Goal: Task Accomplishment & Management: Manage account settings

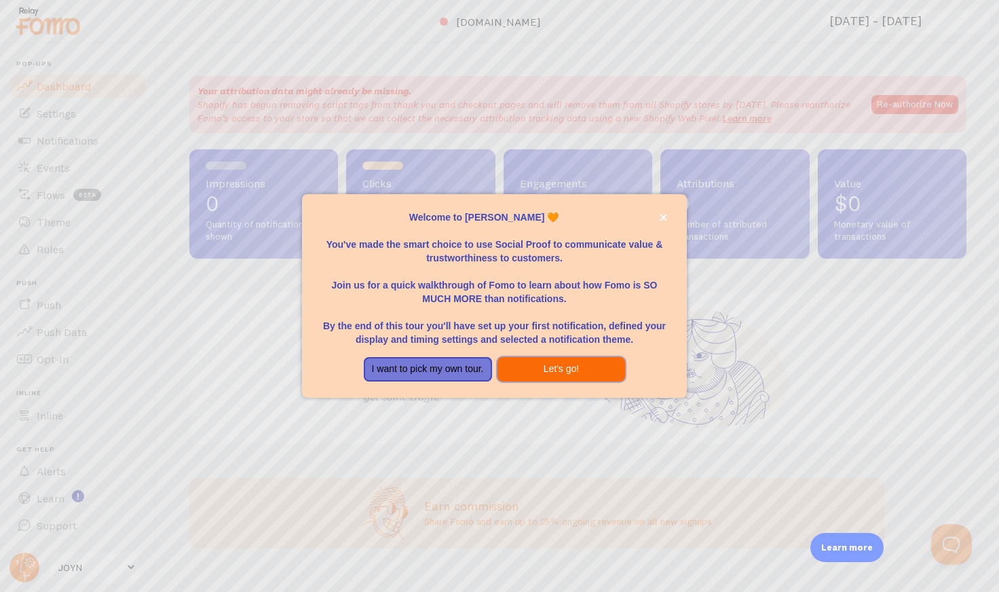
click at [546, 365] on button "Let's go!" at bounding box center [562, 369] width 128 height 24
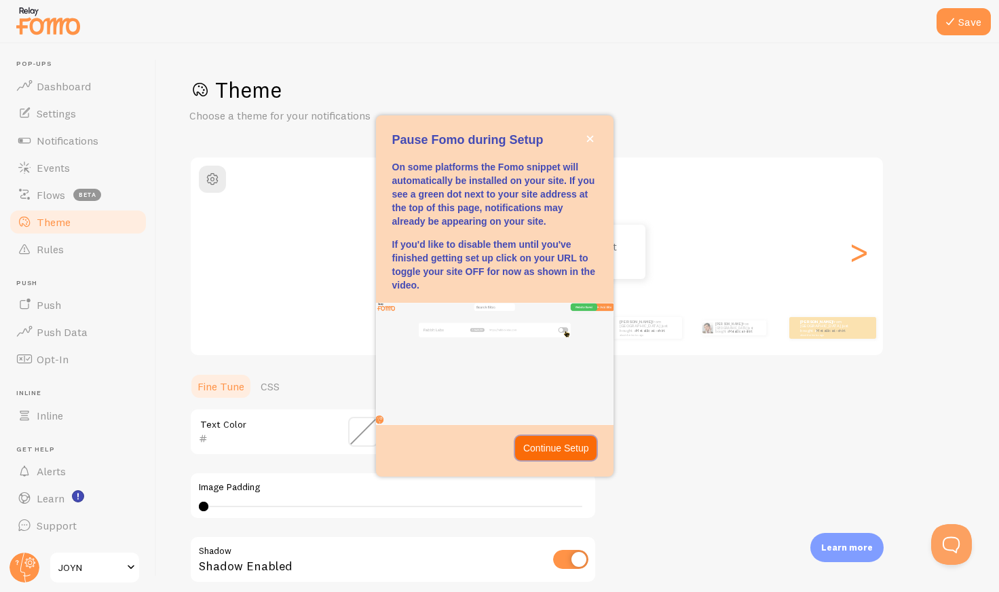
click at [557, 443] on p "Continue Setup" at bounding box center [556, 448] width 66 height 14
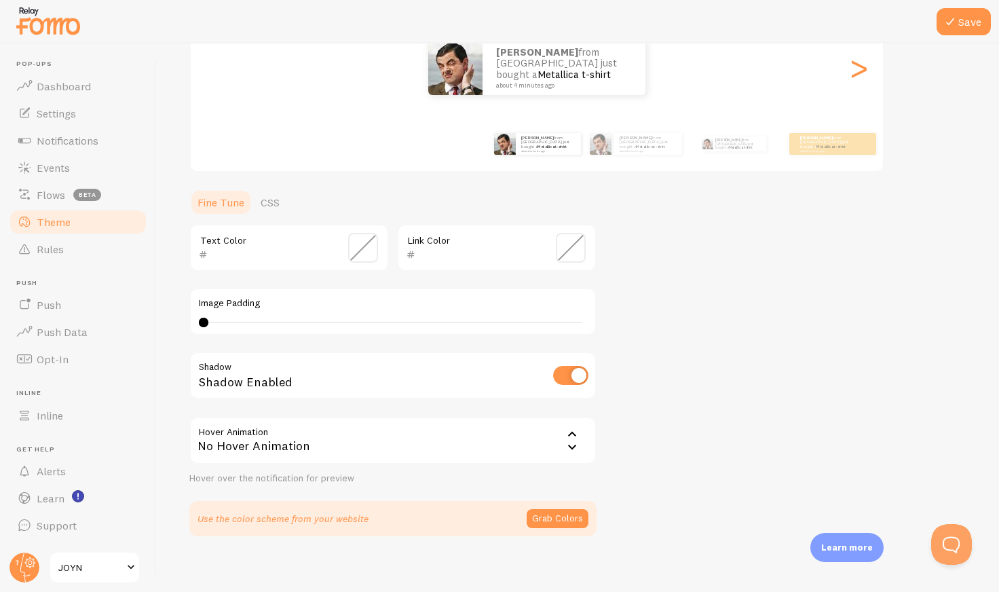
scroll to position [193, 0]
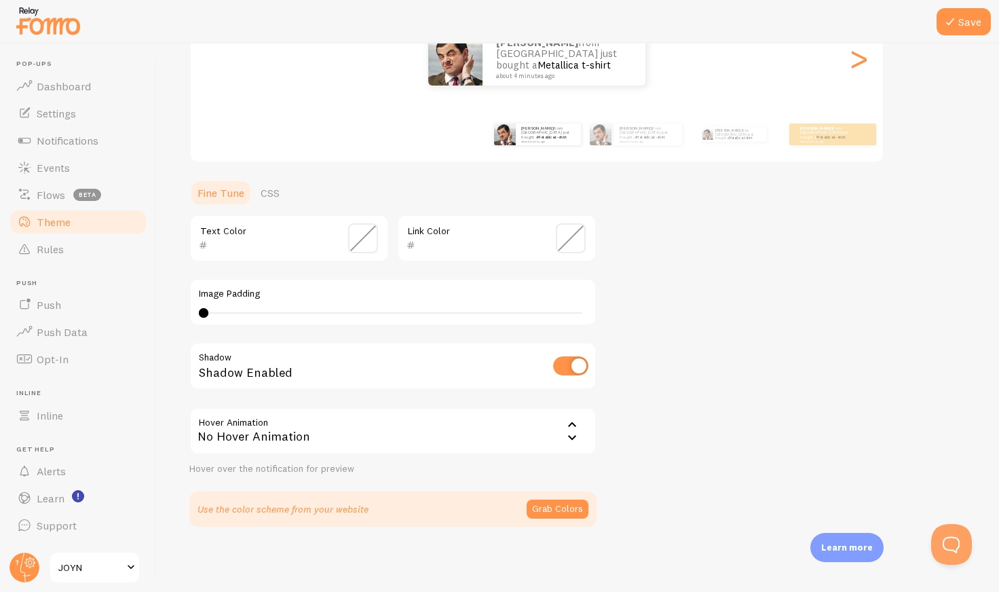
click at [102, 567] on span "JOYN" at bounding box center [90, 567] width 64 height 16
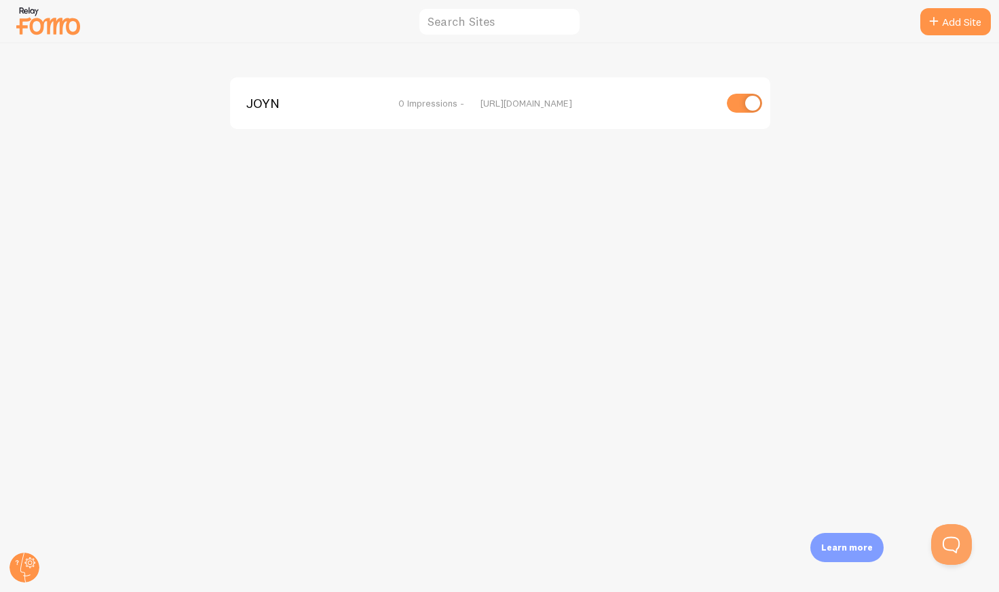
click at [56, 27] on img at bounding box center [48, 20] width 68 height 35
click at [26, 583] on icon at bounding box center [24, 567] width 33 height 33
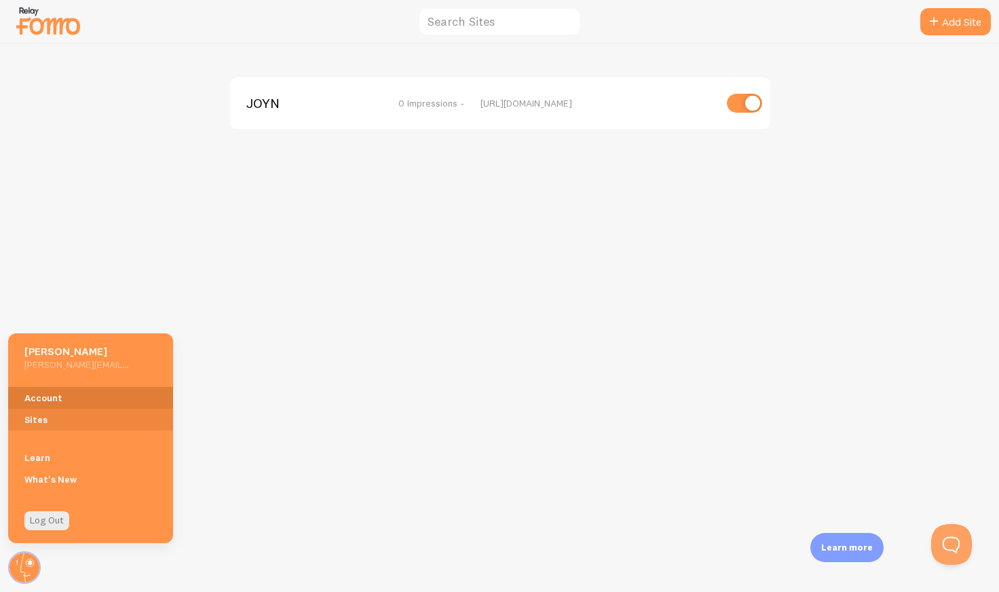
click at [50, 397] on link "Account" at bounding box center [90, 398] width 165 height 22
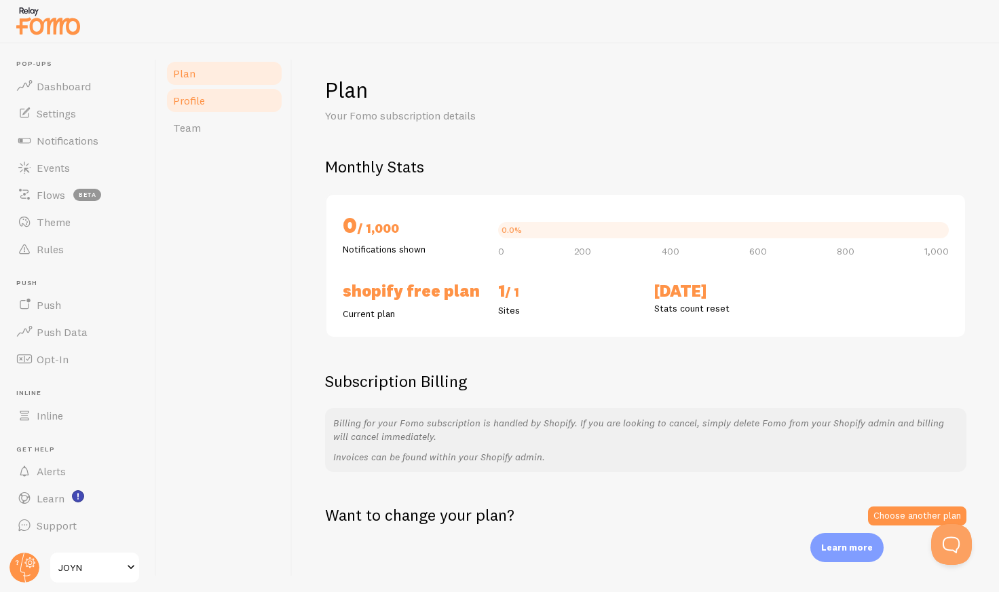
click at [200, 98] on span "Profile" at bounding box center [189, 101] width 32 height 14
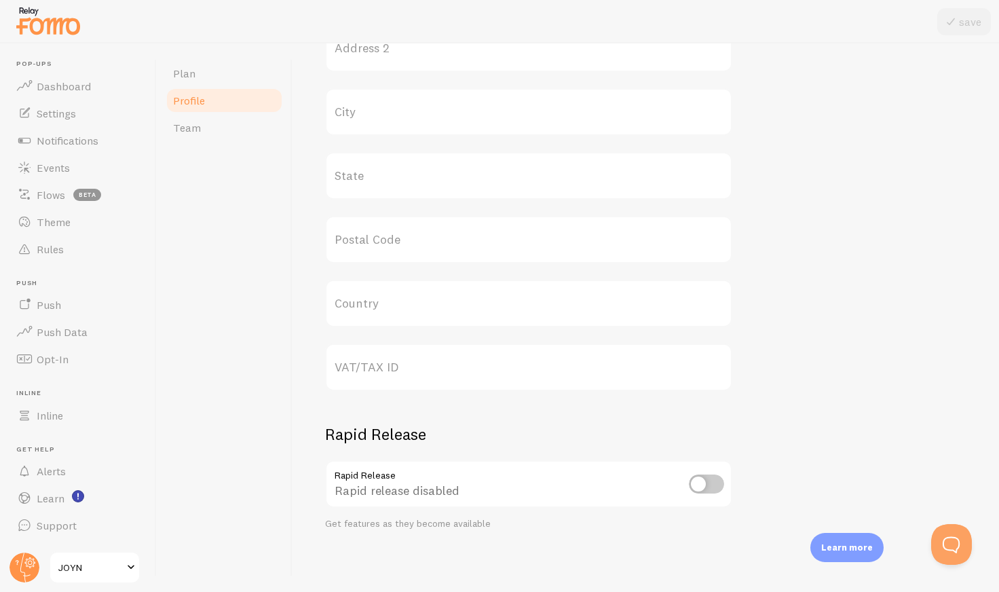
scroll to position [570, 0]
click at [227, 136] on link "Team" at bounding box center [224, 127] width 119 height 27
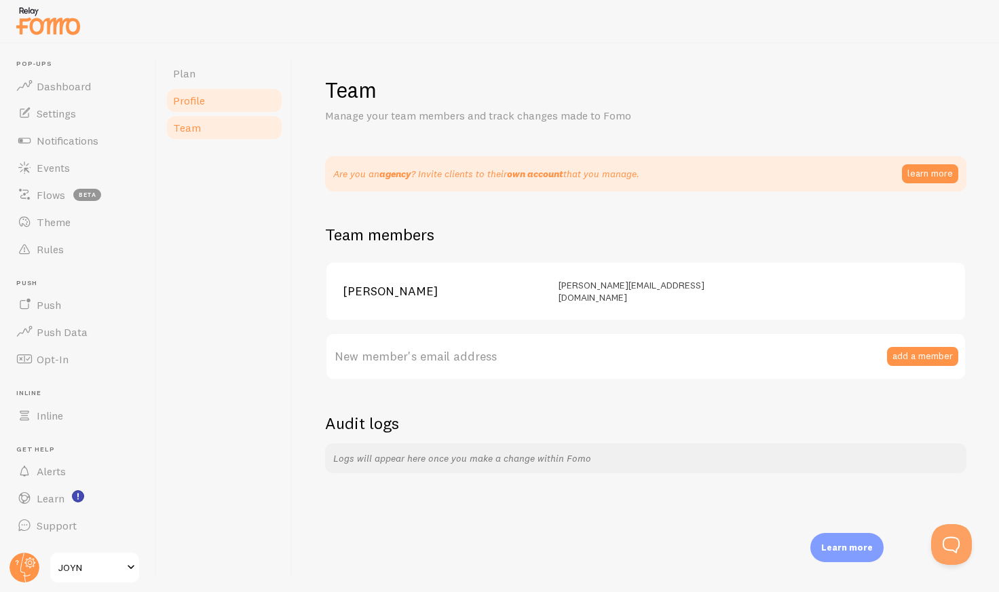
click at [221, 109] on link "Profile" at bounding box center [224, 100] width 119 height 27
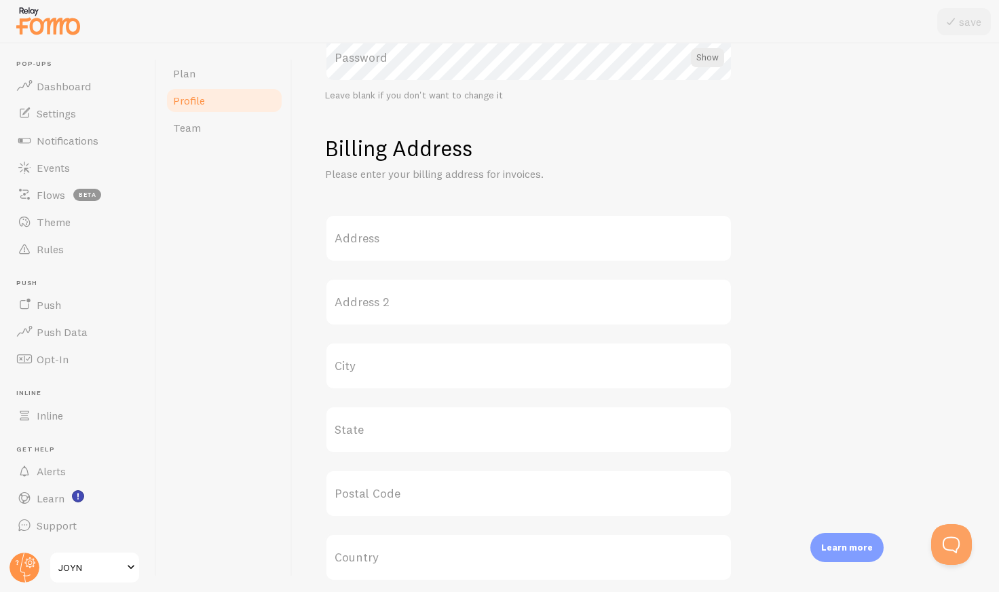
scroll to position [331, 0]
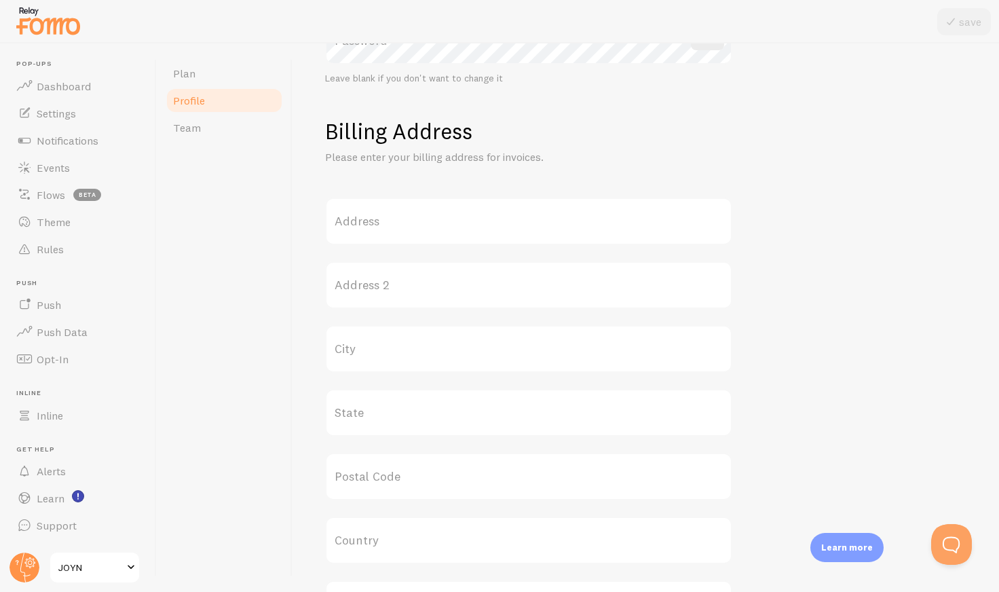
click at [517, 211] on label "Address" at bounding box center [528, 222] width 407 height 48
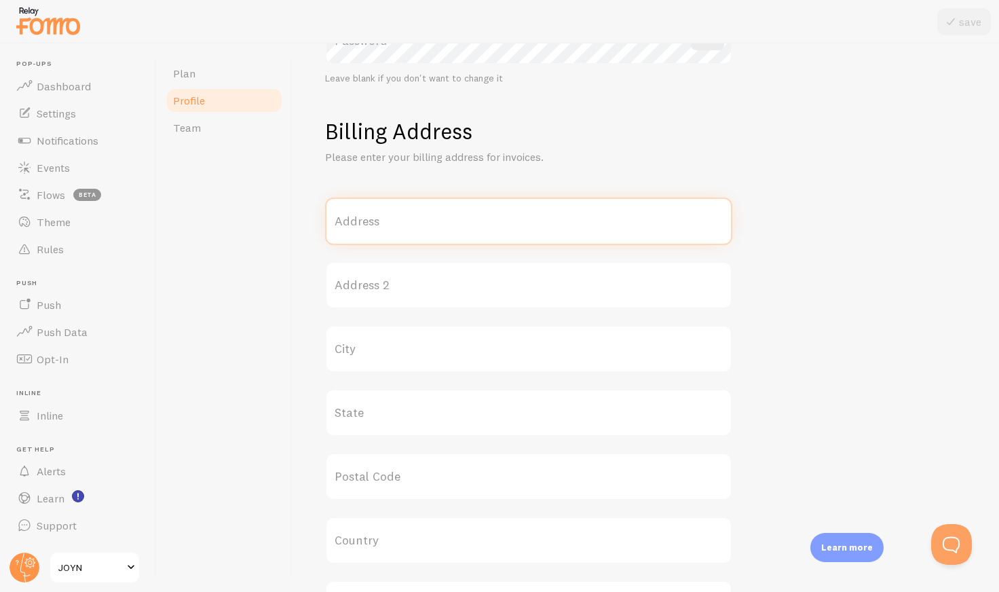
click at [517, 211] on input "Address" at bounding box center [528, 222] width 407 height 48
type input "20894 Oak Ridge Rd"
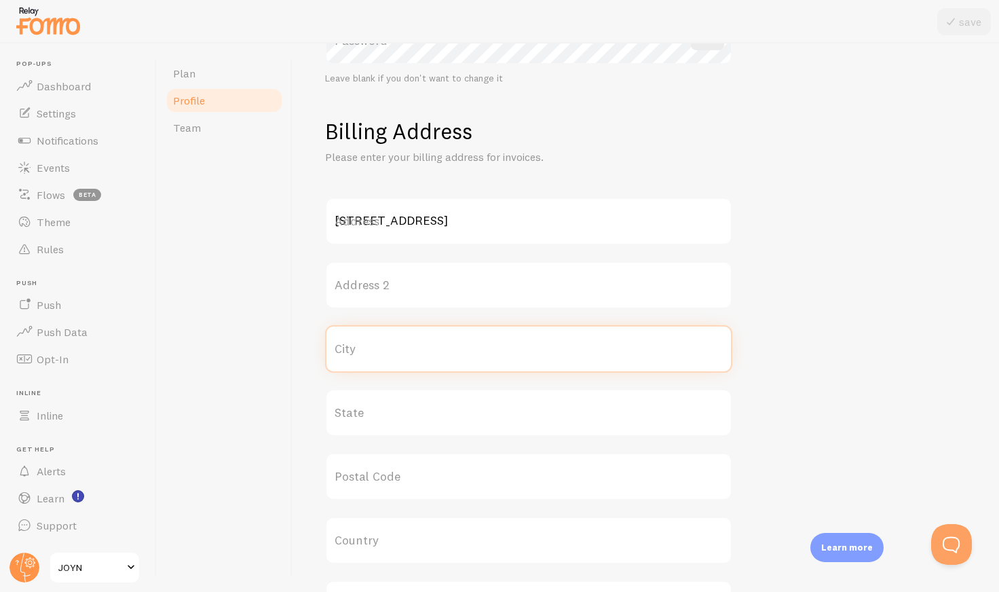
type input "Siloam Springs"
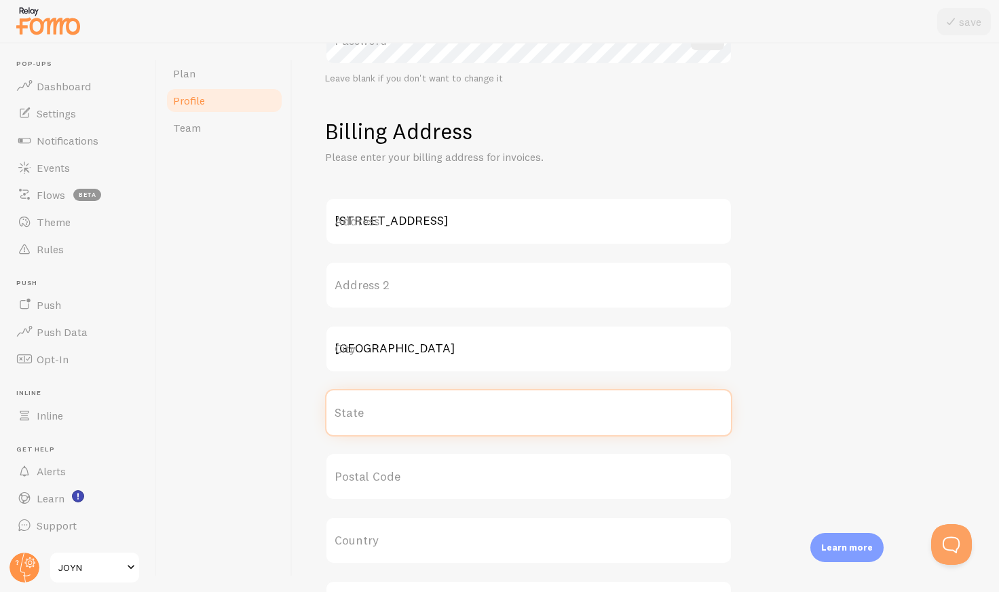
type input "AR"
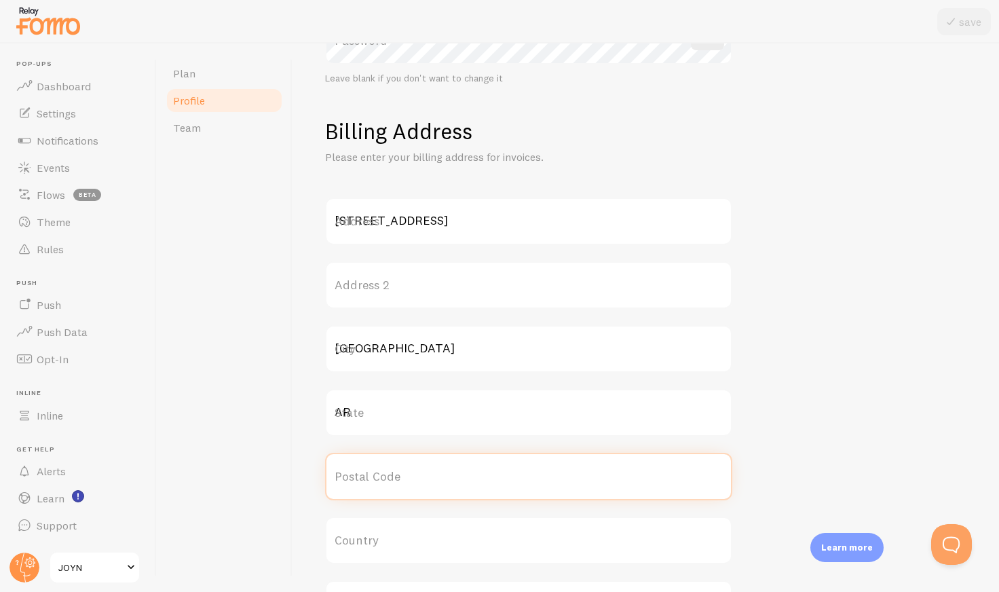
type input "72761"
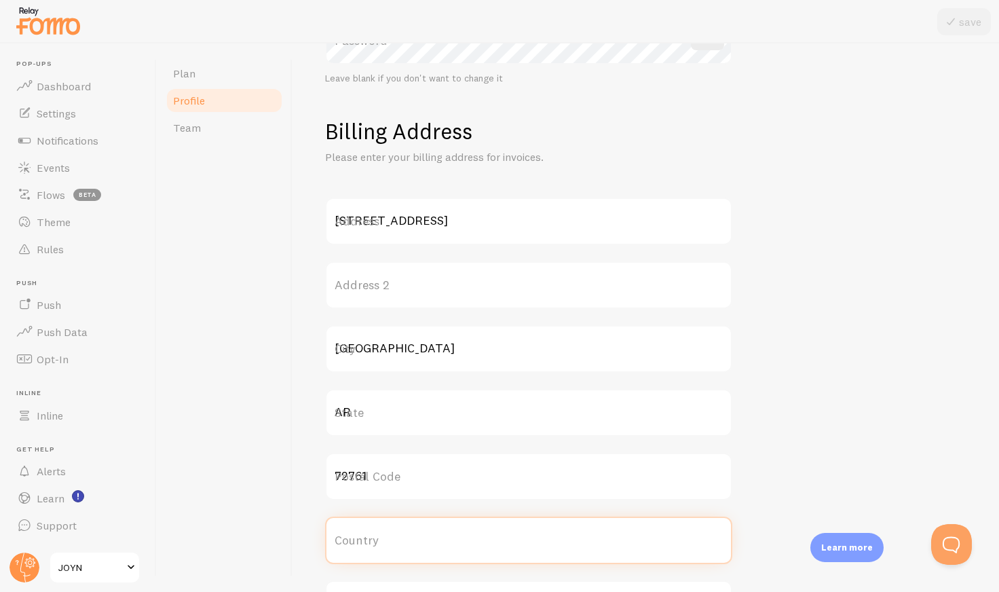
type input "United States"
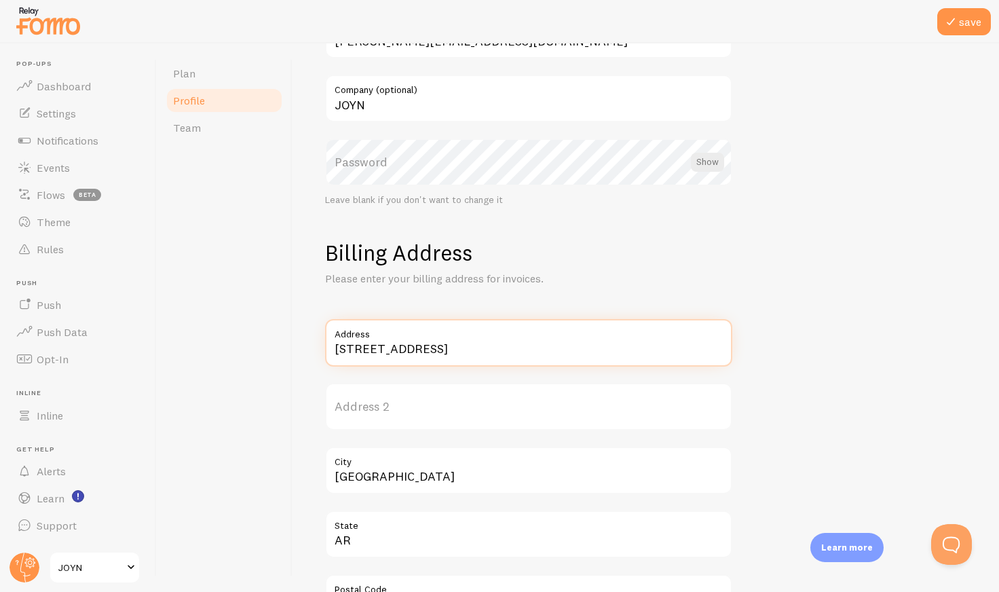
scroll to position [0, 0]
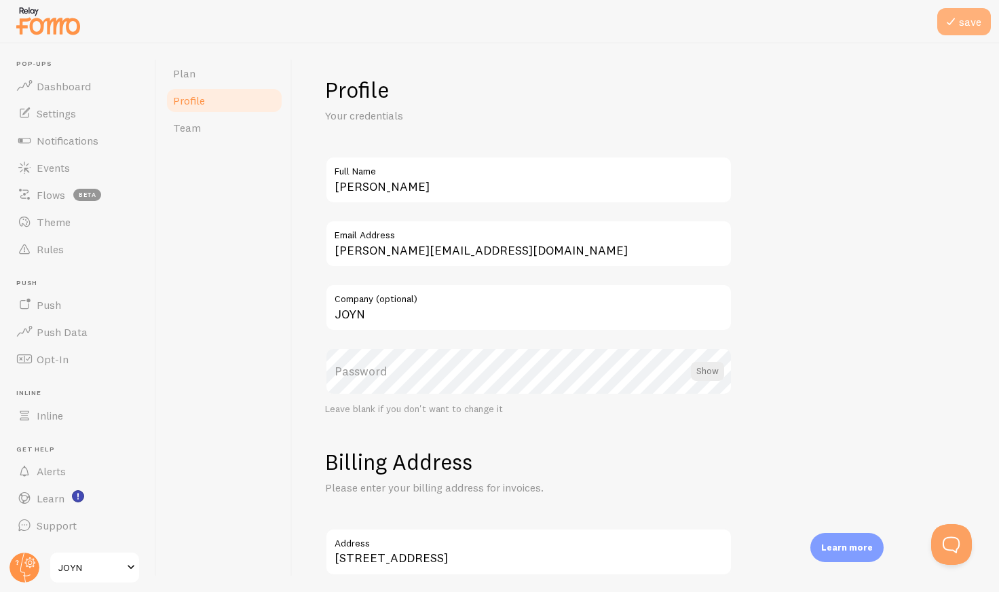
click at [967, 17] on button "save" at bounding box center [964, 21] width 54 height 27
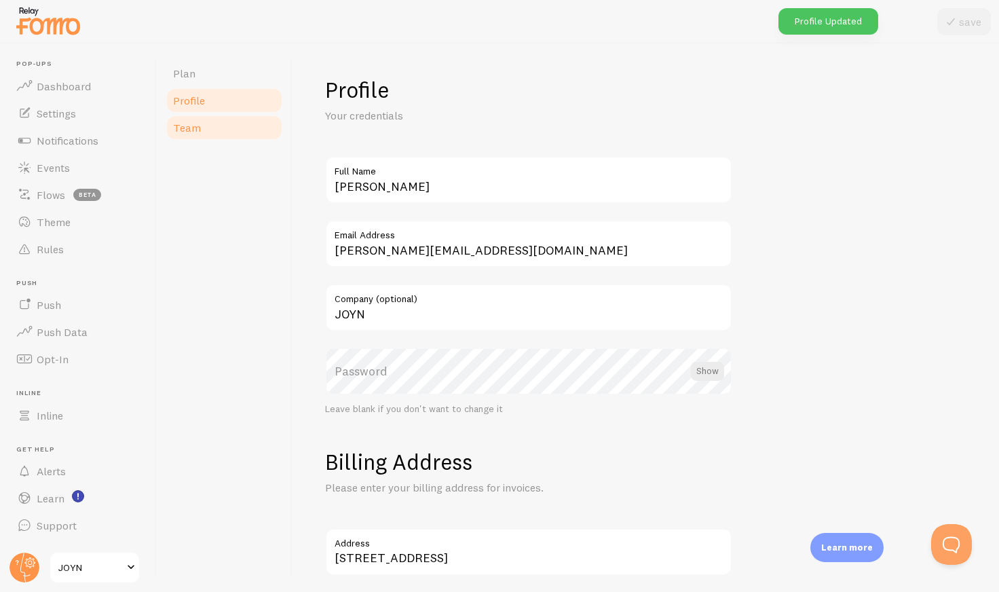
click at [195, 131] on span "Team" at bounding box center [187, 128] width 28 height 14
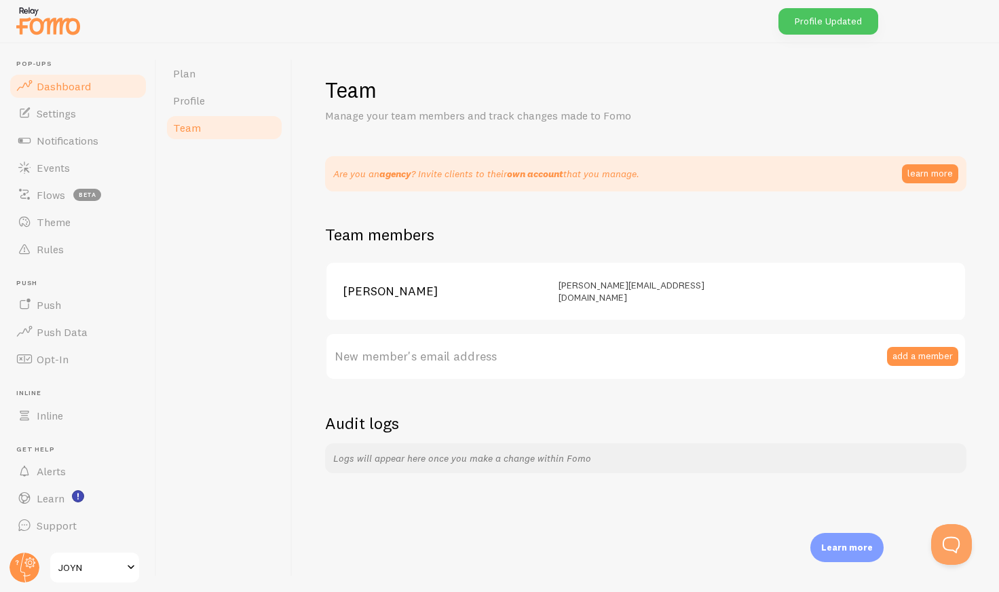
click at [67, 76] on link "Dashboard" at bounding box center [78, 86] width 140 height 27
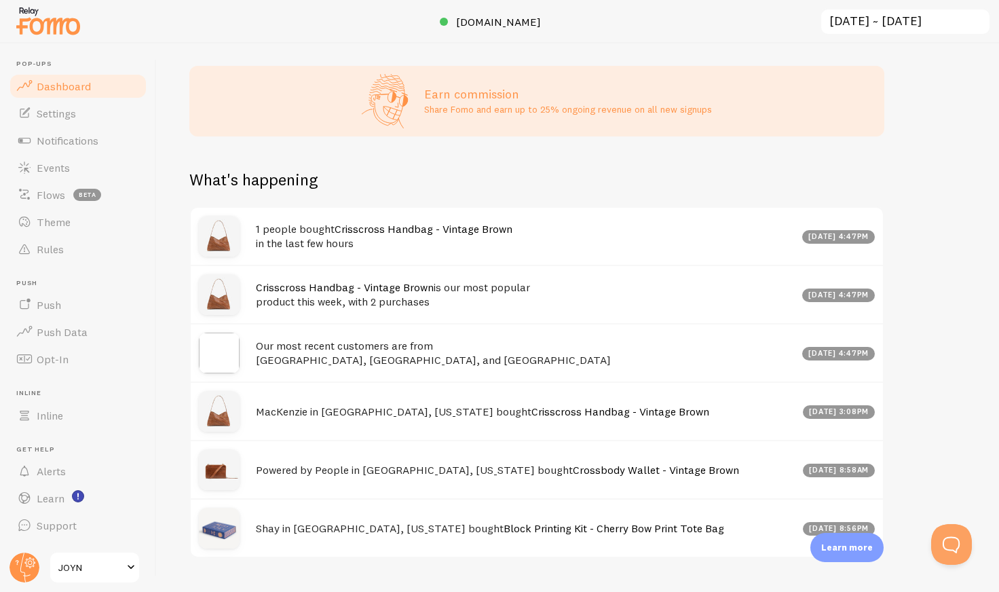
scroll to position [386, 0]
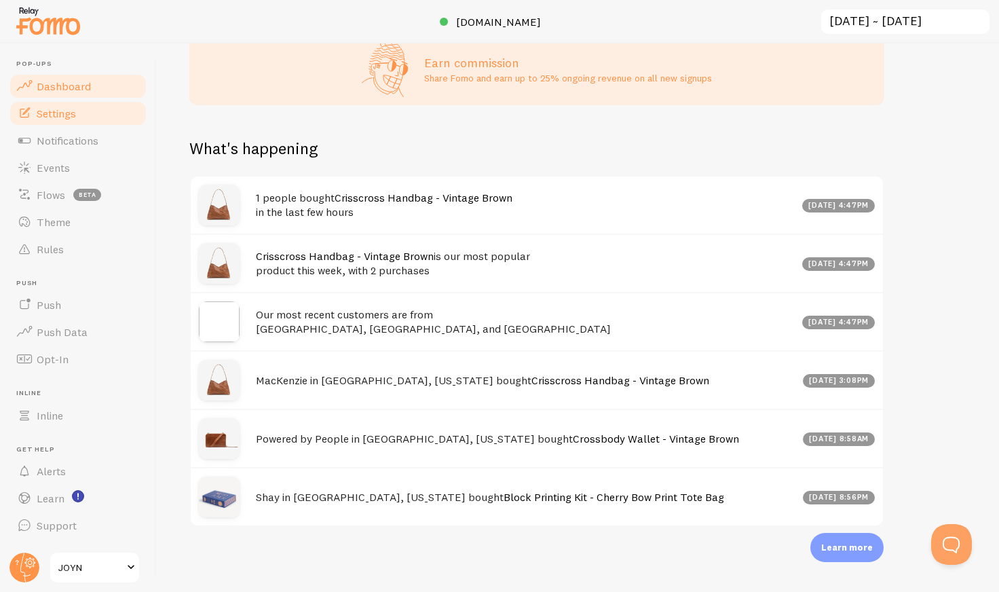
click at [77, 117] on link "Settings" at bounding box center [78, 113] width 140 height 27
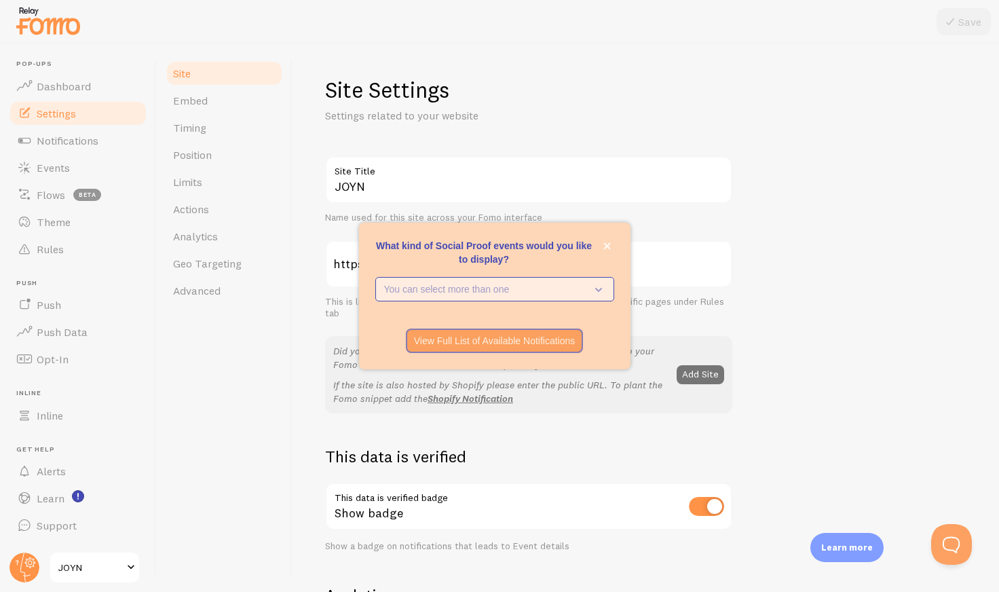
click at [562, 284] on p "You can select more than one" at bounding box center [485, 289] width 202 height 14
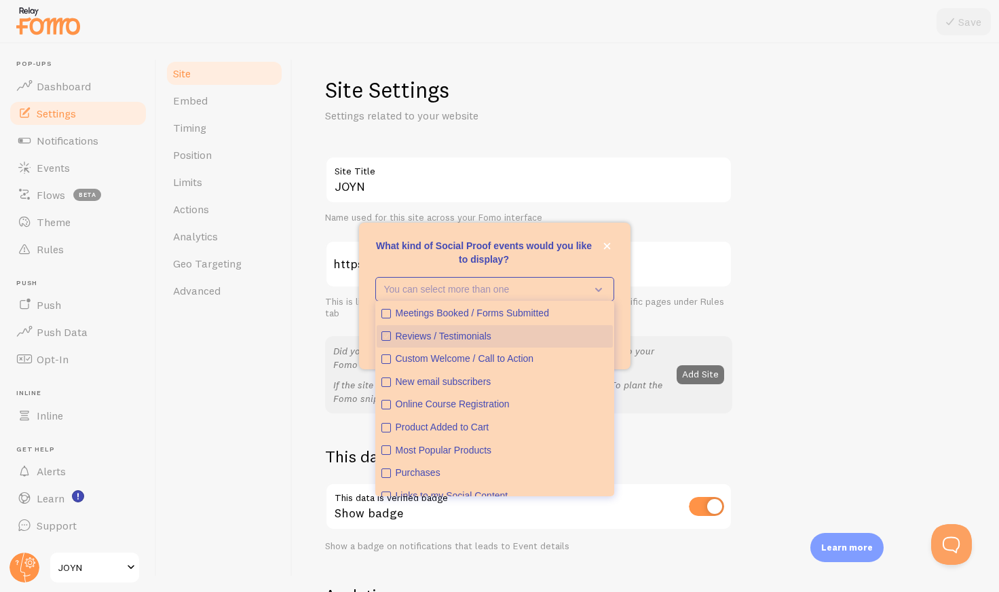
click at [473, 331] on div "Reviews / Testimonials" at bounding box center [502, 337] width 212 height 14
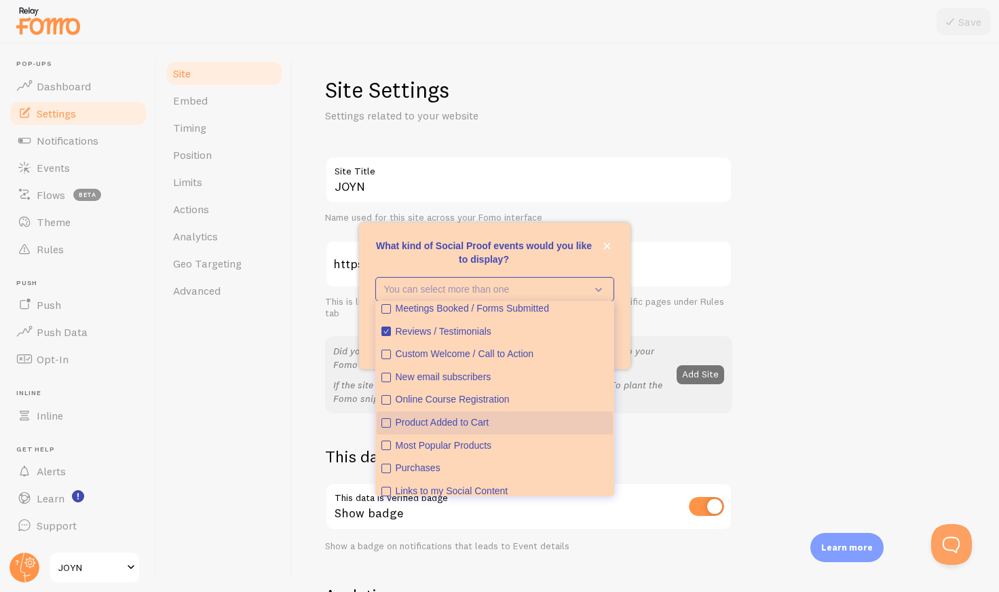
click at [462, 424] on div "Product Added to Cart" at bounding box center [502, 423] width 212 height 14
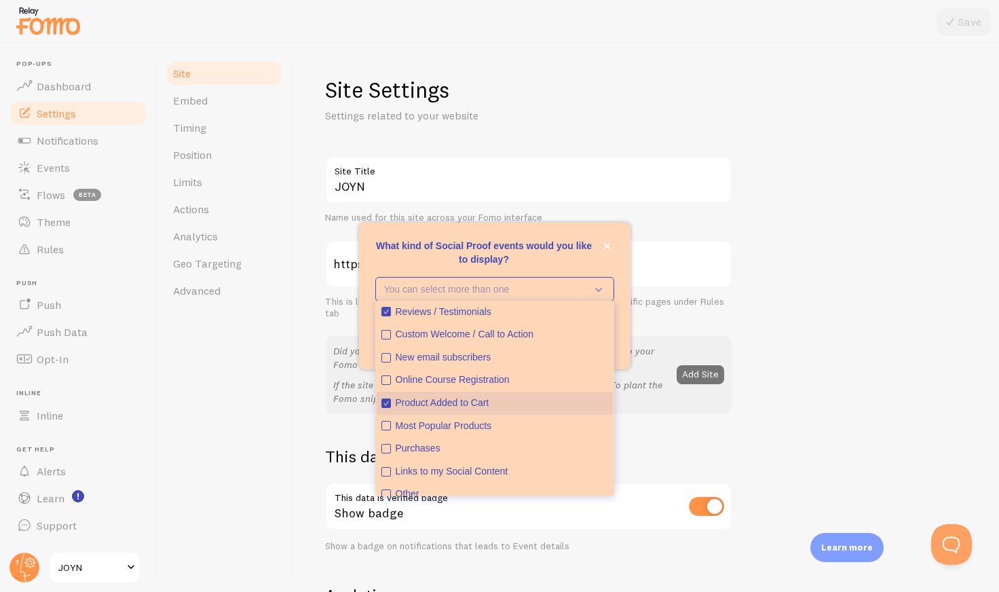
scroll to position [25, 0]
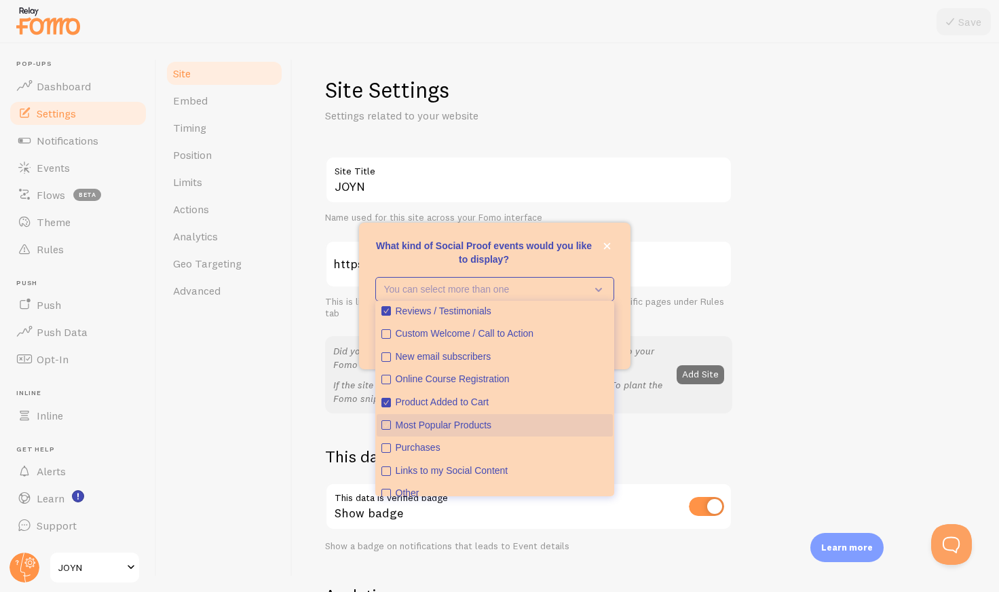
click at [461, 426] on div "Most Popular Products" at bounding box center [502, 426] width 212 height 14
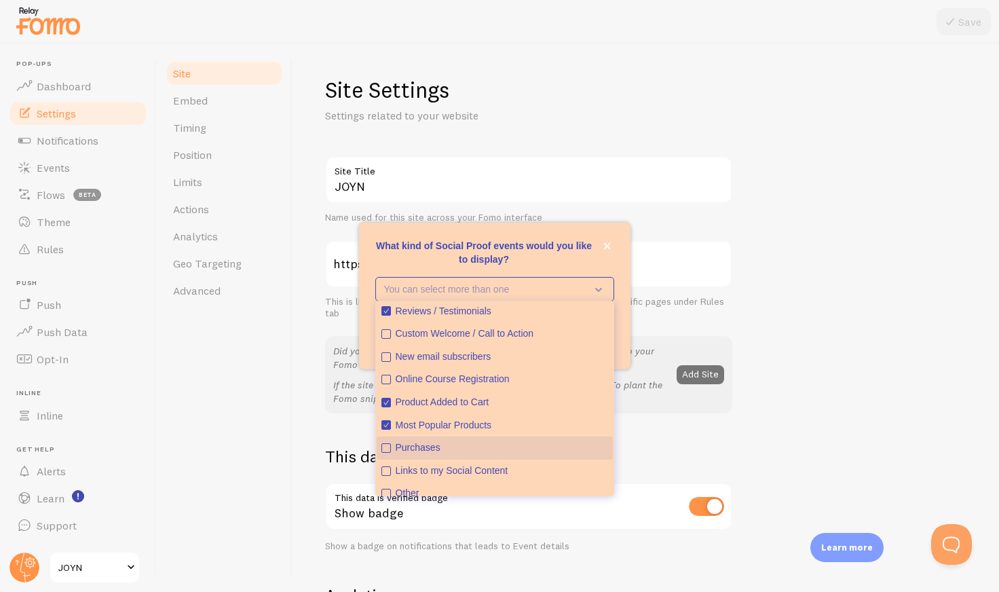
click at [434, 441] on div "Purchases" at bounding box center [502, 448] width 212 height 14
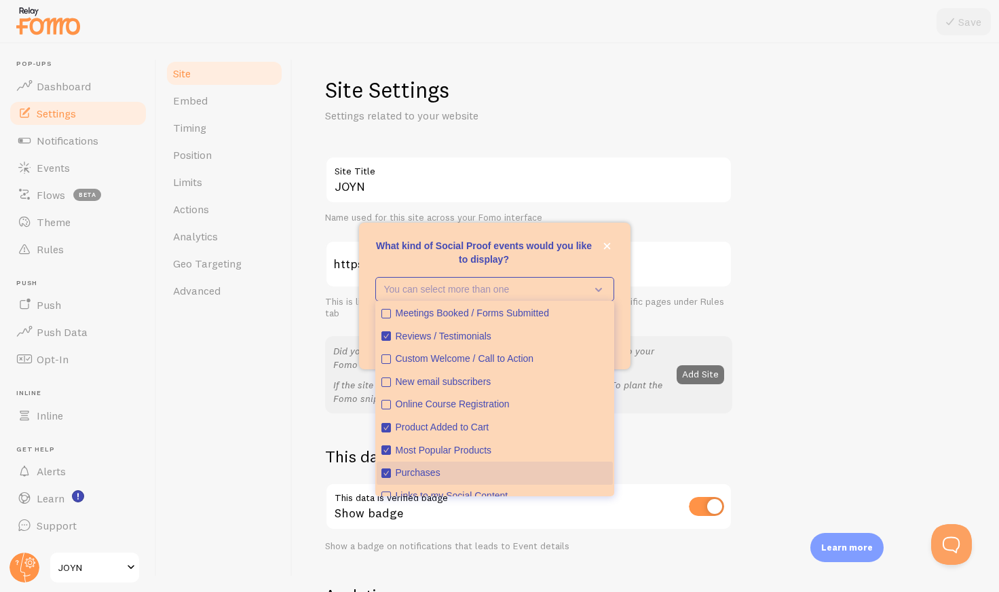
scroll to position [35, 0]
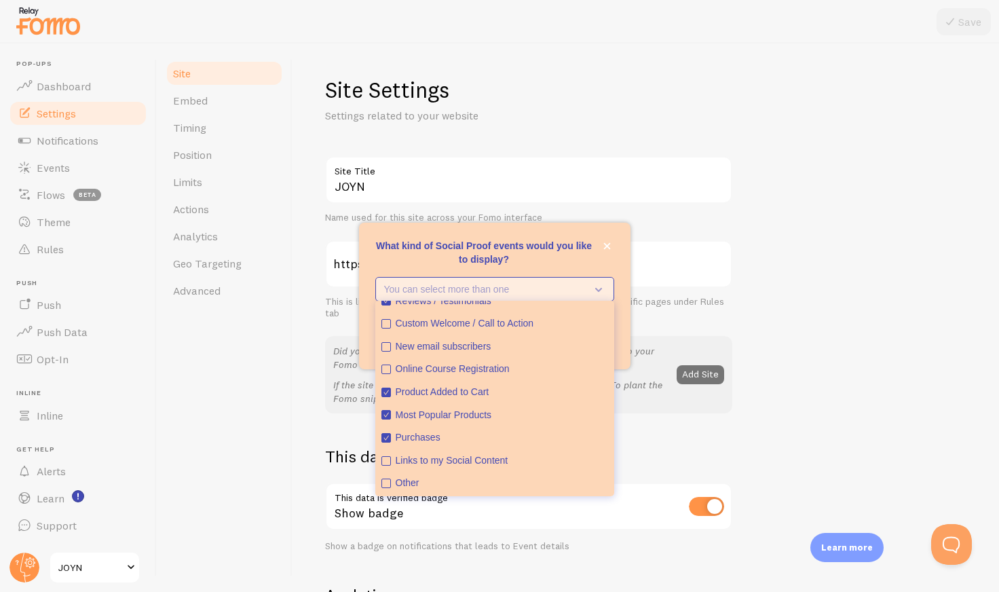
click at [528, 283] on p "You can select more than one" at bounding box center [485, 289] width 202 height 14
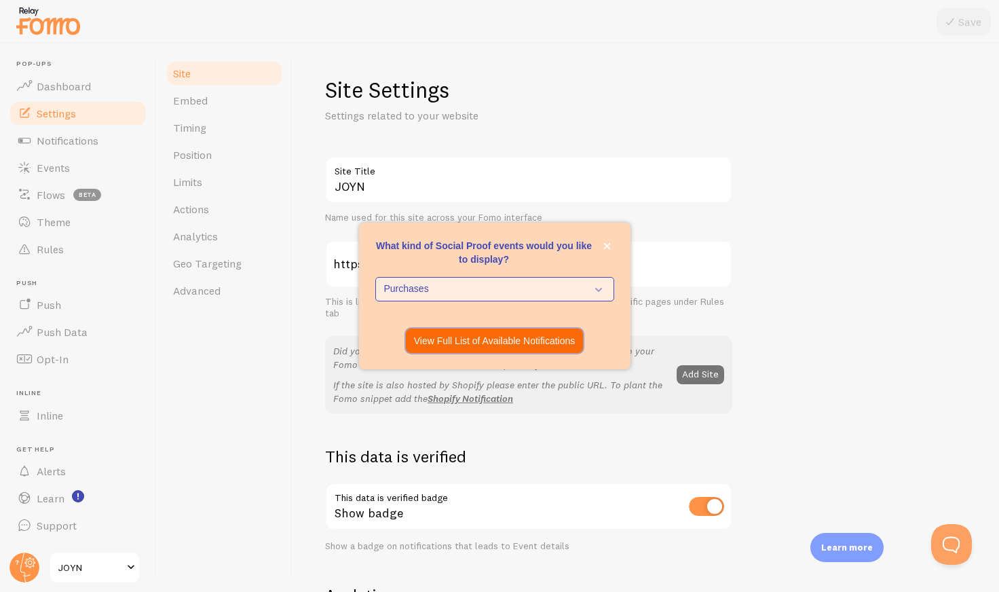
click at [519, 341] on p "View Full List of Available Notifications" at bounding box center [495, 341] width 162 height 14
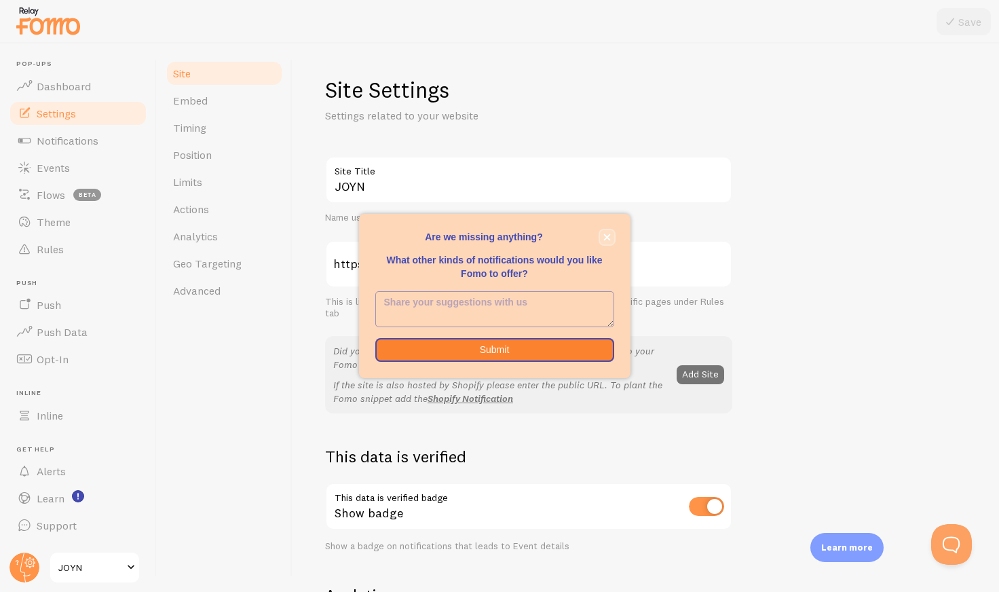
click at [605, 240] on icon "close," at bounding box center [606, 237] width 7 height 7
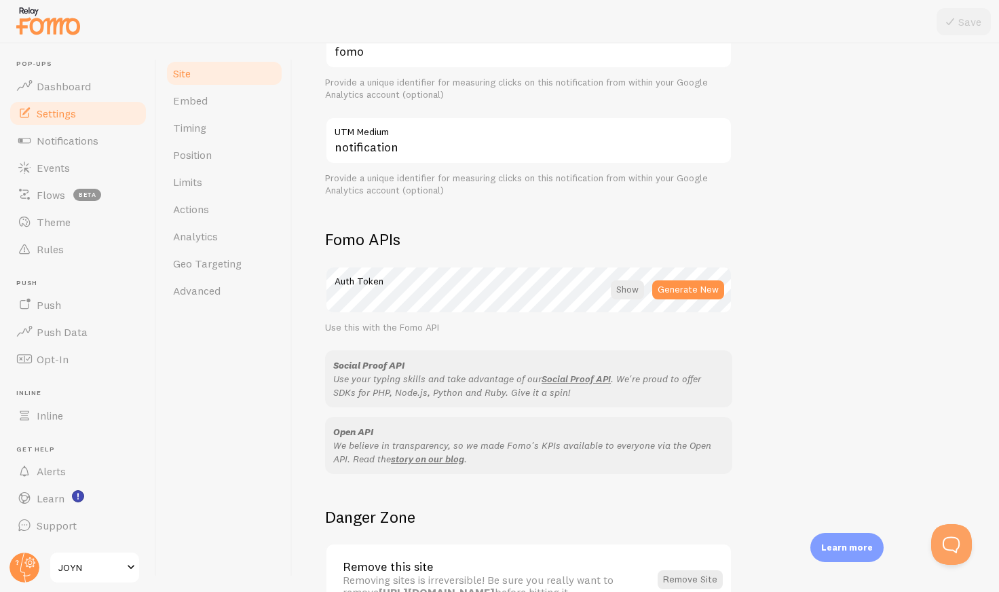
scroll to position [690, 0]
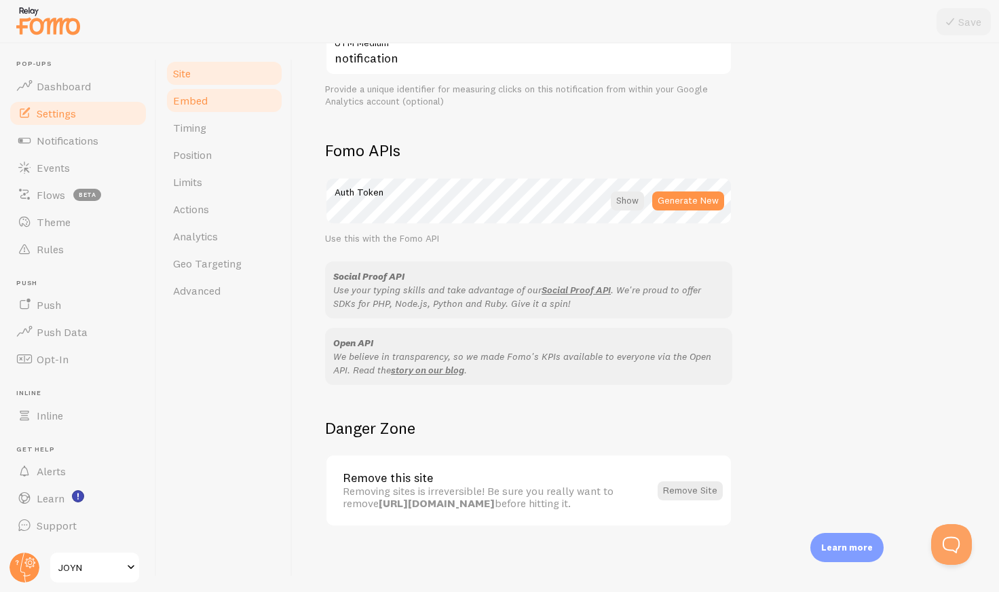
click at [225, 109] on link "Embed" at bounding box center [224, 100] width 119 height 27
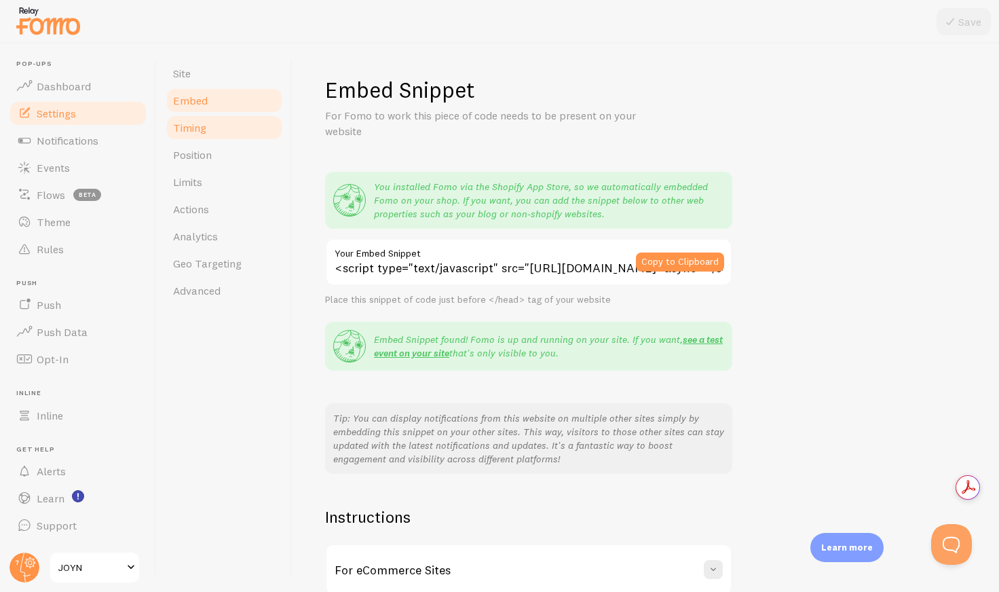
click at [218, 126] on link "Timing" at bounding box center [224, 127] width 119 height 27
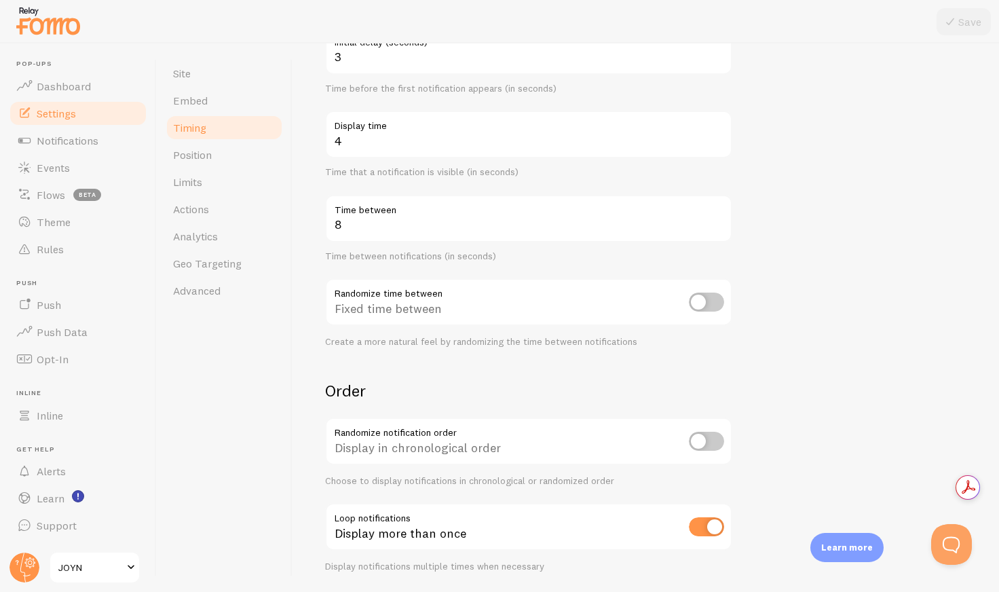
scroll to position [212, 0]
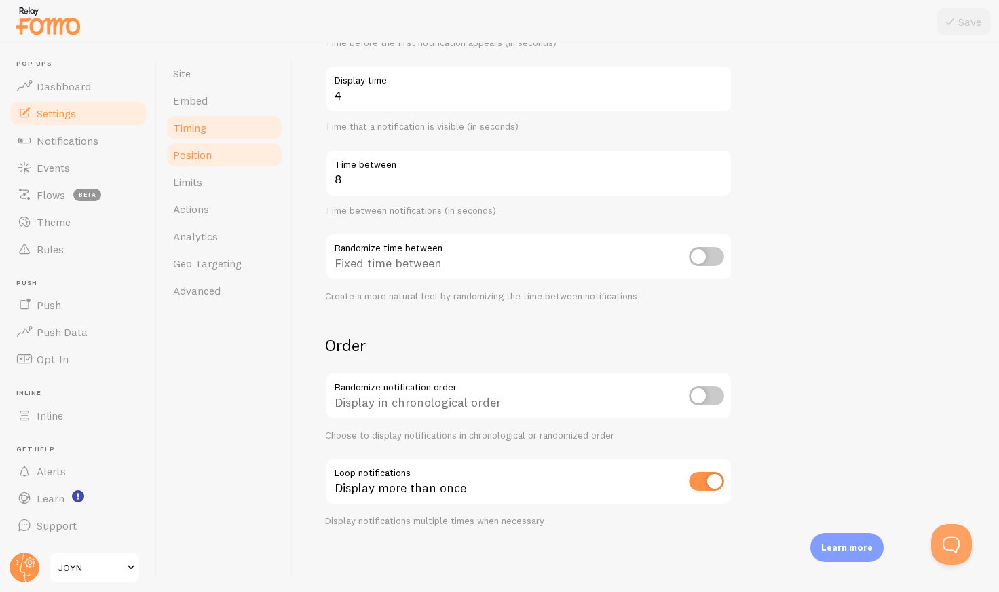
click at [193, 158] on span "Position" at bounding box center [192, 155] width 39 height 14
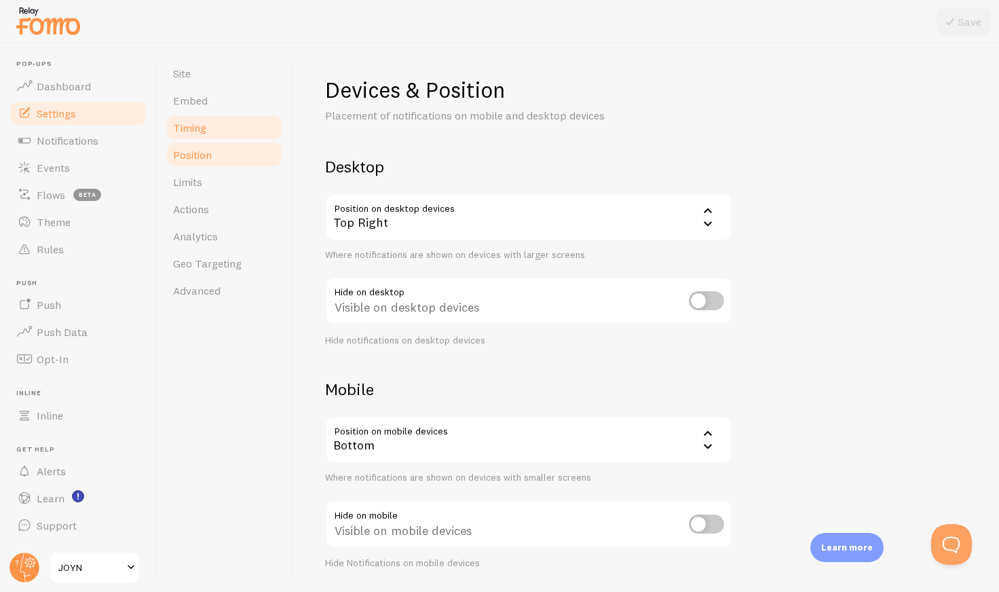
click at [194, 117] on link "Timing" at bounding box center [224, 127] width 119 height 27
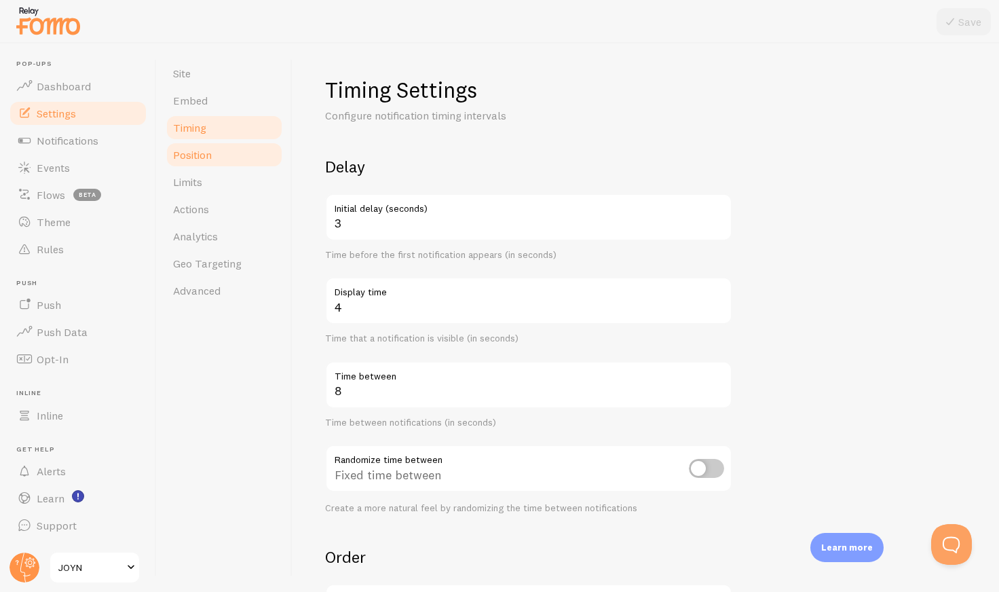
click at [191, 151] on span "Position" at bounding box center [192, 155] width 39 height 14
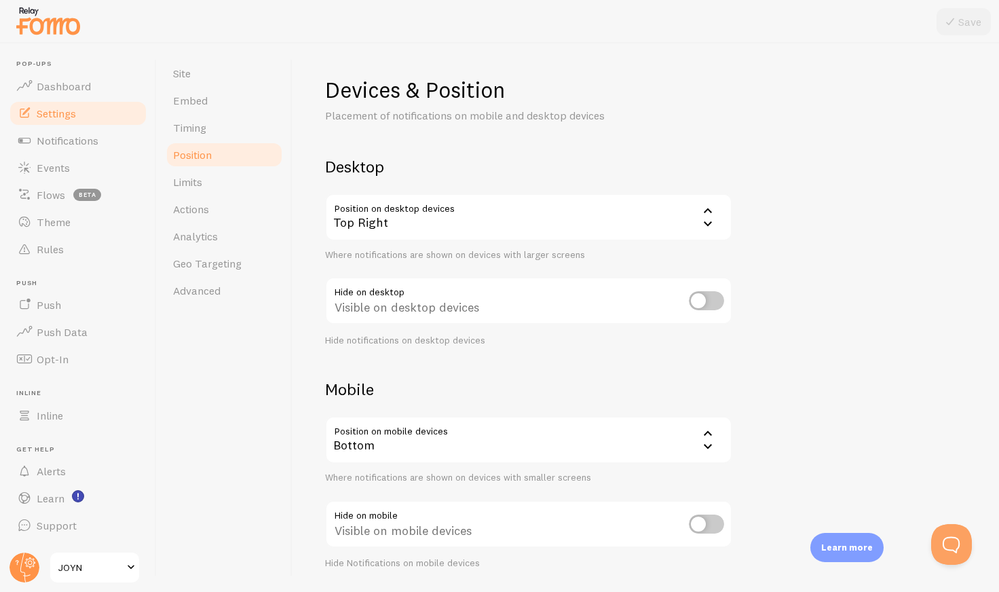
scroll to position [42, 0]
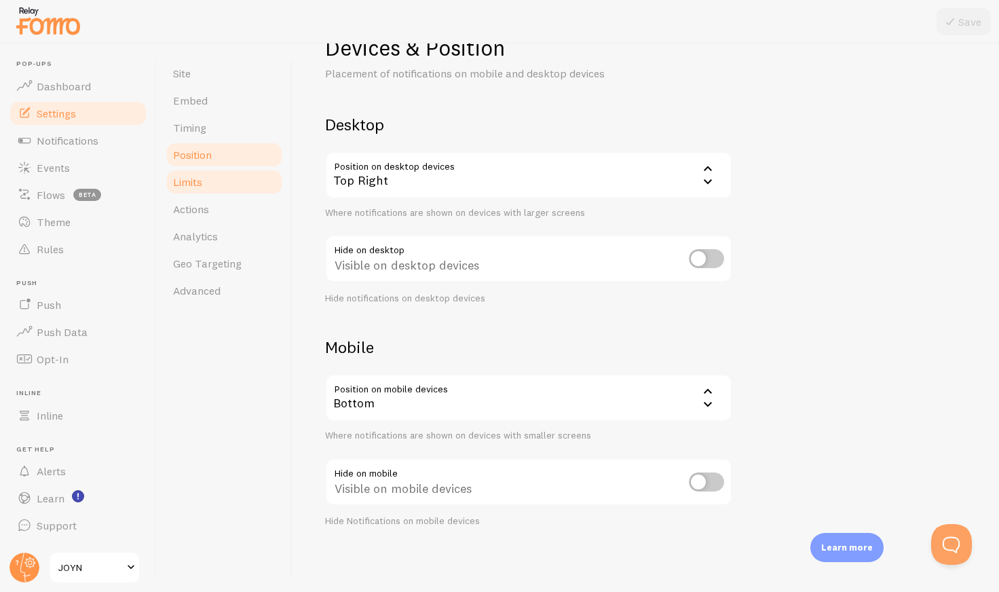
click at [198, 187] on span "Limits" at bounding box center [187, 182] width 29 height 14
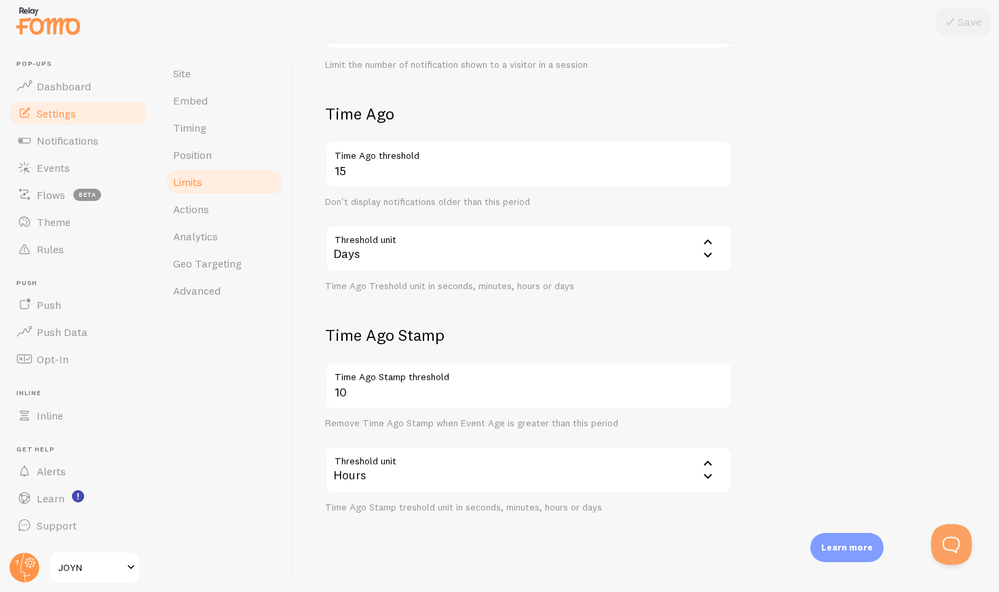
scroll to position [288, 0]
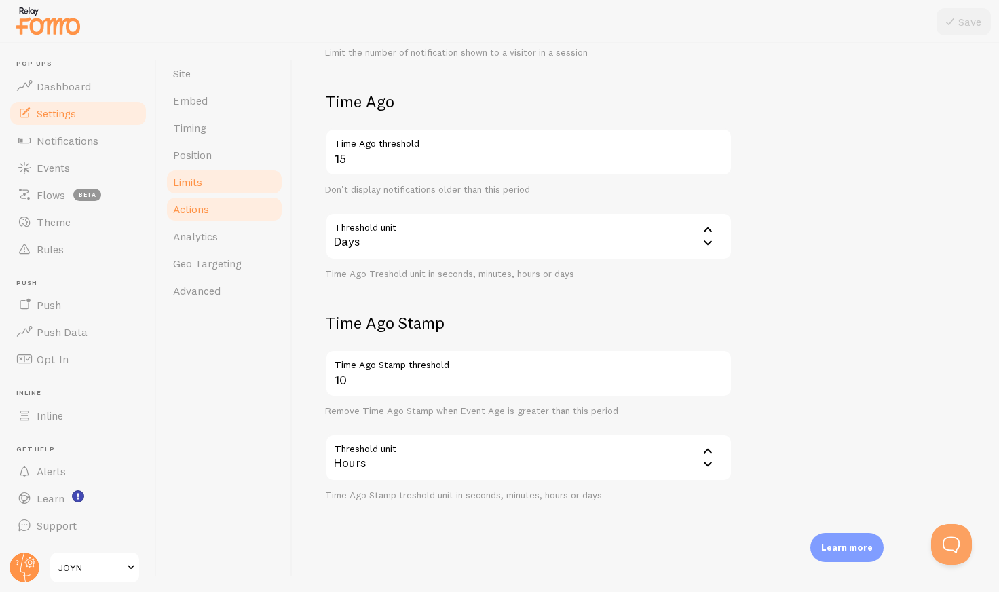
click at [198, 209] on span "Actions" at bounding box center [191, 209] width 36 height 14
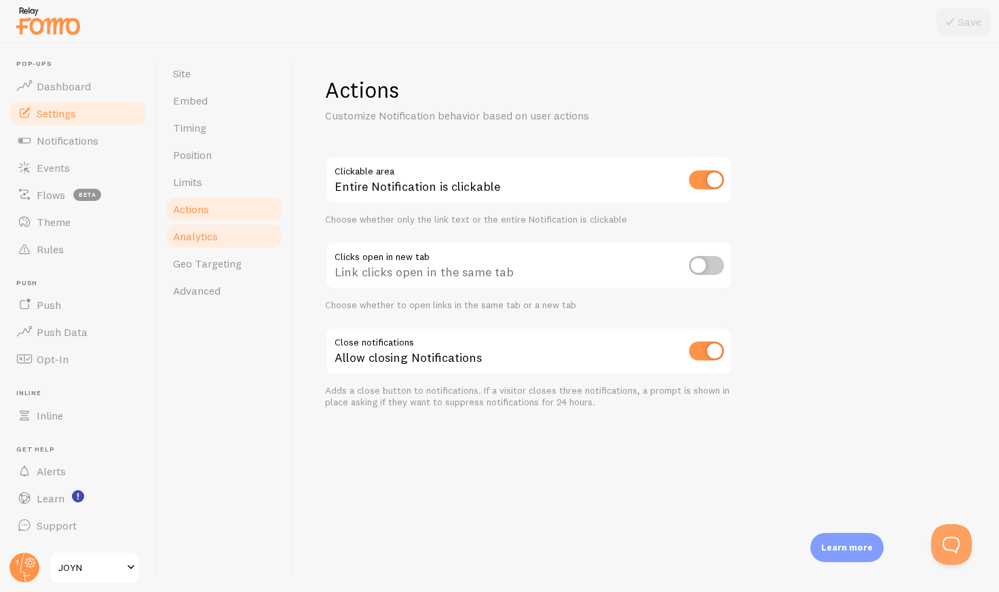
click at [200, 229] on span "Analytics" at bounding box center [195, 236] width 45 height 14
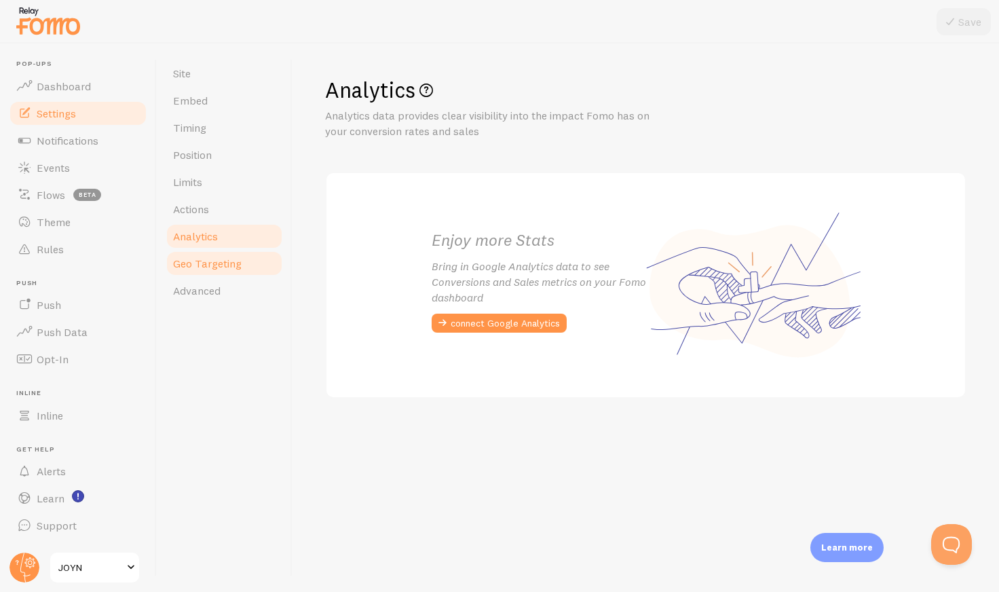
click at [198, 269] on span "Geo Targeting" at bounding box center [207, 264] width 69 height 14
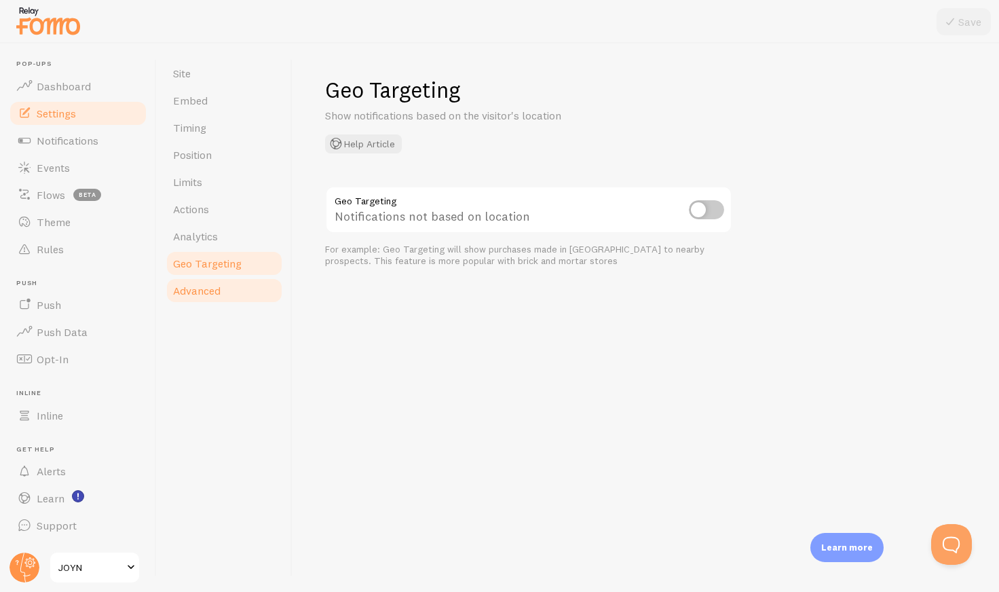
click at [200, 295] on span "Advanced" at bounding box center [197, 291] width 48 height 14
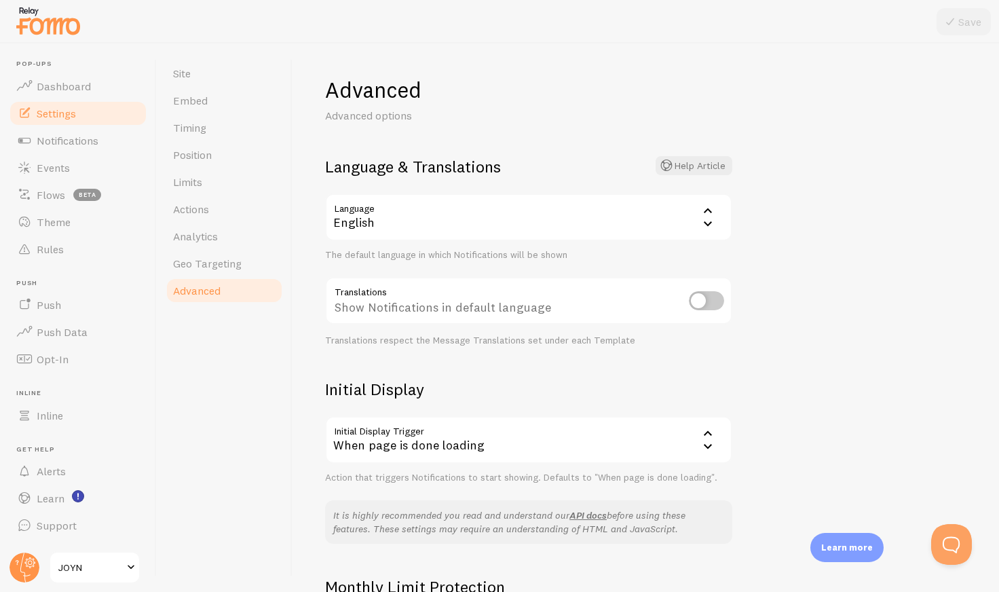
scroll to position [195, 0]
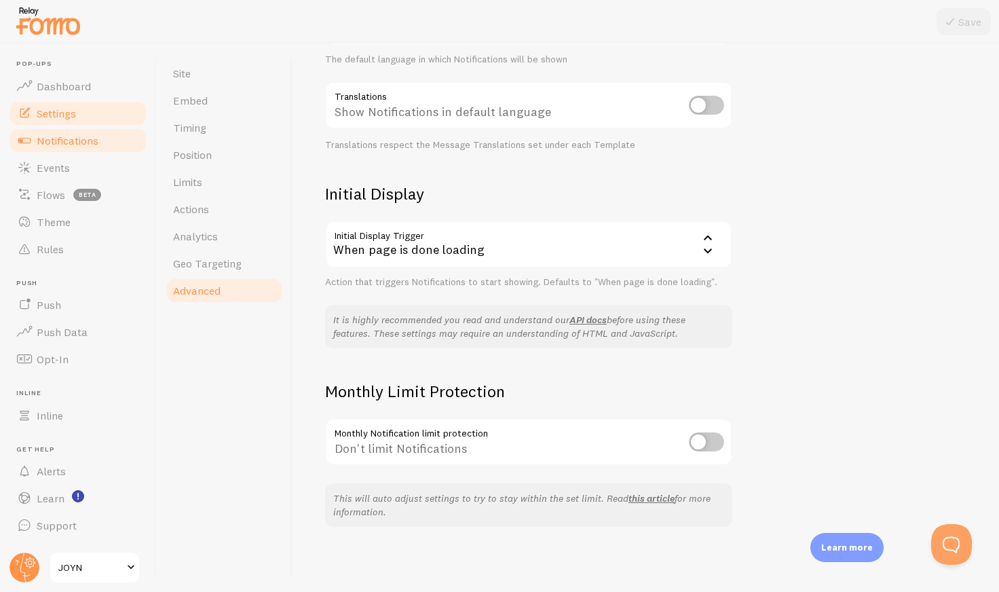
click at [66, 145] on span "Notifications" at bounding box center [68, 141] width 62 height 14
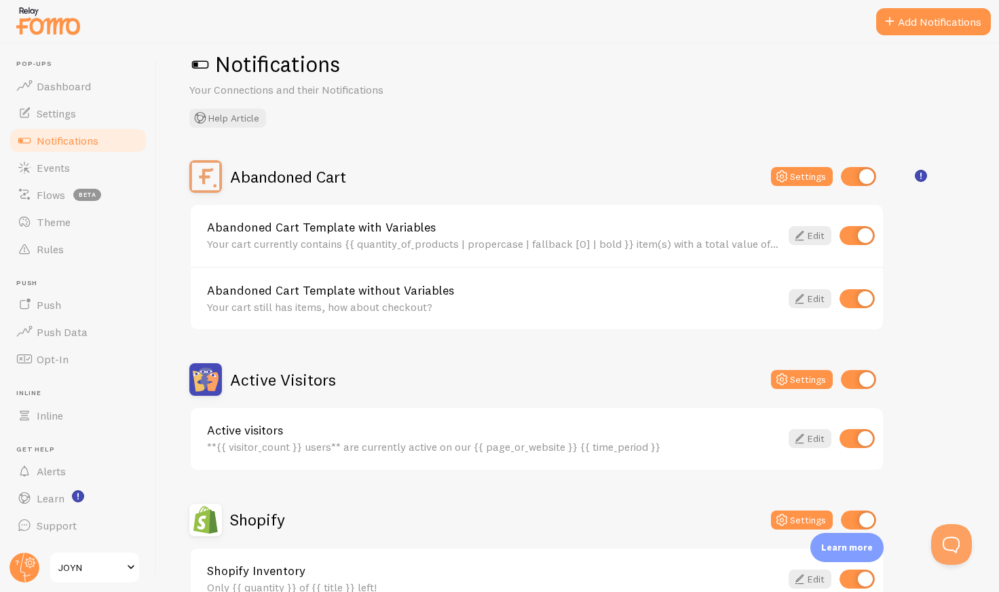
scroll to position [24, 0]
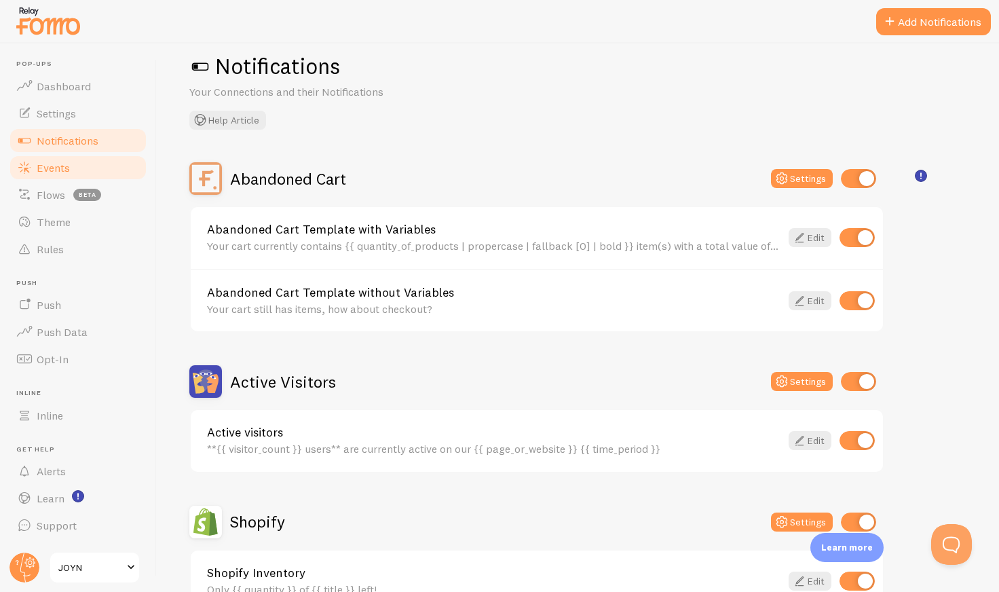
click at [89, 174] on link "Events" at bounding box center [78, 167] width 140 height 27
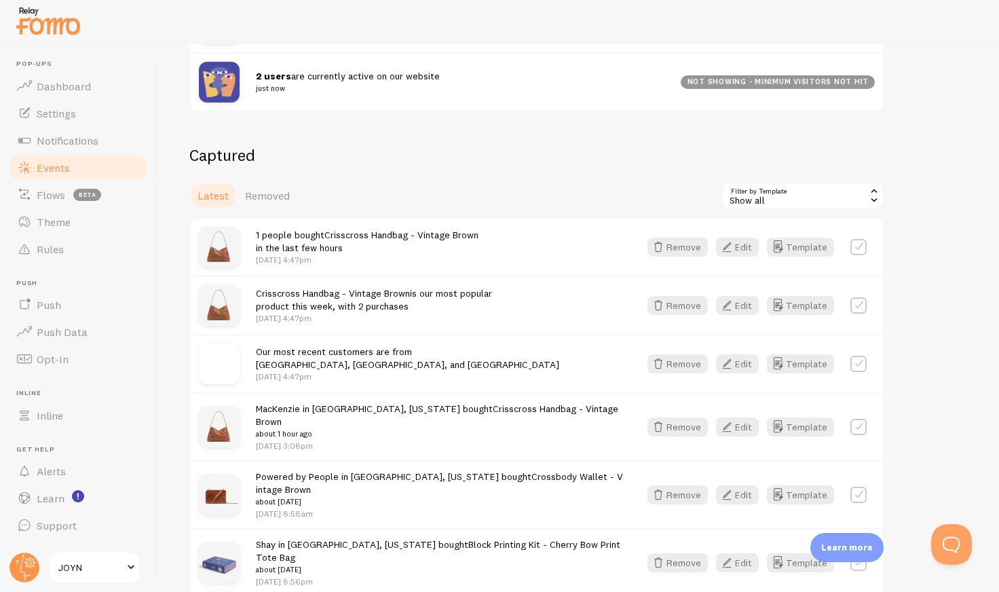
scroll to position [261, 0]
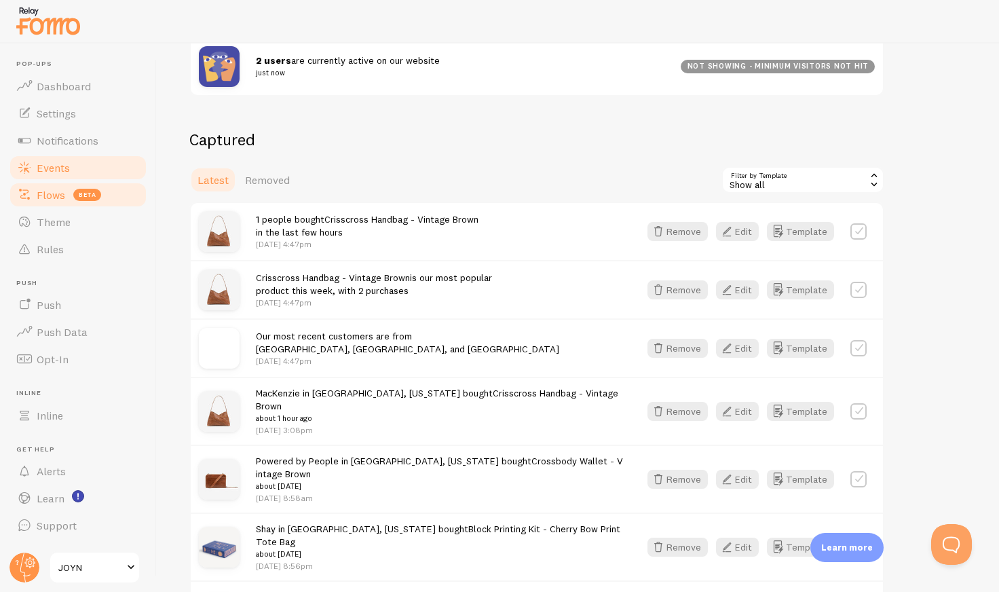
click at [51, 195] on span "Flows" at bounding box center [51, 195] width 29 height 14
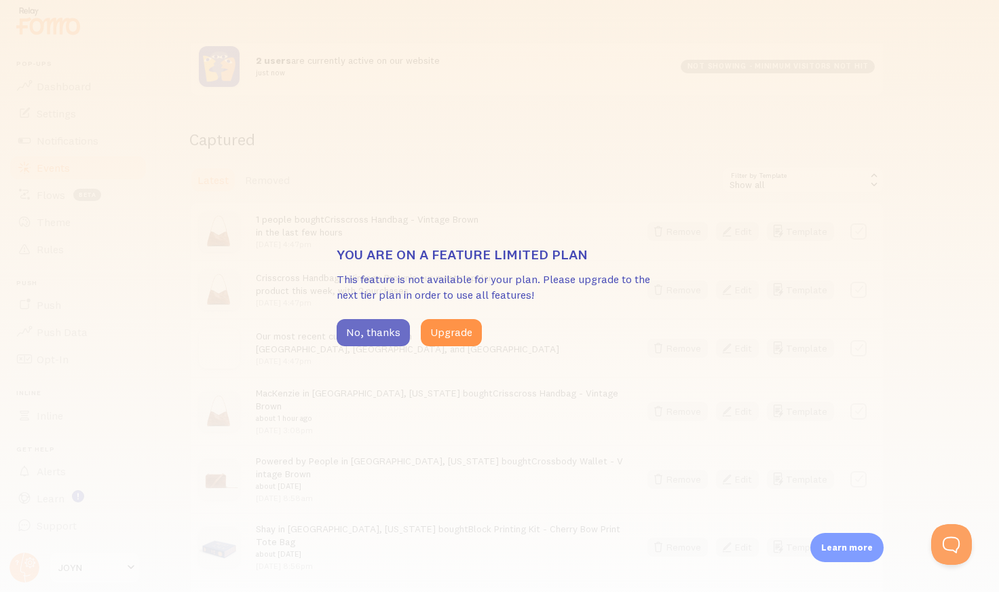
click at [369, 343] on button "No, thanks" at bounding box center [373, 332] width 73 height 27
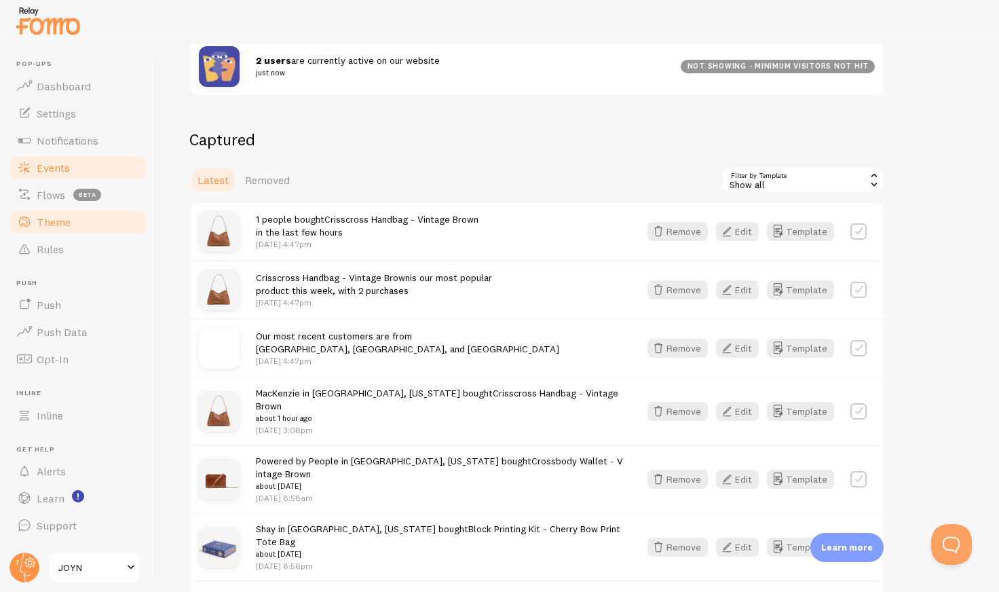
click at [62, 219] on span "Theme" at bounding box center [54, 222] width 34 height 14
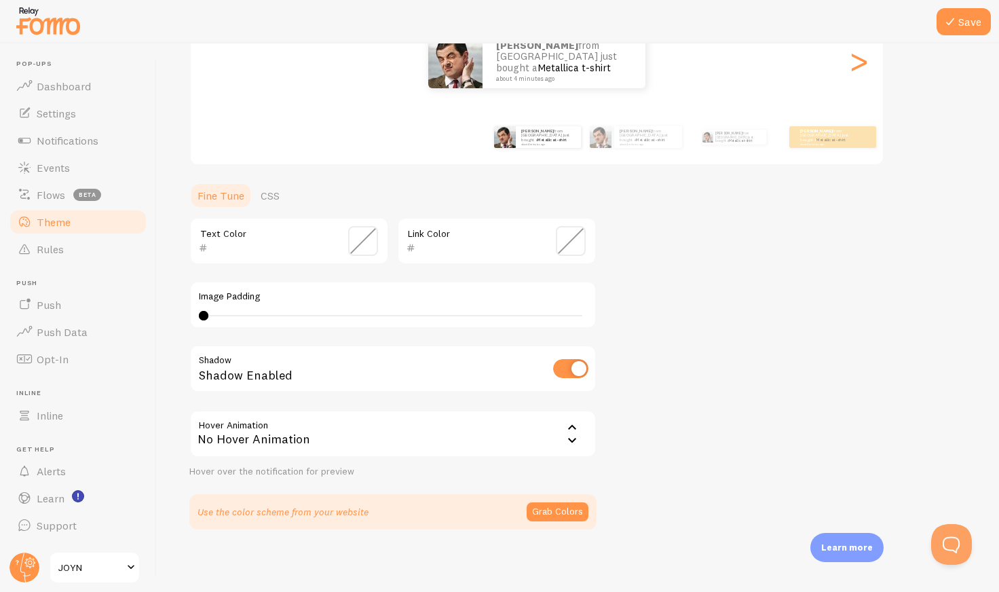
scroll to position [193, 0]
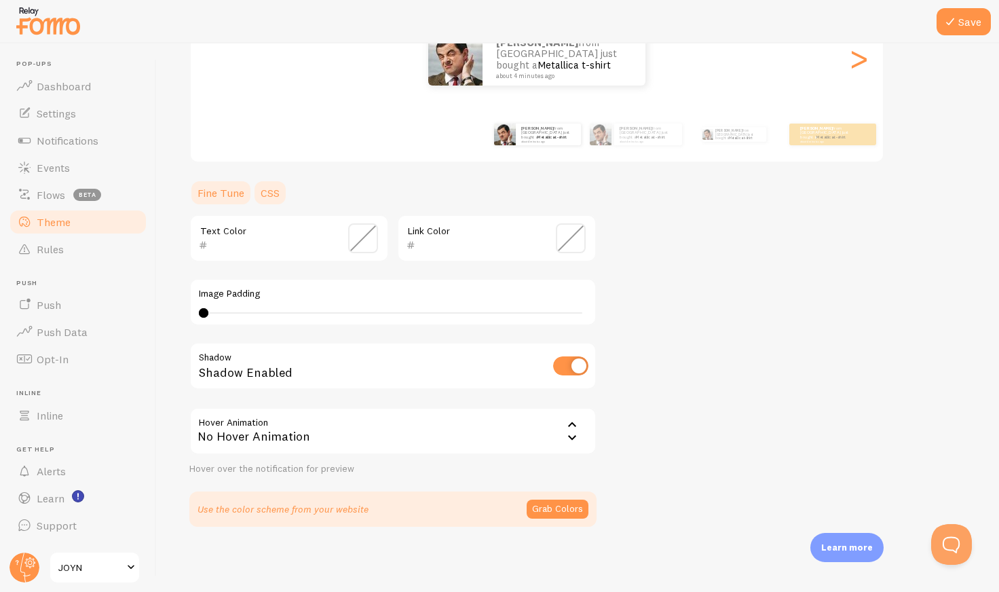
click at [274, 193] on link "CSS" at bounding box center [270, 192] width 35 height 27
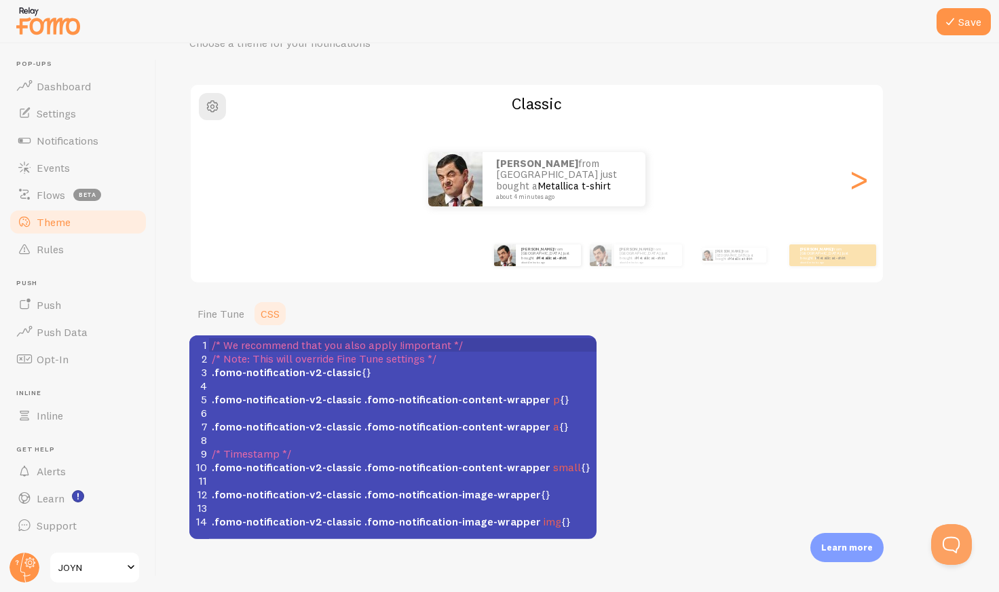
scroll to position [69, 0]
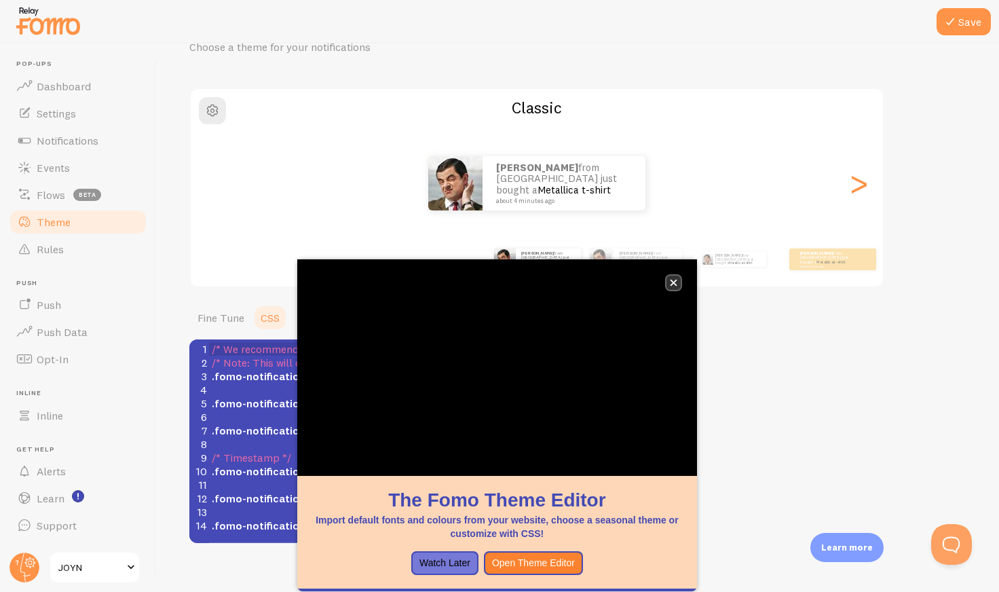
click at [679, 280] on button "close," at bounding box center [674, 283] width 14 height 14
click at [673, 277] on button "close," at bounding box center [674, 283] width 14 height 14
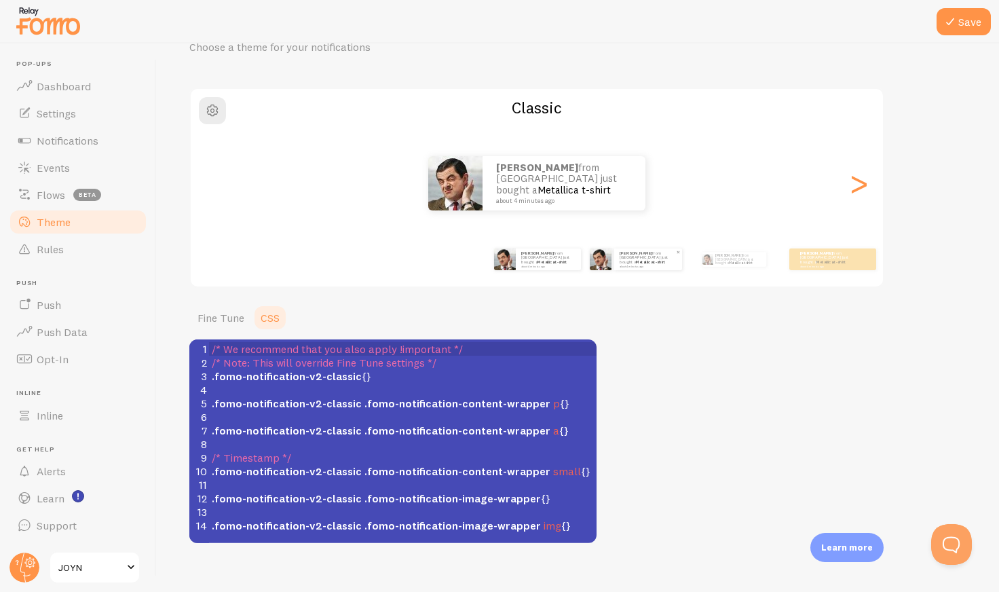
click at [639, 259] on link "Metallica t-shirt" at bounding box center [650, 261] width 29 height 5
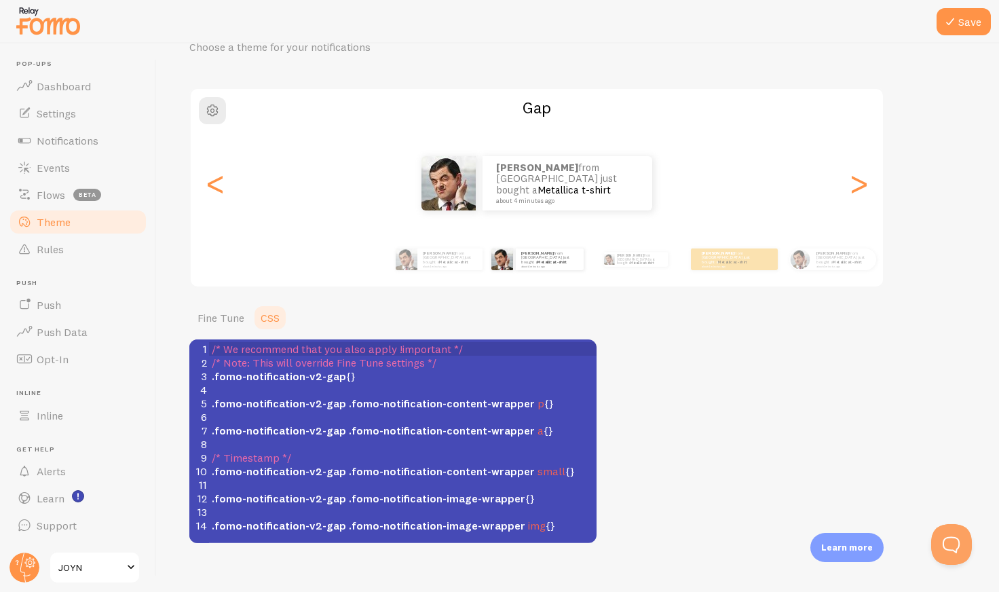
click at [485, 266] on div "Amy from United States just bought a Metallica t-shirt about 4 minutes ago Amy …" at bounding box center [784, 259] width 779 height 38
click at [466, 266] on div "Amy from United States just bought a Metallica t-shirt about 4 minutes ago" at bounding box center [449, 259] width 65 height 22
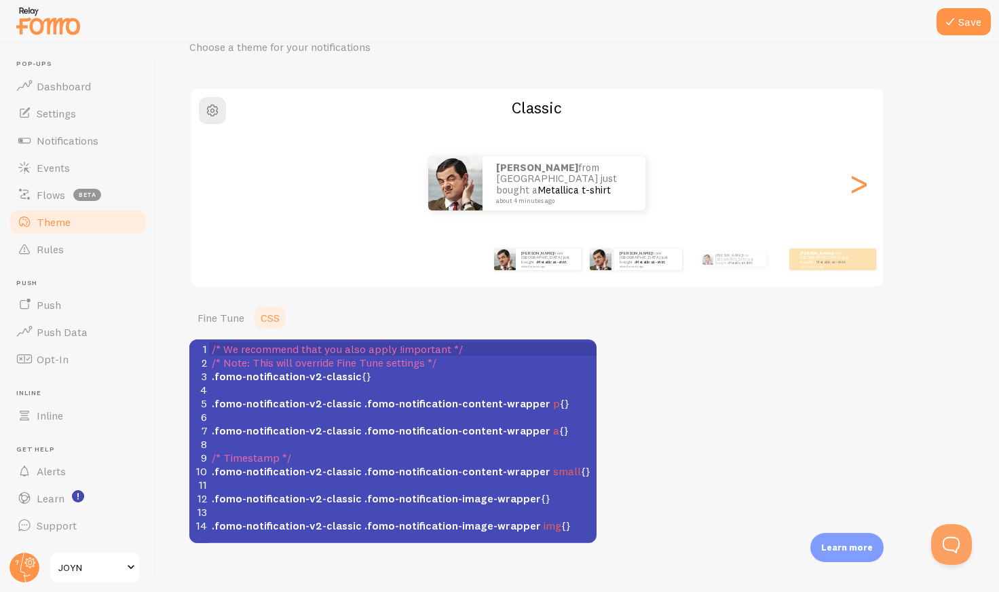
click at [620, 272] on div "Amy from United States just bought a Metallica t-shirt about 4 minutes ago" at bounding box center [636, 259] width 88 height 38
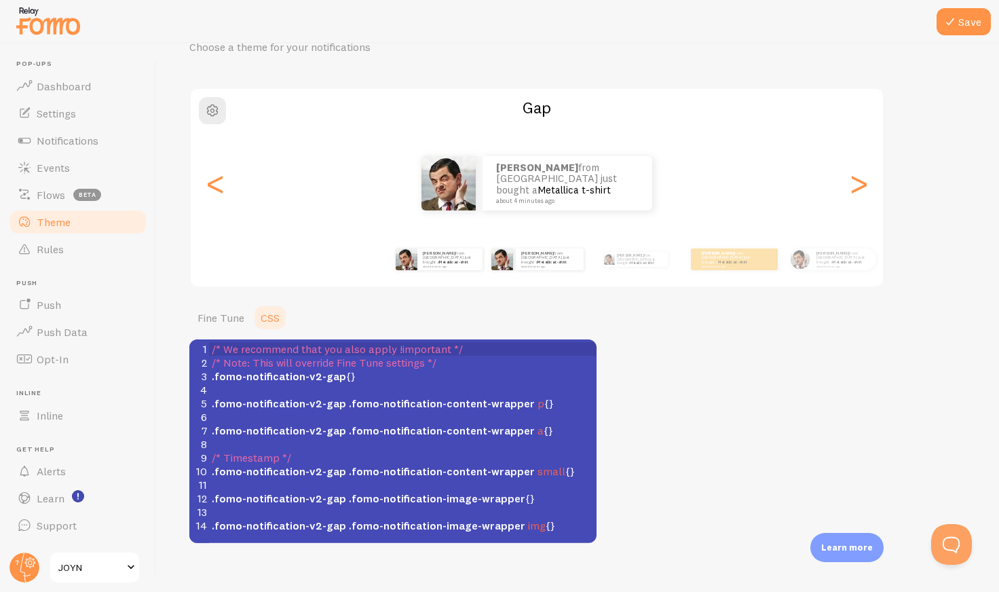
click at [441, 276] on div "Amy from United States just bought a Metallica t-shirt about 4 minutes ago" at bounding box center [439, 259] width 88 height 38
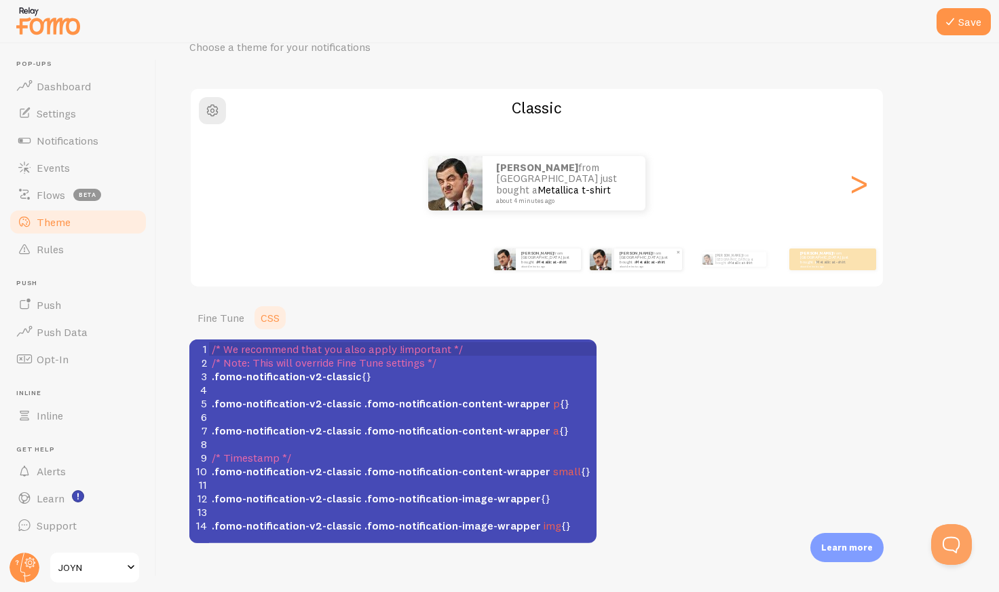
click at [617, 259] on div "Amy from United States just bought a Metallica t-shirt about 4 minutes ago" at bounding box center [648, 259] width 68 height 22
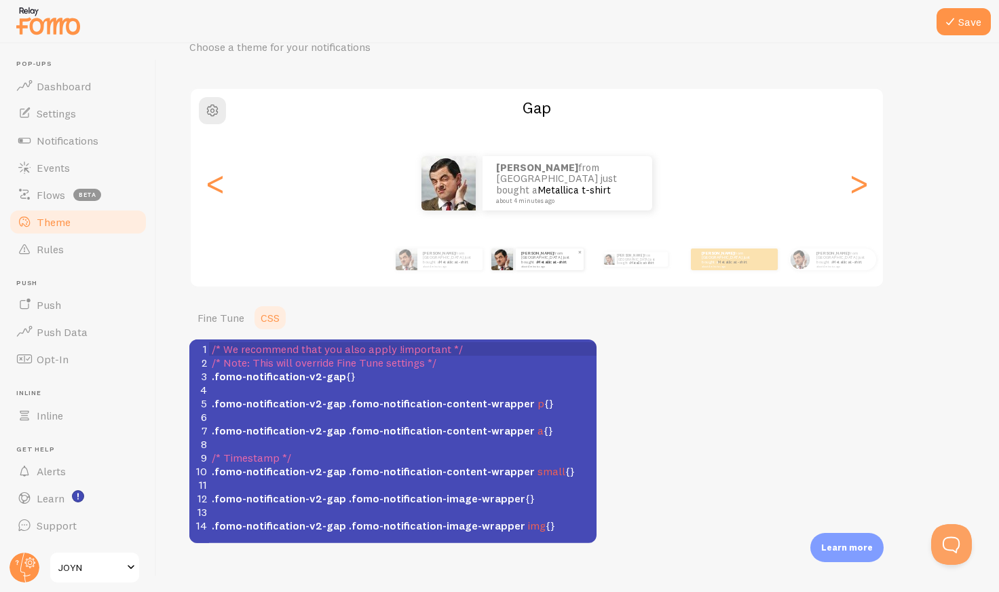
click at [577, 265] on small "about 4 minutes ago" at bounding box center [549, 266] width 56 height 3
click at [641, 265] on div "Amy from United States just bought a Metallica t-shirt about 4 minutes ago" at bounding box center [636, 259] width 88 height 38
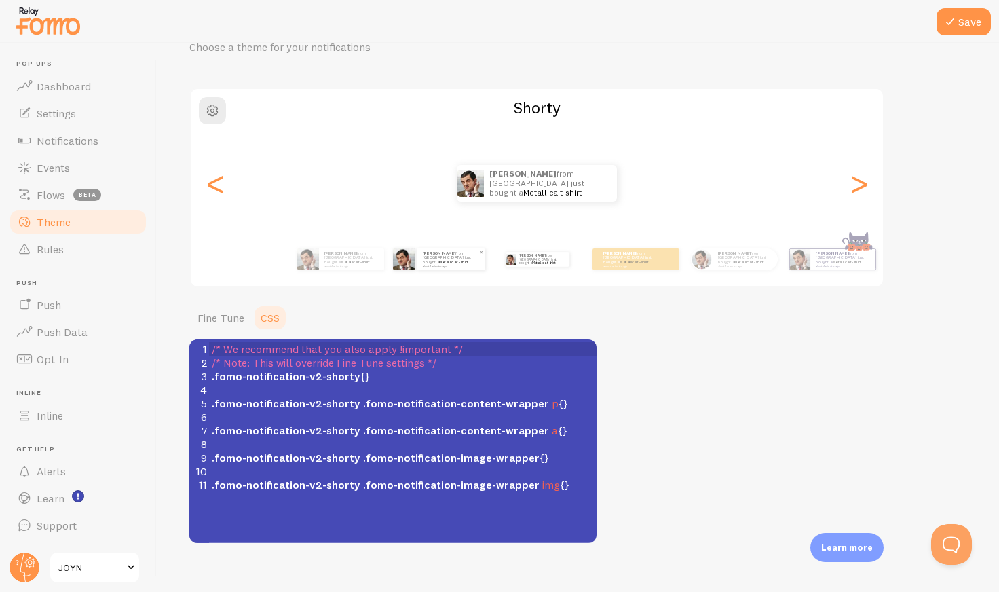
click at [641, 265] on small "about 4 minutes ago" at bounding box center [629, 266] width 53 height 3
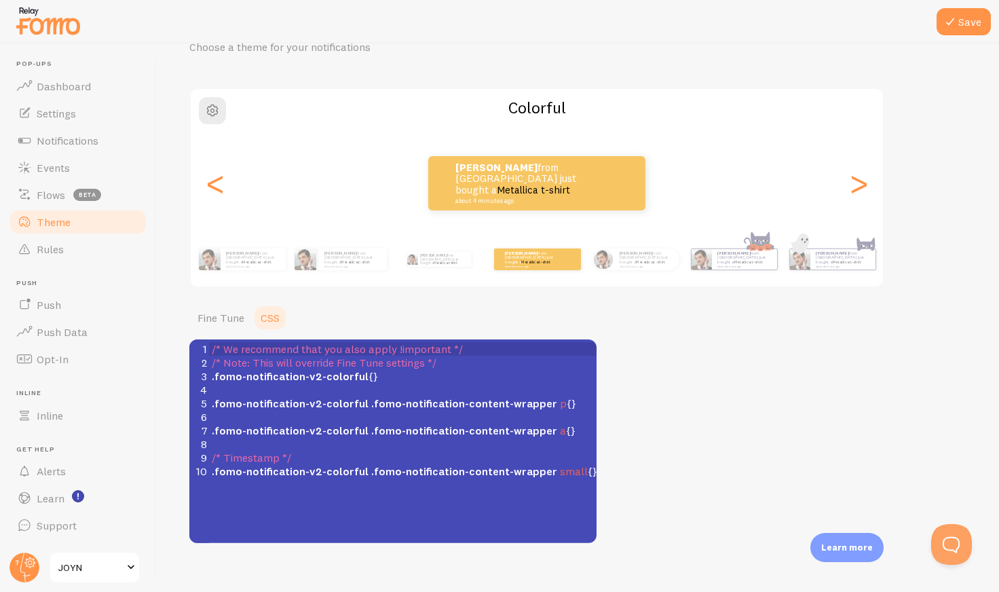
scroll to position [85, 0]
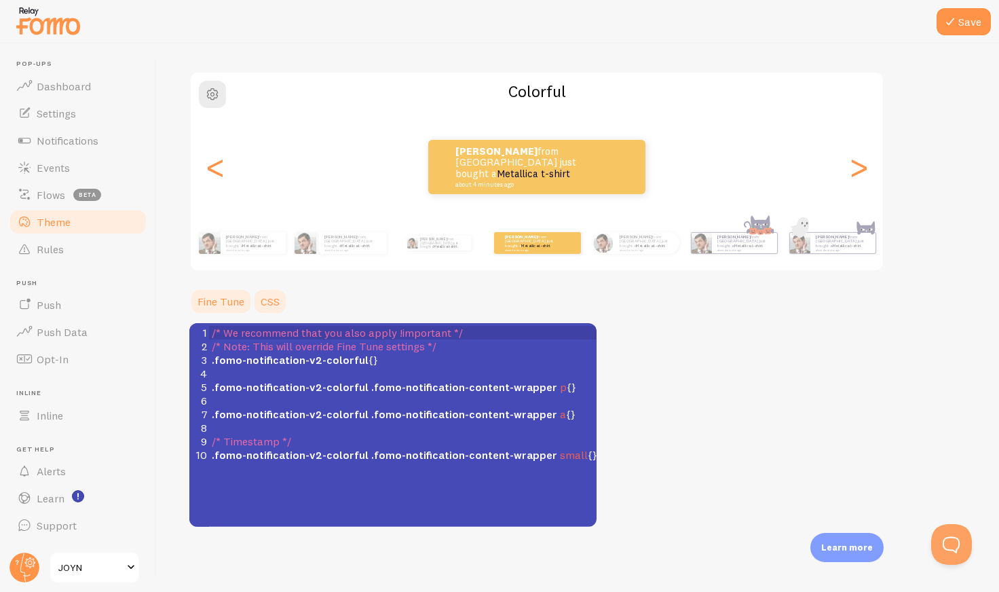
click at [216, 304] on link "Fine Tune" at bounding box center [220, 301] width 63 height 27
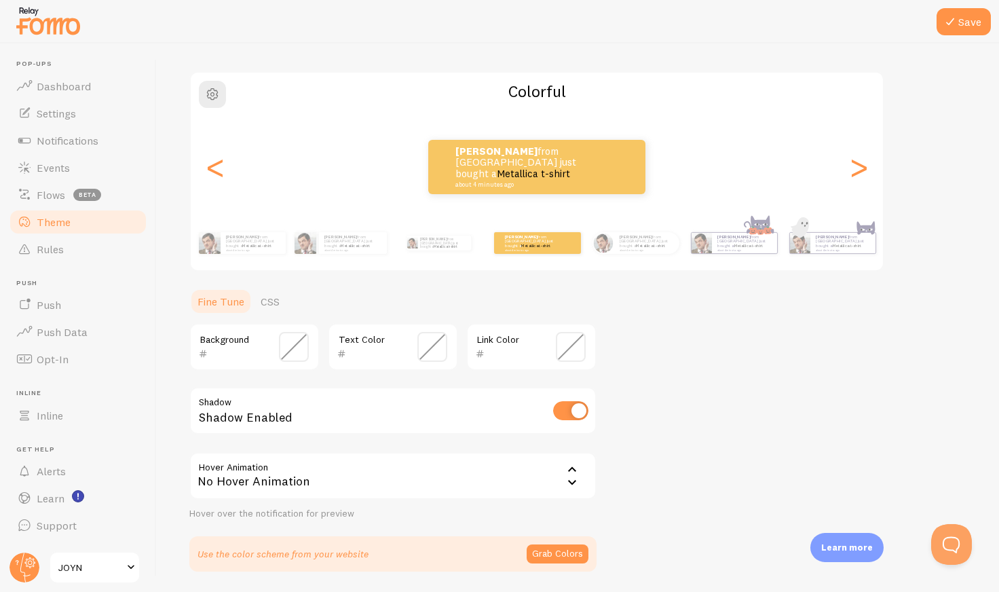
click at [299, 354] on span at bounding box center [294, 347] width 30 height 30
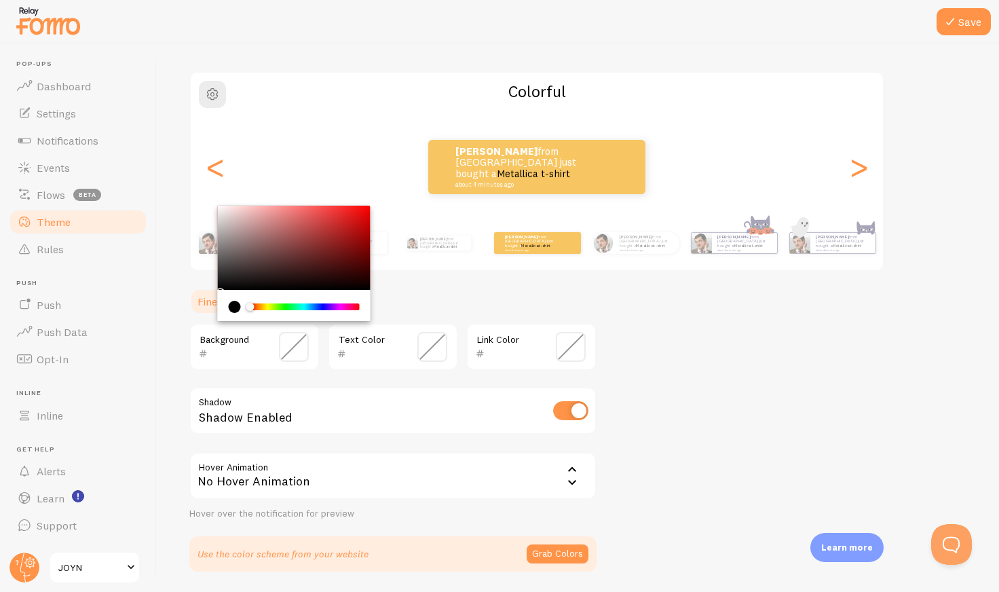
click at [217, 355] on input "text" at bounding box center [235, 354] width 55 height 16
paste input "ffead1"
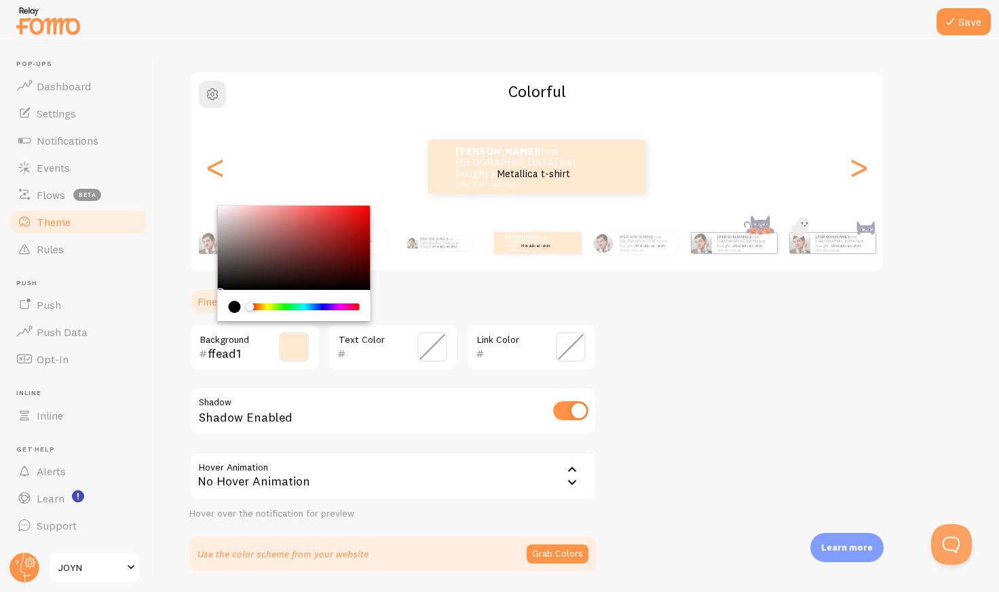
type input "ffead1"
click at [361, 351] on input "text" at bounding box center [373, 354] width 55 height 16
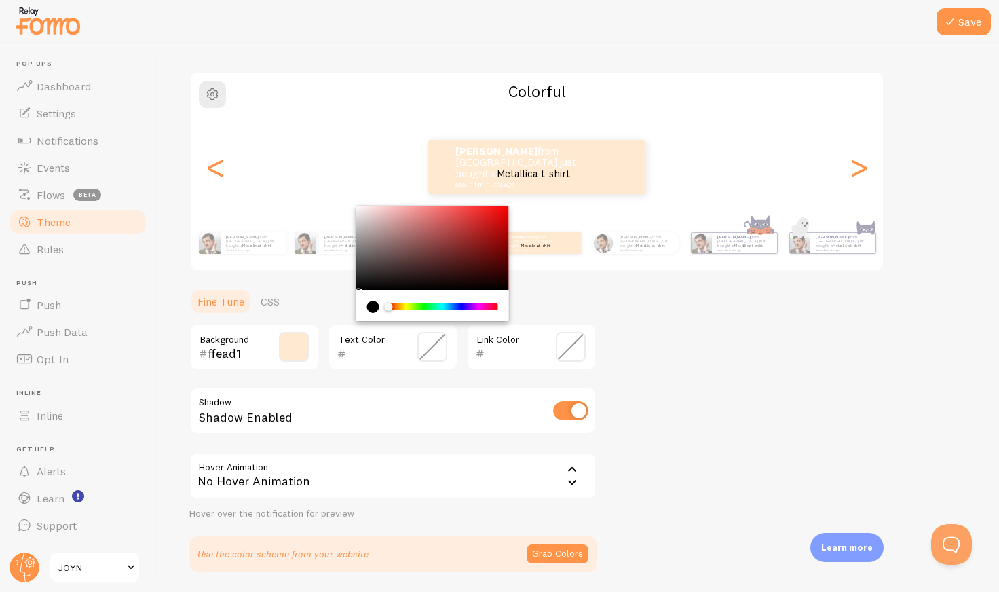
paste input "3b2414"
type input "3b2414"
click at [522, 352] on input "text" at bounding box center [512, 354] width 55 height 16
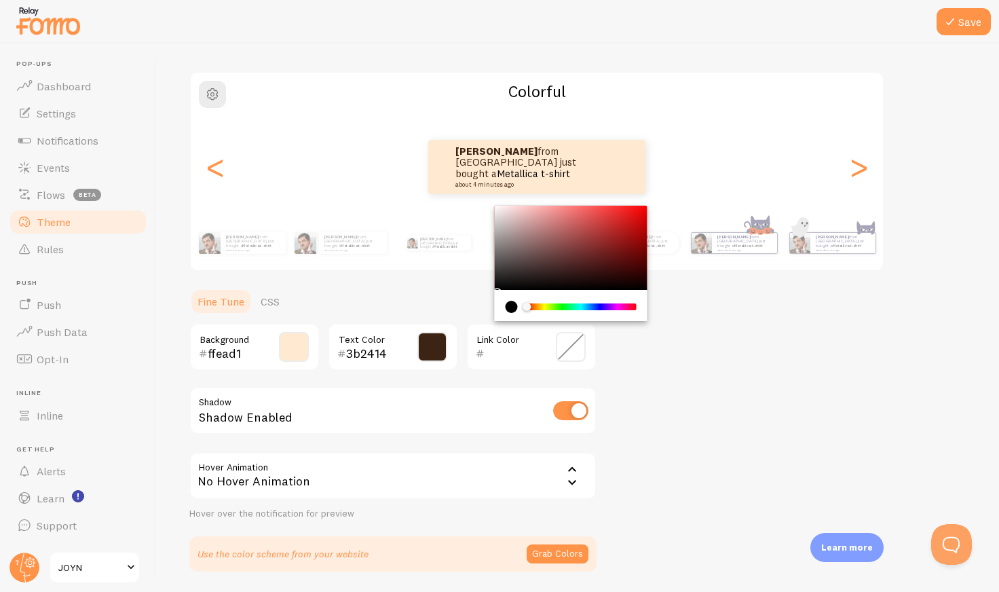
paste input "df6630"
type input "df6630"
click at [644, 388] on div "Theme Choose a theme for your notifications Colorful [PERSON_NAME] from [GEOGRA…" at bounding box center [577, 281] width 777 height 580
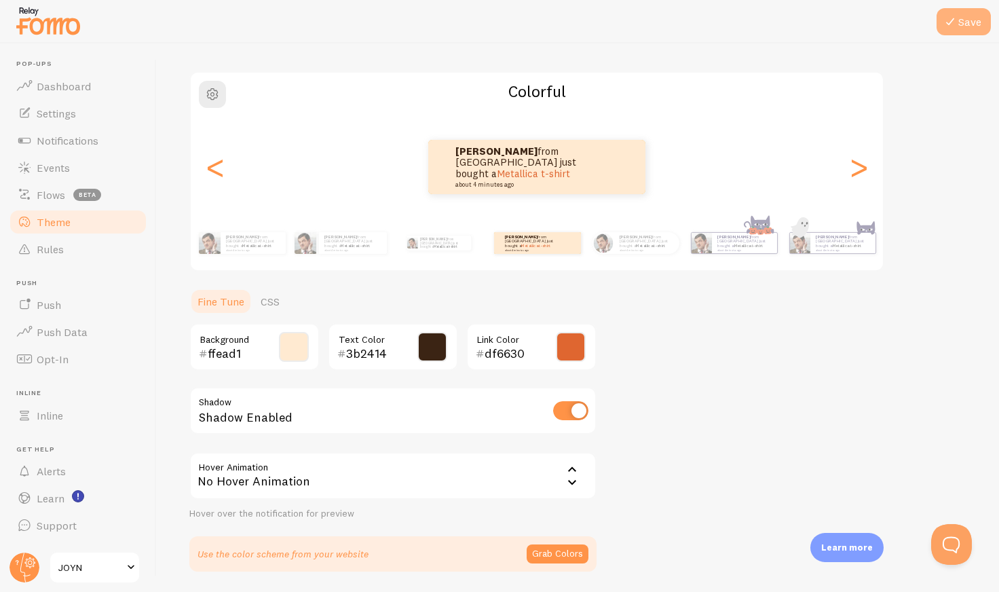
click at [952, 16] on icon at bounding box center [950, 22] width 16 height 16
click at [570, 467] on icon at bounding box center [572, 470] width 16 height 16
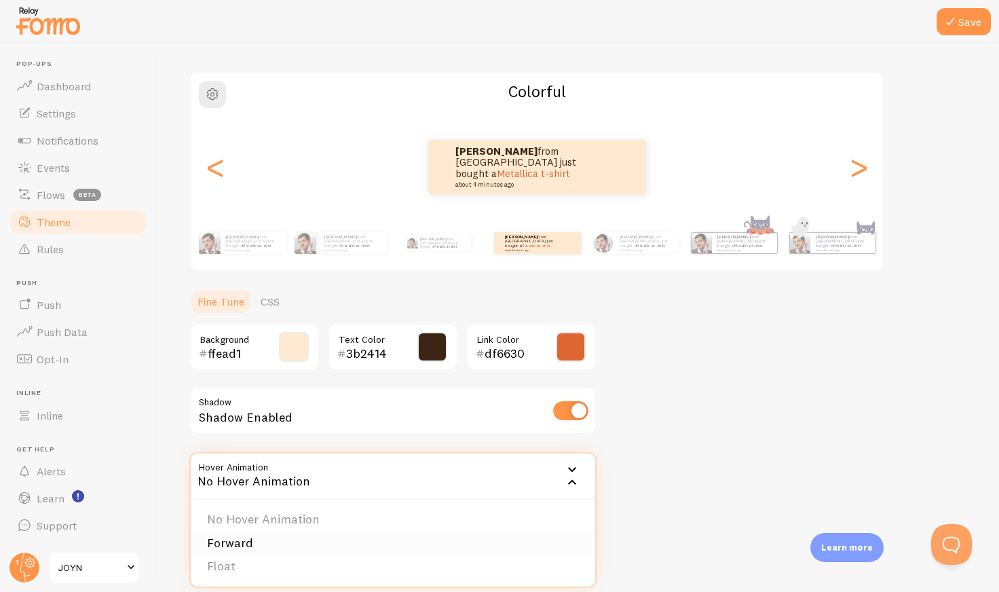
click at [388, 545] on li "Forward" at bounding box center [393, 544] width 405 height 24
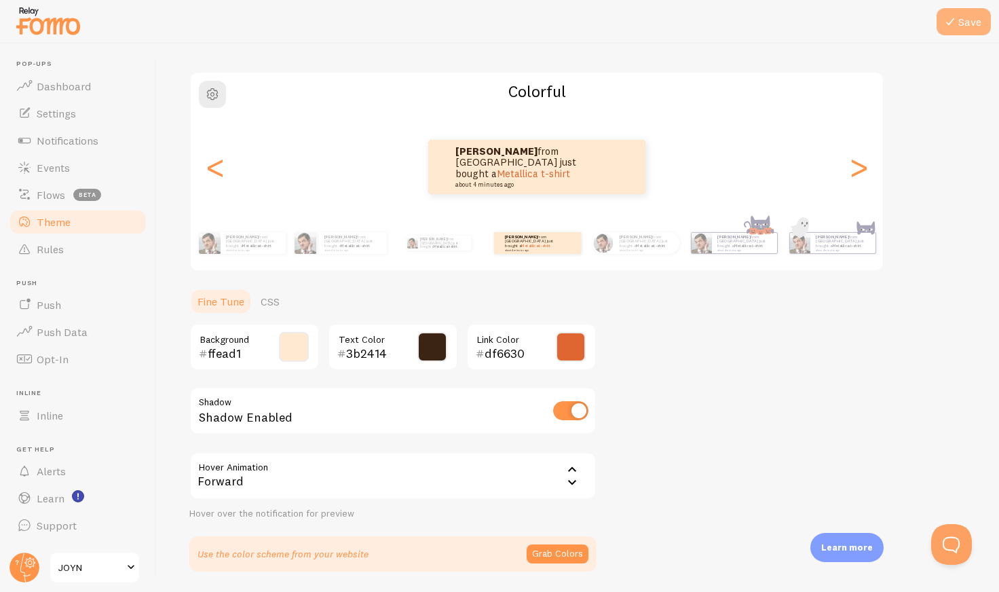
click at [946, 23] on icon at bounding box center [950, 22] width 16 height 16
click at [966, 15] on button "Save" at bounding box center [964, 21] width 54 height 27
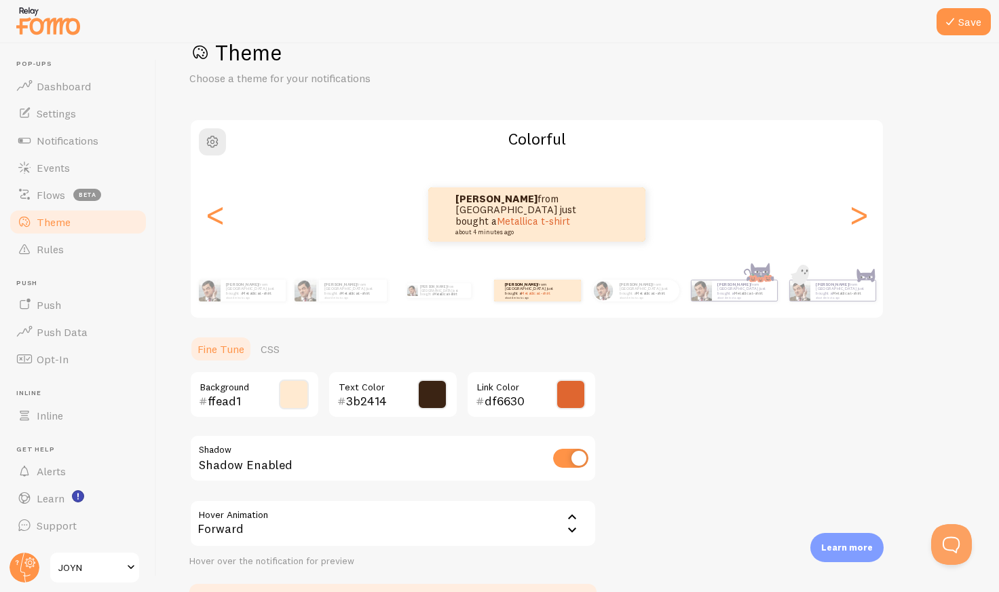
scroll to position [0, 0]
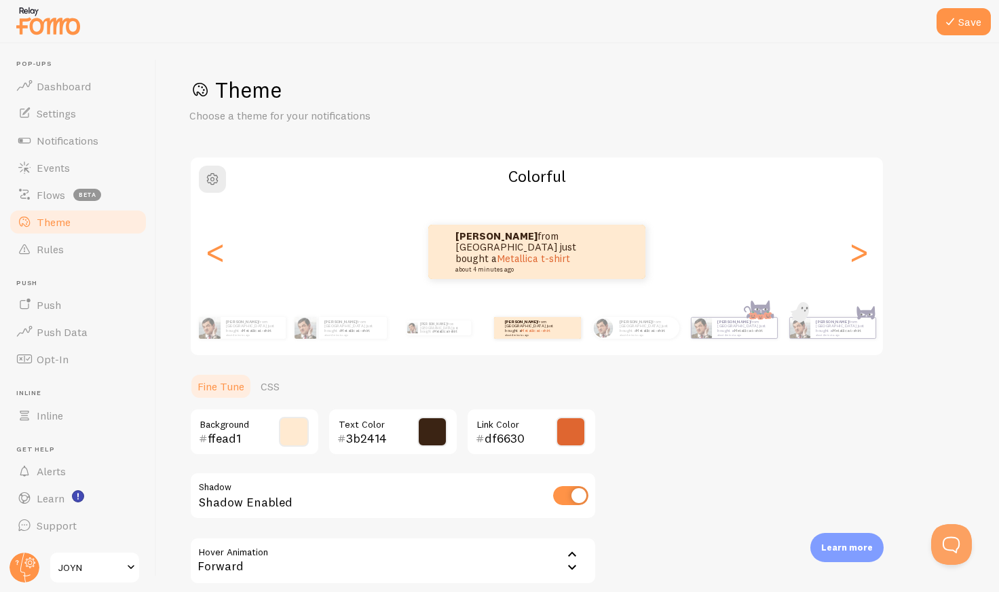
click at [223, 439] on input "ffead1" at bounding box center [235, 438] width 55 height 16
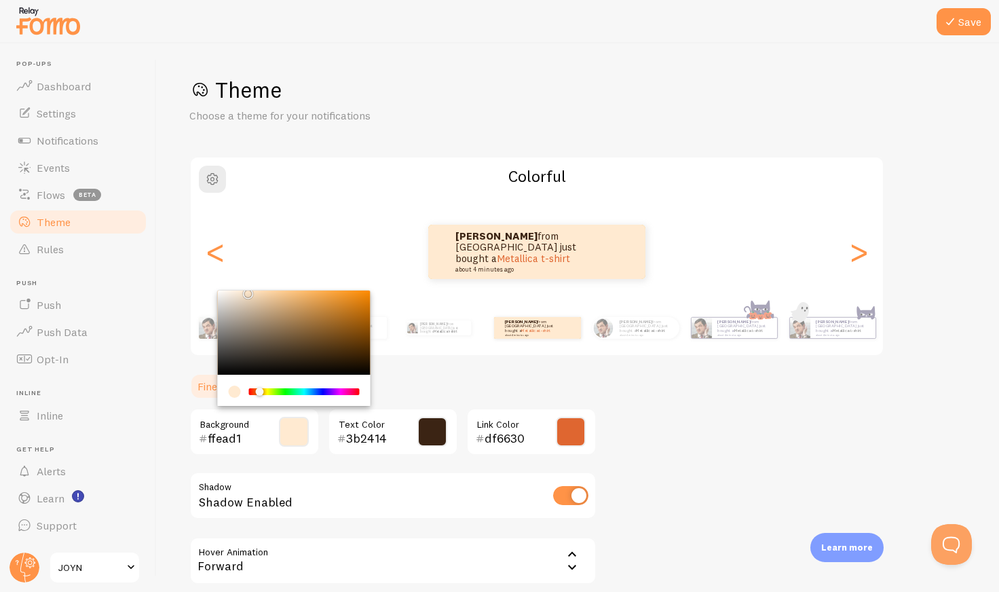
click at [223, 439] on input "ffead1" at bounding box center [235, 438] width 55 height 16
paste input "bccddd"
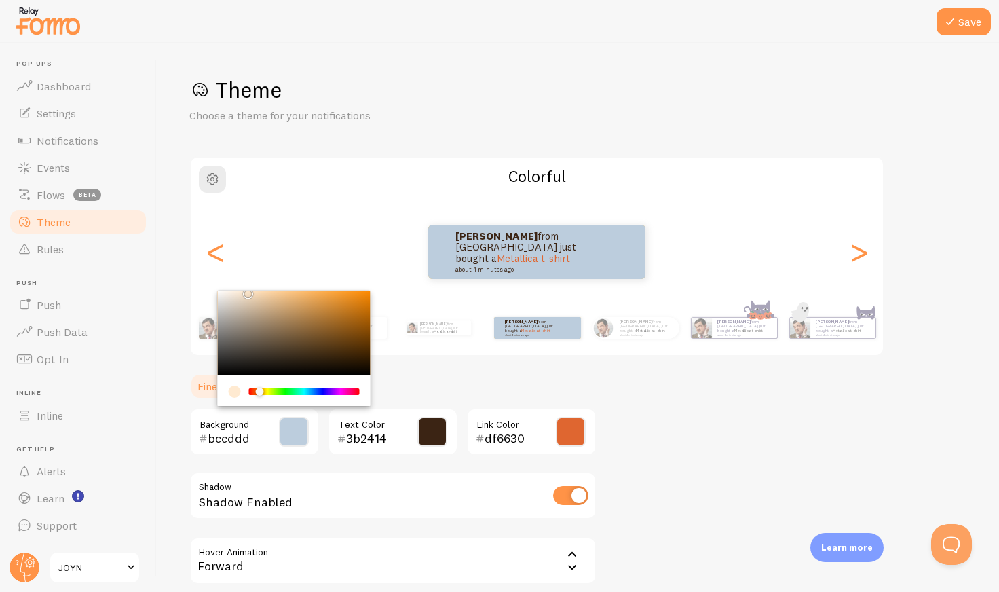
type input "bccddd"
click at [640, 403] on div "Theme Choose a theme for your notifications Colorful [PERSON_NAME] from [GEOGRA…" at bounding box center [577, 366] width 777 height 580
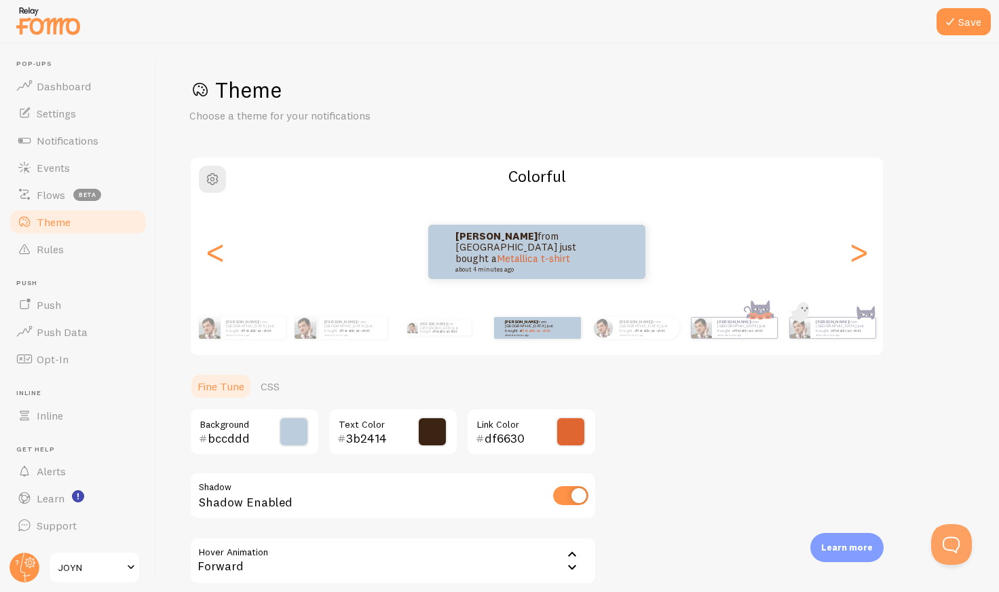
click at [367, 439] on input "3b2414" at bounding box center [373, 438] width 55 height 16
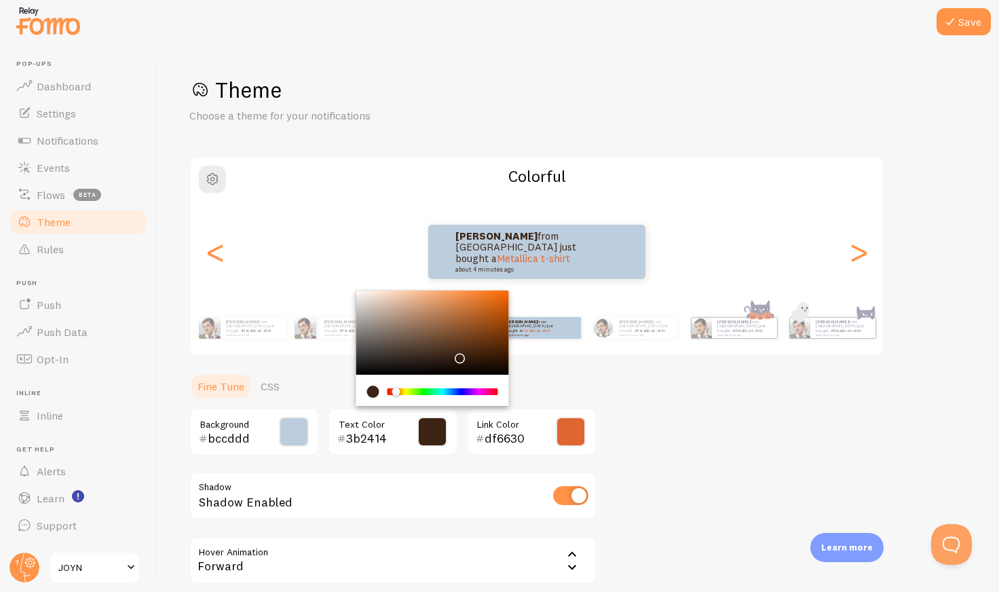
click at [367, 439] on input "3b2414" at bounding box center [373, 438] width 55 height 16
paste input "57160b"
type input "57160b"
click at [764, 384] on div "Theme Choose a theme for your notifications Colorful [PERSON_NAME] from [GEOGRA…" at bounding box center [577, 366] width 777 height 580
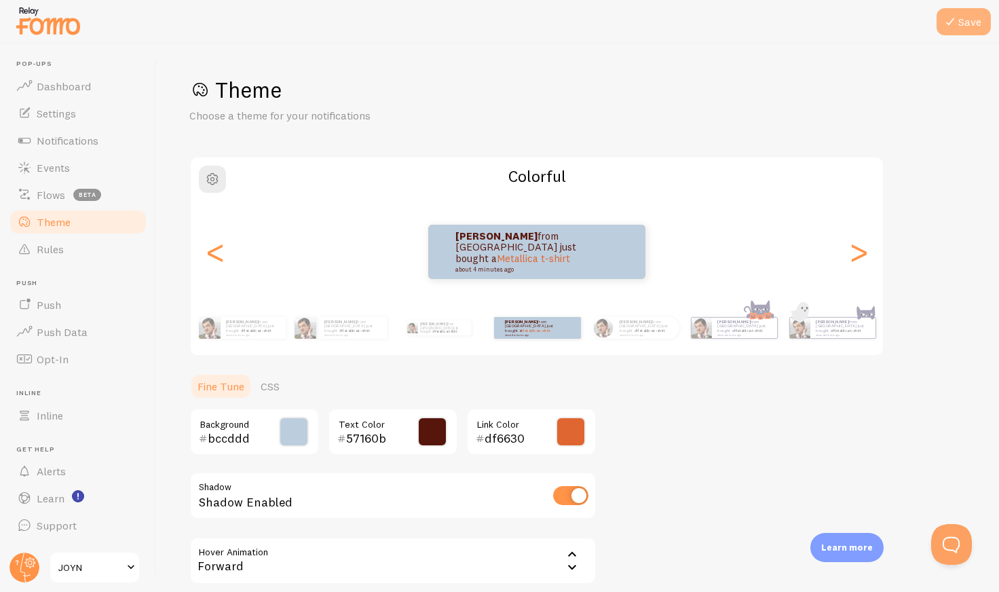
click at [950, 15] on icon at bounding box center [950, 22] width 16 height 16
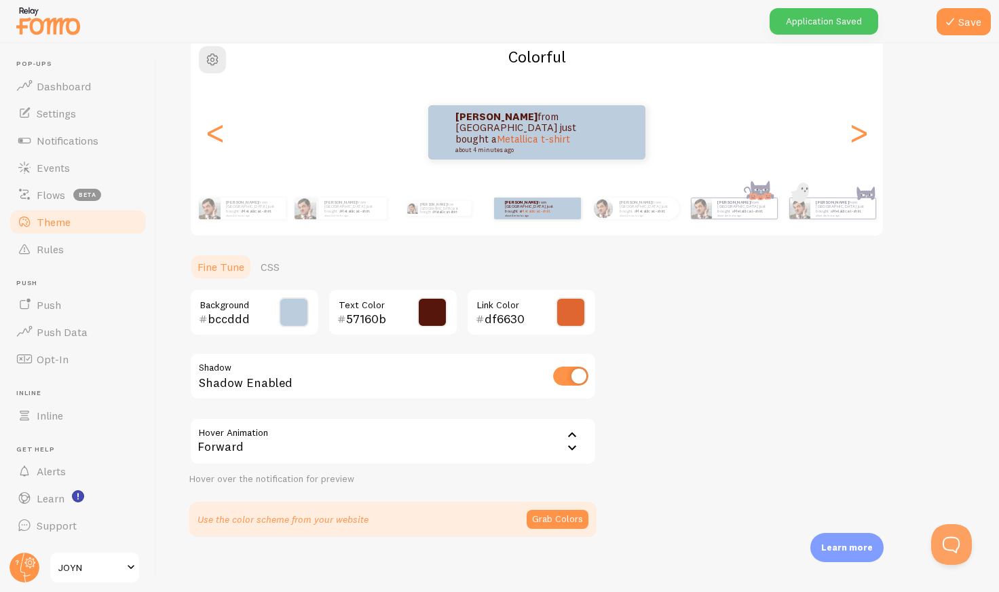
scroll to position [130, 0]
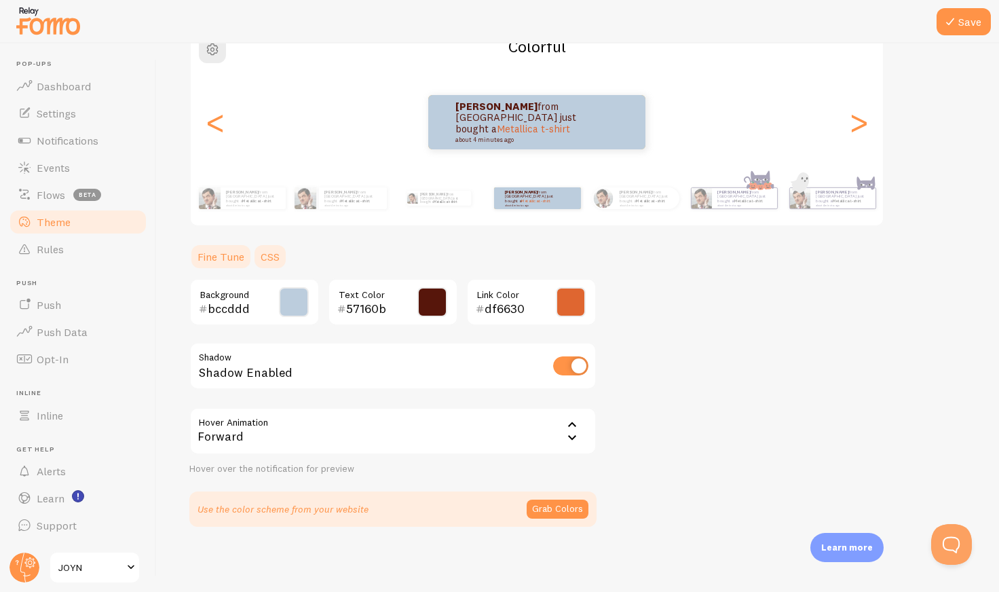
click at [269, 255] on link "CSS" at bounding box center [270, 256] width 35 height 27
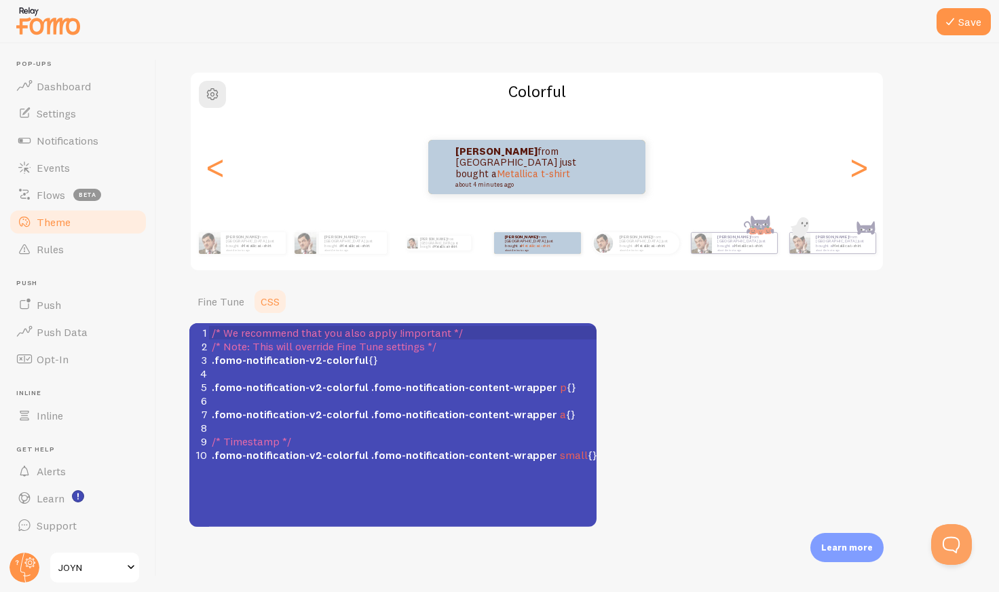
scroll to position [85, 0]
click at [555, 387] on span ".fomo-notification-v2-colorful .fomo-notification-content-wrapper p {}" at bounding box center [394, 387] width 365 height 14
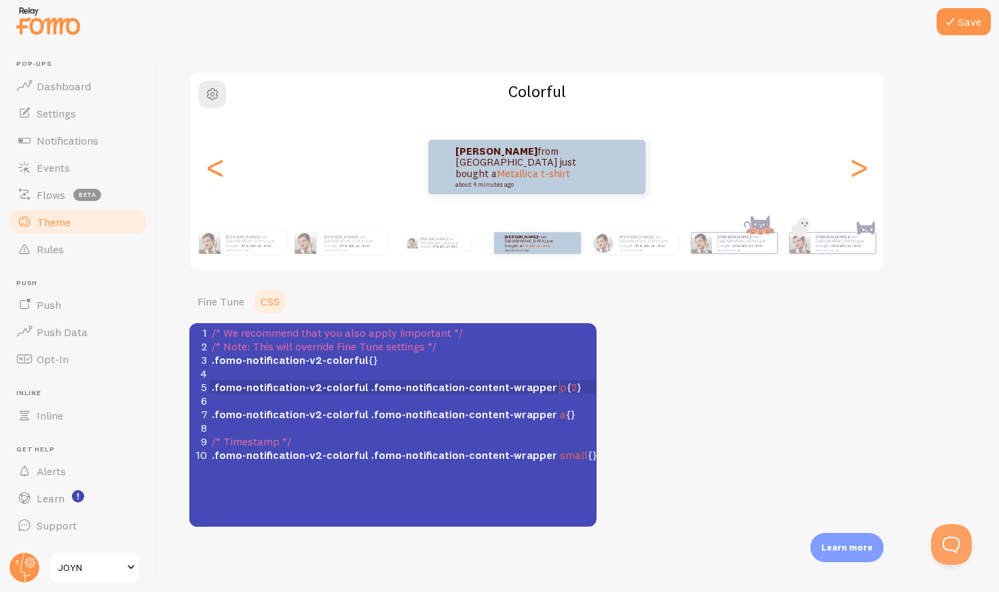
scroll to position [5, 5]
type textarea "2"
click at [618, 388] on div "Theme Choose a theme for your notifications Colorful [PERSON_NAME] from [GEOGRA…" at bounding box center [577, 259] width 777 height 536
click at [572, 387] on span "2" at bounding box center [574, 387] width 5 height 14
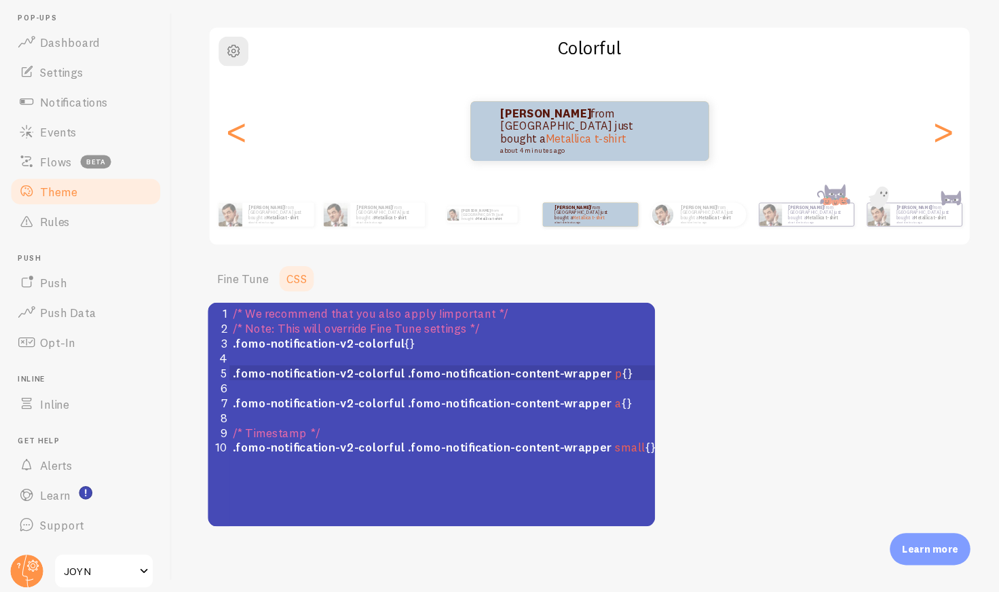
click at [601, 367] on div "Theme Choose a theme for your notifications Colorful [PERSON_NAME] from [GEOGRA…" at bounding box center [577, 259] width 777 height 536
click at [633, 324] on div "Theme Choose a theme for your notifications Colorful [PERSON_NAME] from [GEOGRA…" at bounding box center [577, 259] width 777 height 536
click at [221, 290] on link "Fine Tune" at bounding box center [220, 301] width 63 height 27
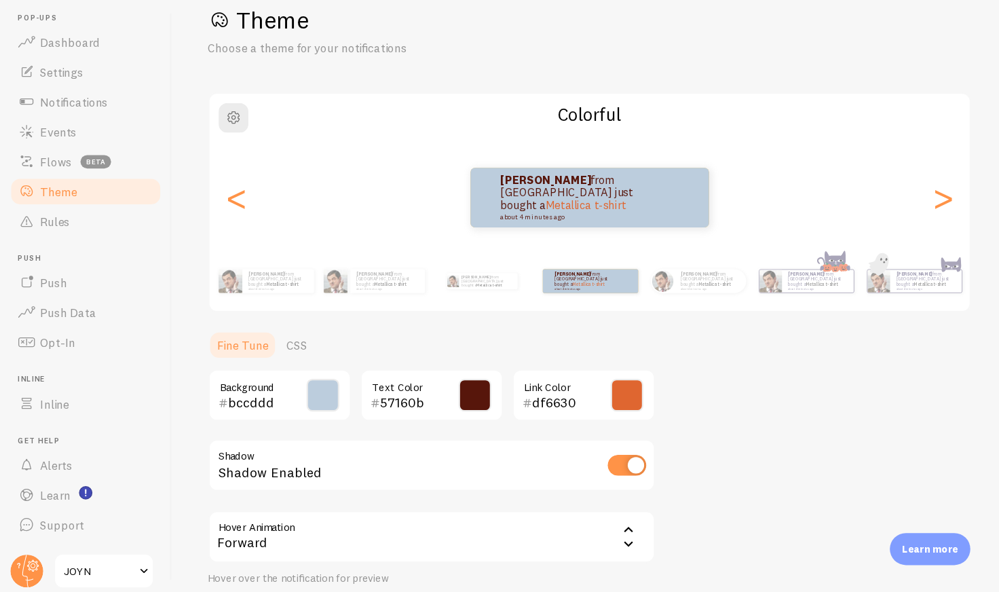
scroll to position [0, 0]
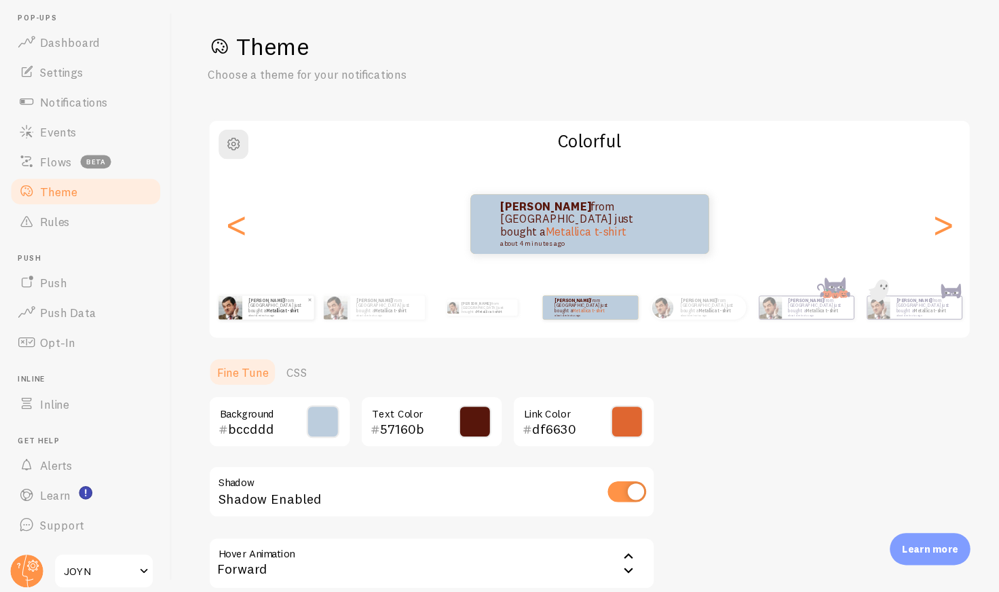
click at [248, 338] on div "Amy from United States just bought a Metallica t-shirt about 4 minutes ago" at bounding box center [253, 328] width 65 height 22
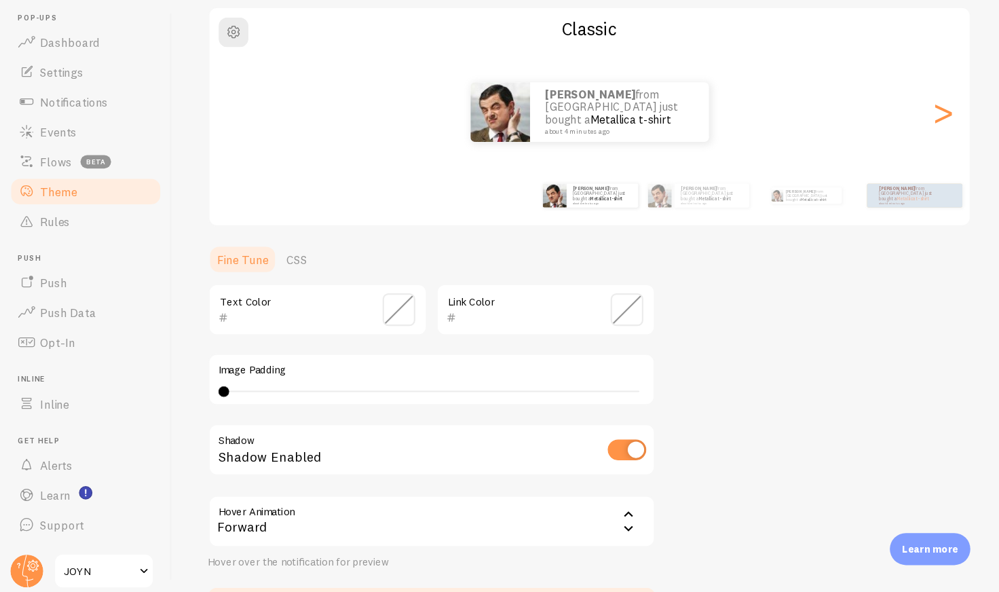
scroll to position [126, 0]
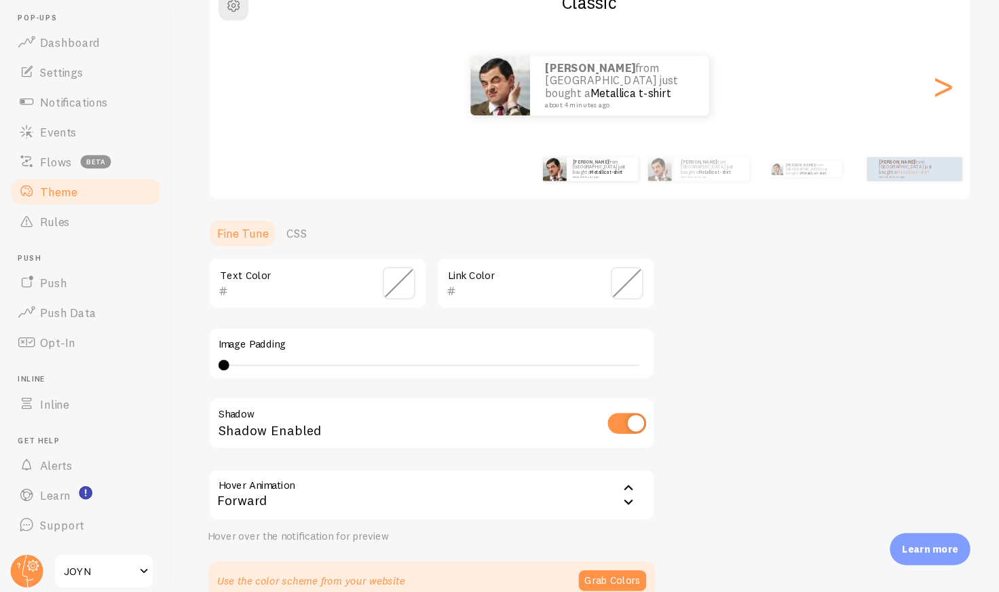
click at [298, 312] on input "text" at bounding box center [270, 312] width 124 height 16
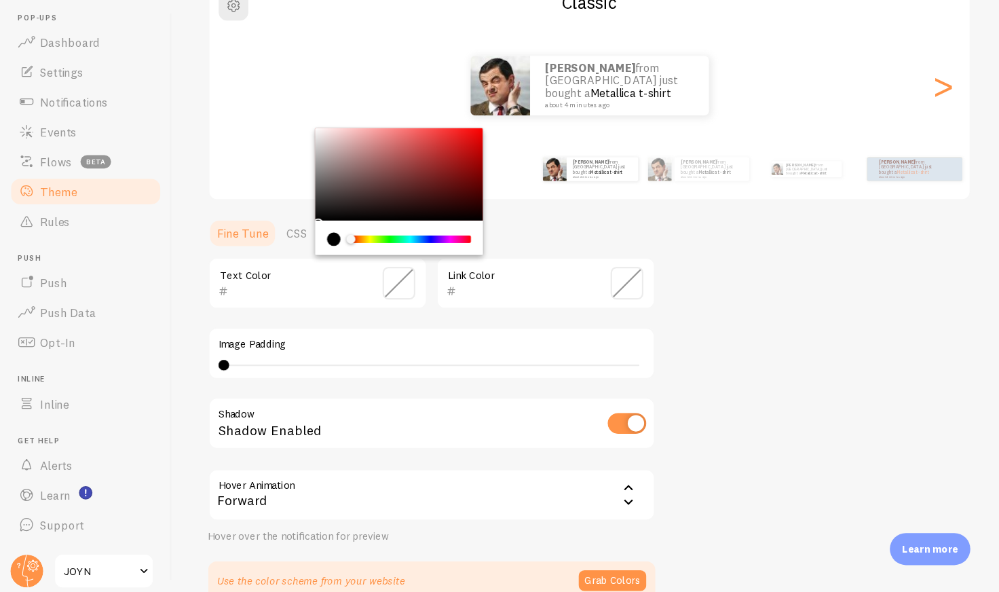
paste input "3b2414"
type input "3b2414"
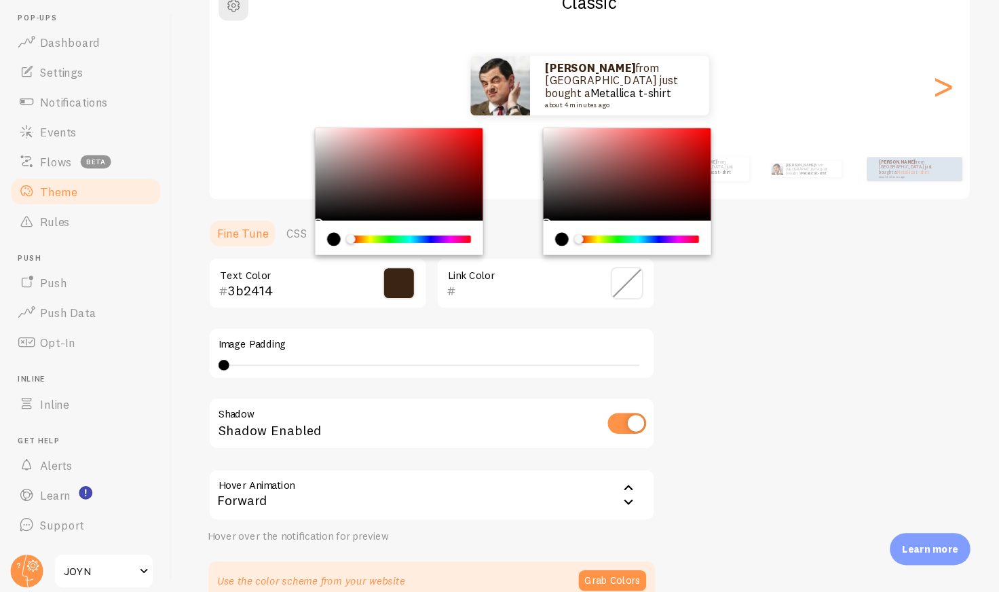
click at [478, 308] on input "text" at bounding box center [477, 312] width 124 height 16
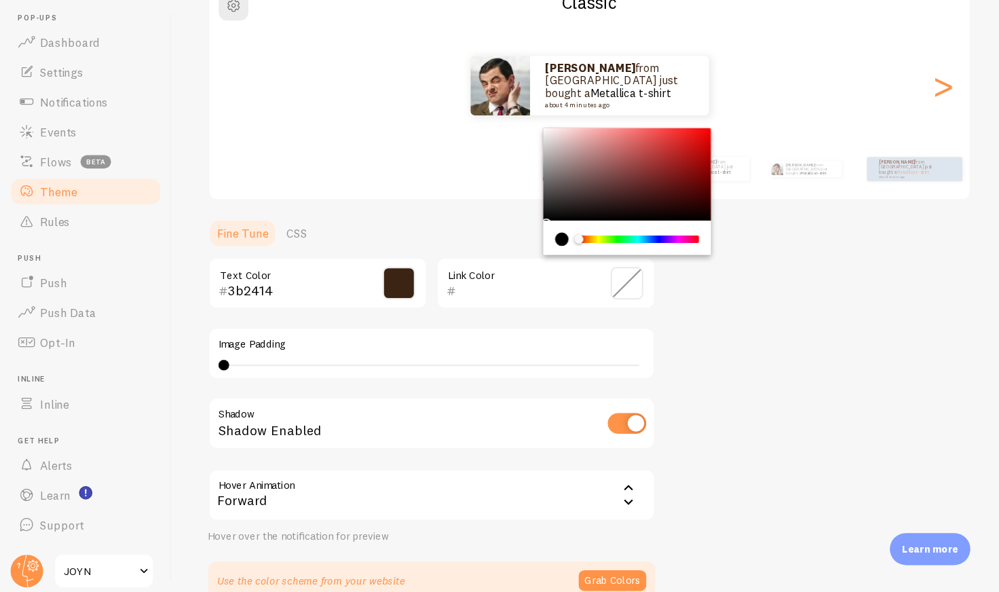
paste input "df6630"
type input "df6630"
click at [648, 336] on div "Theme Choose a theme for your notifications Classic Amy from United States just…" at bounding box center [577, 272] width 777 height 644
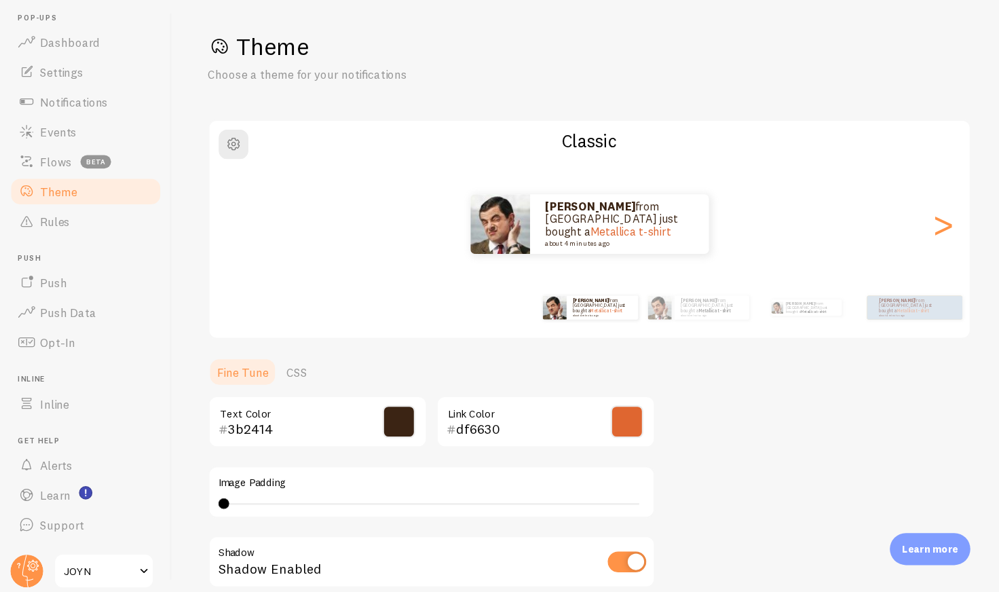
scroll to position [193, 0]
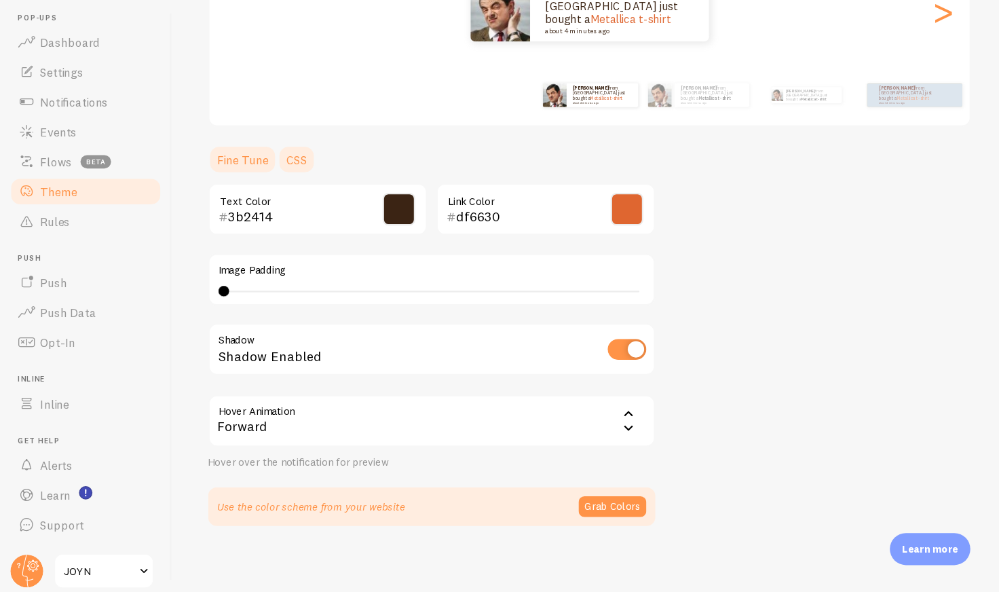
click at [273, 186] on link "CSS" at bounding box center [270, 192] width 35 height 27
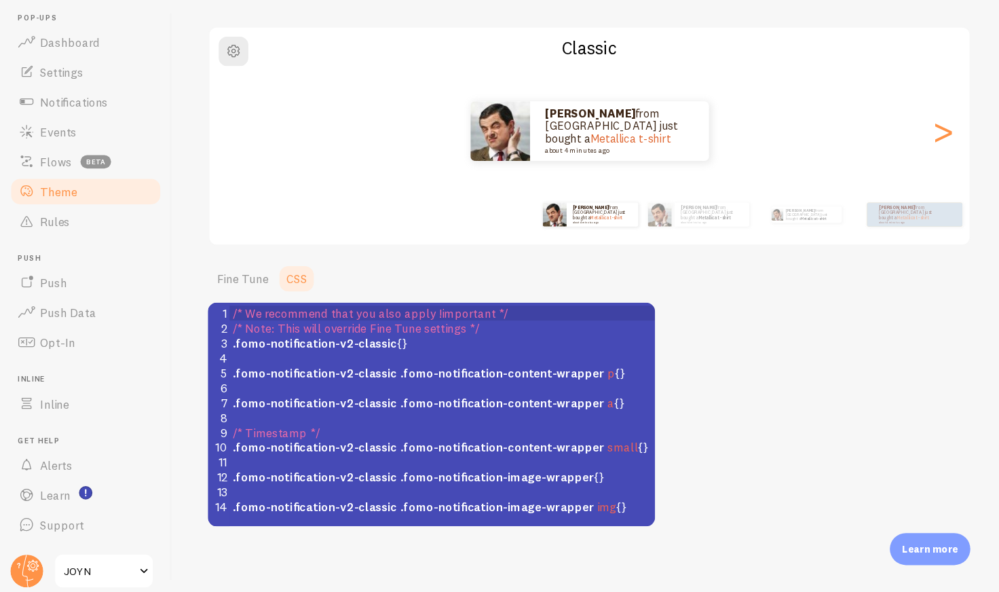
scroll to position [0, 0]
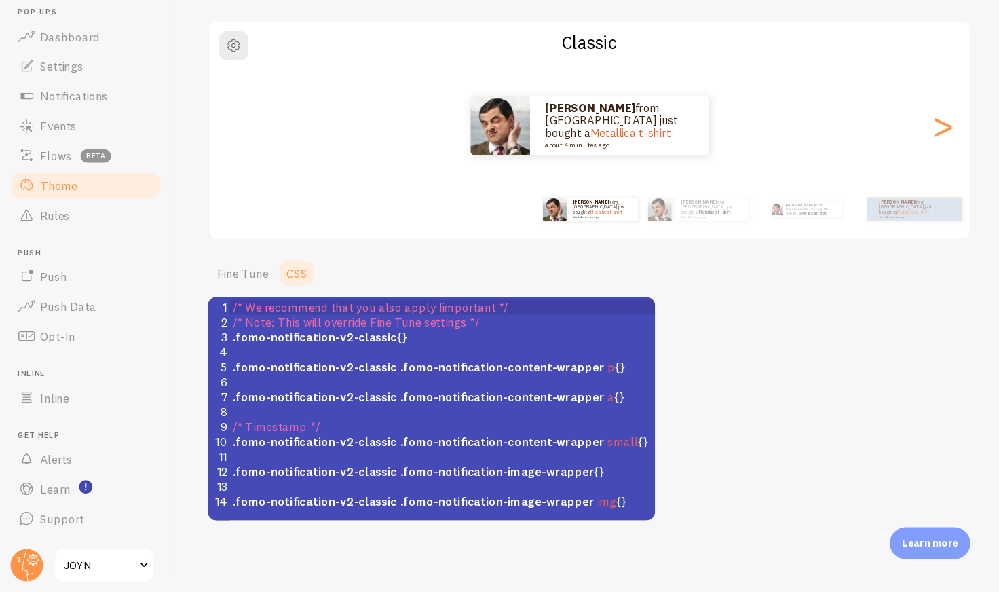
click at [530, 480] on span ".fomo-notification-v2-classic .fomo-notification-image-wrapper {}" at bounding box center [381, 482] width 339 height 14
type textarea "2"
click at [636, 479] on div "Theme Choose a theme for your notifications Classic Amy from United States just…" at bounding box center [577, 259] width 777 height 536
click at [546, 480] on span "2" at bounding box center [548, 482] width 5 height 14
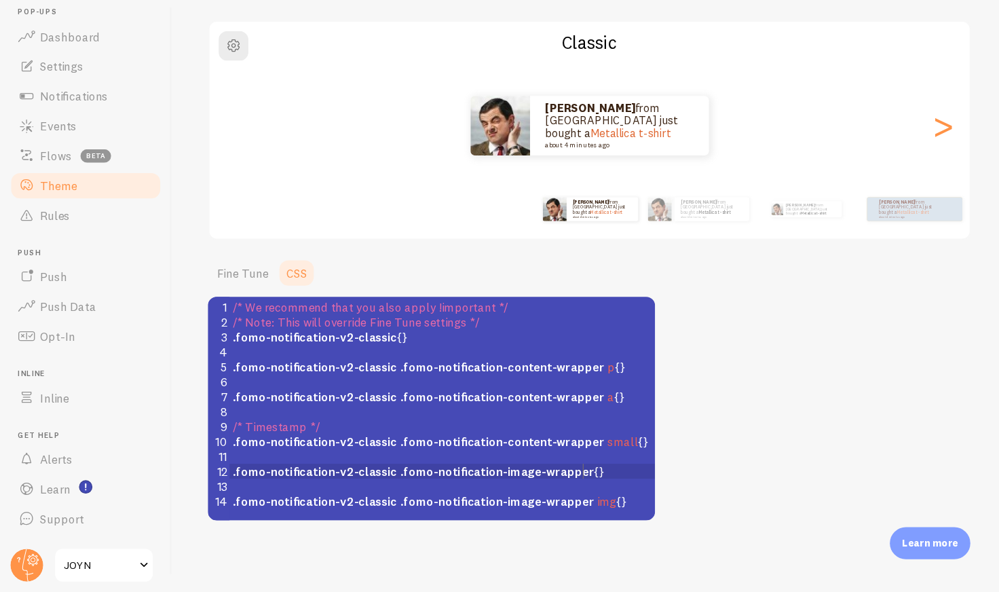
click at [755, 421] on div "Theme Choose a theme for your notifications Classic Amy from United States just…" at bounding box center [577, 259] width 777 height 536
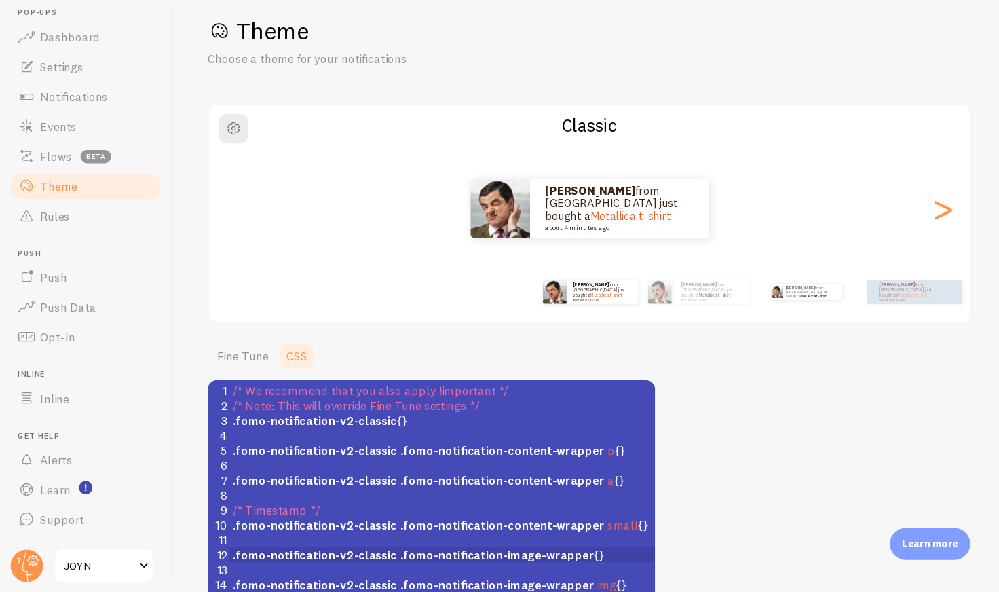
scroll to position [0, 0]
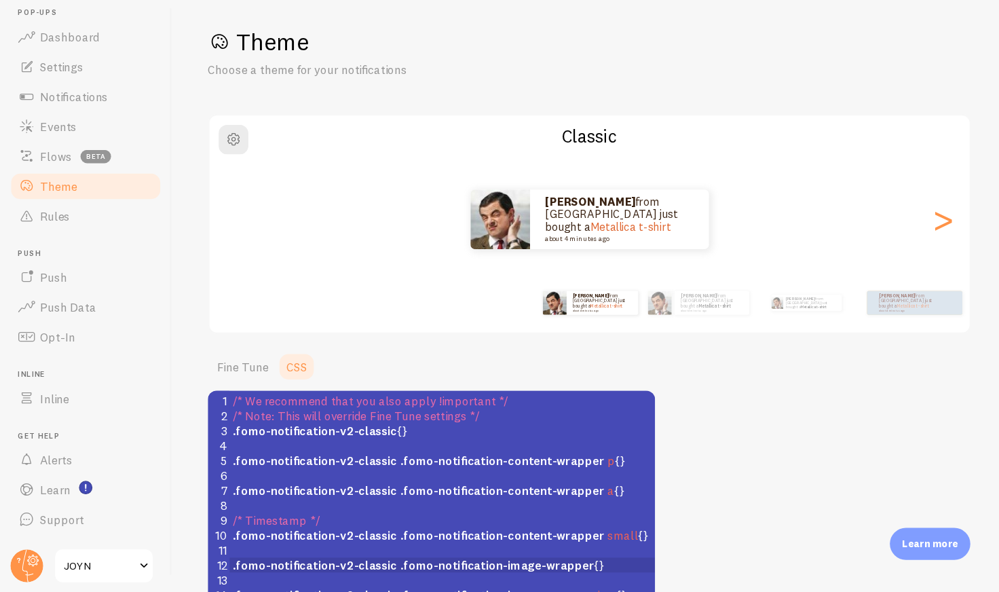
click at [737, 114] on div "Theme Choose a theme for your notifications" at bounding box center [577, 100] width 777 height 48
click at [206, 384] on link "Fine Tune" at bounding box center [220, 386] width 63 height 27
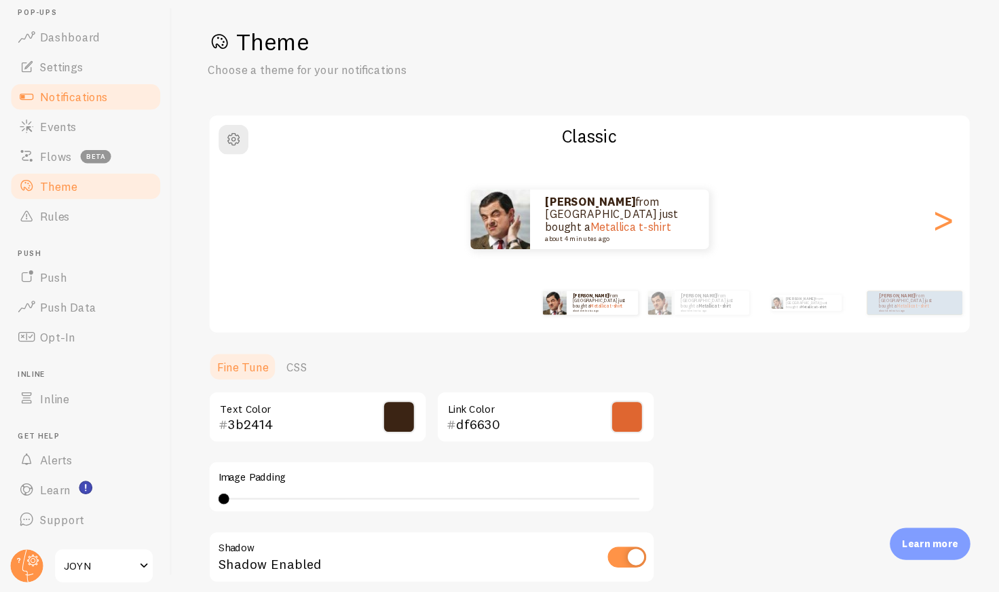
click at [73, 143] on span "Notifications" at bounding box center [68, 141] width 62 height 14
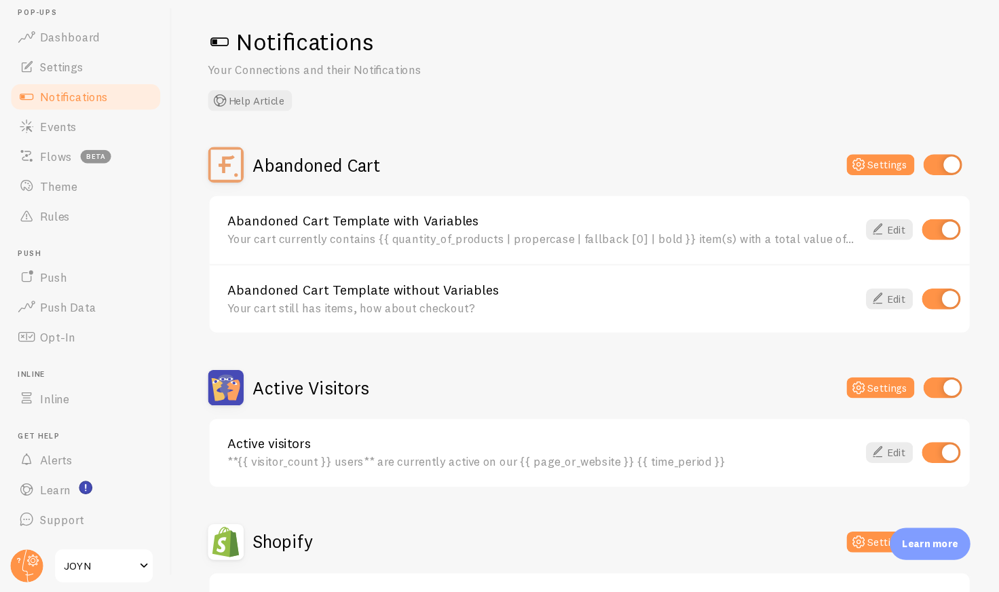
click at [273, 267] on div "Your cart currently contains {{ quantity_of_products | propercase | fallback [0…" at bounding box center [494, 269] width 574 height 12
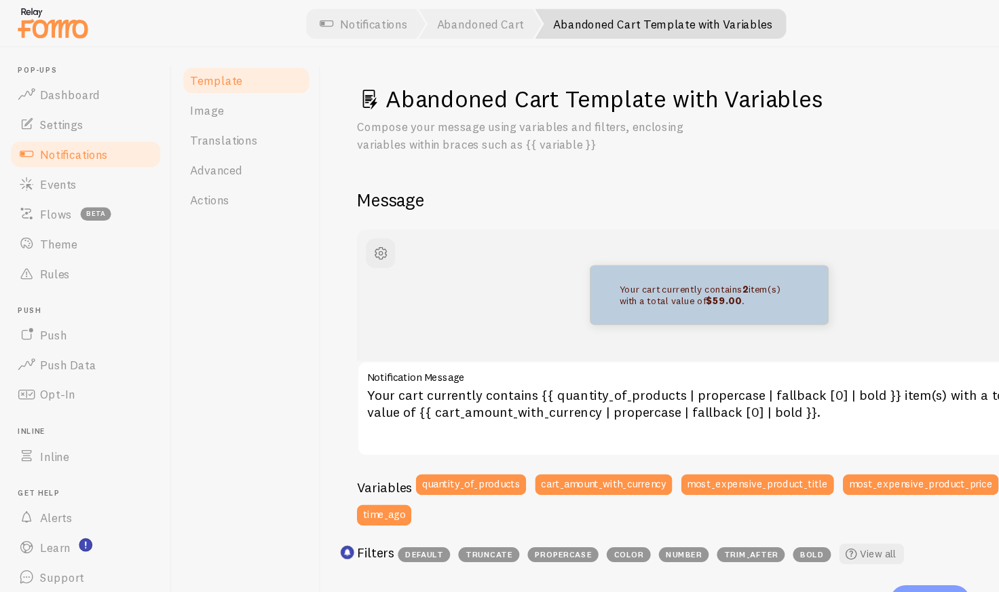
click at [82, 139] on span "Notifications" at bounding box center [68, 141] width 62 height 14
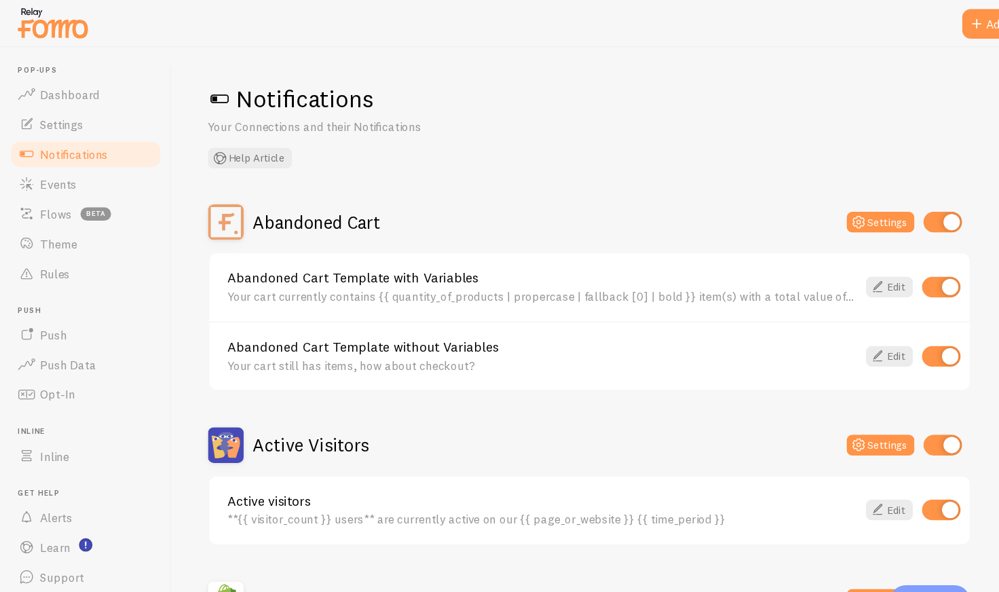
click at [861, 259] on input "checkbox" at bounding box center [857, 261] width 35 height 19
checkbox input "false"
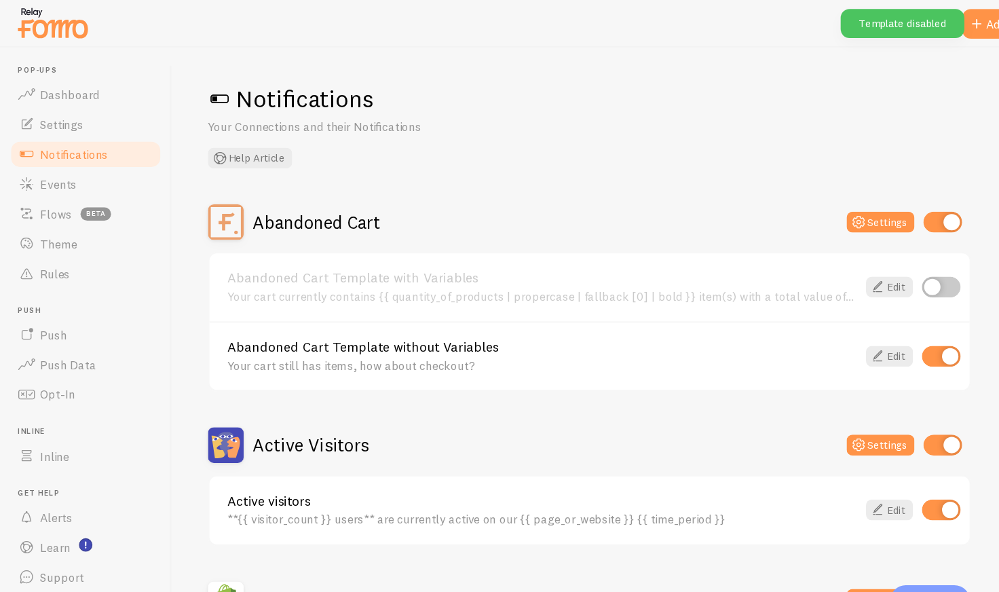
click at [507, 324] on div "Abandoned Cart Template without Variables Your cart still has items, how about …" at bounding box center [494, 324] width 574 height 29
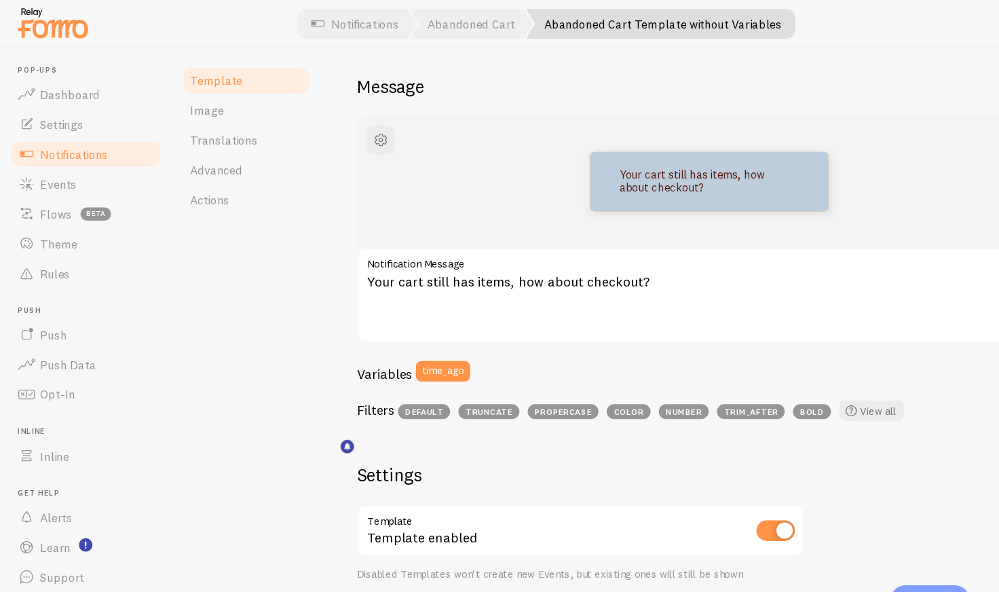
scroll to position [69, 0]
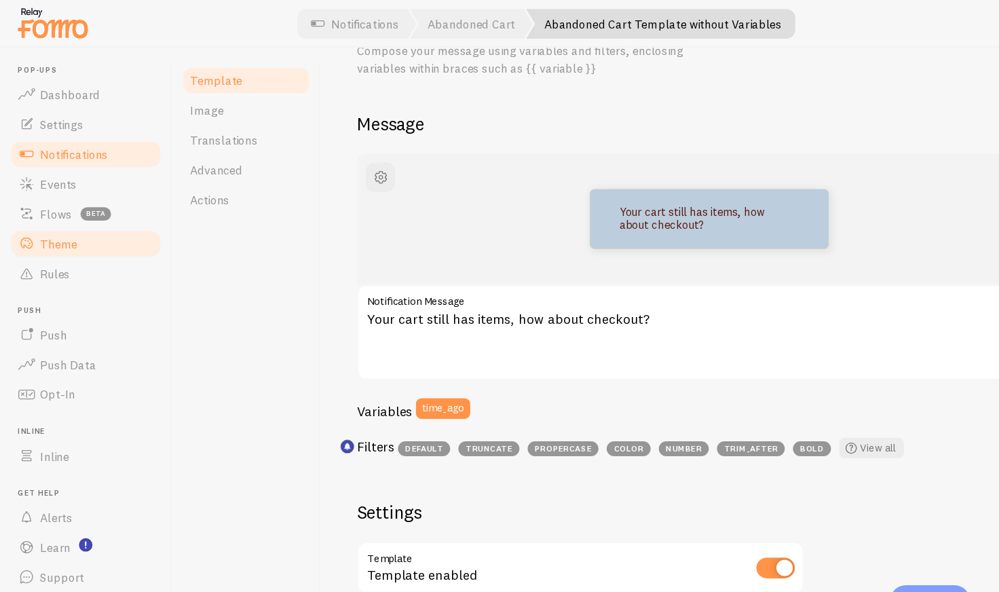
click at [60, 231] on link "Theme" at bounding box center [78, 221] width 140 height 27
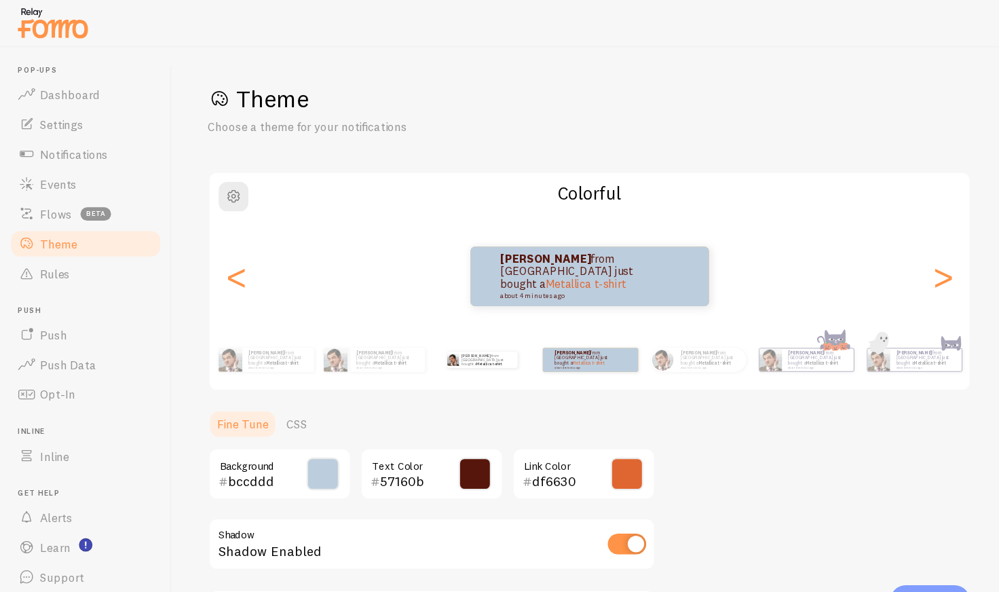
scroll to position [130, 0]
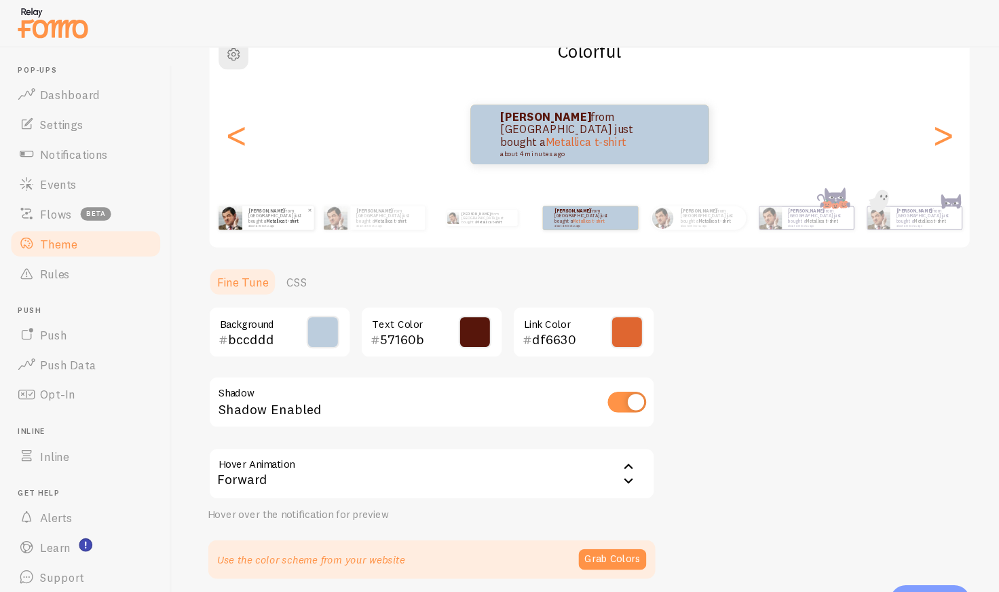
click at [255, 200] on link "Metallica t-shirt" at bounding box center [256, 200] width 29 height 5
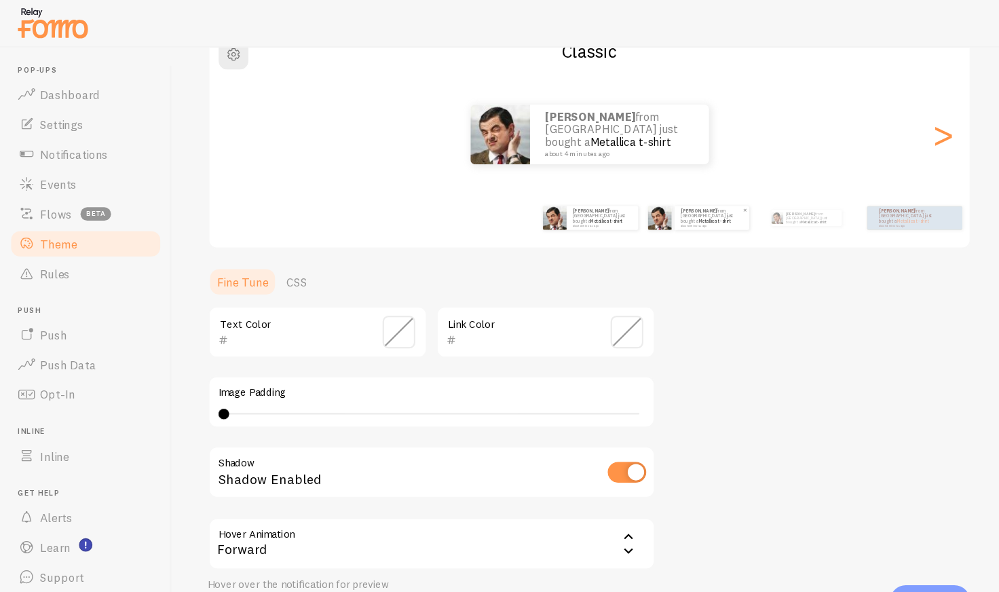
click at [634, 207] on div "Amy from United States just bought a Metallica t-shirt about 4 minutes ago" at bounding box center [648, 198] width 68 height 22
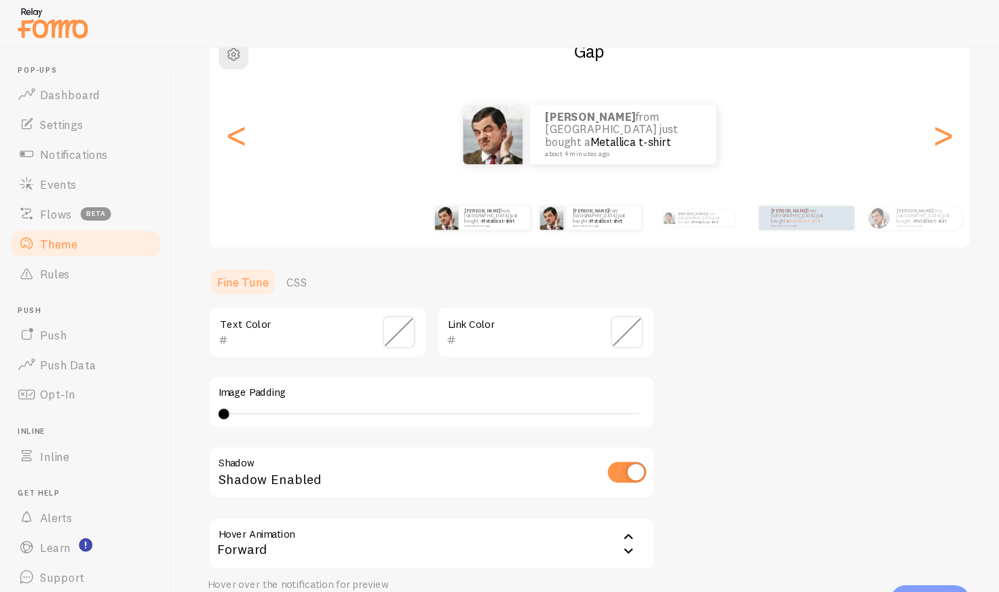
click at [471, 212] on div "Amy from United States just bought a Metallica t-shirt about 4 minutes ago" at bounding box center [439, 198] width 88 height 38
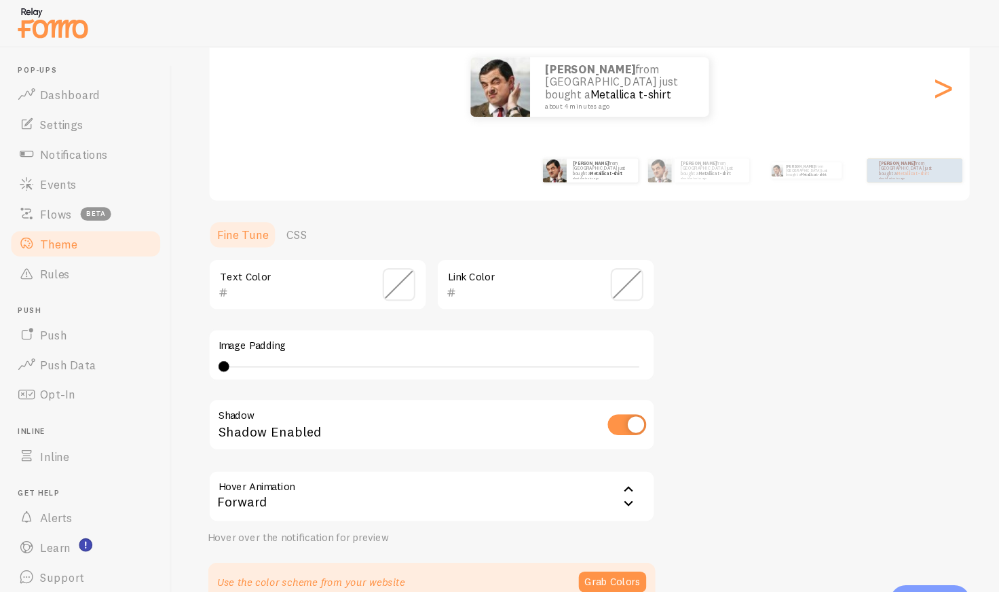
scroll to position [175, 0]
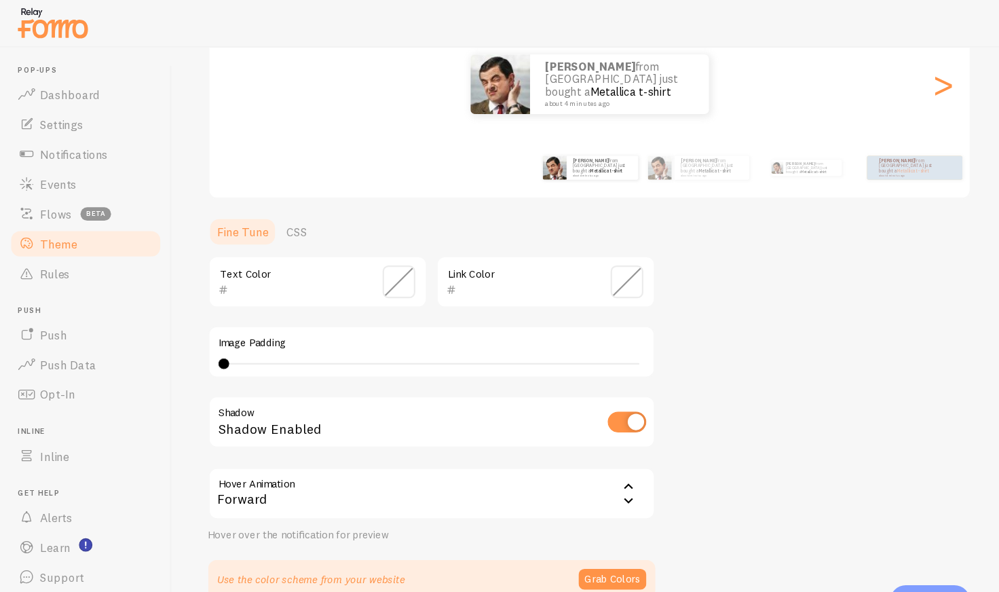
click at [254, 261] on input "text" at bounding box center [270, 263] width 124 height 16
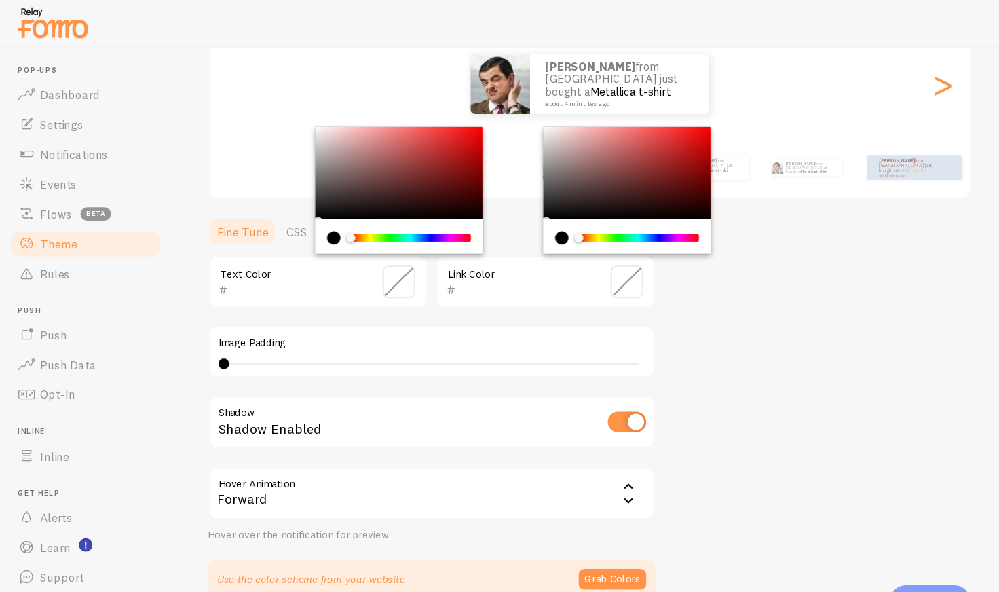
click at [501, 259] on input "text" at bounding box center [477, 263] width 124 height 16
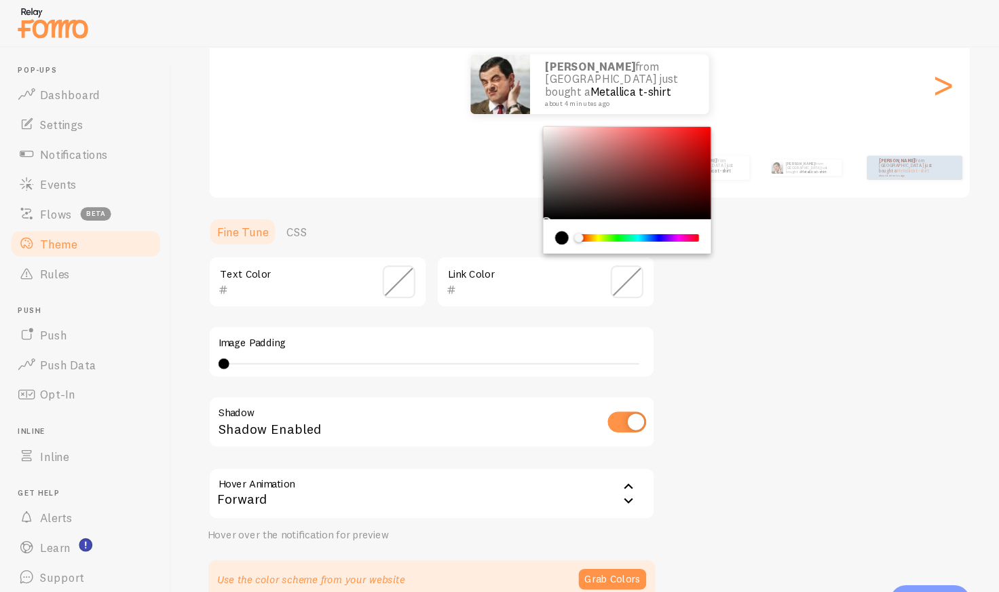
paste input "df6630"
type input "df6630"
click at [658, 292] on div "Theme Choose a theme for your notifications Classic Amy from United States just…" at bounding box center [577, 223] width 777 height 644
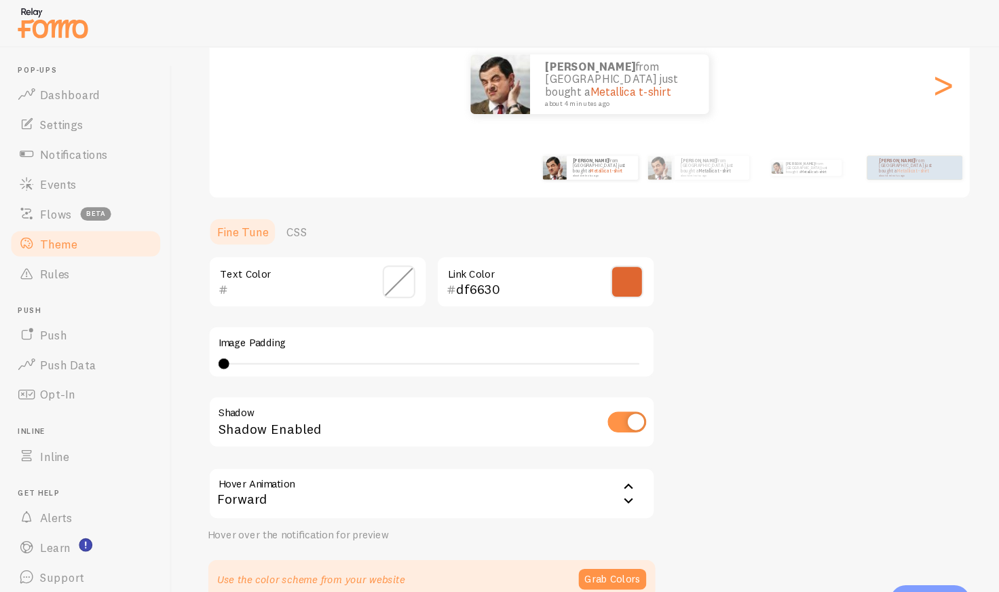
click at [273, 269] on input "text" at bounding box center [270, 263] width 124 height 16
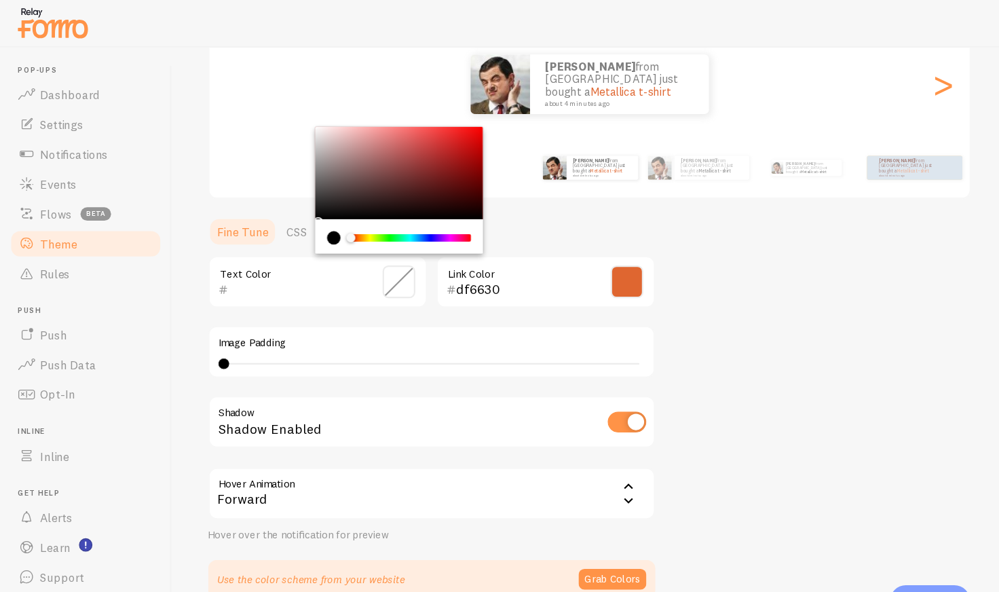
paste input "3b2414"
type input "3b2414"
click at [688, 268] on div "Theme Choose a theme for your notifications Classic Amy from United States just…" at bounding box center [577, 223] width 777 height 644
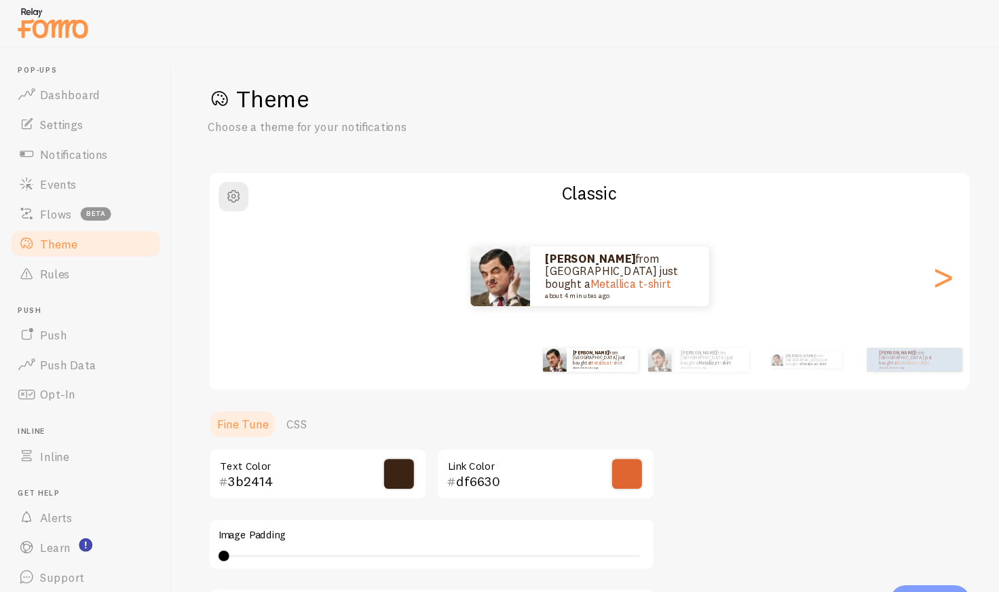
scroll to position [193, 0]
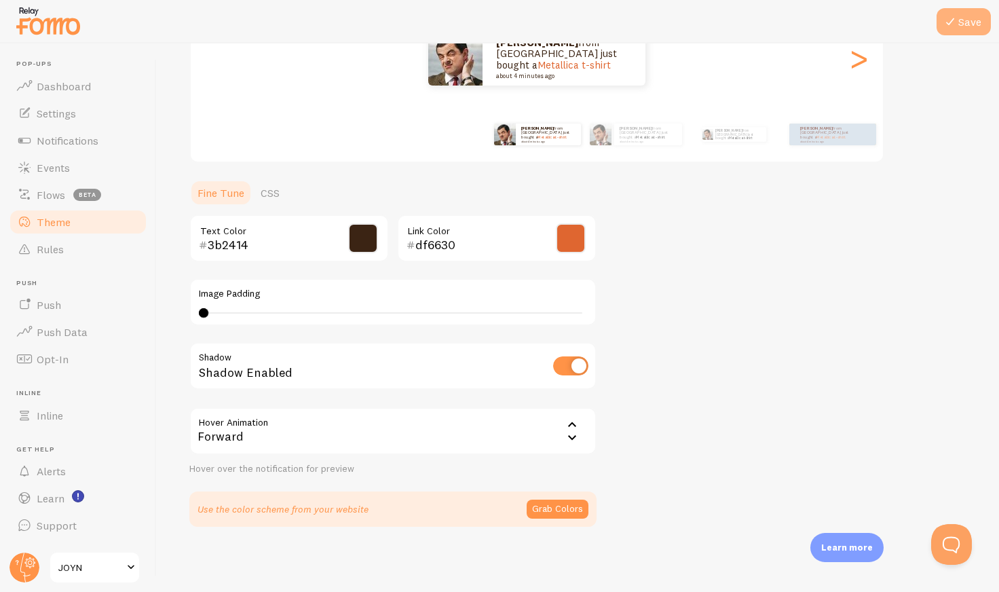
click at [949, 31] on button "Save" at bounding box center [964, 21] width 54 height 27
click at [560, 507] on button "Grab Colors" at bounding box center [558, 509] width 62 height 19
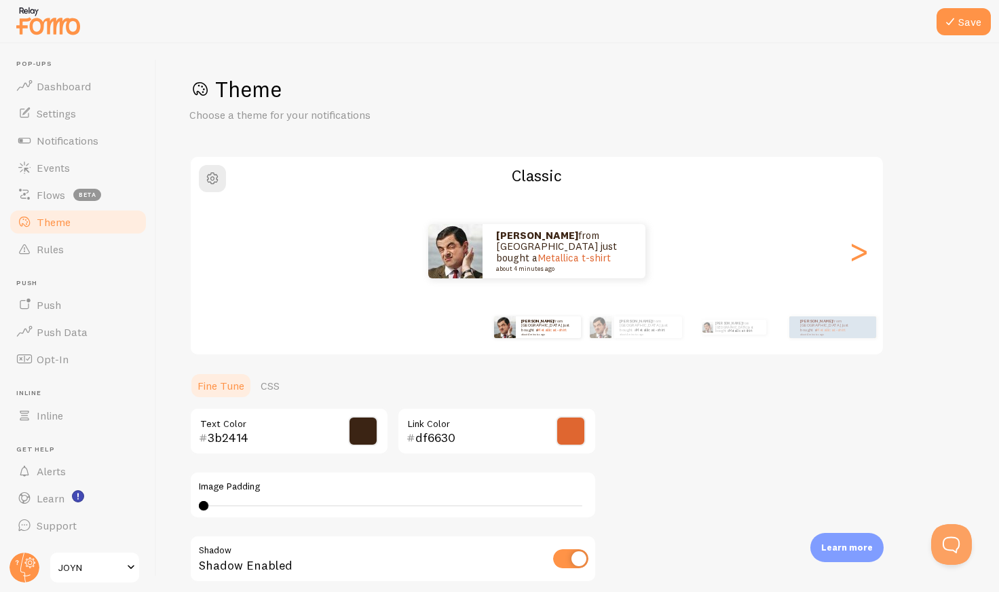
scroll to position [0, 0]
click at [840, 259] on div "Amy from United States just bought a Metallica t-shirt about 4 minutes ago" at bounding box center [537, 252] width 692 height 54
click at [851, 259] on div ">" at bounding box center [859, 252] width 16 height 98
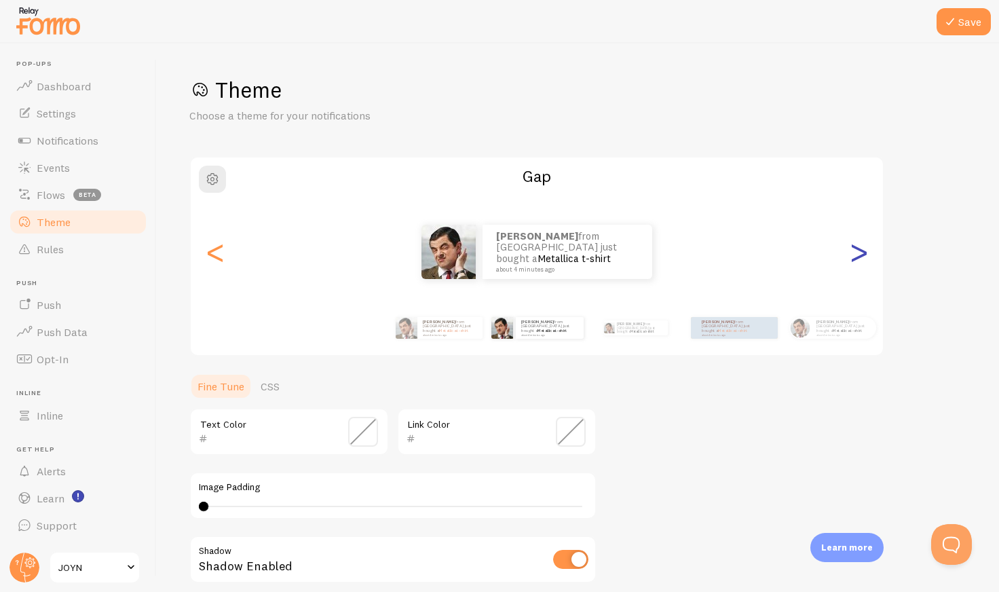
click at [851, 259] on div ">" at bounding box center [859, 252] width 16 height 98
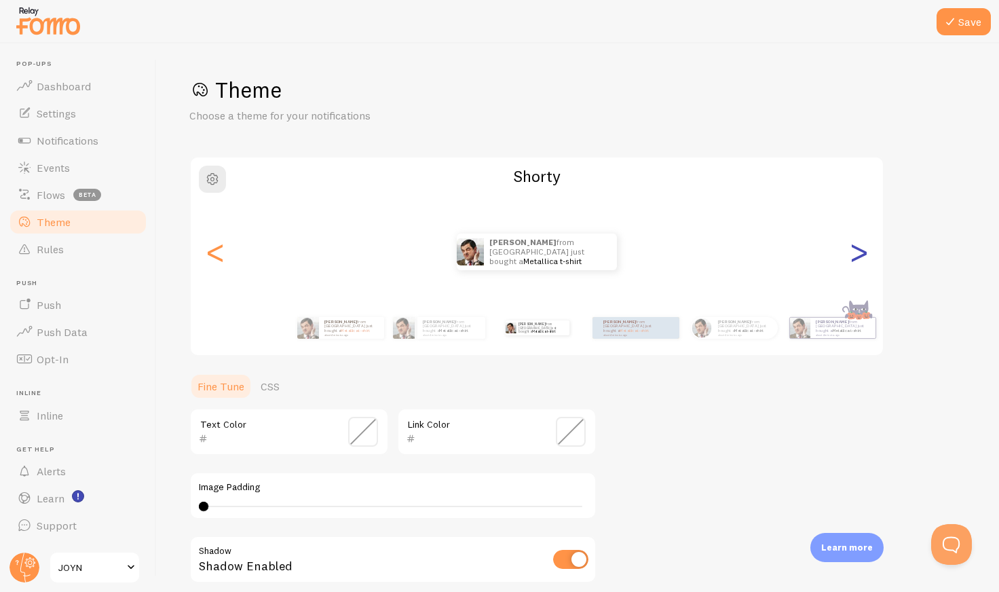
click at [851, 259] on div ">" at bounding box center [859, 252] width 16 height 98
type input "57160b"
type input "df6630"
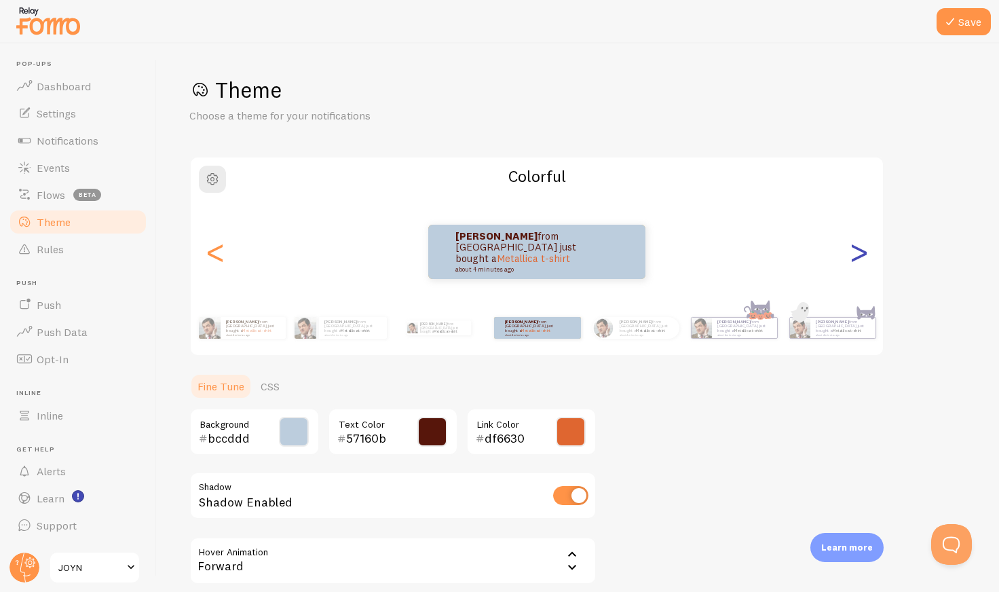
click at [851, 258] on div ">" at bounding box center [859, 252] width 16 height 98
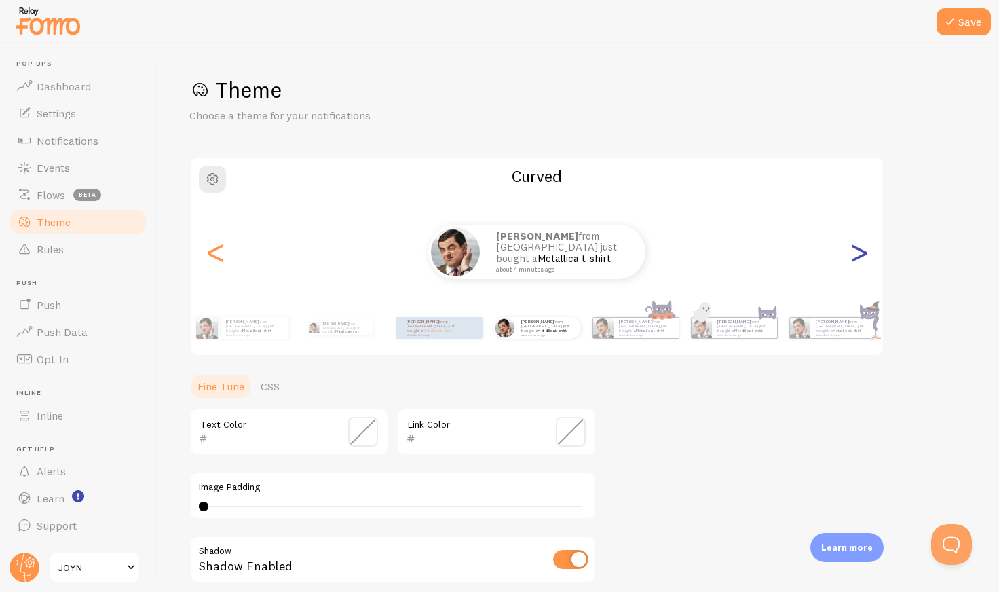
click at [851, 258] on div ">" at bounding box center [859, 252] width 16 height 98
type input "0"
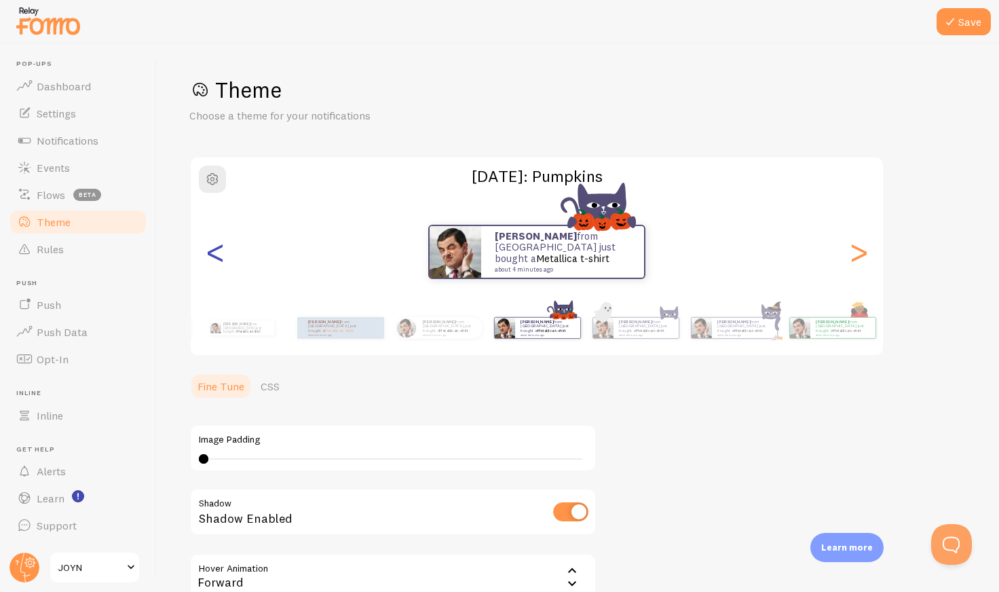
click at [221, 264] on div "<" at bounding box center [215, 252] width 16 height 98
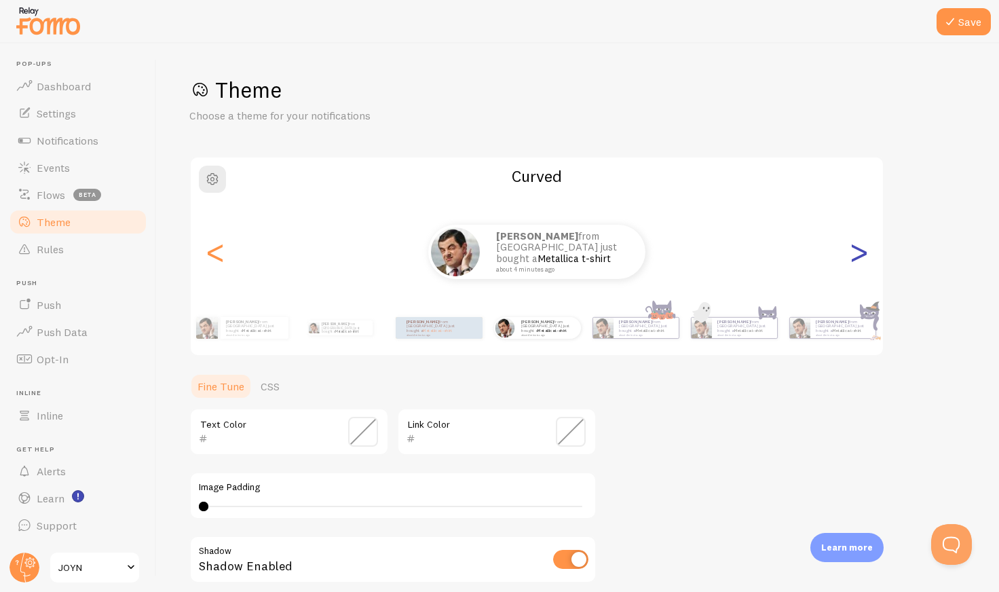
click at [863, 258] on div ">" at bounding box center [859, 252] width 16 height 98
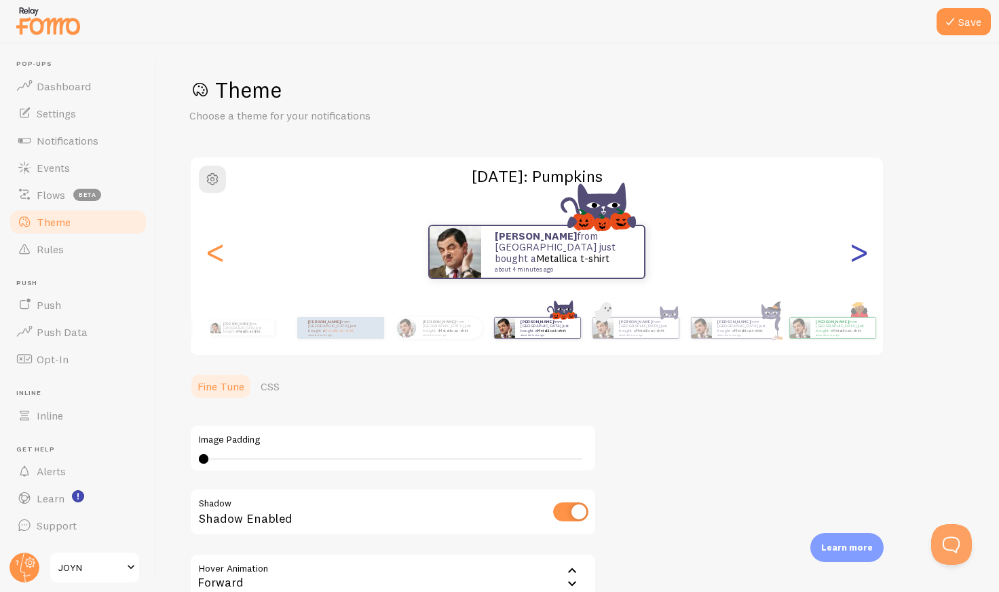
click at [863, 258] on div ">" at bounding box center [859, 252] width 16 height 98
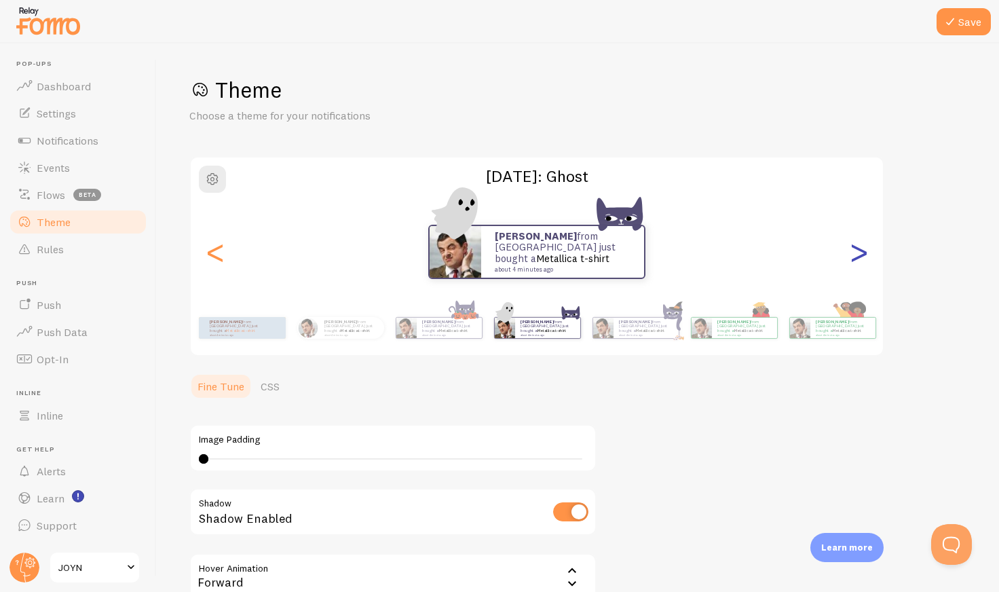
click at [863, 258] on div ">" at bounding box center [859, 252] width 16 height 98
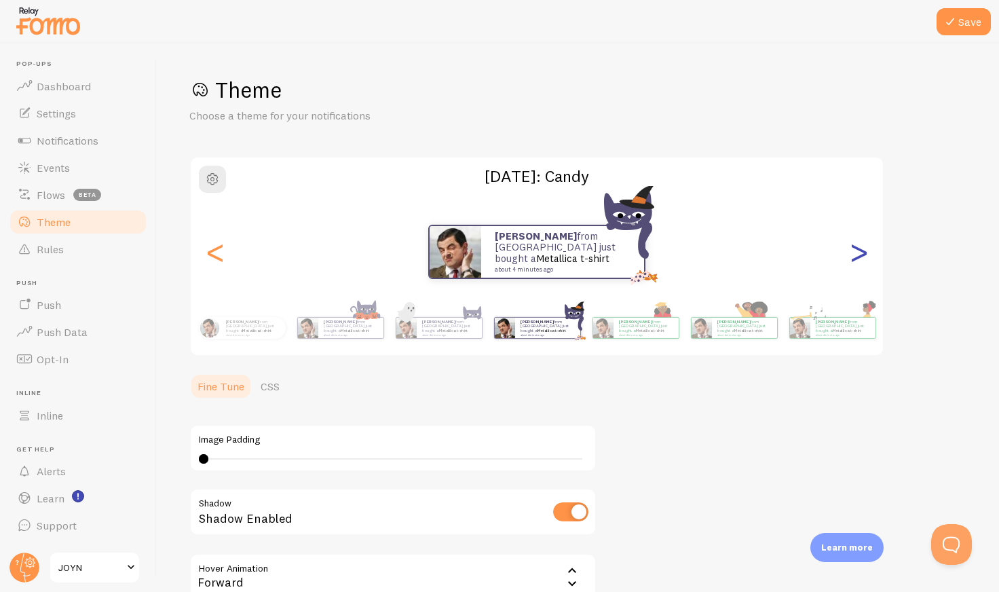
click at [863, 258] on div ">" at bounding box center [859, 252] width 16 height 98
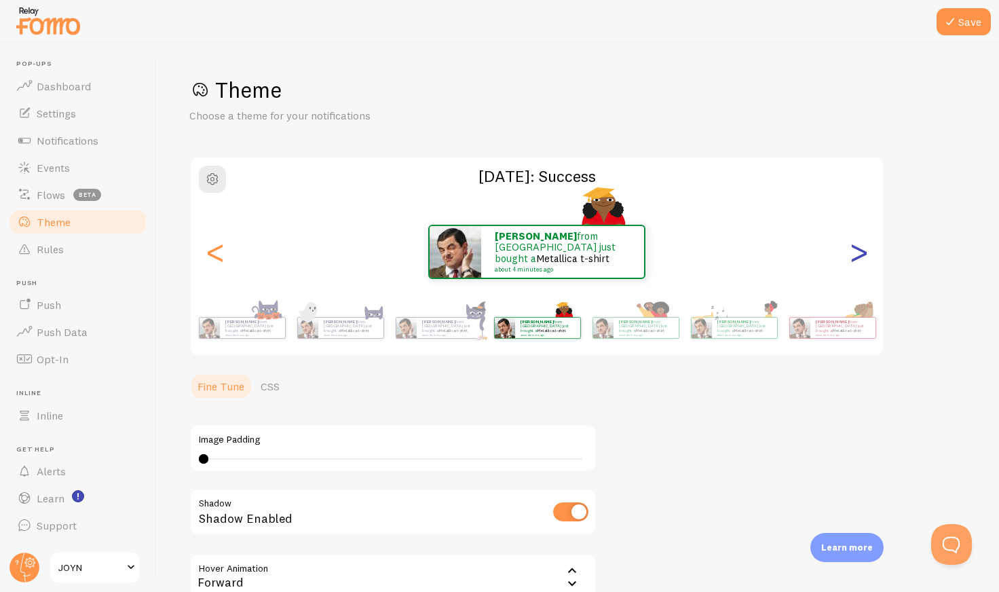
click at [863, 258] on div ">" at bounding box center [859, 252] width 16 height 98
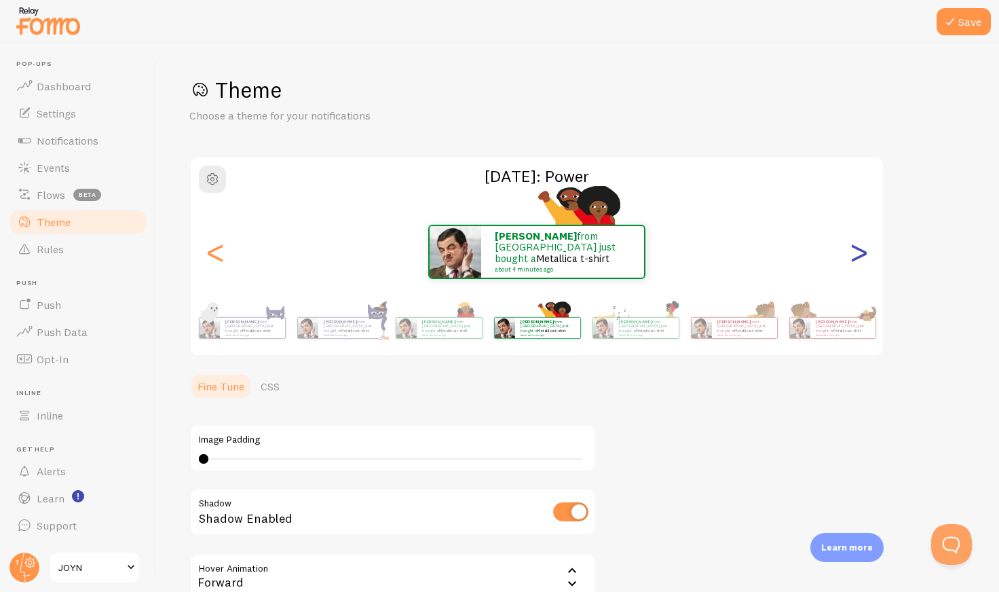
click at [863, 258] on div ">" at bounding box center [859, 252] width 16 height 98
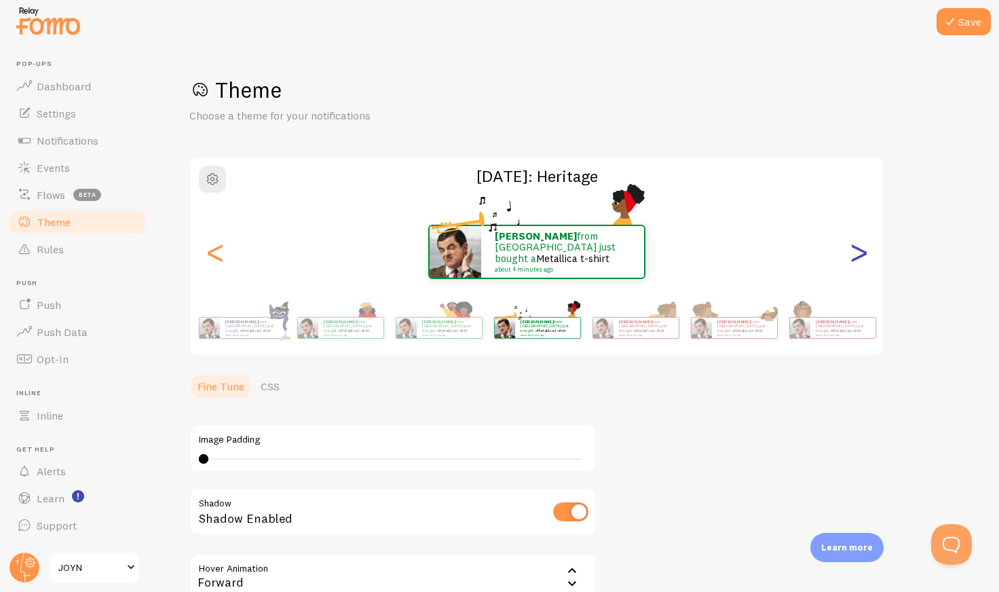
click at [863, 258] on div ">" at bounding box center [859, 252] width 16 height 98
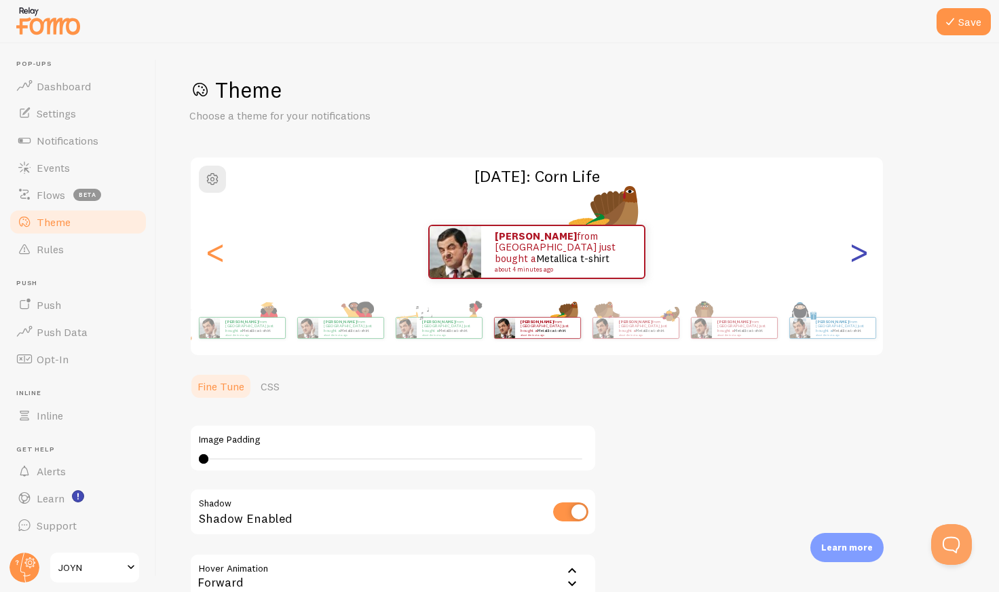
click at [863, 258] on div ">" at bounding box center [859, 252] width 16 height 98
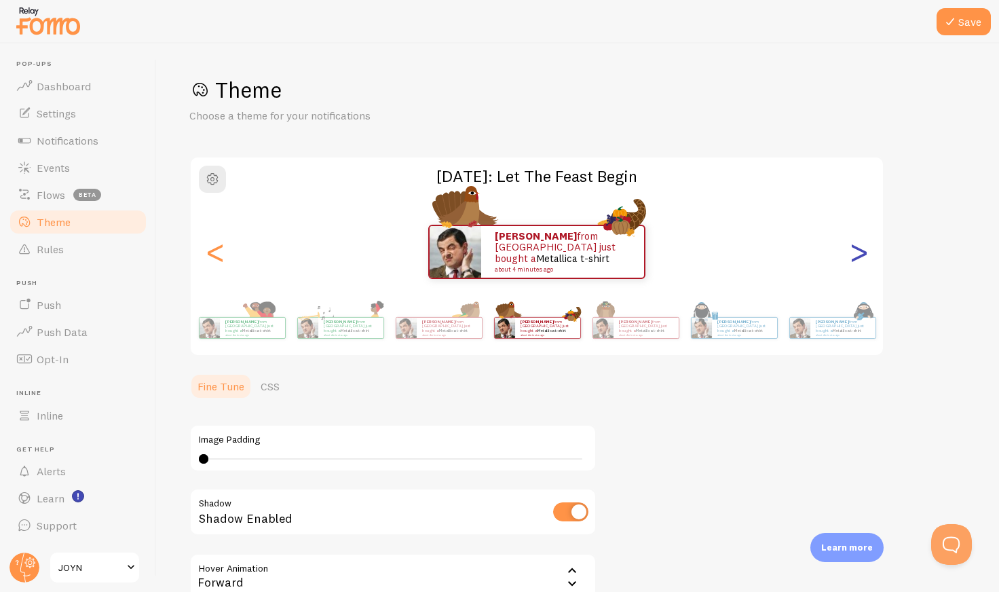
click at [863, 258] on div ">" at bounding box center [859, 252] width 16 height 98
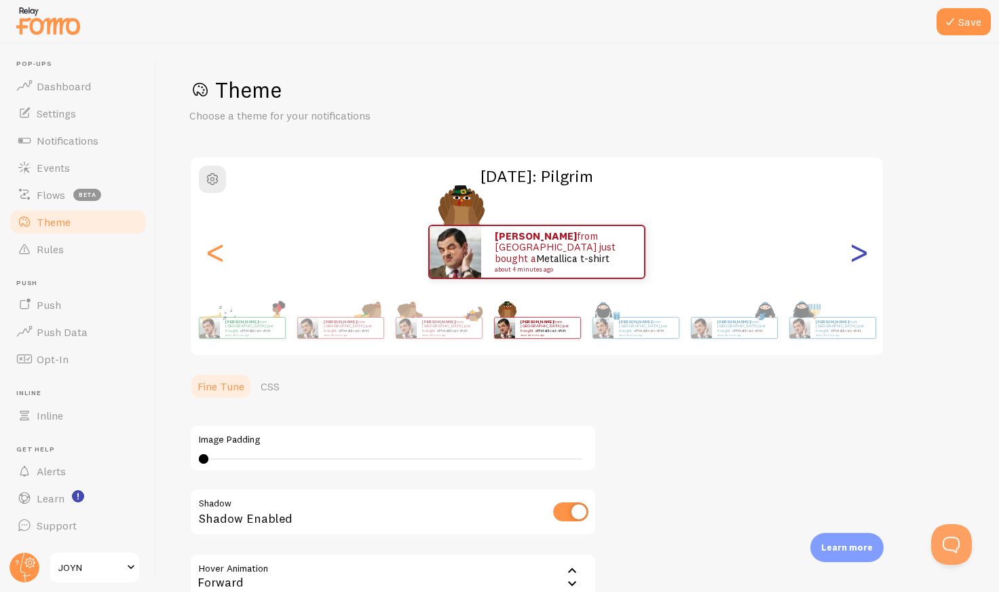
click at [863, 258] on div ">" at bounding box center [859, 252] width 16 height 98
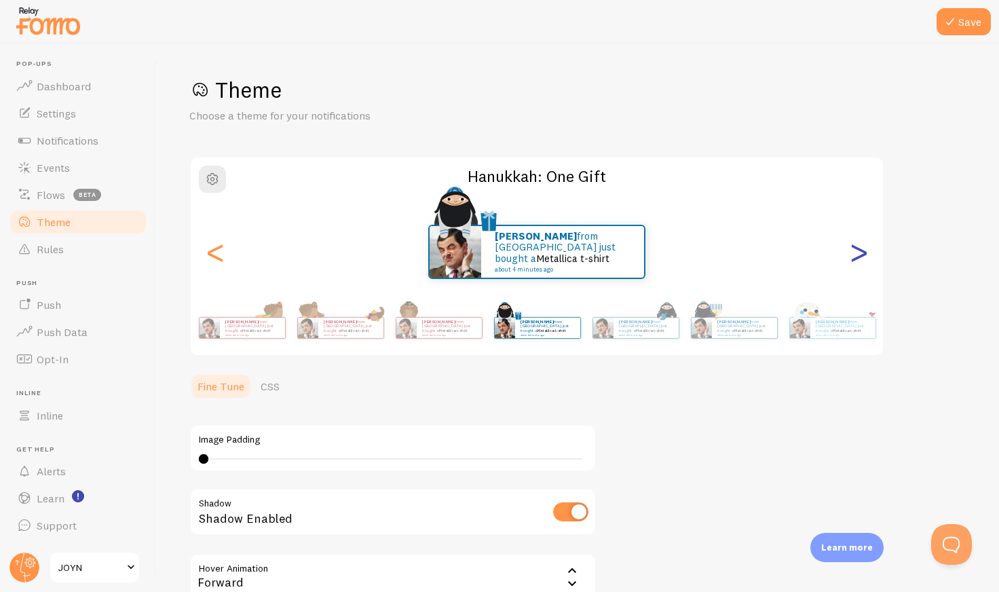
click at [863, 258] on div ">" at bounding box center [859, 252] width 16 height 98
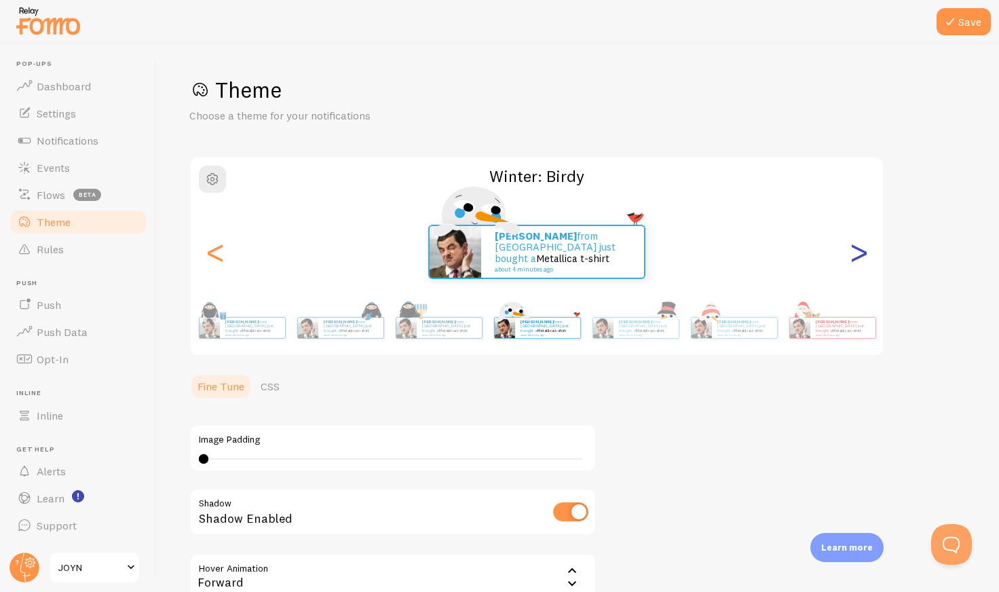
click at [853, 253] on div ">" at bounding box center [859, 252] width 16 height 98
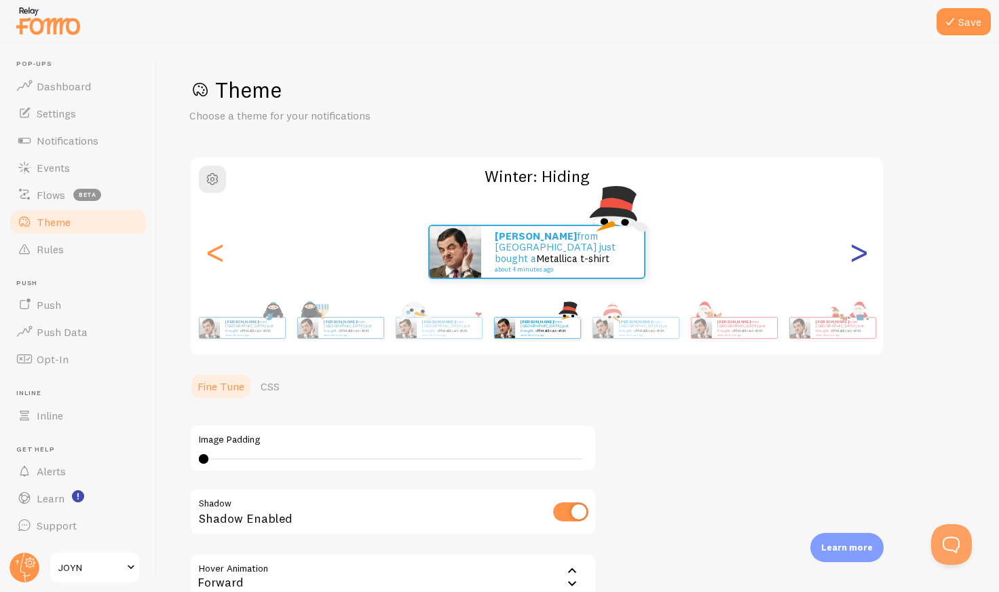
click at [853, 253] on div ">" at bounding box center [859, 252] width 16 height 98
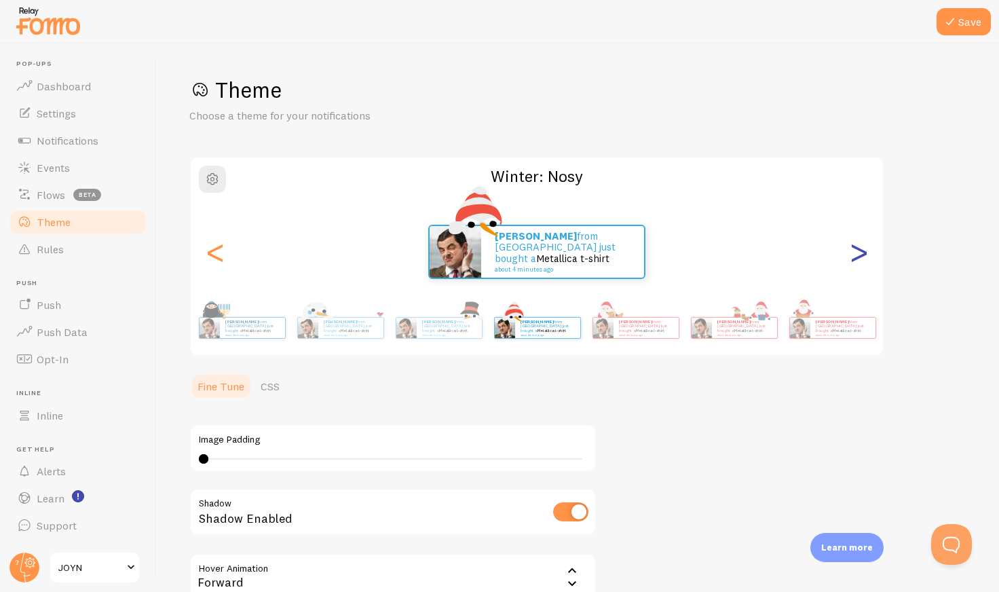
click at [853, 253] on div ">" at bounding box center [859, 252] width 16 height 98
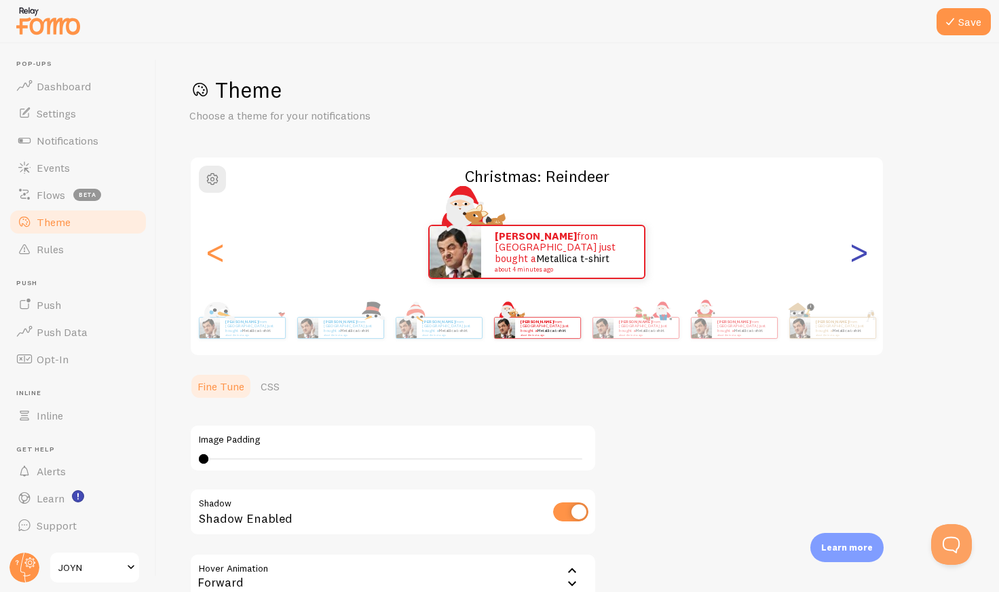
click at [853, 253] on div ">" at bounding box center [859, 252] width 16 height 98
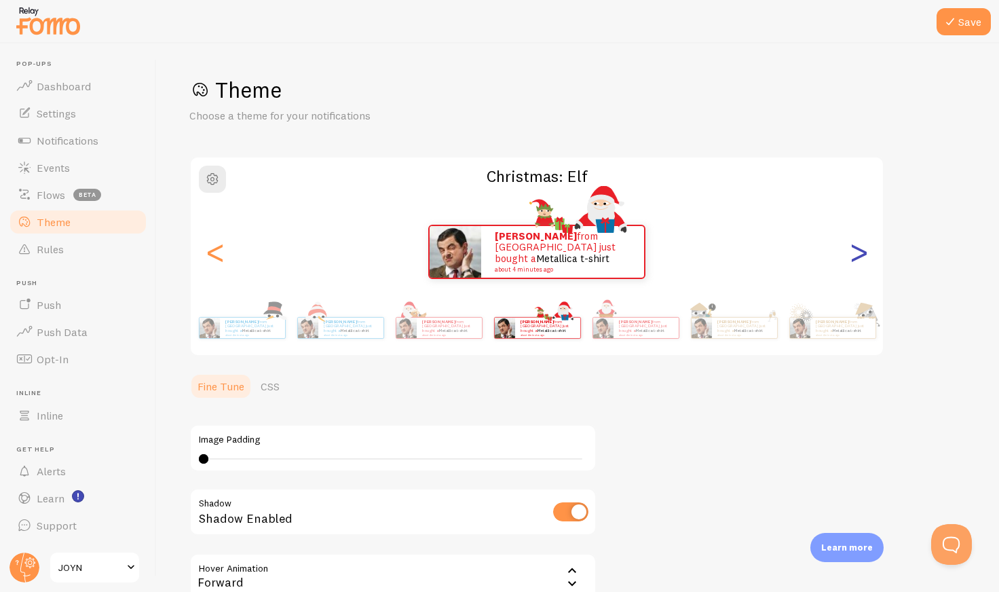
click at [853, 253] on div ">" at bounding box center [859, 252] width 16 height 98
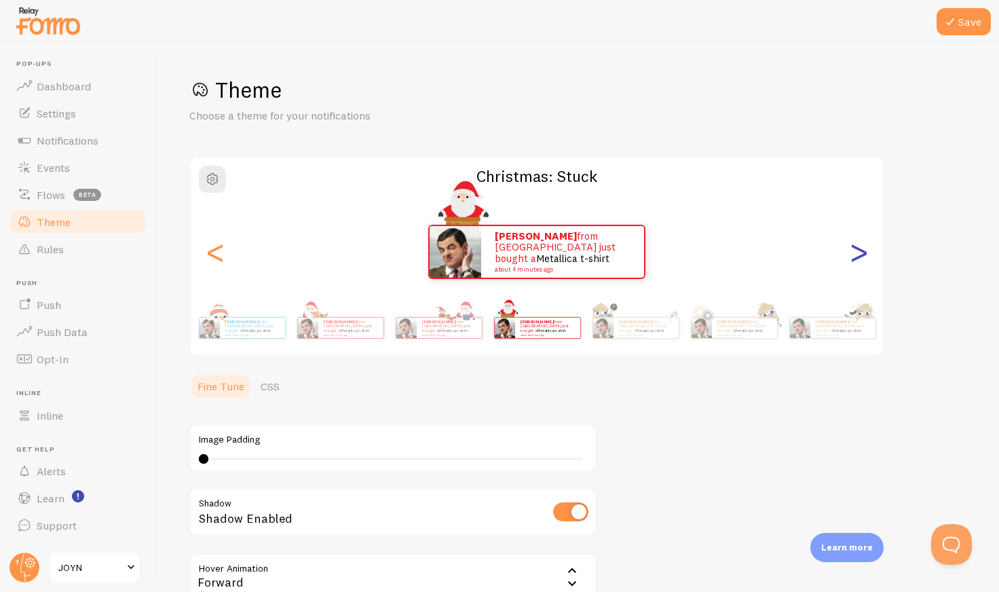
click at [853, 253] on div ">" at bounding box center [859, 252] width 16 height 98
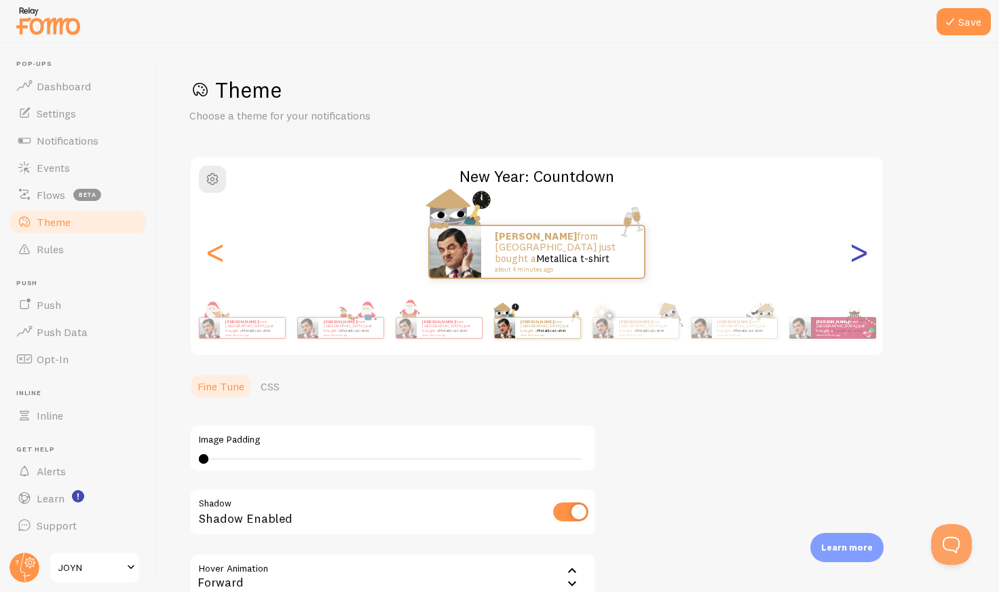
click at [853, 253] on div ">" at bounding box center [859, 252] width 16 height 98
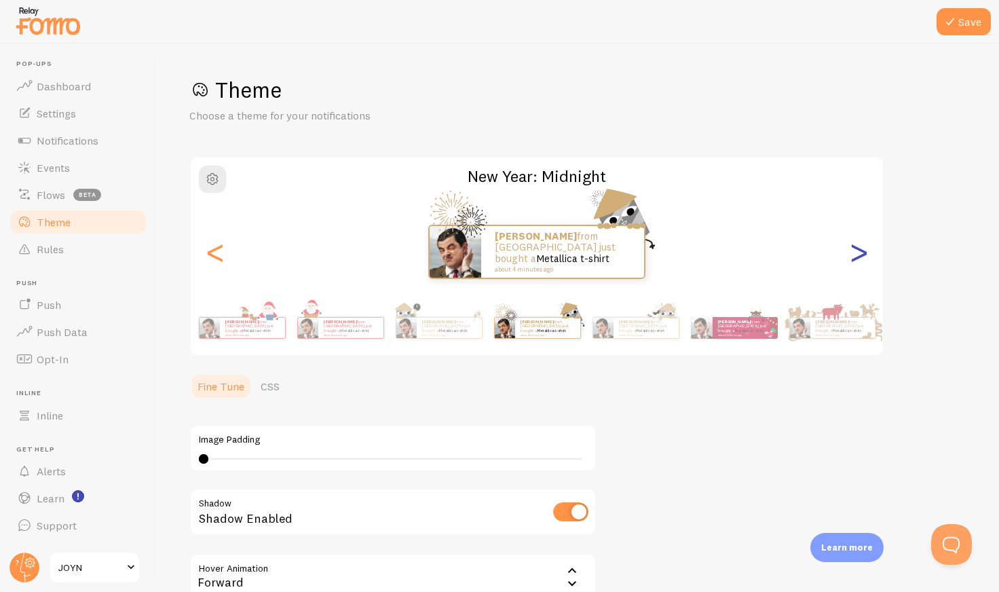
click at [853, 253] on div ">" at bounding box center [859, 252] width 16 height 98
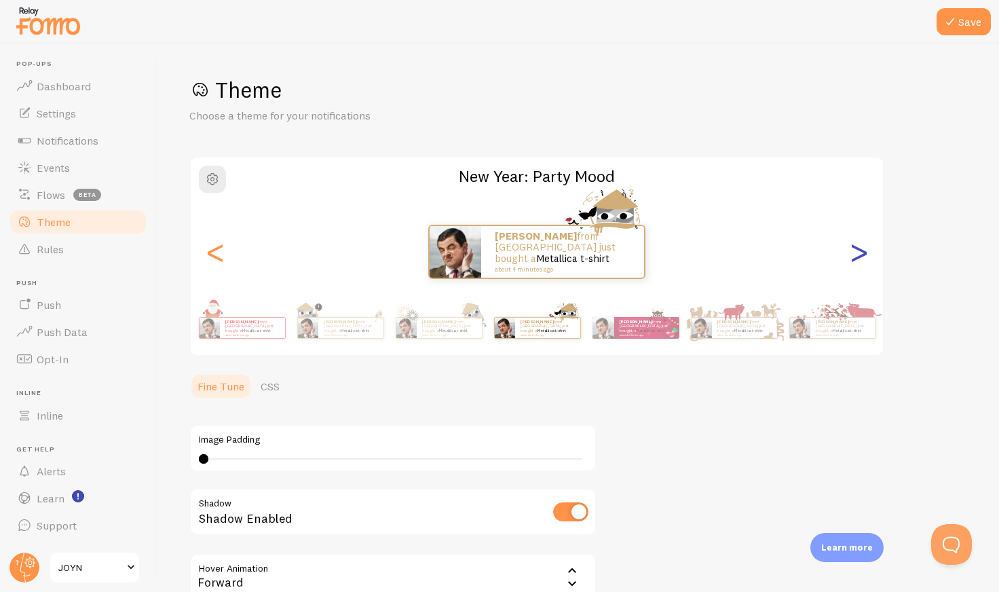
click at [853, 253] on div ">" at bounding box center [859, 252] width 16 height 98
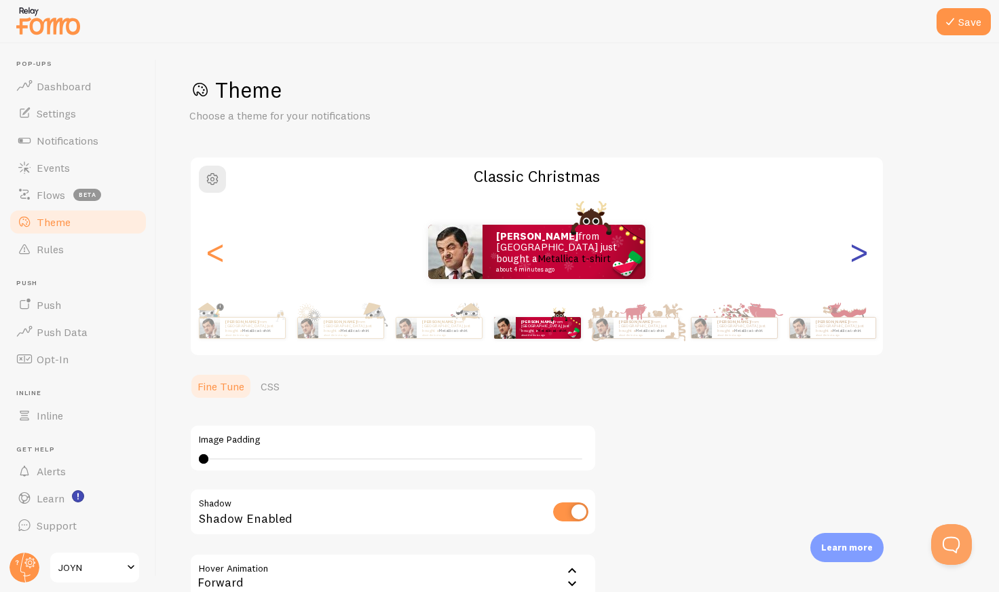
click at [853, 253] on div ">" at bounding box center [859, 252] width 16 height 98
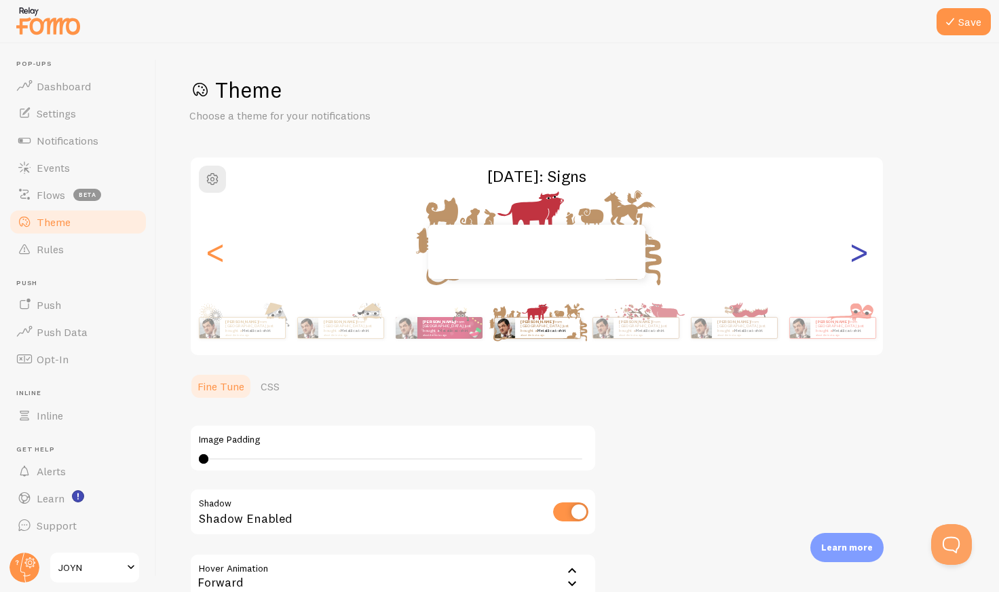
click at [853, 253] on div ">" at bounding box center [859, 252] width 16 height 98
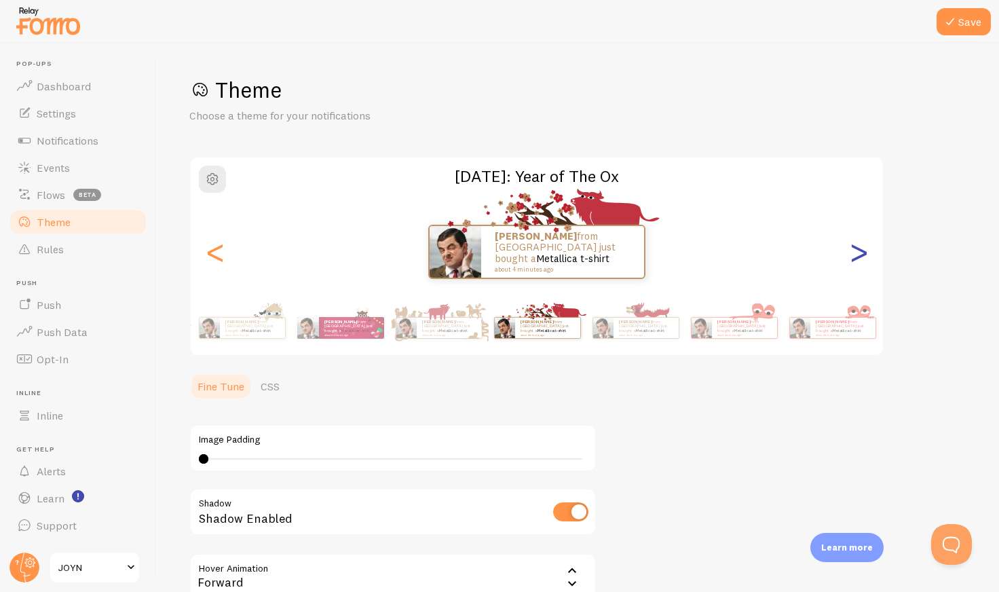
click at [853, 253] on div ">" at bounding box center [859, 252] width 16 height 98
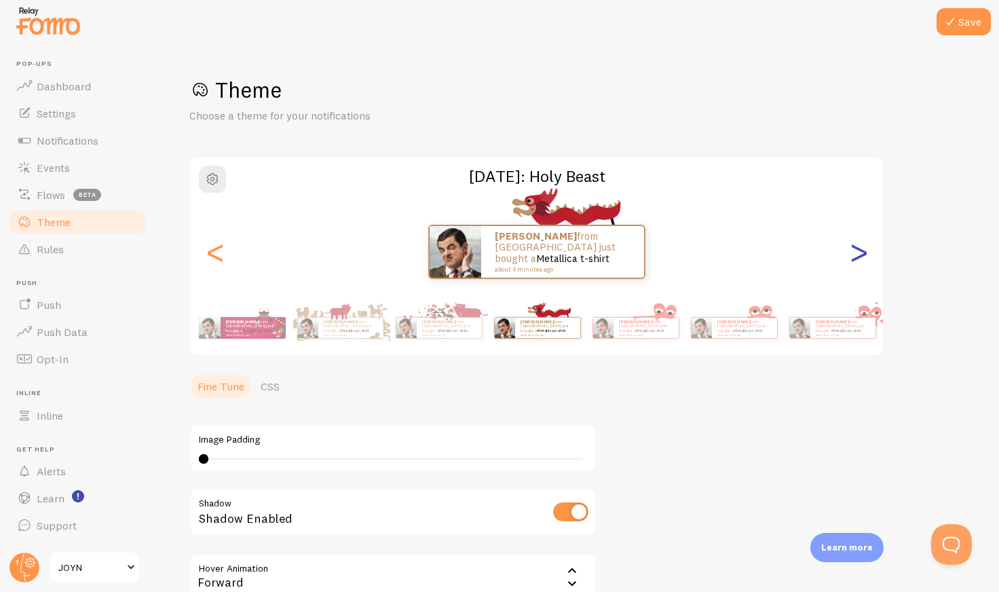
click at [853, 253] on div ">" at bounding box center [859, 252] width 16 height 98
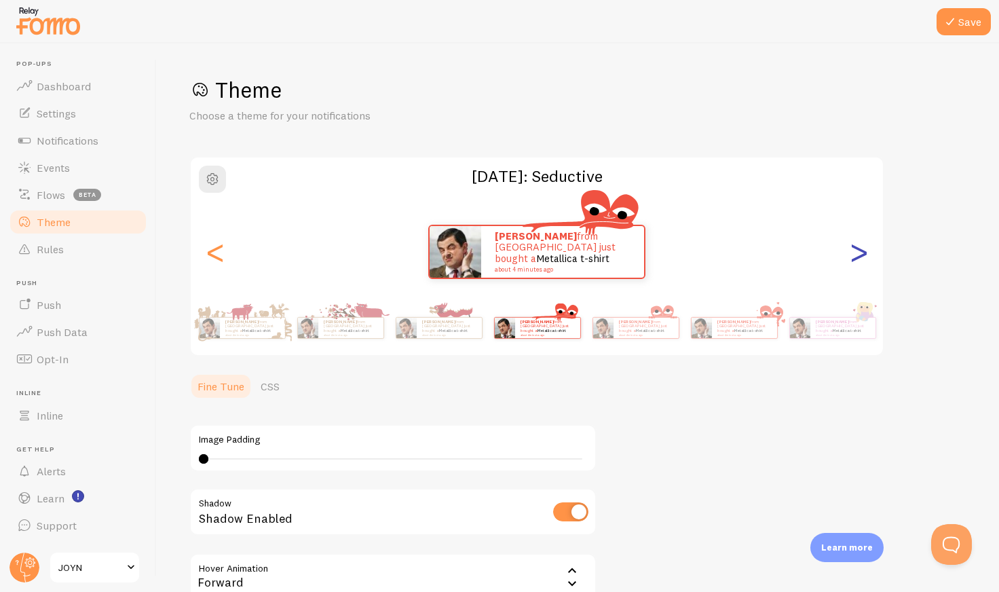
click at [853, 253] on div ">" at bounding box center [859, 252] width 16 height 98
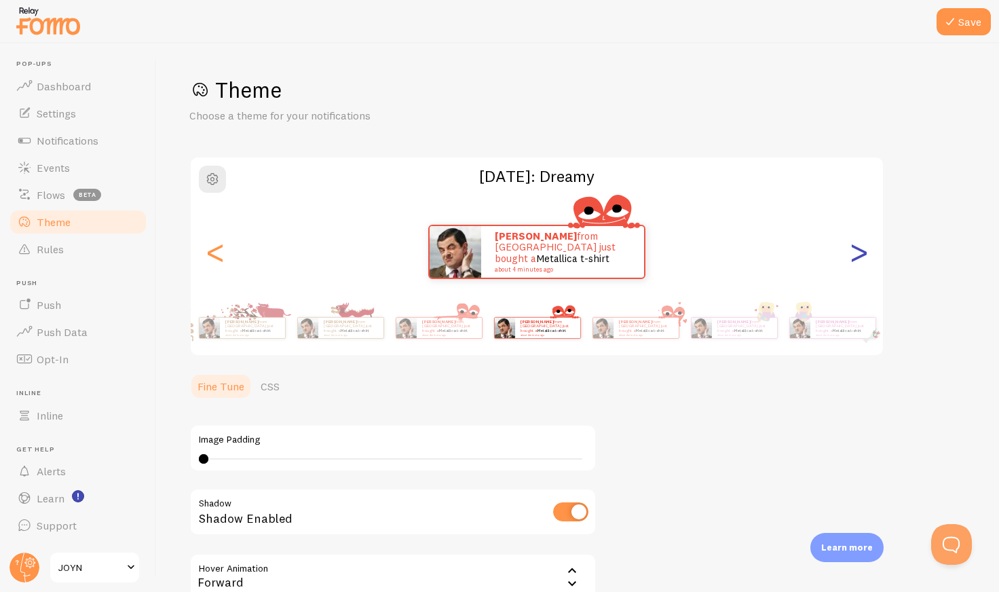
click at [854, 254] on div ">" at bounding box center [859, 252] width 16 height 98
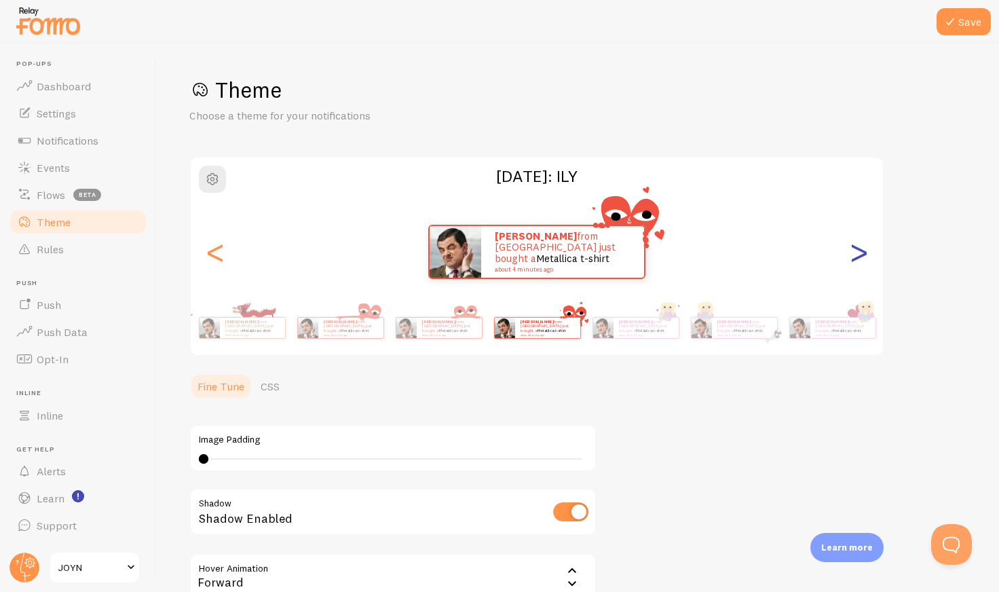
click at [854, 254] on div ">" at bounding box center [859, 252] width 16 height 98
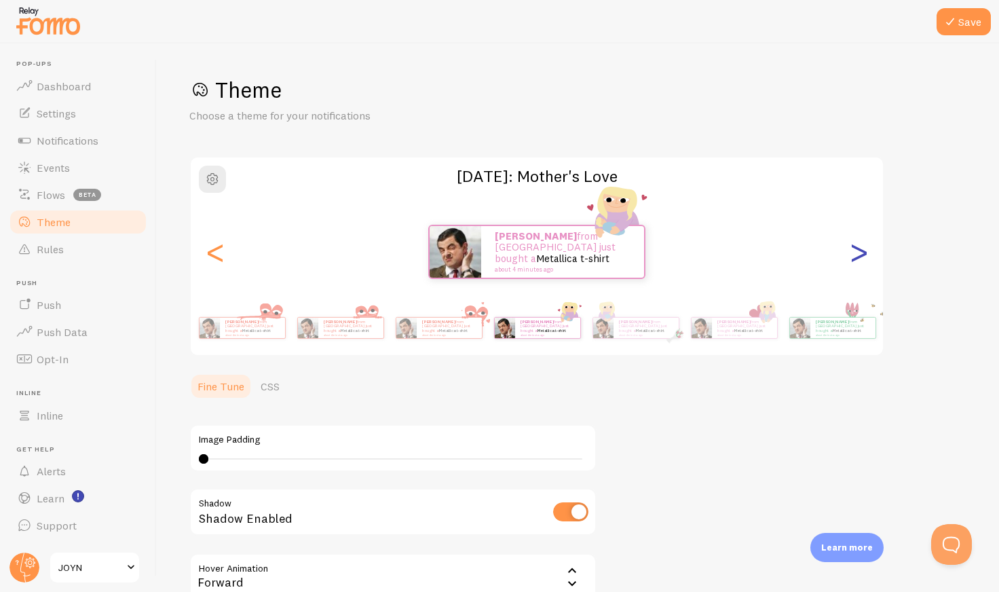
click at [854, 254] on div ">" at bounding box center [859, 252] width 16 height 98
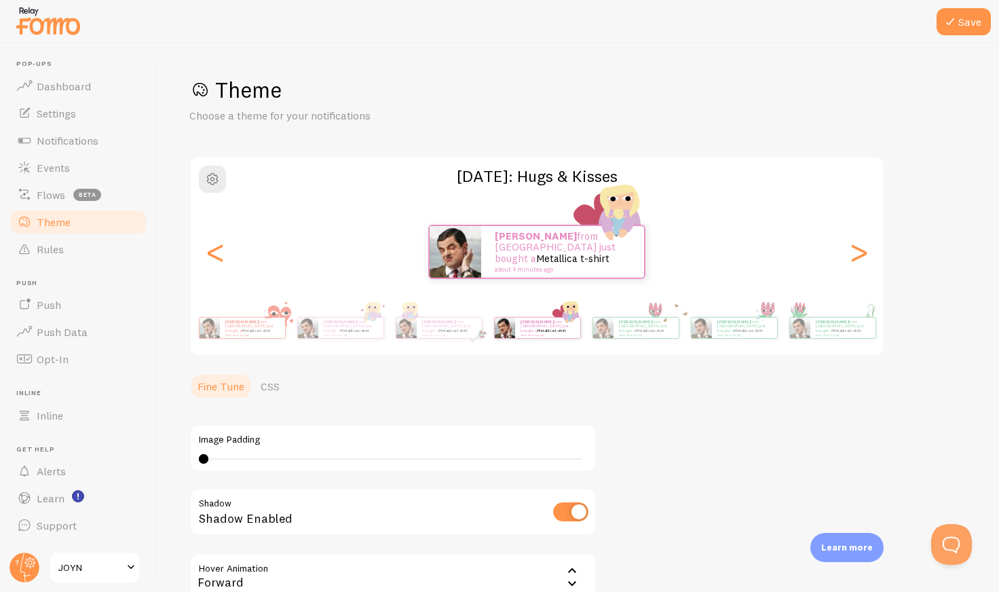
click at [907, 277] on div "Theme Choose a theme for your notifications Mother's Day: Hugs & Kisses Amy fro…" at bounding box center [577, 371] width 777 height 591
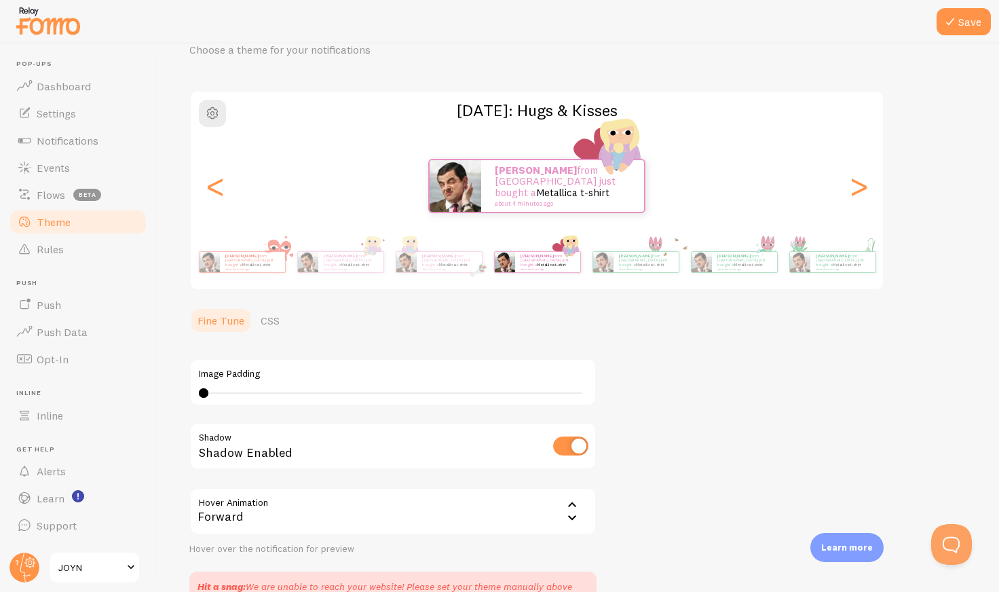
scroll to position [141, 0]
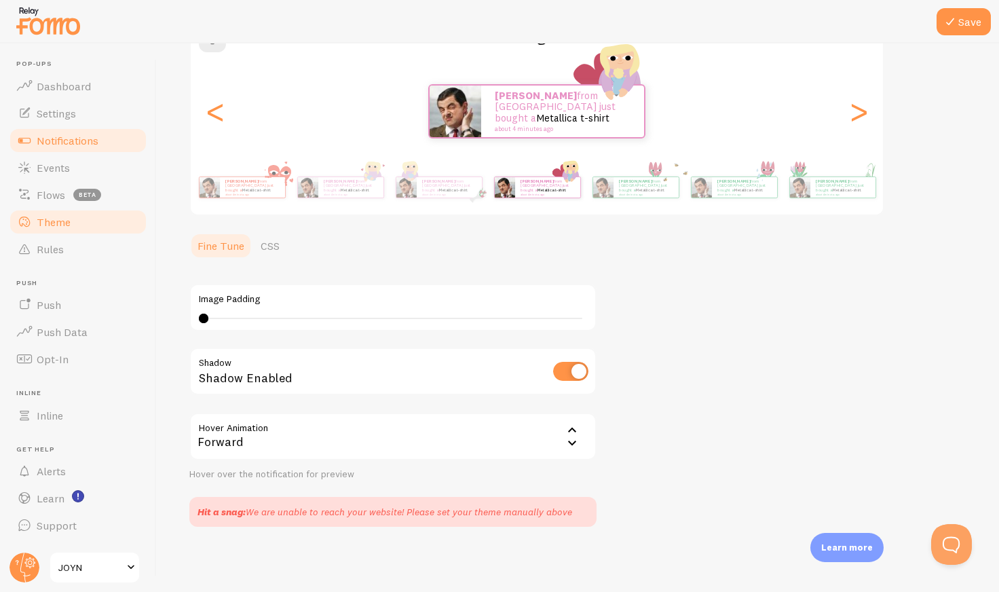
click at [70, 135] on span "Notifications" at bounding box center [68, 141] width 62 height 14
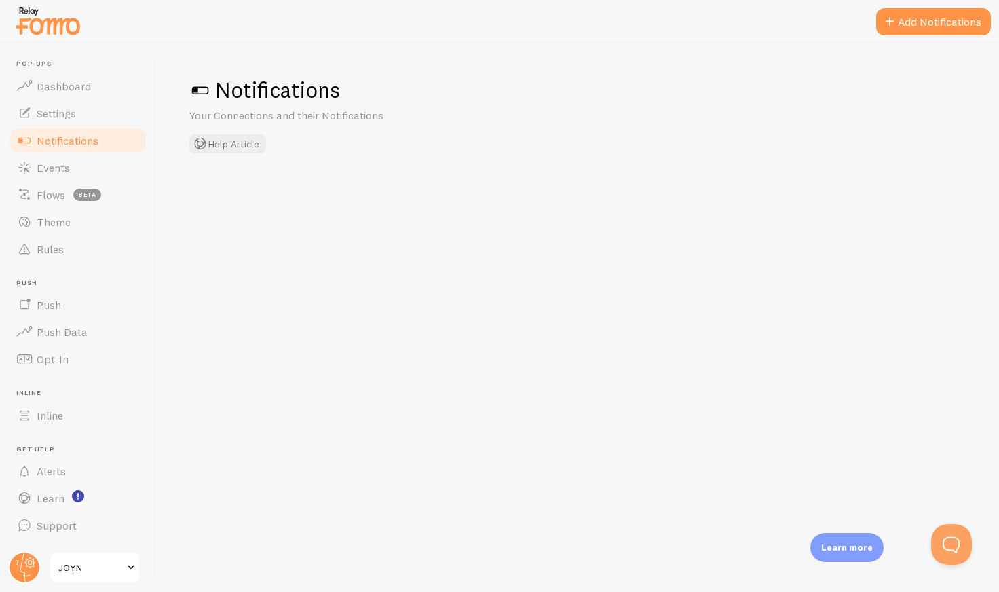
checkbox input "false"
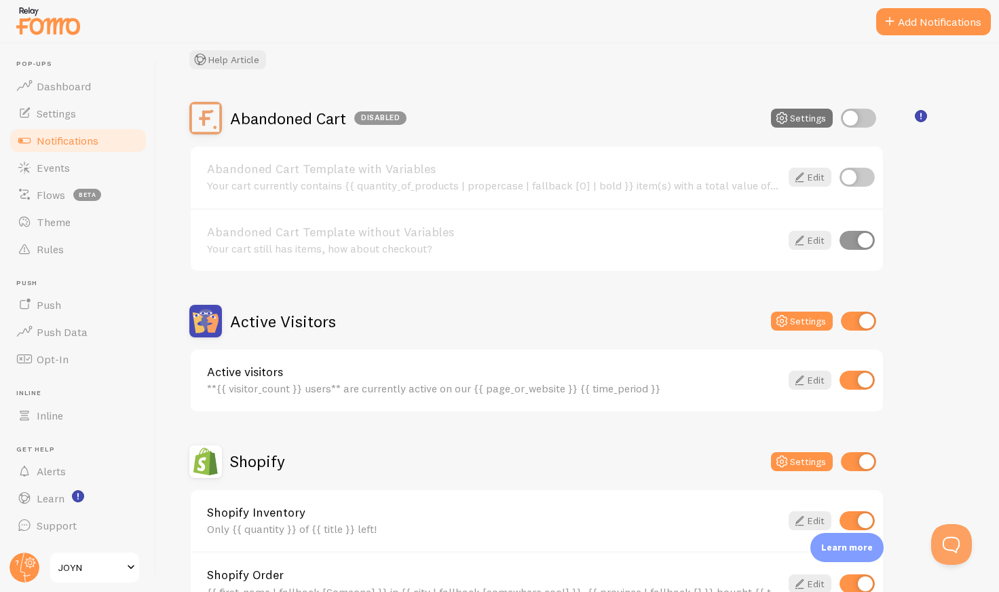
scroll to position [90, 0]
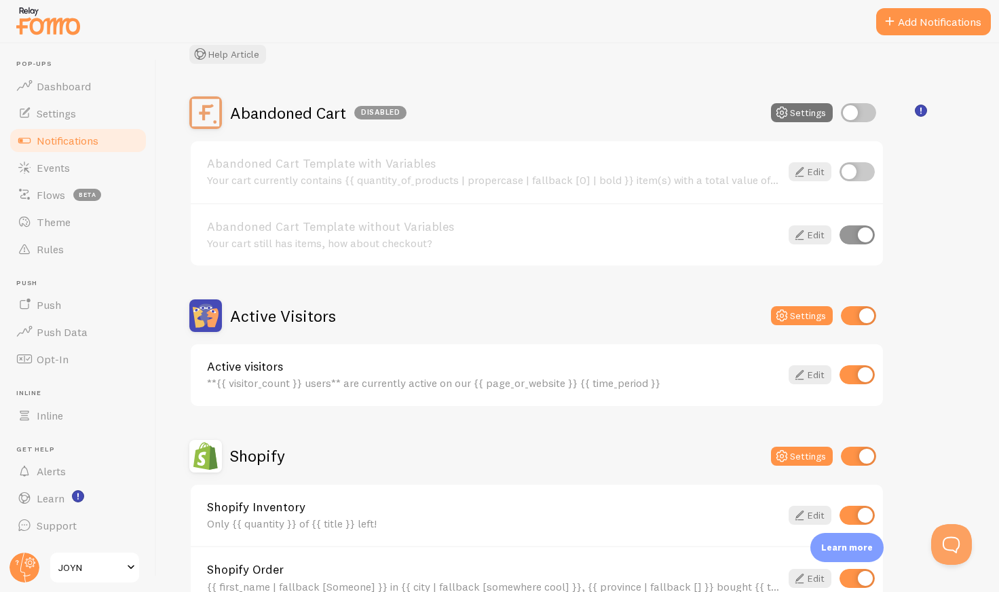
click at [861, 231] on input "checkbox" at bounding box center [857, 234] width 35 height 19
checkbox input "false"
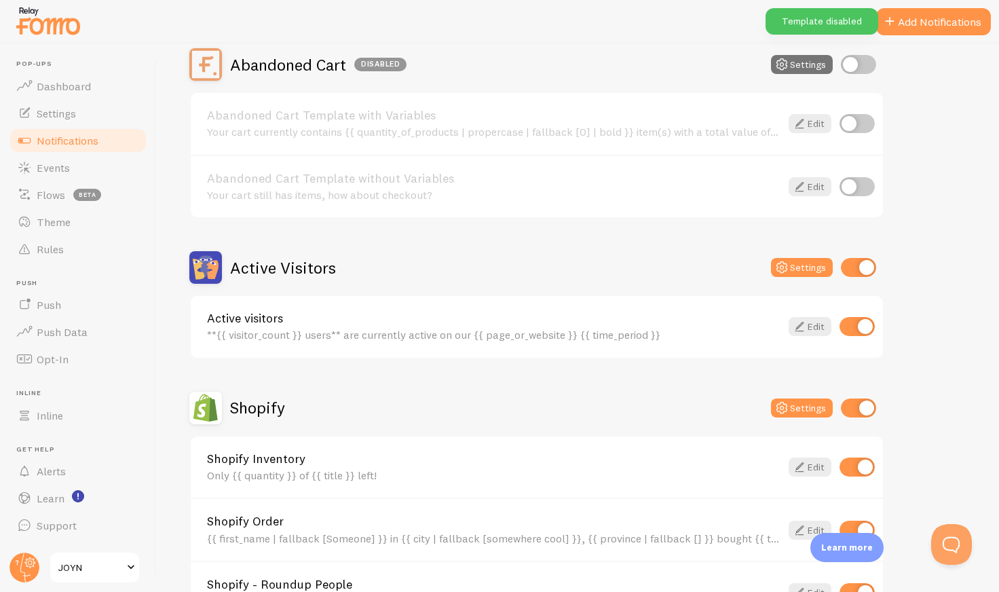
scroll to position [229, 0]
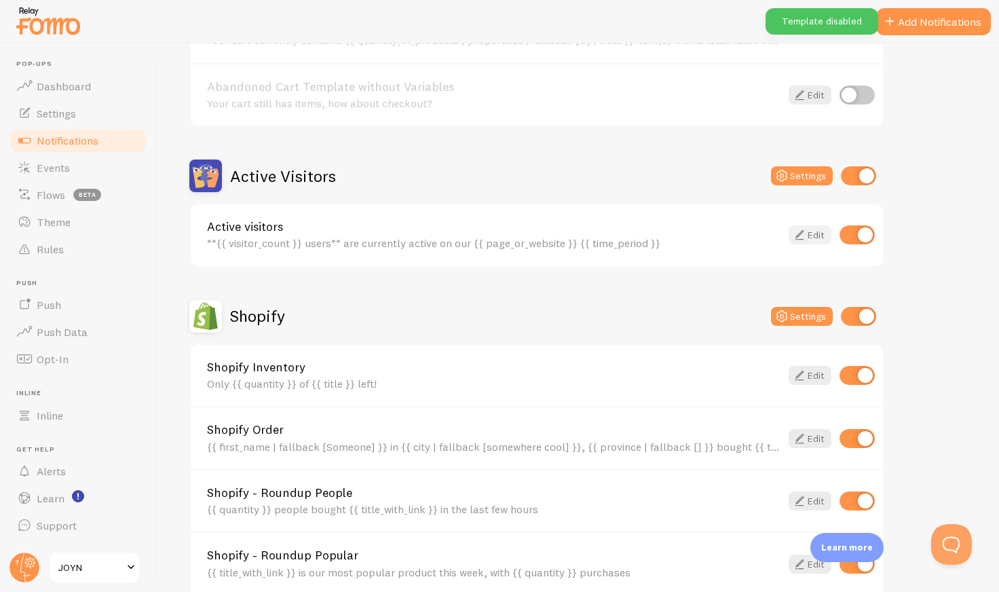
click at [823, 232] on link "Edit" at bounding box center [810, 234] width 43 height 19
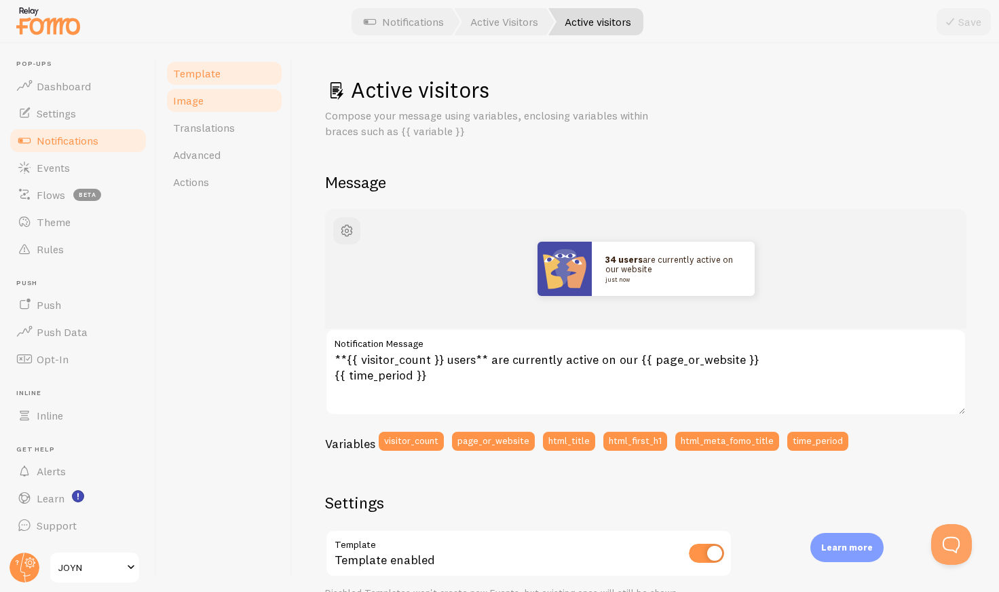
click at [212, 113] on link "Image" at bounding box center [224, 100] width 119 height 27
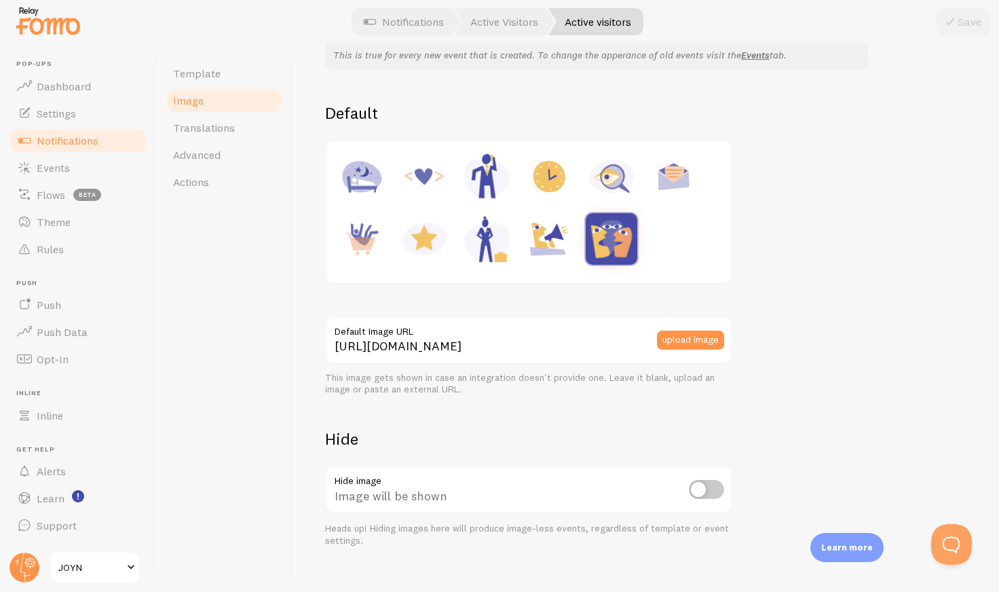
scroll to position [151, 0]
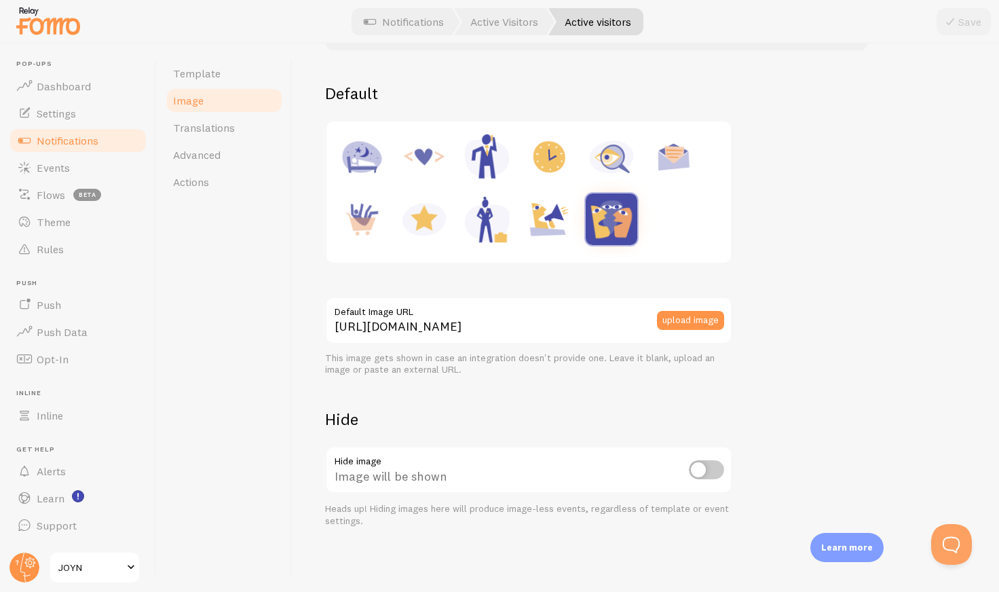
click at [701, 472] on input "checkbox" at bounding box center [706, 469] width 35 height 19
checkbox input "true"
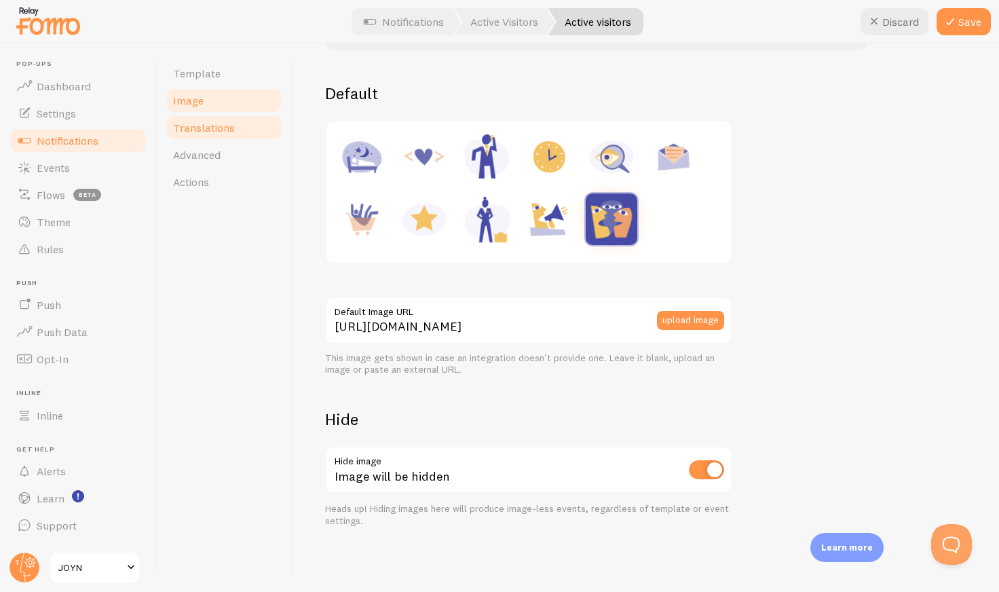
click at [206, 134] on span "Translations" at bounding box center [204, 128] width 62 height 14
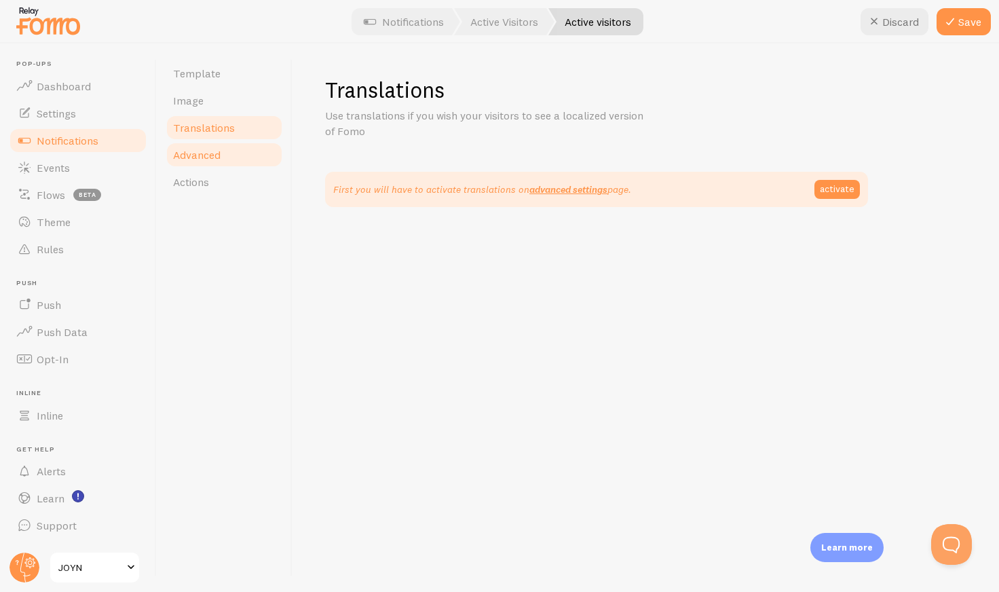
click at [204, 160] on span "Advanced" at bounding box center [197, 155] width 48 height 14
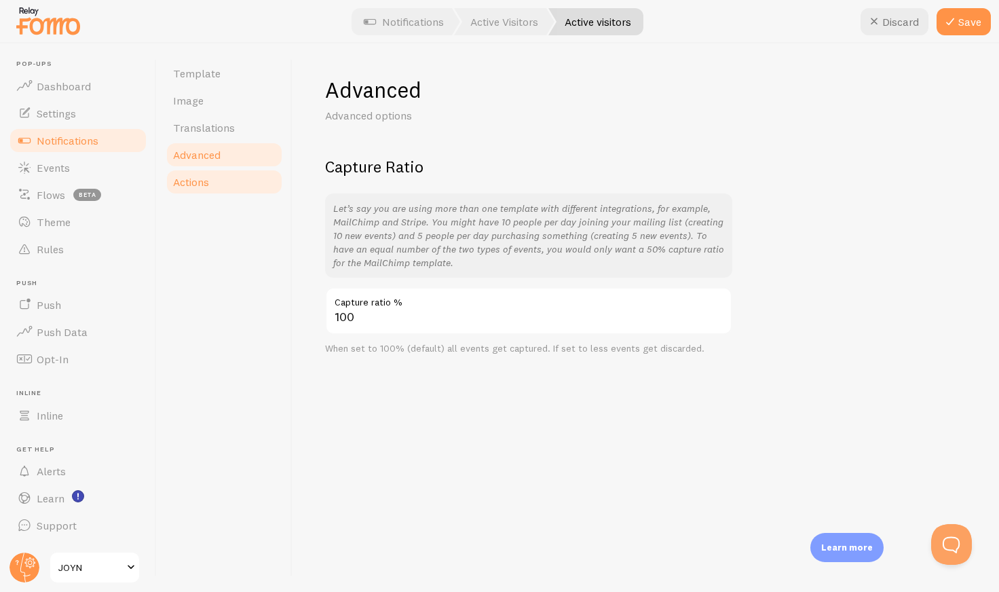
click at [197, 181] on span "Actions" at bounding box center [191, 182] width 36 height 14
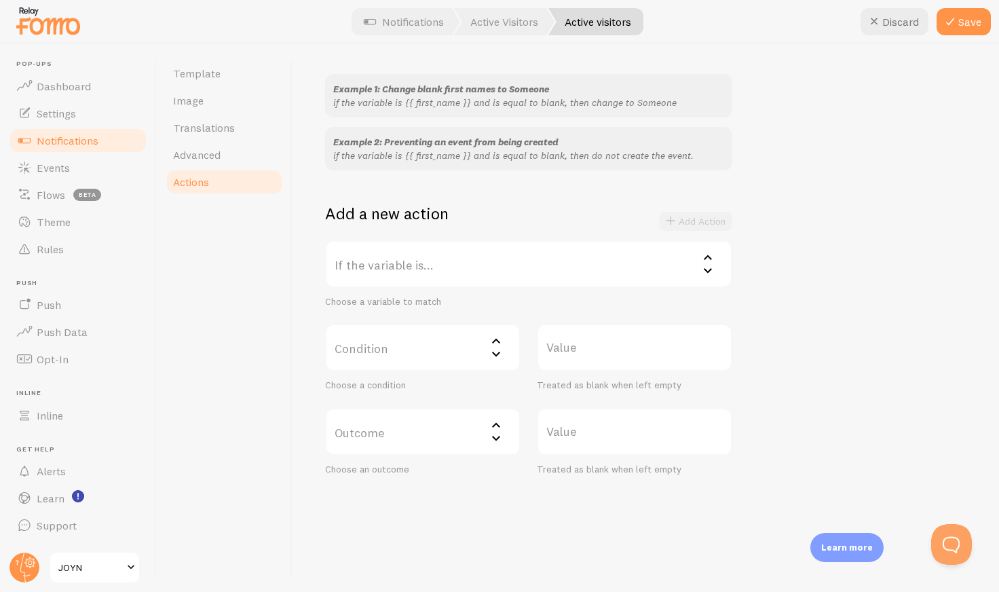
scroll to position [30, 0]
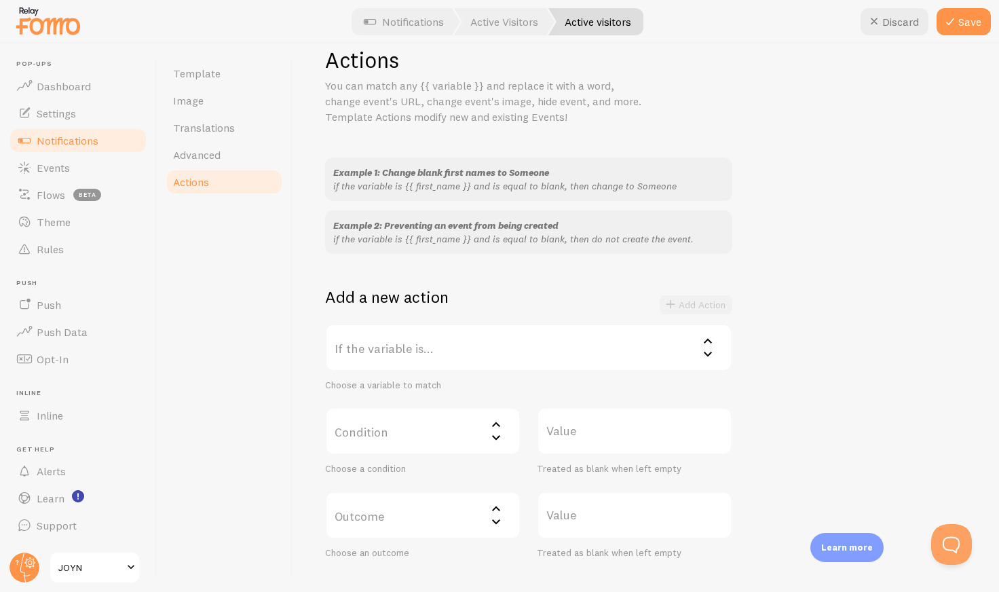
click at [385, 334] on label "If the variable is..." at bounding box center [528, 348] width 407 height 48
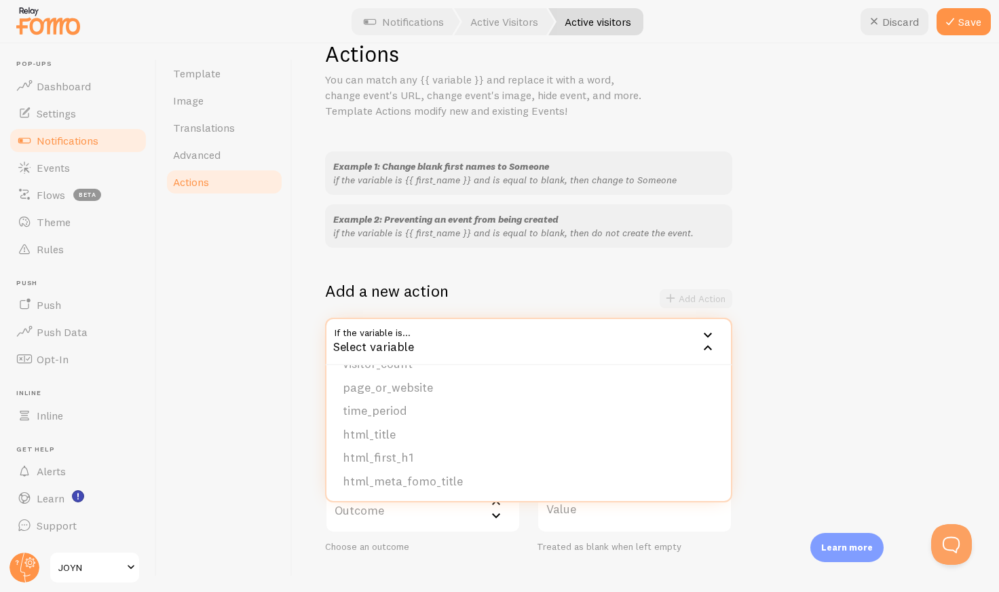
scroll to position [155, 0]
click at [216, 72] on span "Template" at bounding box center [197, 74] width 48 height 14
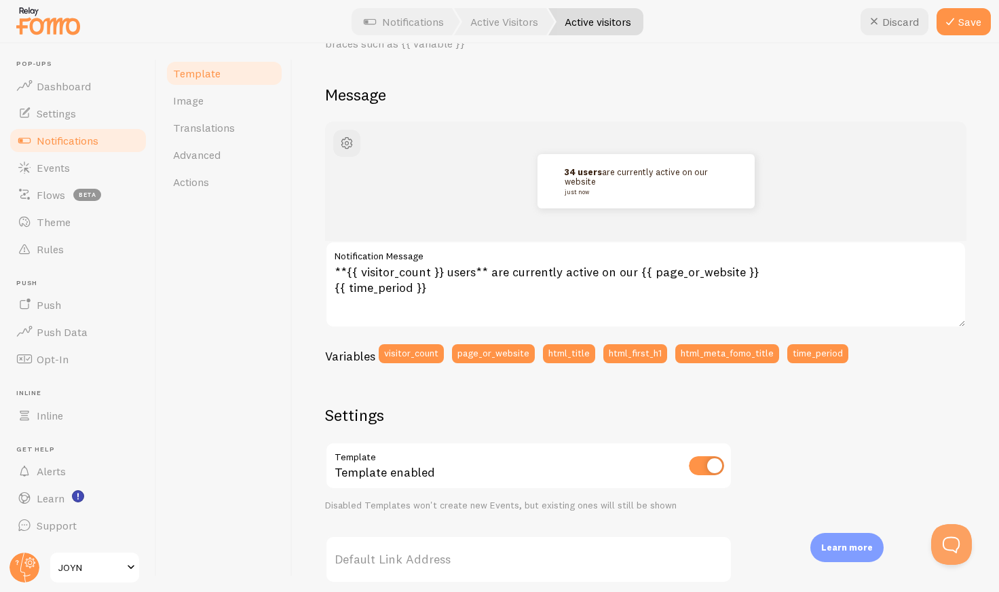
scroll to position [81, 0]
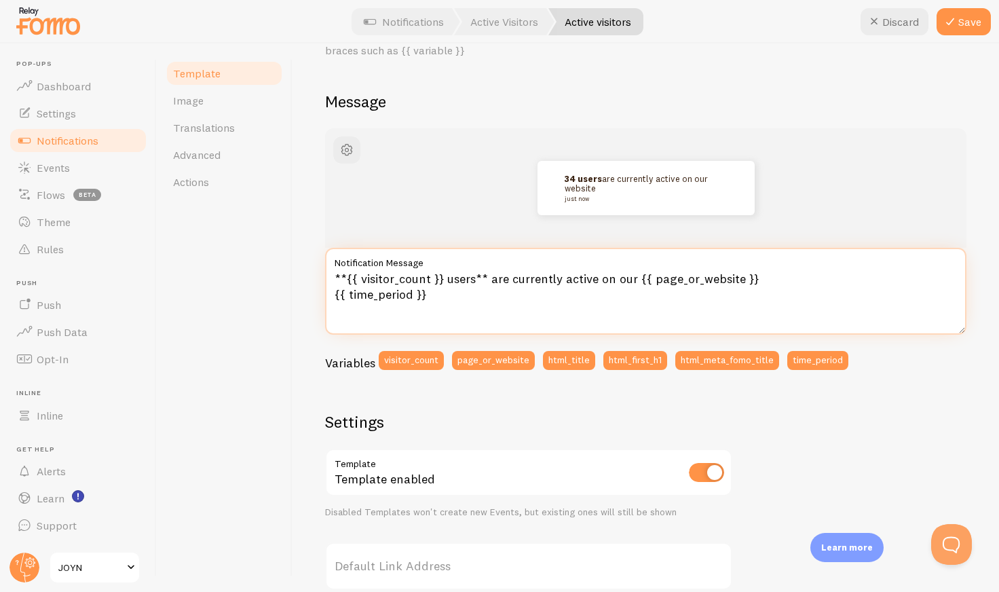
click at [455, 278] on textarea "**{{ visitor_count }} users** are currently active on our {{ page_or_website }}…" at bounding box center [645, 291] width 641 height 87
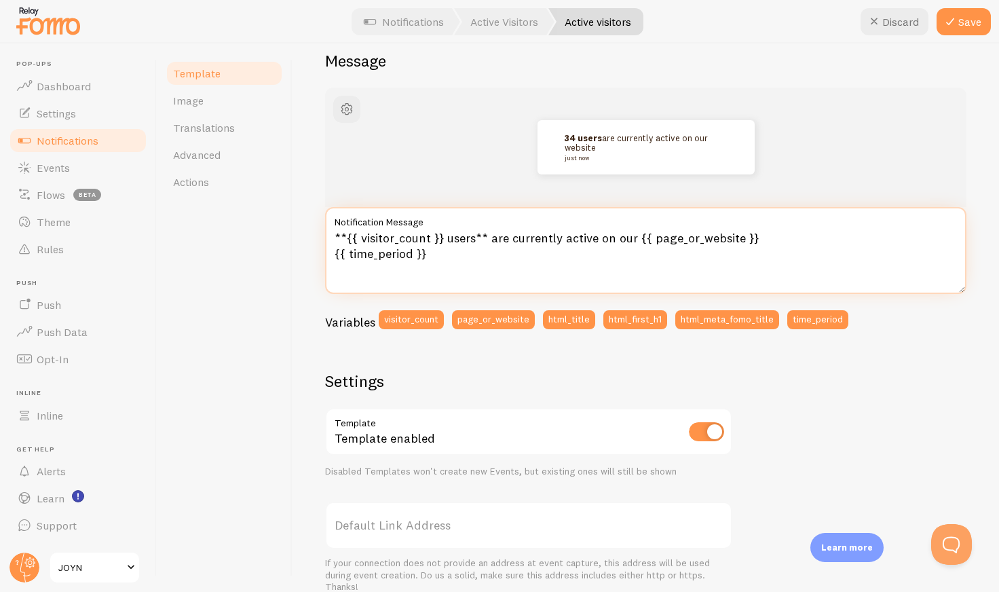
scroll to position [127, 0]
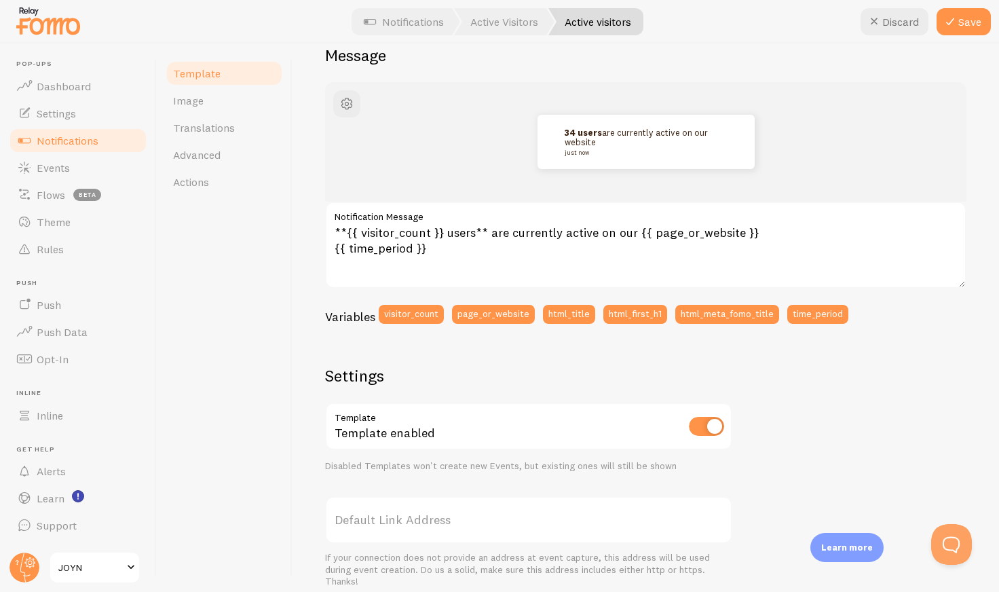
click at [92, 136] on span "Notifications" at bounding box center [68, 141] width 62 height 14
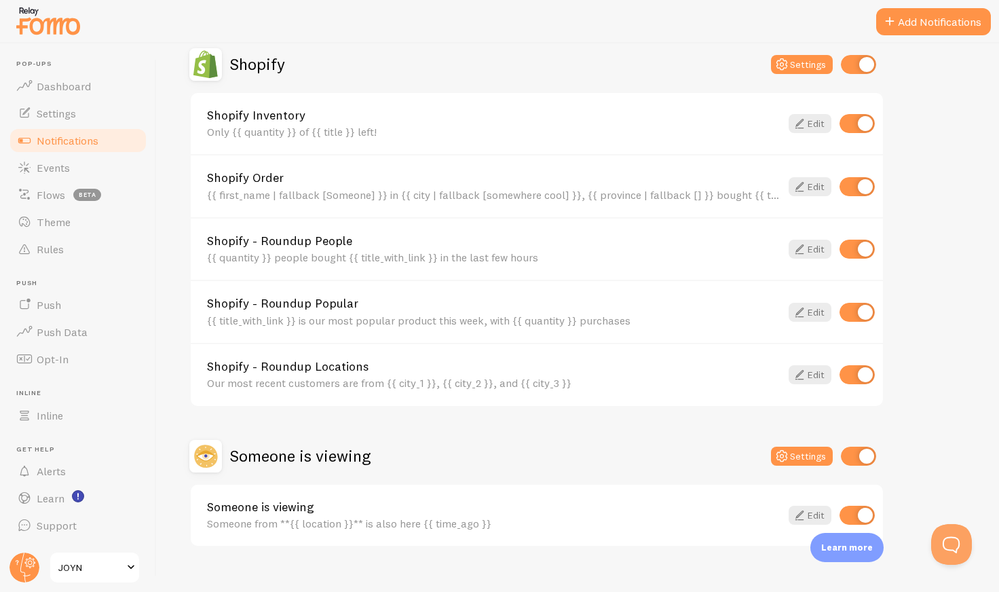
scroll to position [502, 0]
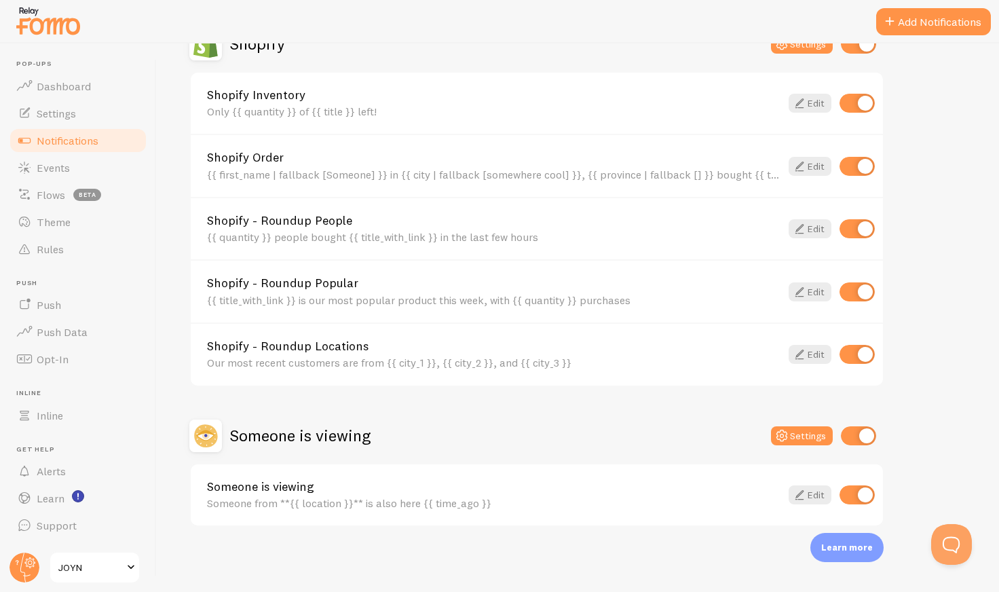
click at [861, 353] on input "checkbox" at bounding box center [857, 354] width 35 height 19
checkbox input "false"
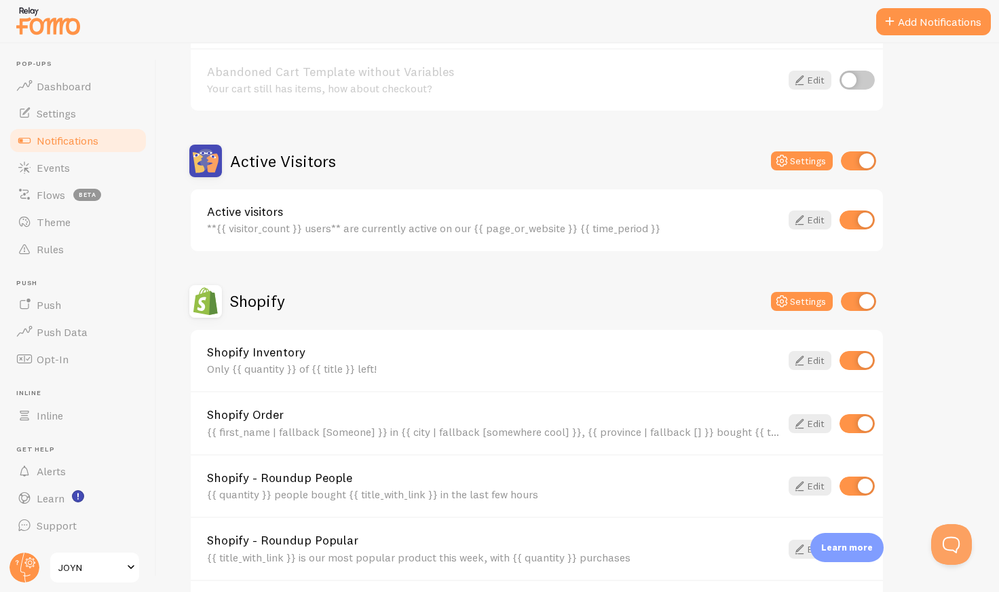
scroll to position [267, 0]
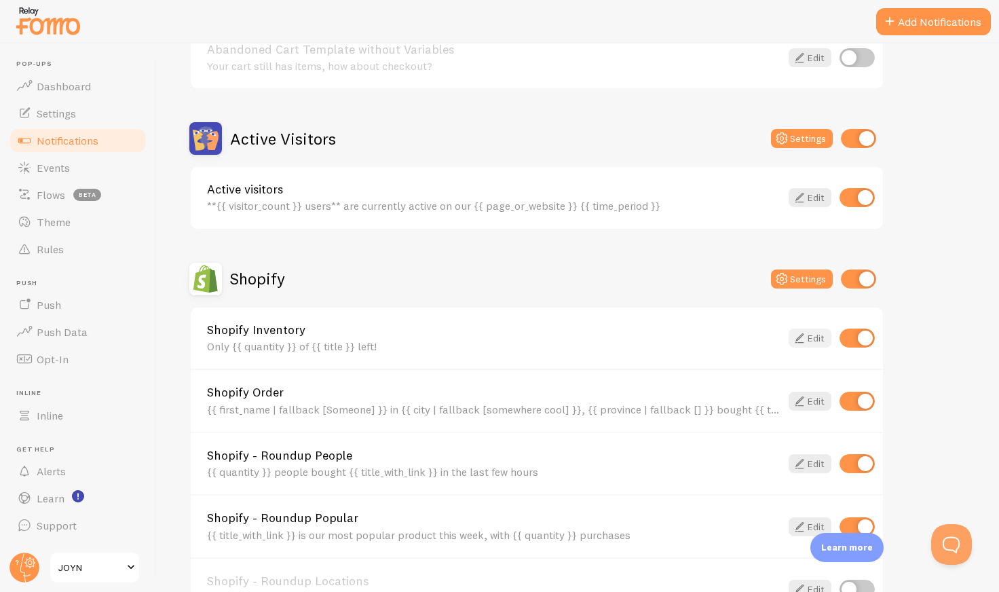
click at [810, 333] on link "Edit" at bounding box center [810, 338] width 43 height 19
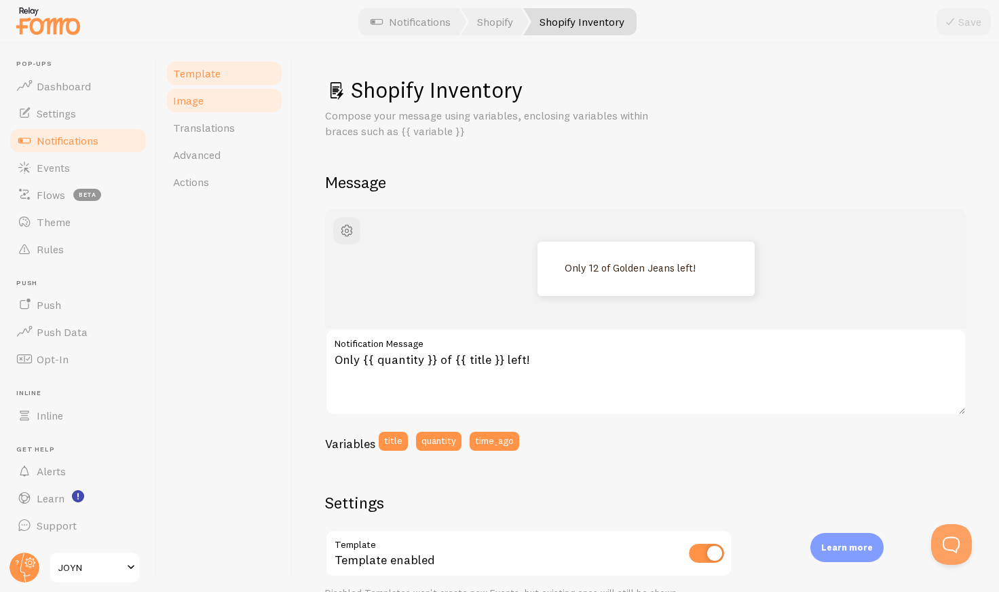
click at [248, 96] on link "Image" at bounding box center [224, 100] width 119 height 27
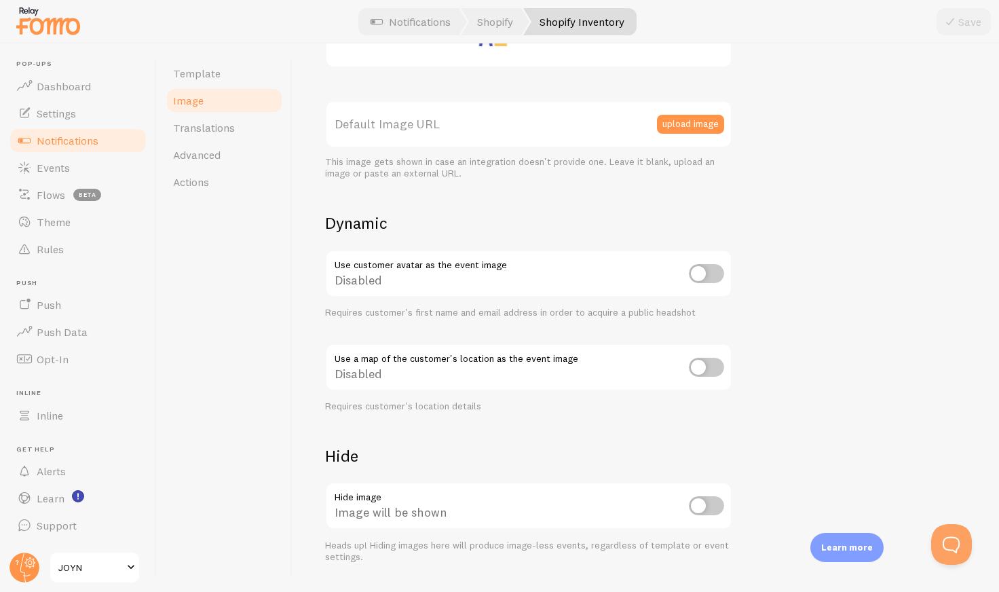
scroll to position [384, 0]
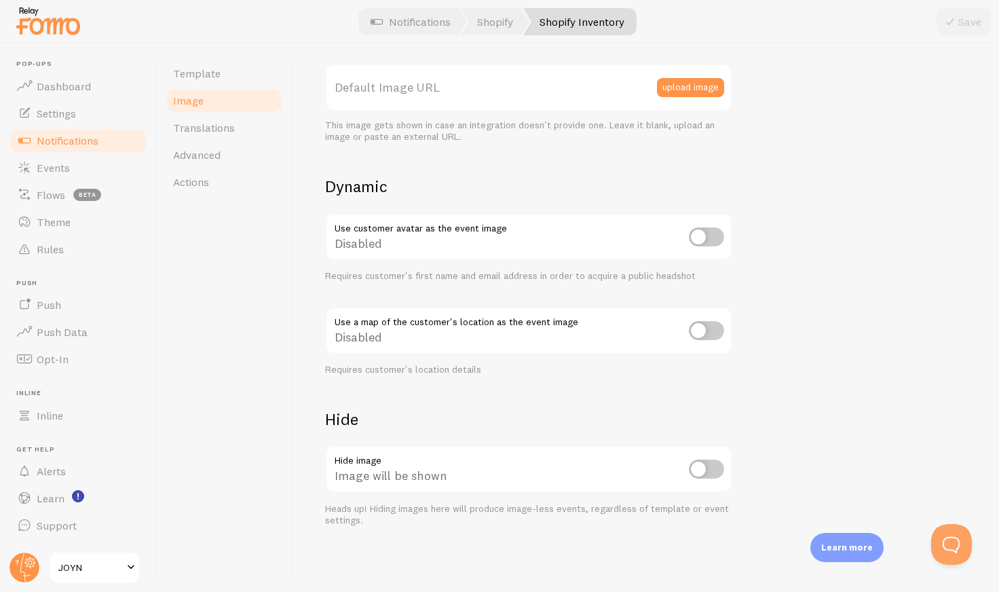
click at [698, 469] on input "checkbox" at bounding box center [706, 469] width 35 height 19
checkbox input "true"
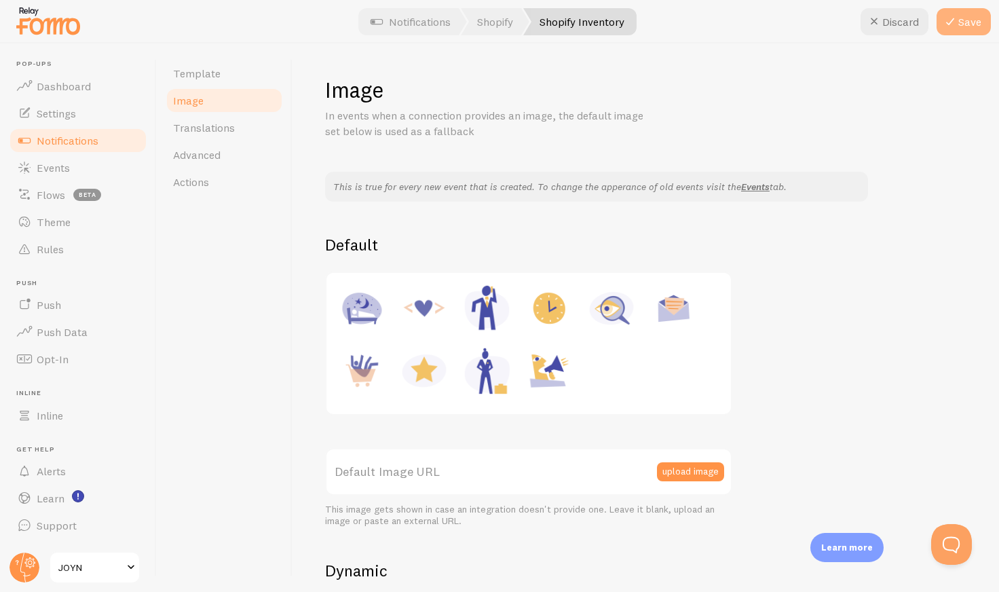
click at [963, 22] on button "Save" at bounding box center [964, 21] width 54 height 27
click at [48, 143] on span "Notifications" at bounding box center [68, 141] width 62 height 14
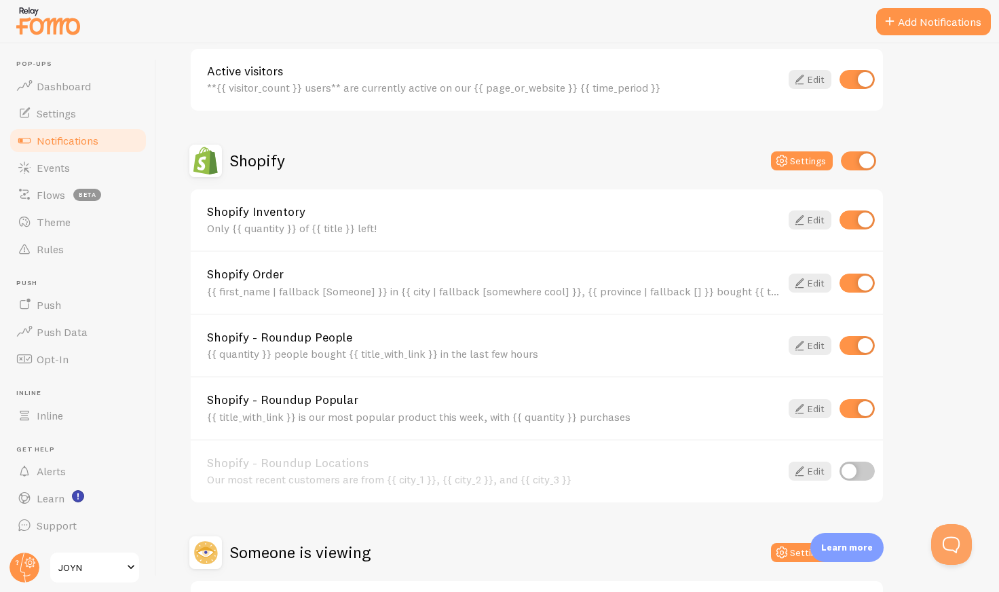
scroll to position [394, 0]
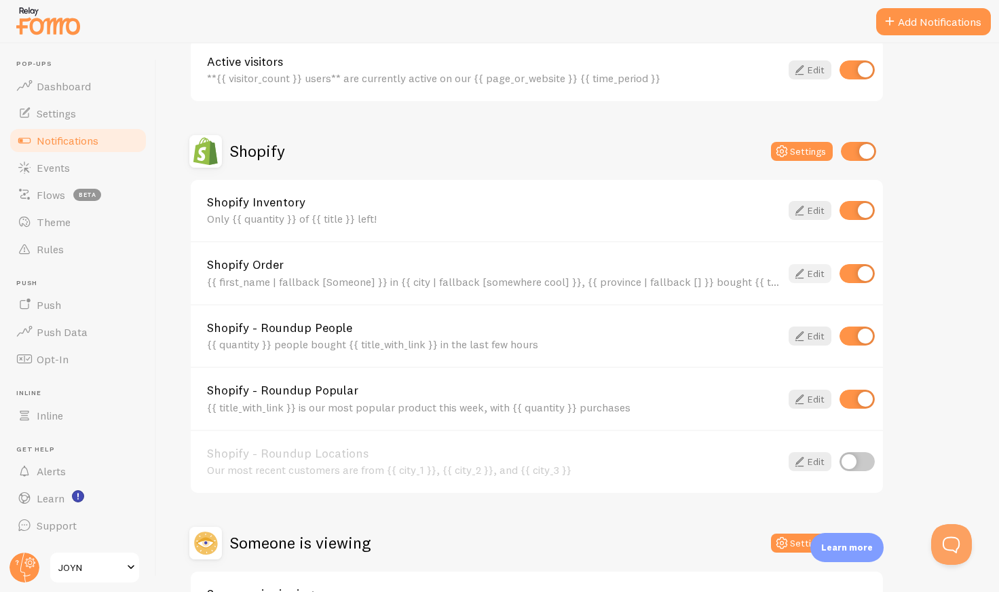
click at [810, 273] on link "Edit" at bounding box center [810, 273] width 43 height 19
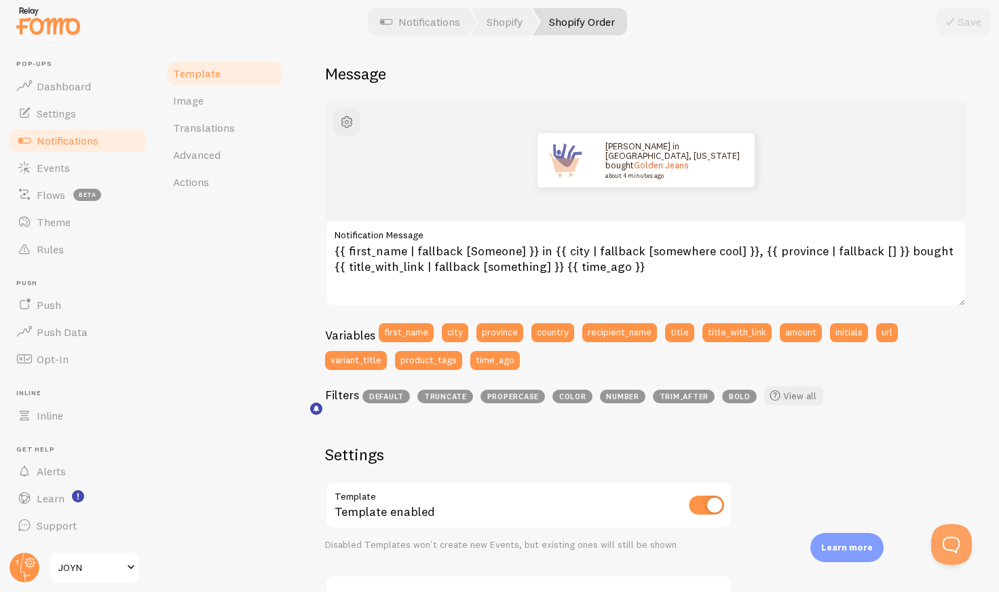
scroll to position [94, 0]
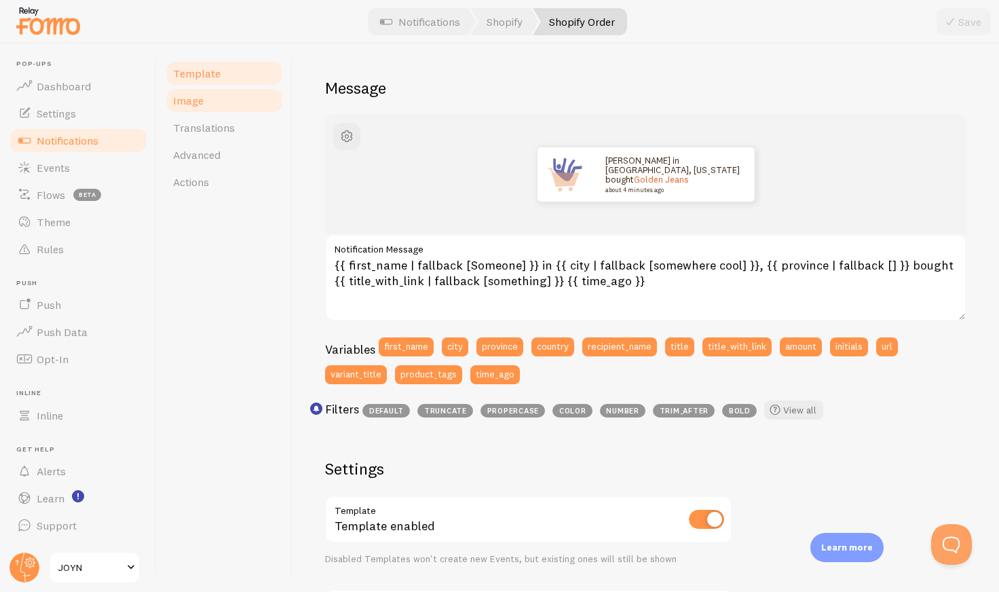
click at [210, 112] on link "Image" at bounding box center [224, 100] width 119 height 27
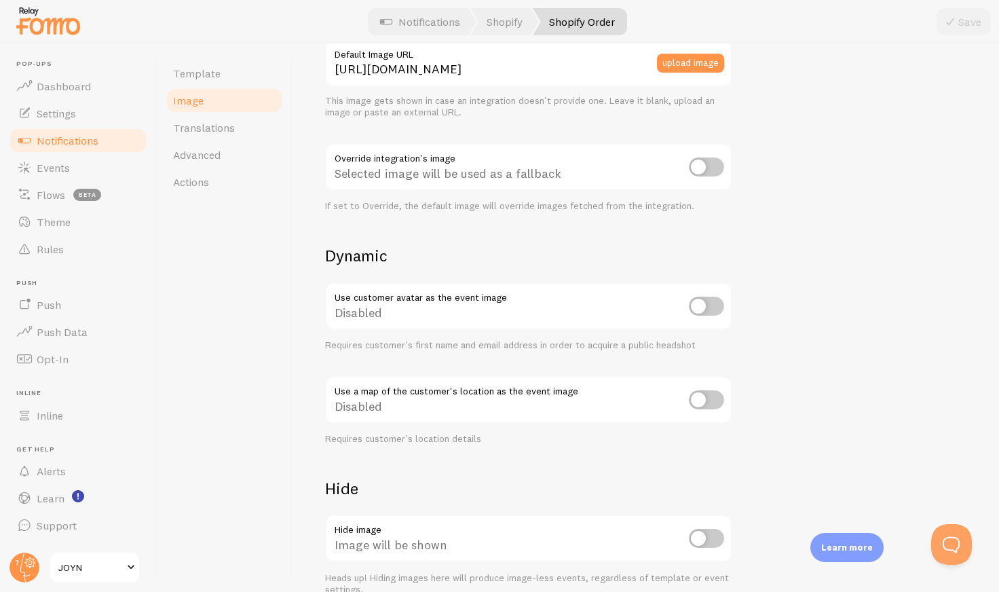
scroll to position [478, 0]
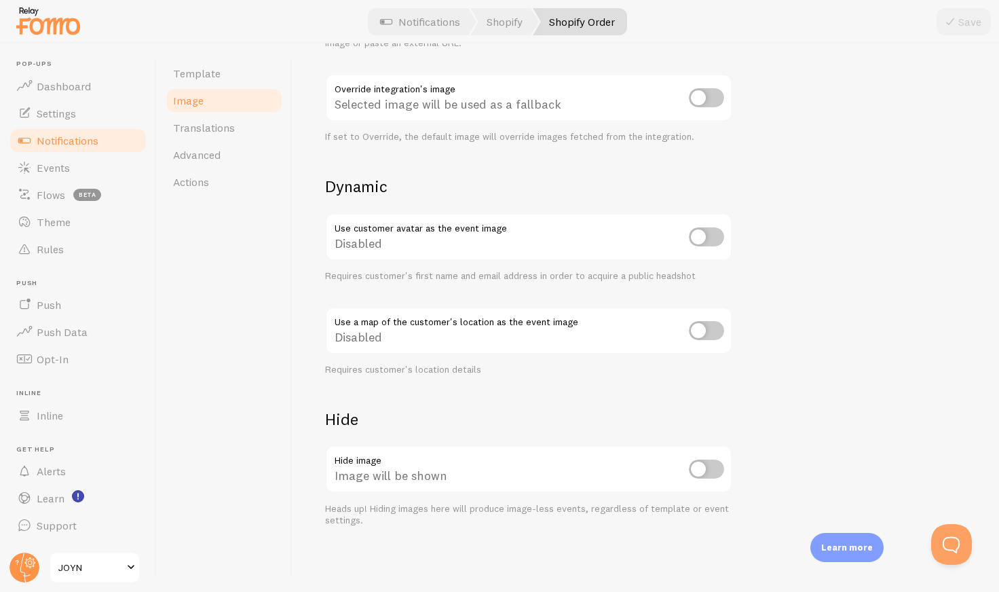
click at [705, 471] on input "checkbox" at bounding box center [706, 469] width 35 height 19
checkbox input "true"
click at [967, 18] on button "Save" at bounding box center [964, 21] width 54 height 27
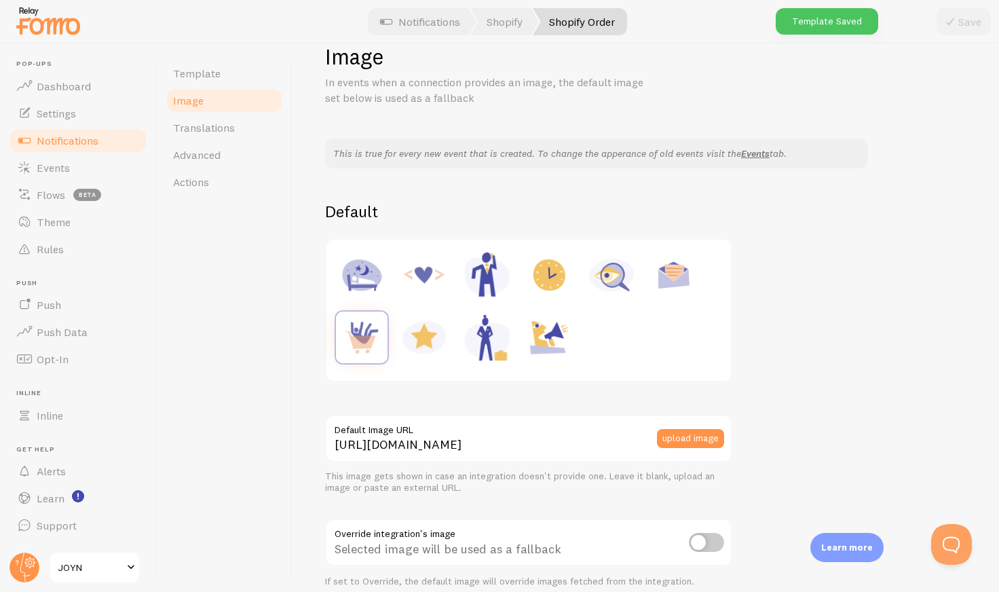
scroll to position [0, 0]
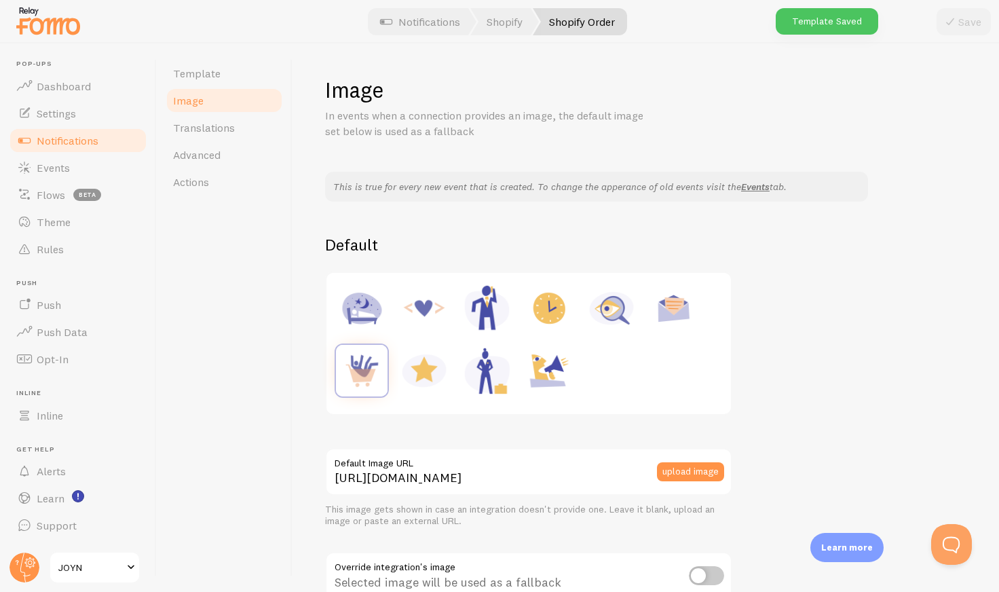
click at [91, 143] on span "Notifications" at bounding box center [68, 141] width 62 height 14
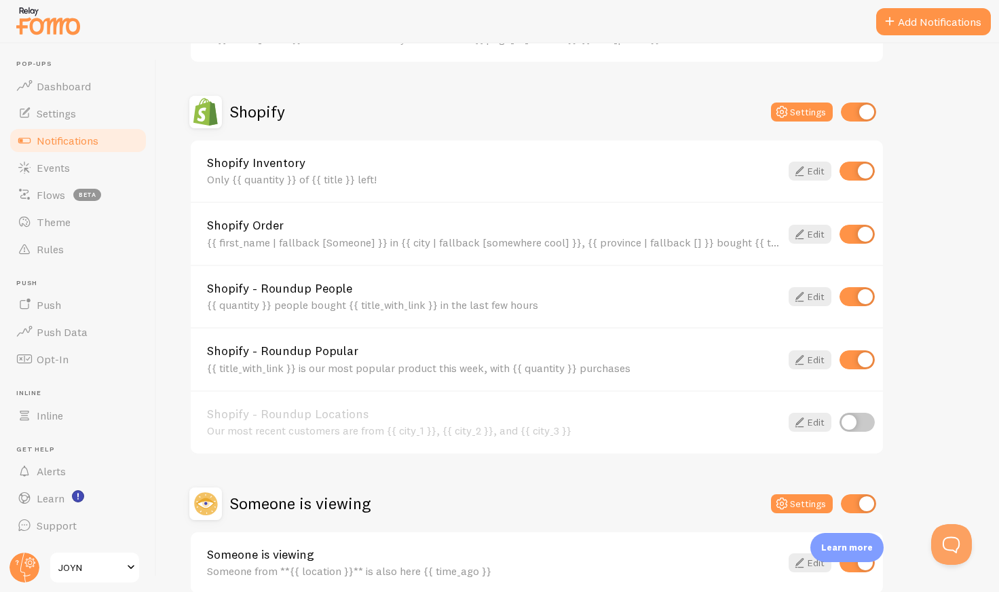
scroll to position [441, 0]
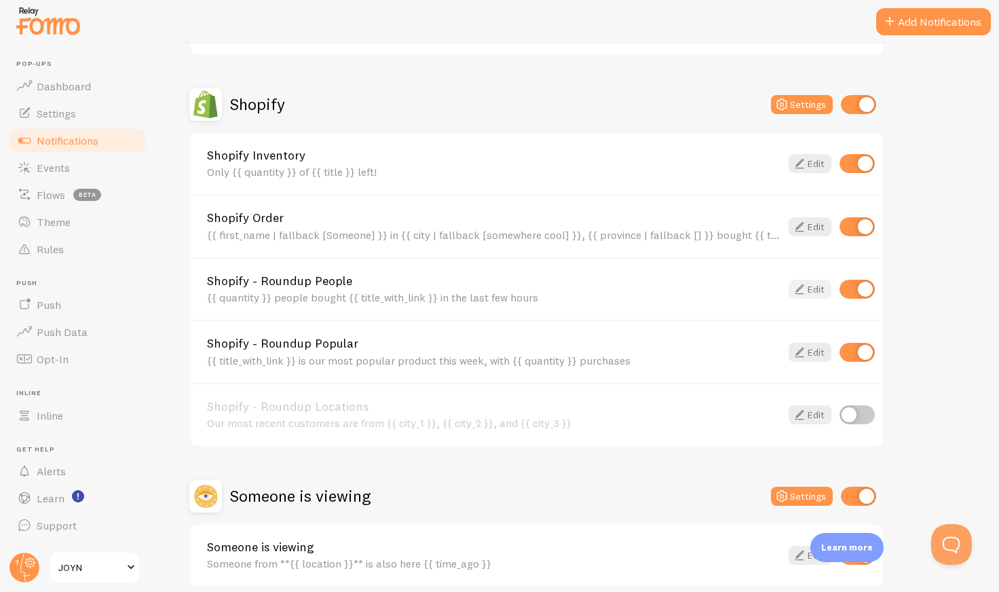
click at [810, 288] on link "Edit" at bounding box center [810, 289] width 43 height 19
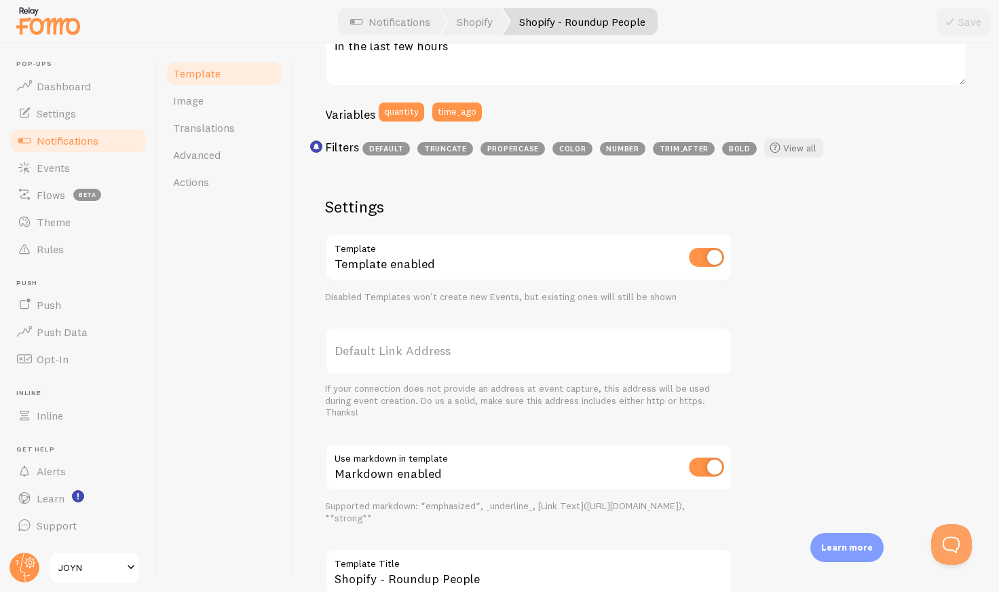
scroll to position [422, 0]
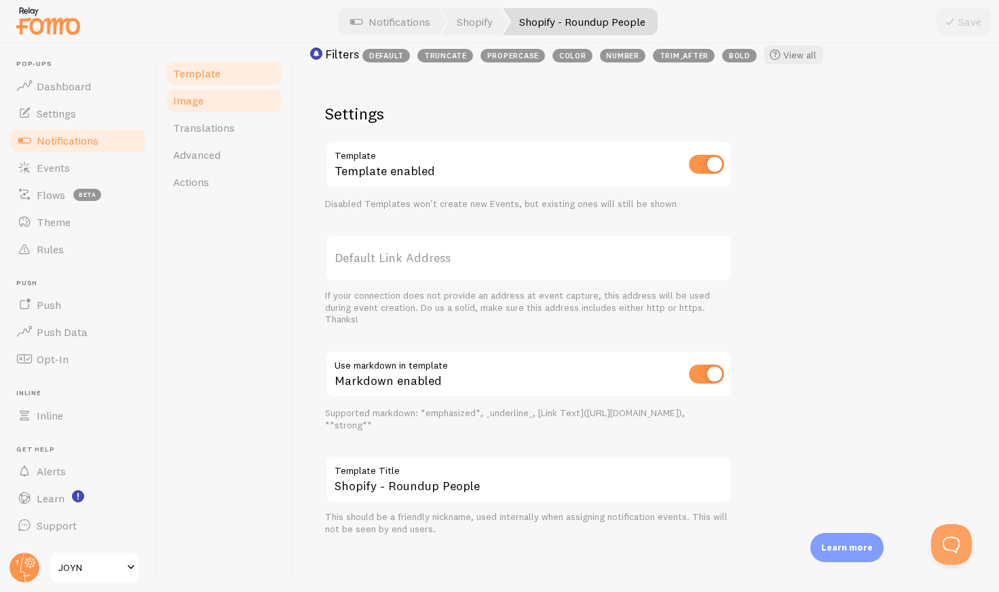
click at [191, 95] on span "Image" at bounding box center [188, 101] width 31 height 14
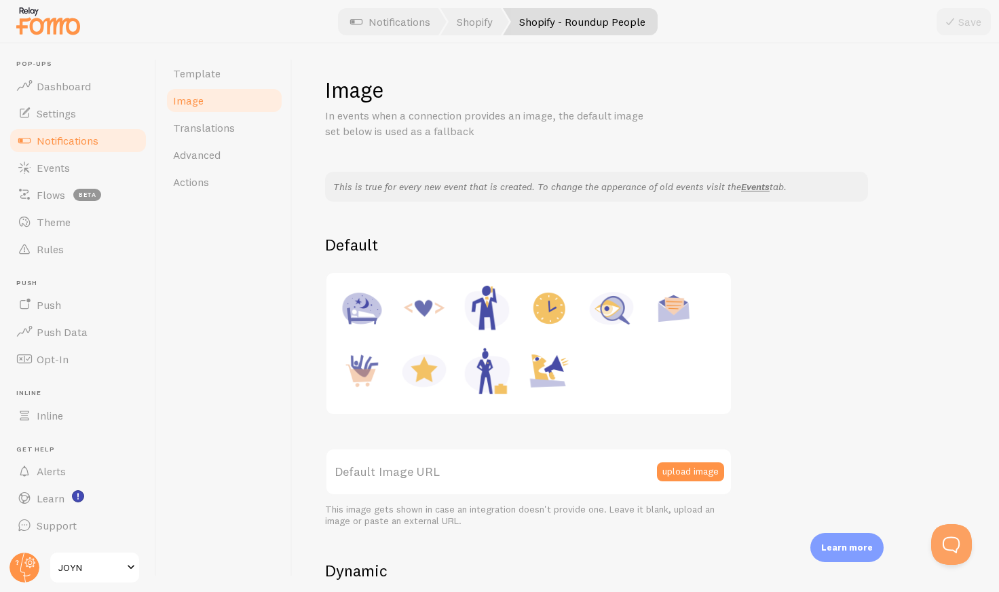
scroll to position [384, 0]
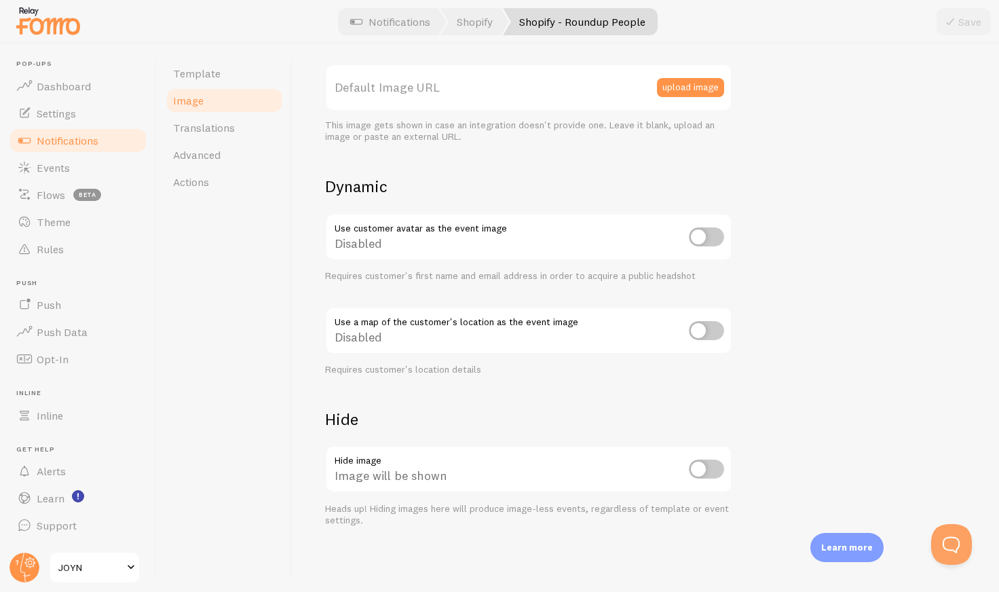
click at [700, 469] on input "checkbox" at bounding box center [706, 469] width 35 height 19
checkbox input "true"
click at [963, 20] on button "Save" at bounding box center [964, 21] width 54 height 27
click at [82, 137] on span "Notifications" at bounding box center [68, 141] width 62 height 14
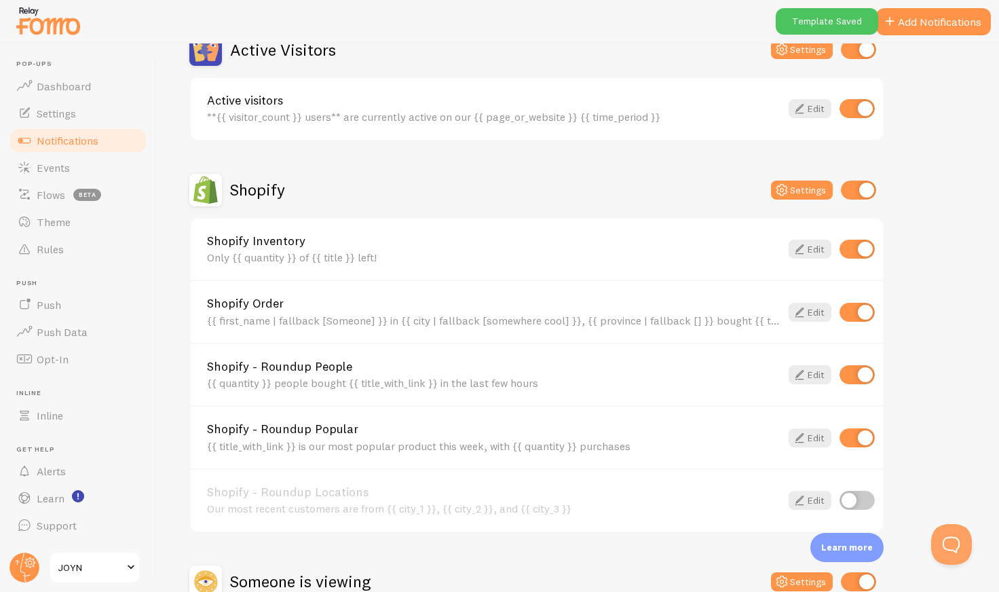
scroll to position [502, 0]
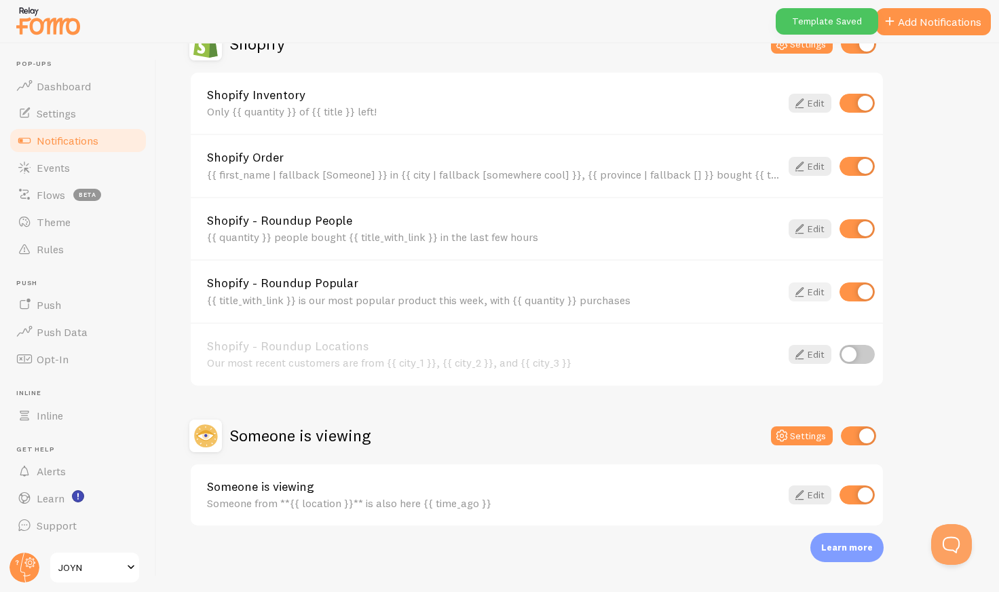
click at [800, 288] on icon at bounding box center [799, 292] width 16 height 16
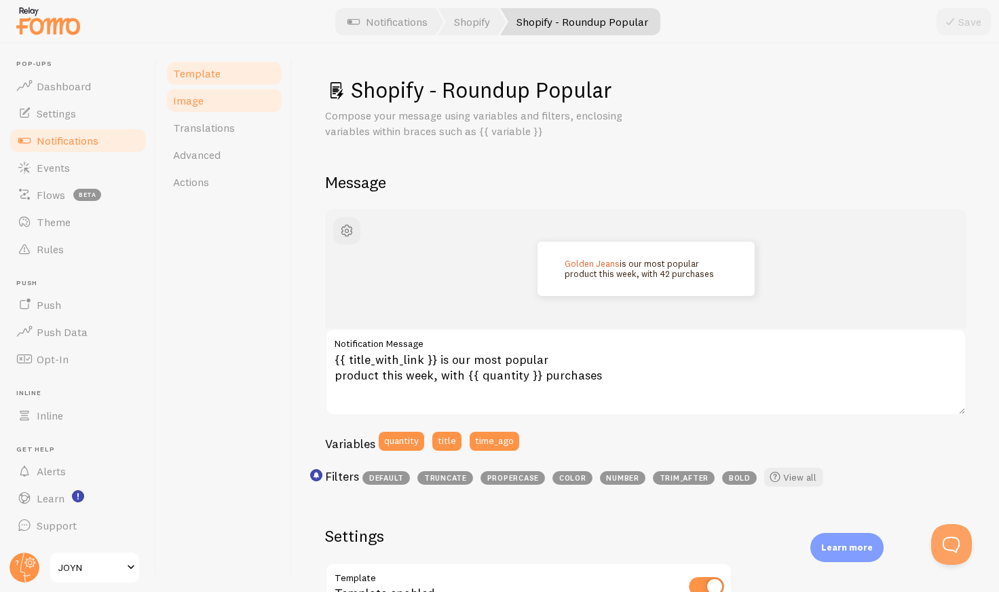
click at [202, 102] on link "Image" at bounding box center [224, 100] width 119 height 27
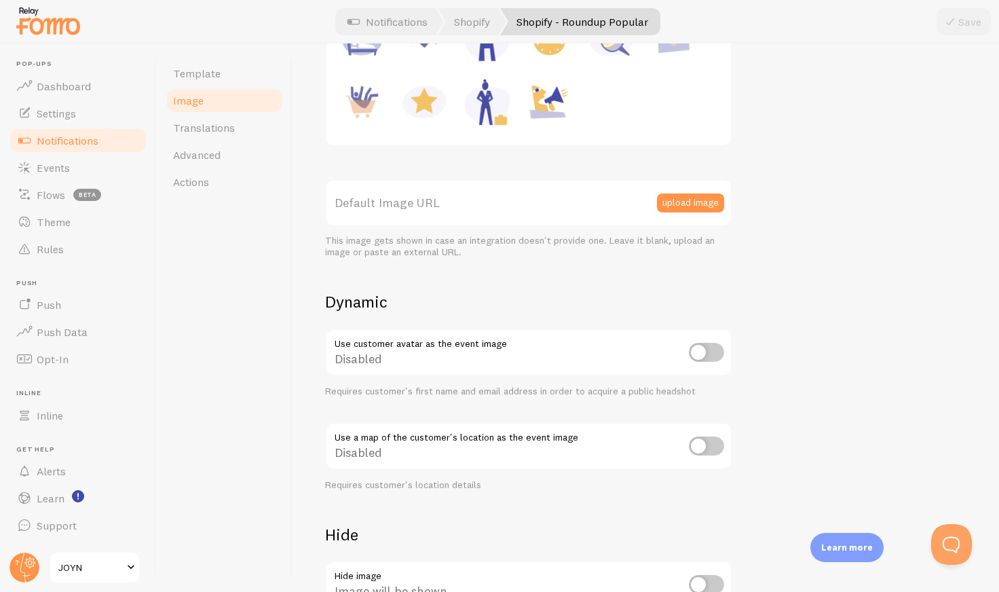
scroll to position [384, 0]
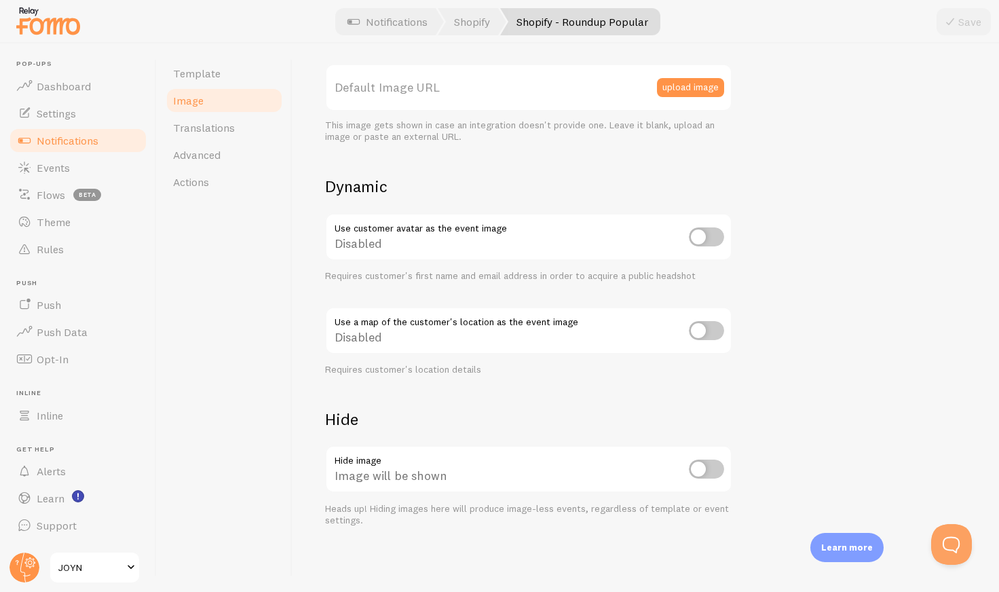
click at [712, 467] on input "checkbox" at bounding box center [706, 469] width 35 height 19
checkbox input "true"
click at [954, 26] on icon at bounding box center [950, 22] width 16 height 16
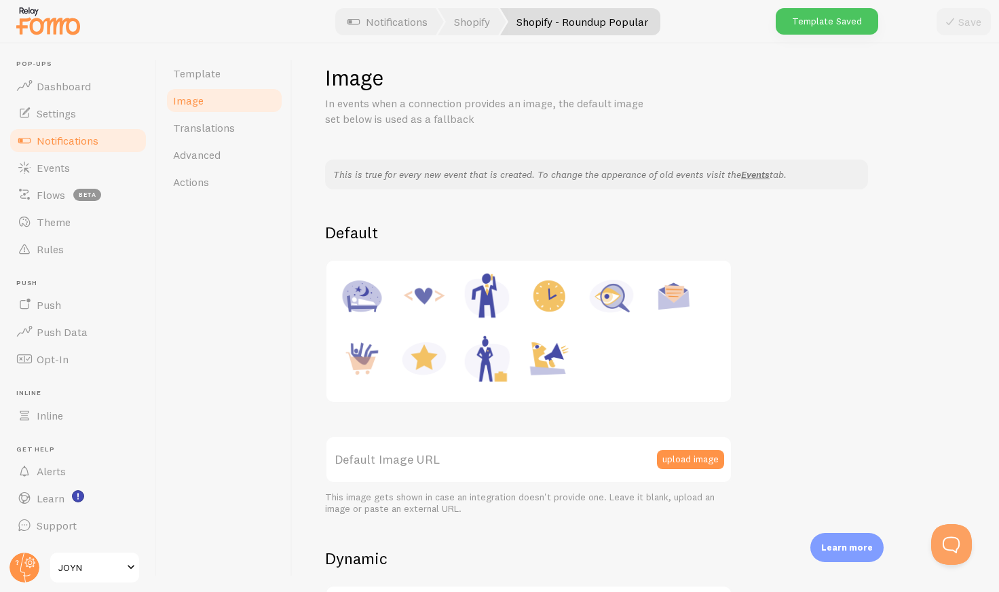
scroll to position [0, 0]
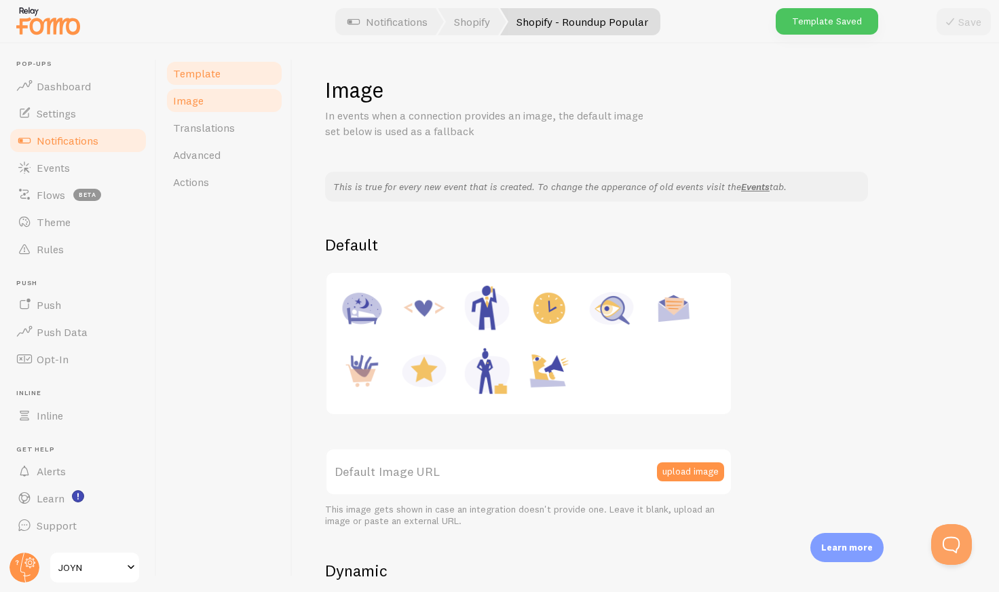
click at [210, 69] on span "Template" at bounding box center [197, 74] width 48 height 14
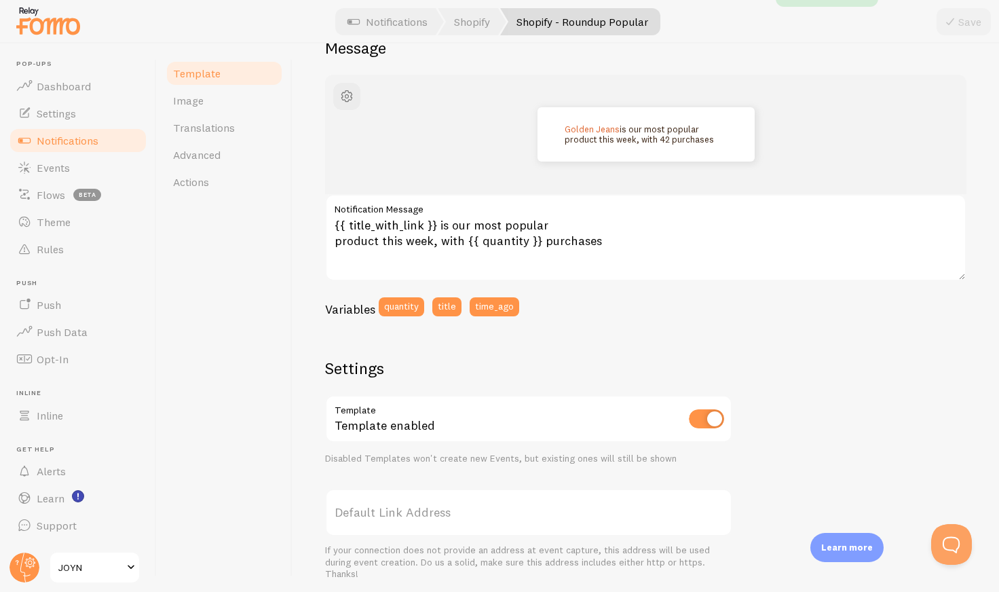
scroll to position [193, 0]
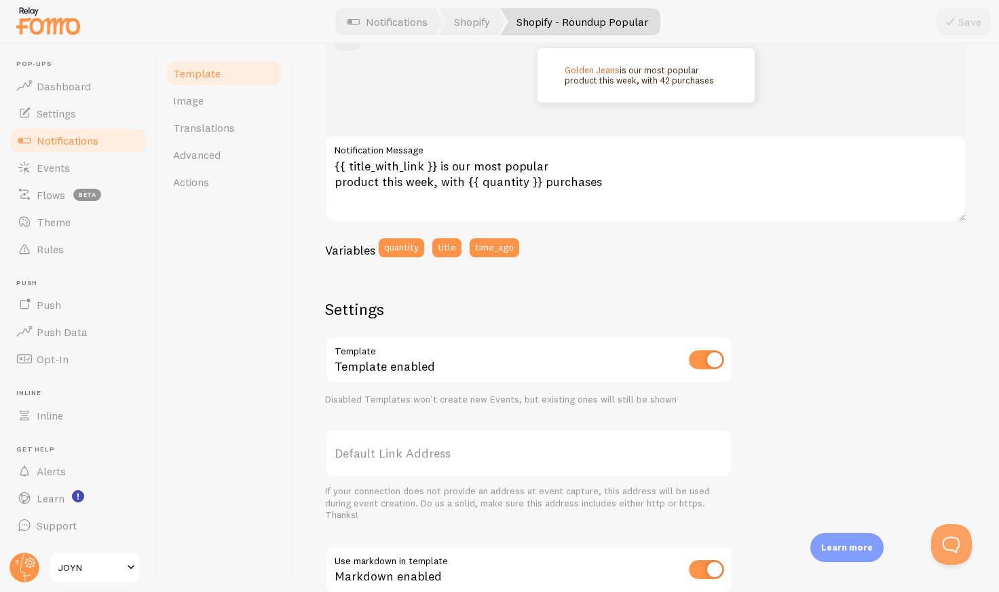
click at [58, 138] on span "Notifications" at bounding box center [68, 141] width 62 height 14
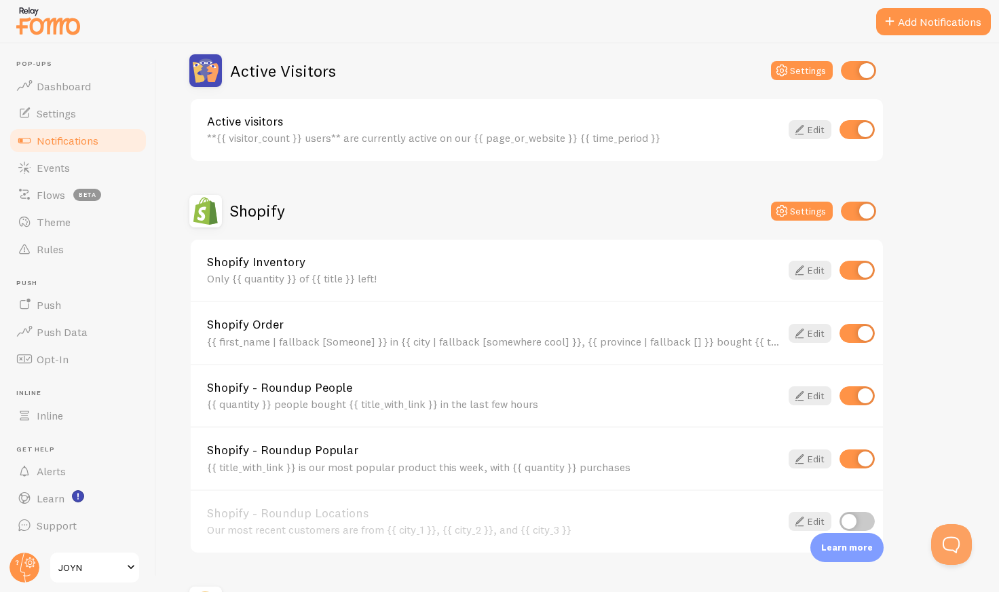
scroll to position [502, 0]
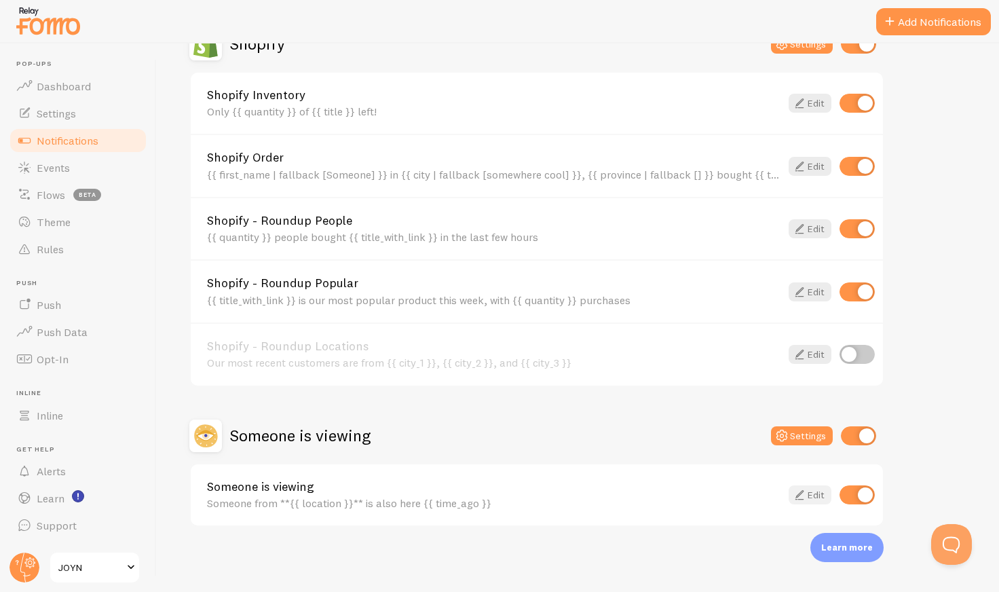
click at [812, 493] on link "Edit" at bounding box center [810, 494] width 43 height 19
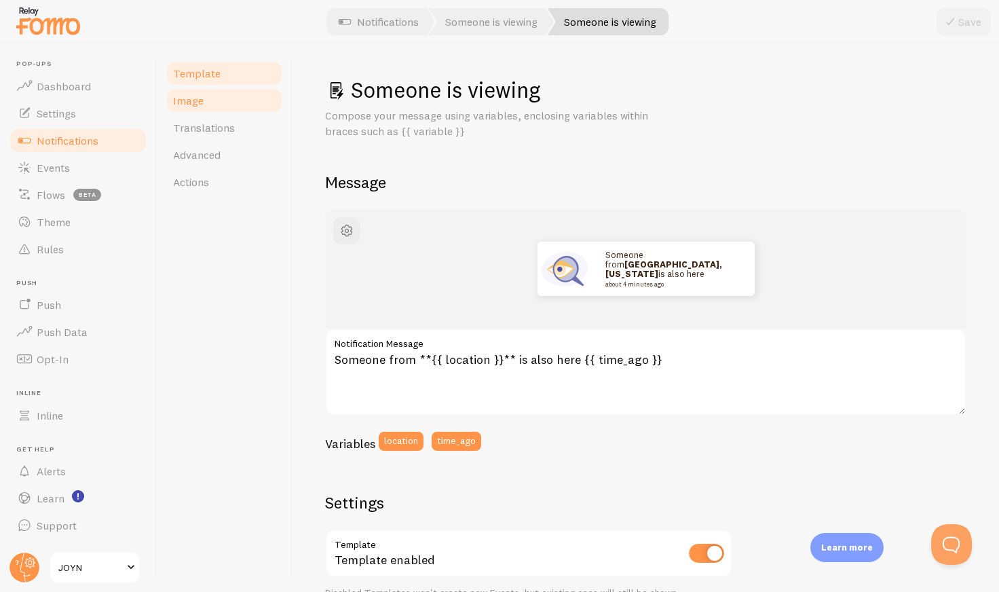
click at [217, 100] on link "Image" at bounding box center [224, 100] width 119 height 27
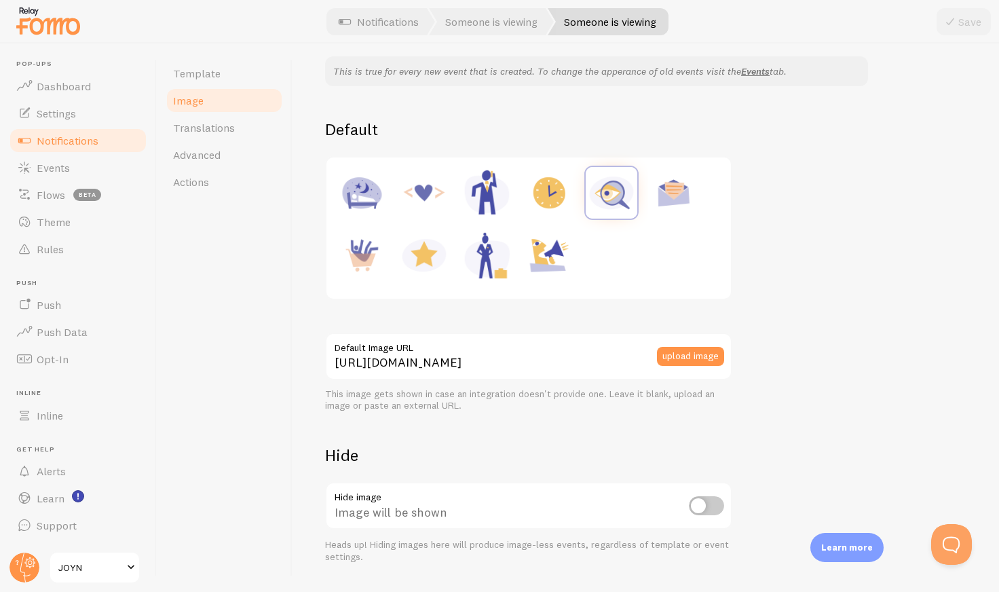
scroll to position [151, 0]
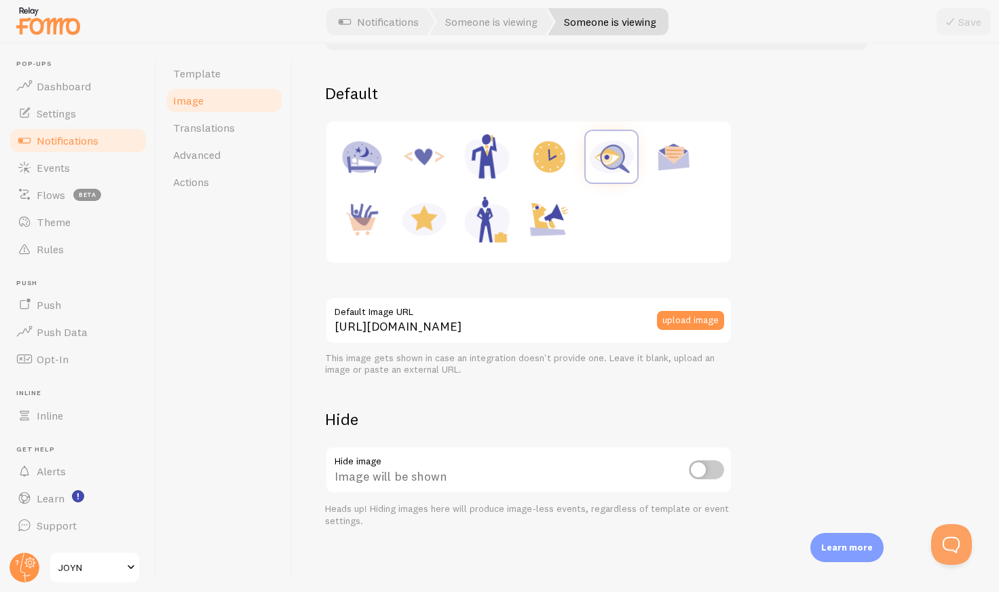
click at [711, 470] on input "checkbox" at bounding box center [706, 469] width 35 height 19
checkbox input "true"
click at [955, 23] on icon at bounding box center [950, 22] width 16 height 16
click at [74, 141] on span "Notifications" at bounding box center [68, 141] width 62 height 14
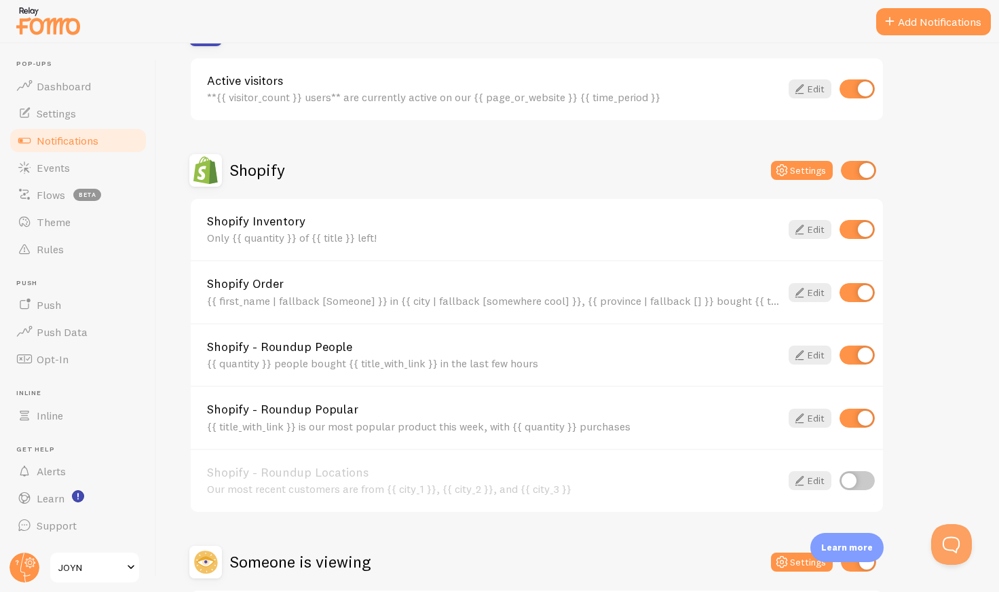
scroll to position [502, 0]
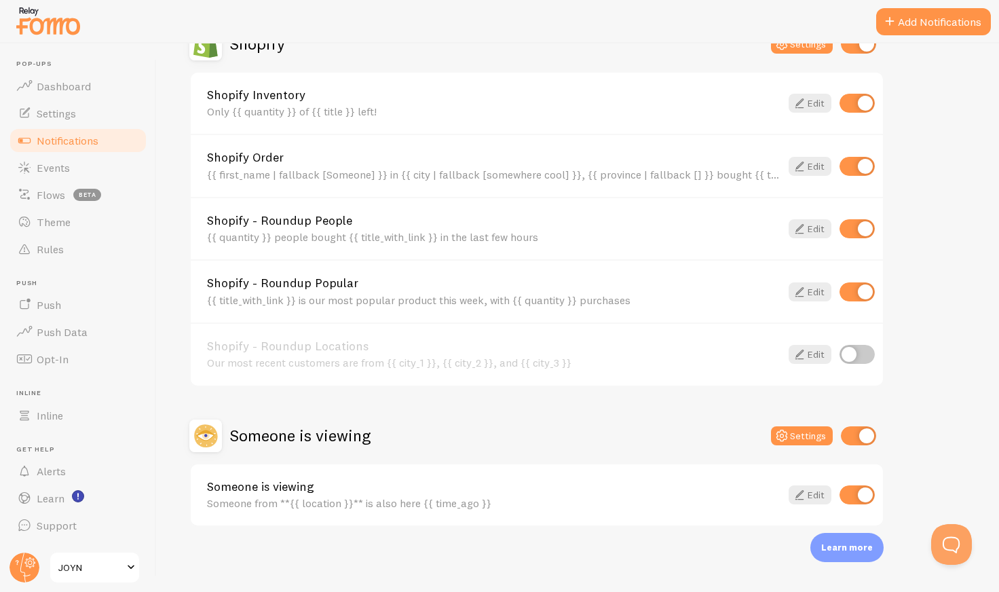
click at [481, 150] on div "Shopify Order {{ first_name | fallback [Someone] }} in {{ city | fallback [some…" at bounding box center [537, 165] width 692 height 63
click at [481, 167] on div "Shopify Order {{ first_name | fallback [Someone] }} in {{ city | fallback [some…" at bounding box center [494, 165] width 574 height 29
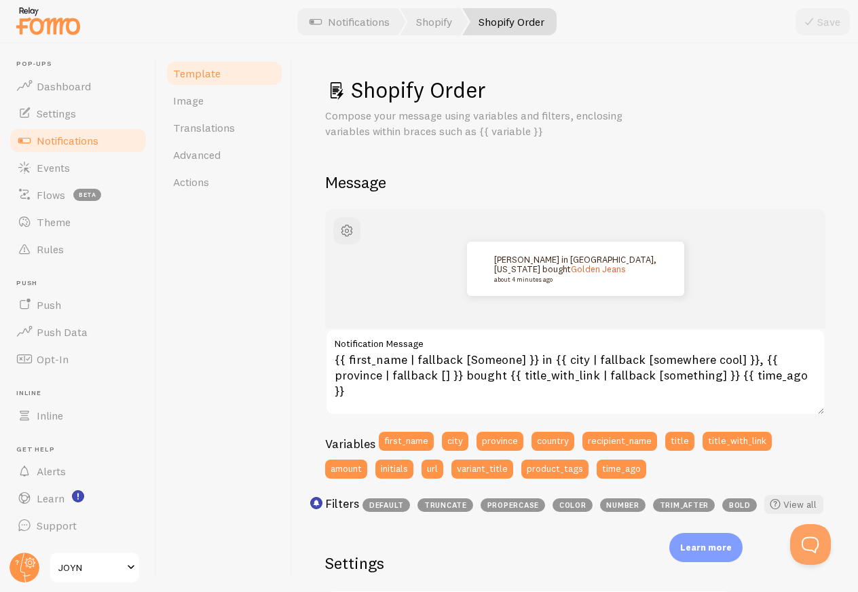
click at [108, 130] on link "Notifications" at bounding box center [78, 140] width 140 height 27
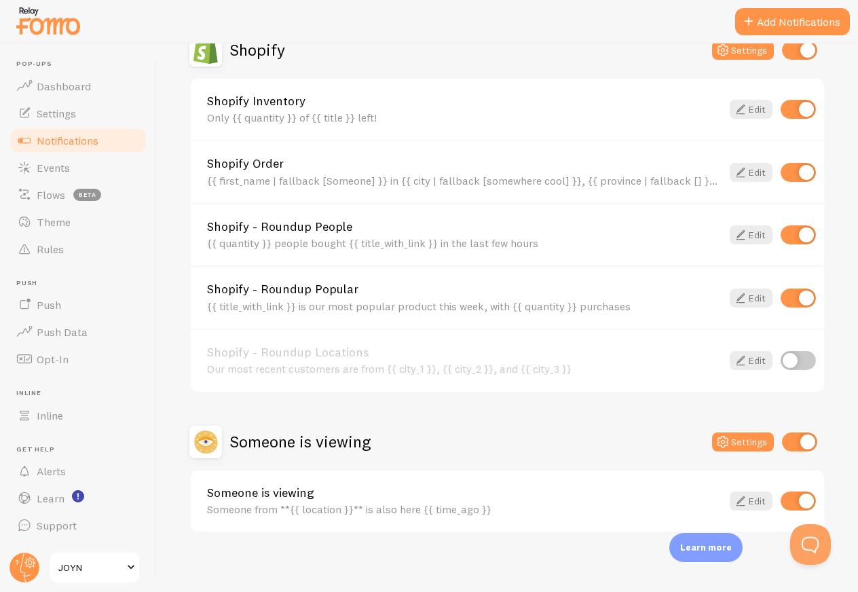
scroll to position [502, 0]
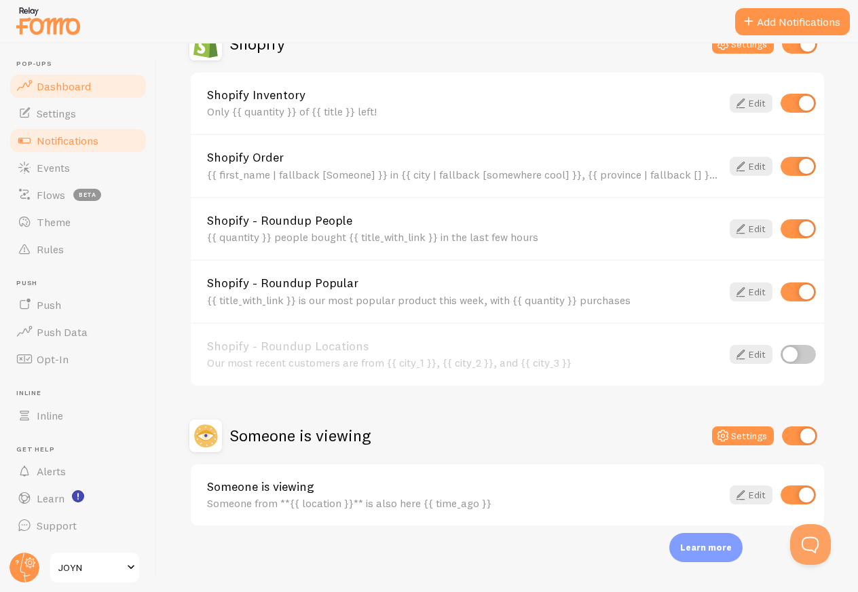
click at [77, 87] on span "Dashboard" at bounding box center [64, 86] width 54 height 14
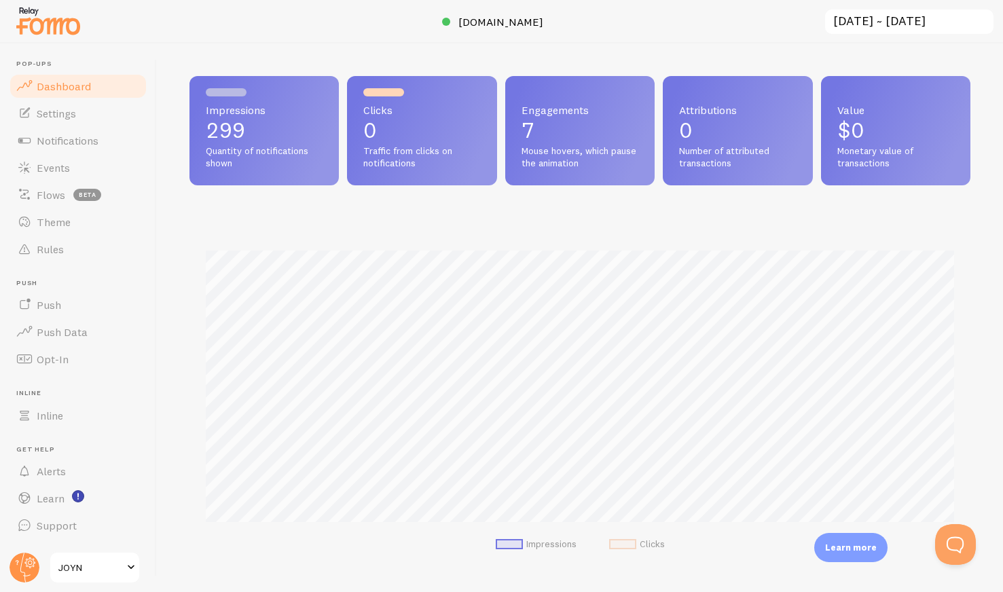
scroll to position [356, 781]
click at [60, 204] on link "Flows beta" at bounding box center [78, 194] width 140 height 27
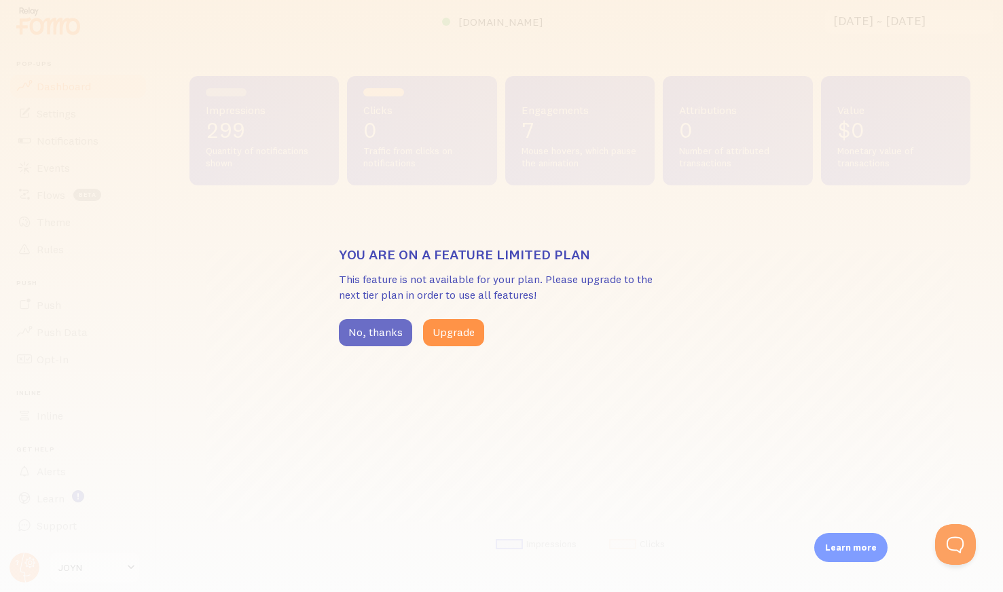
click at [375, 338] on button "No, thanks" at bounding box center [375, 332] width 73 height 27
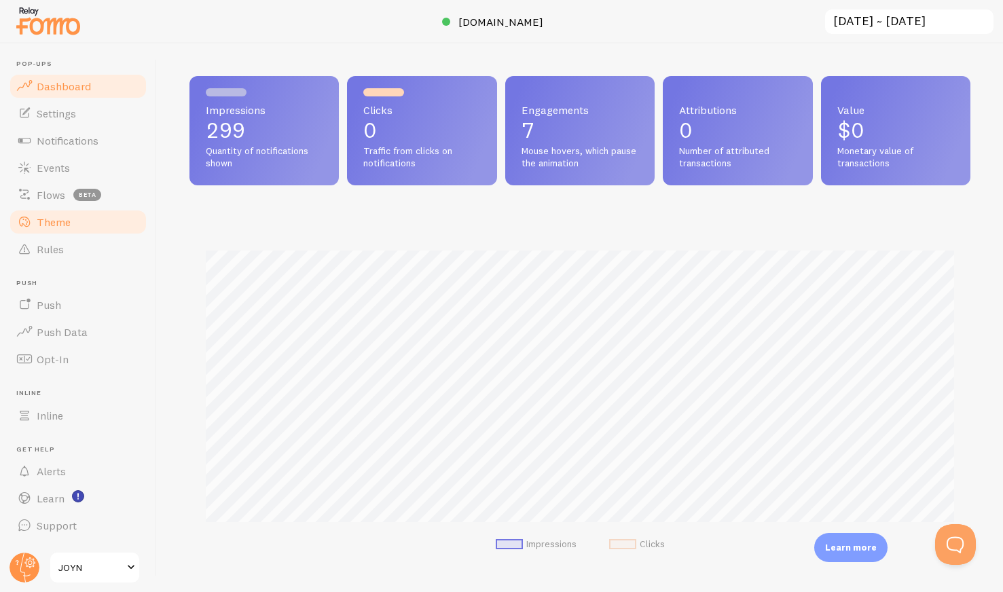
click at [65, 223] on span "Theme" at bounding box center [54, 222] width 34 height 14
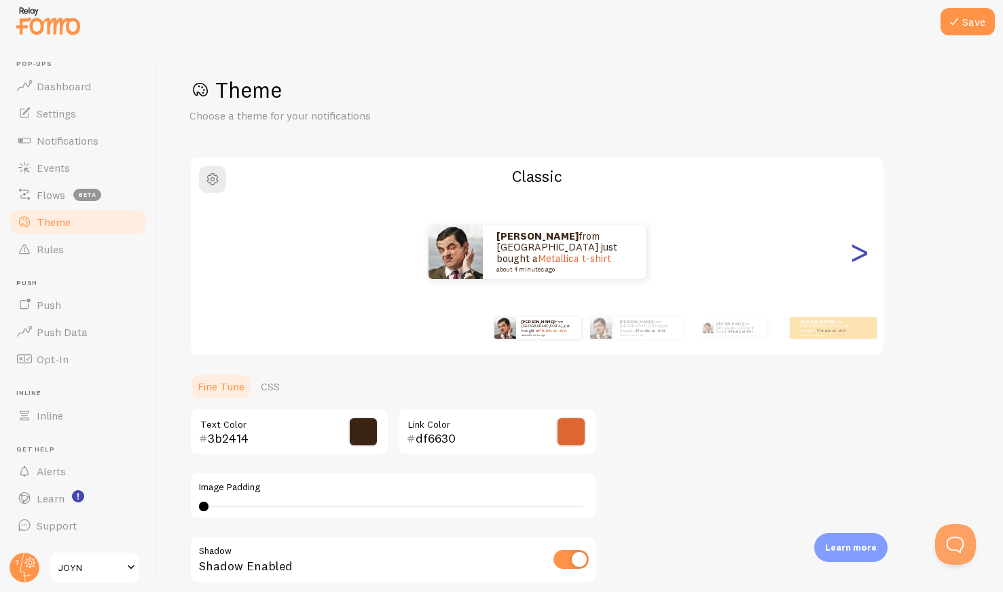
click at [859, 257] on div ">" at bounding box center [859, 252] width 16 height 98
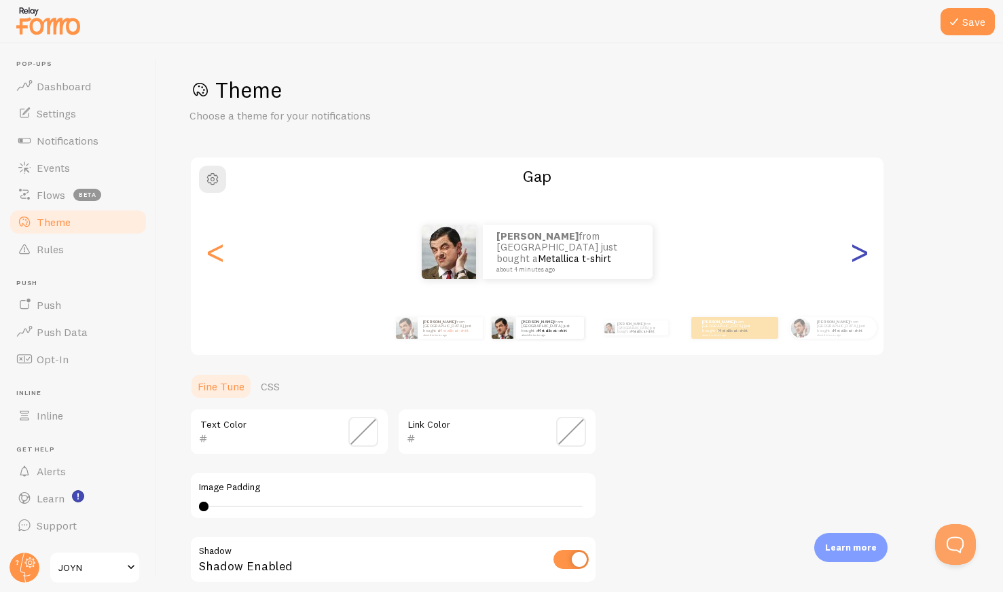
click at [859, 257] on div ">" at bounding box center [859, 252] width 16 height 98
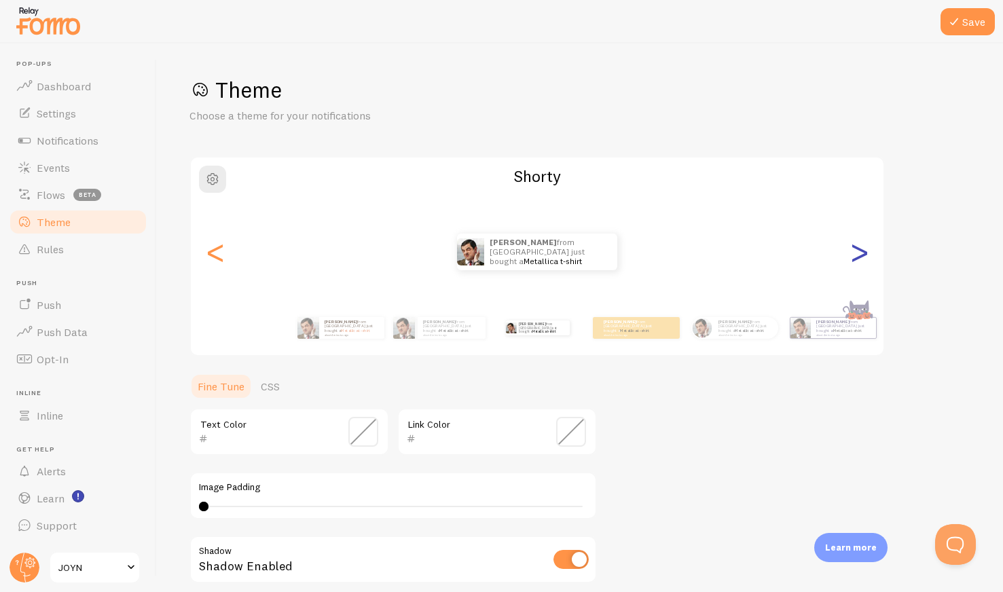
click at [859, 257] on div ">" at bounding box center [859, 252] width 16 height 98
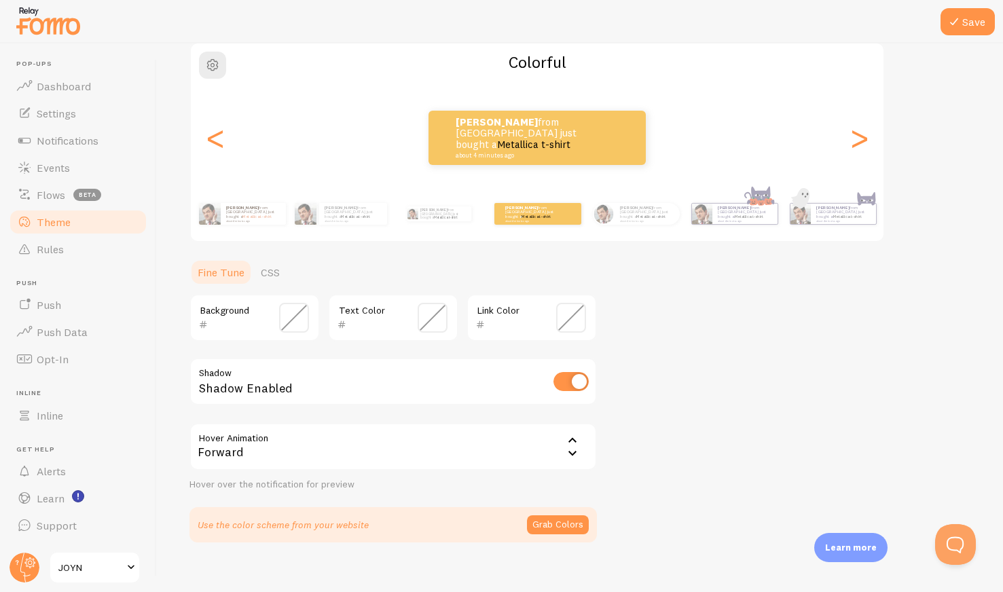
scroll to position [130, 0]
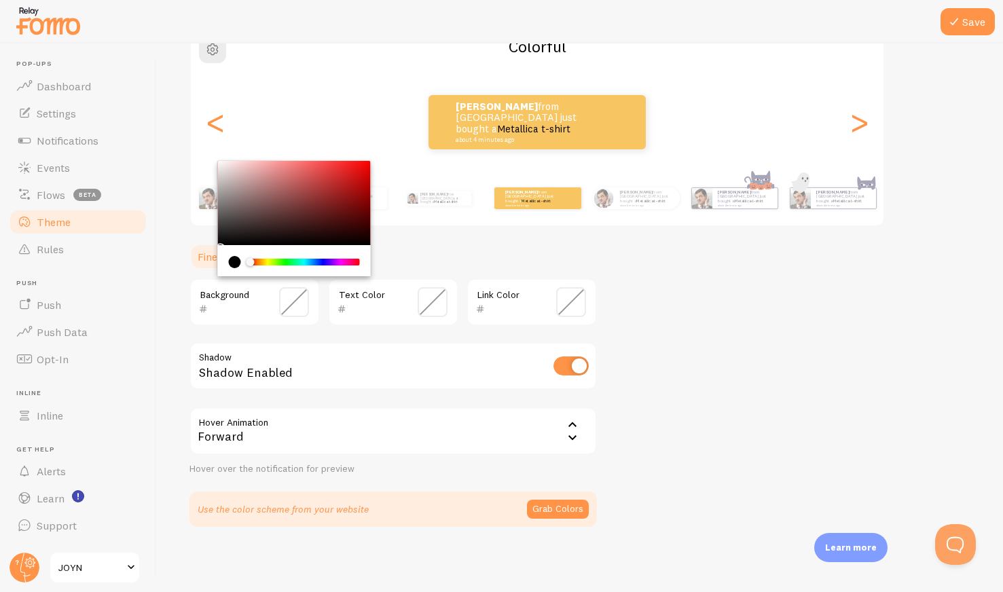
click at [219, 306] on input "text" at bounding box center [235, 309] width 55 height 16
click at [375, 301] on input "text" at bounding box center [373, 309] width 55 height 16
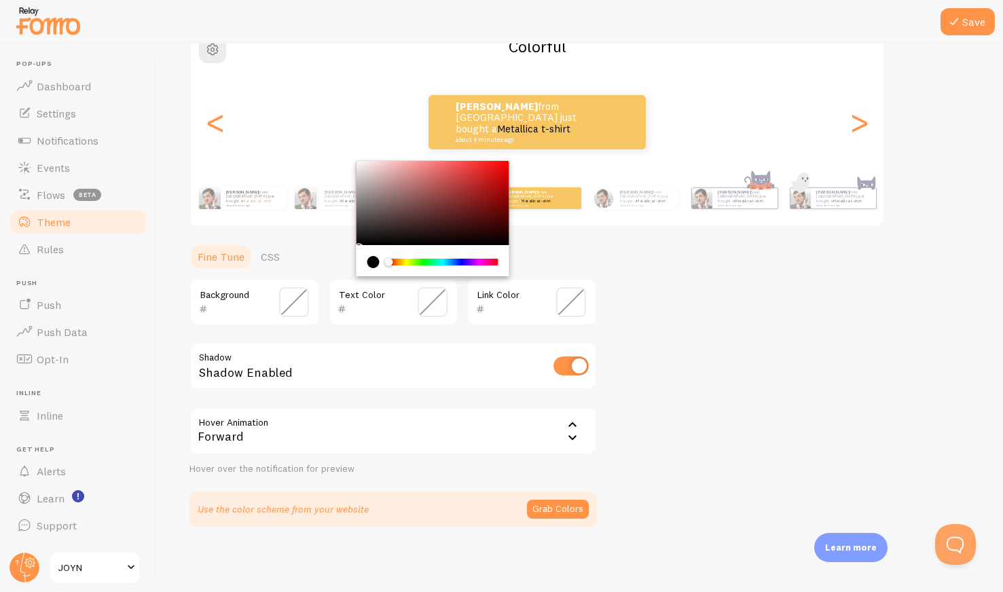
paste input "3b2414"
type input "3b2414"
click at [517, 305] on input "text" at bounding box center [512, 309] width 55 height 16
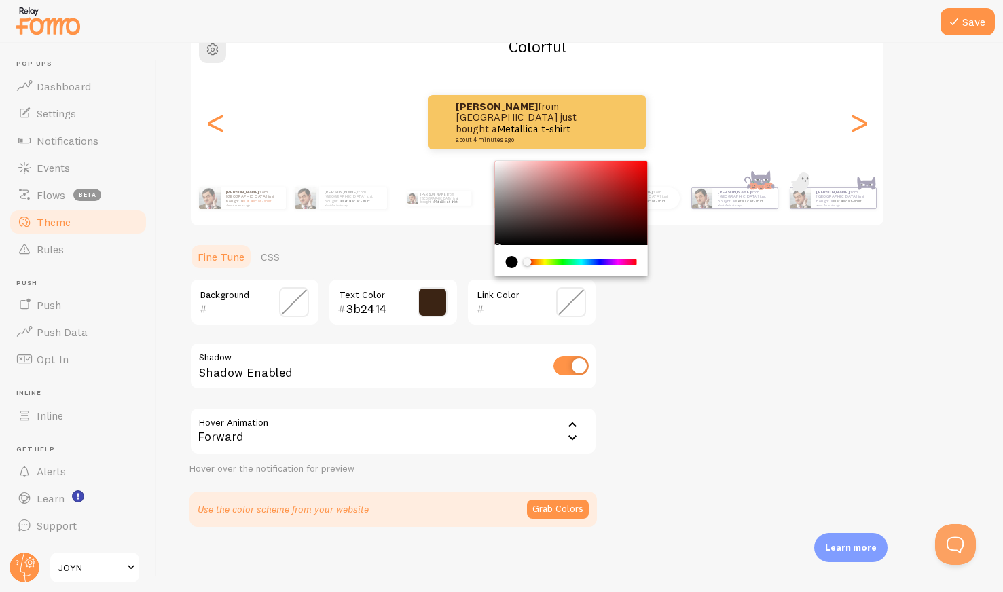
paste input "df6630"
type input "df6630"
click at [240, 308] on input "text" at bounding box center [235, 309] width 55 height 16
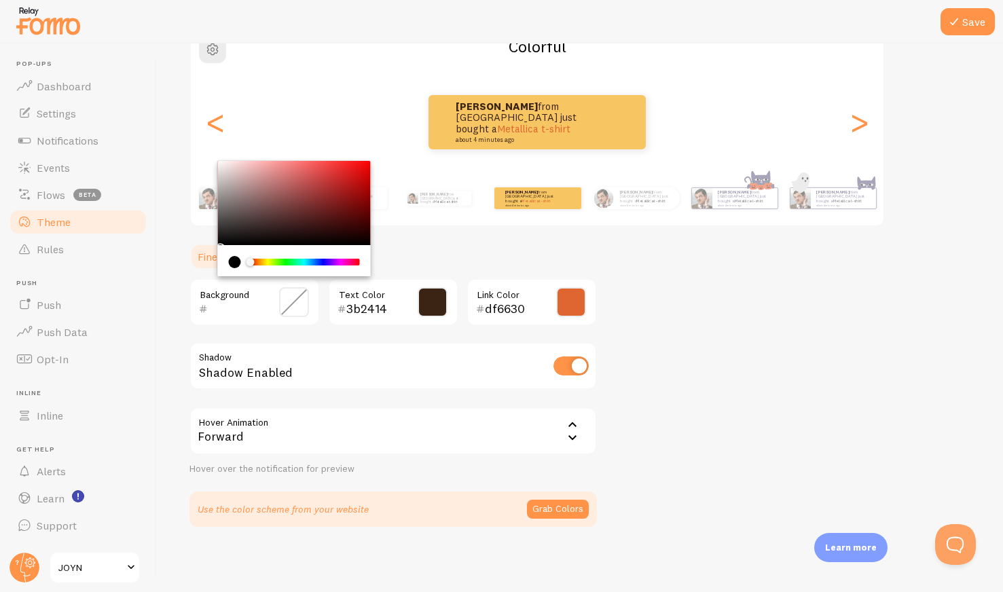
paste input "8b9a8c"
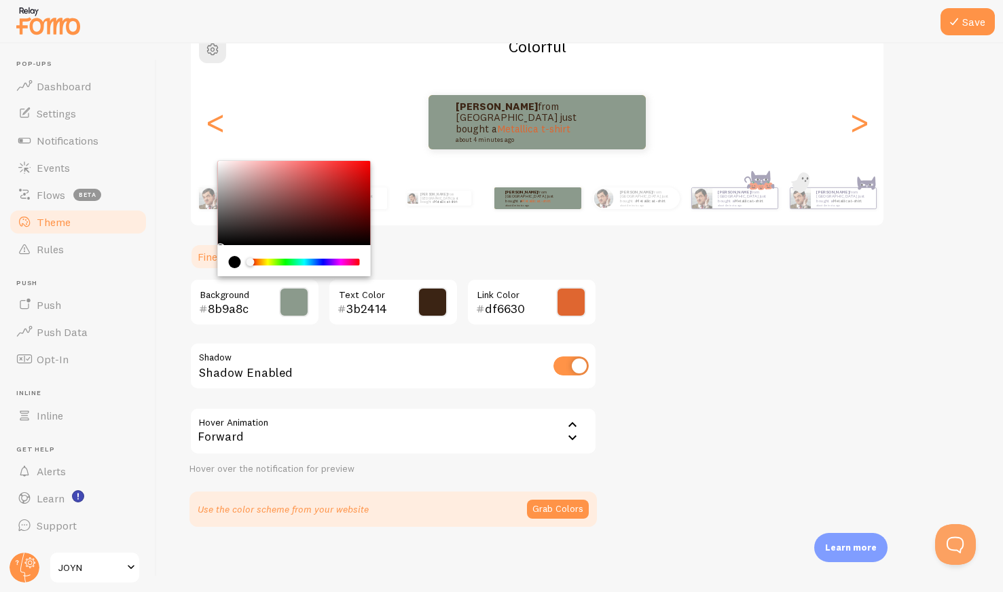
click at [725, 339] on div "Theme Choose a theme for your notifications Colorful [PERSON_NAME] from [GEOGRA…" at bounding box center [579, 236] width 781 height 580
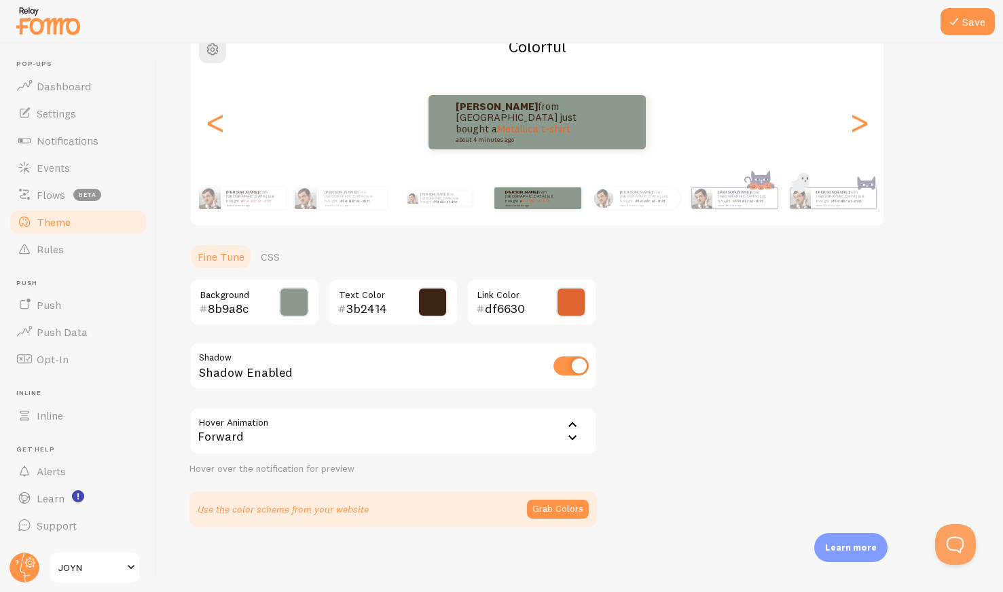
click at [231, 305] on input "8b9a8c" at bounding box center [235, 309] width 55 height 16
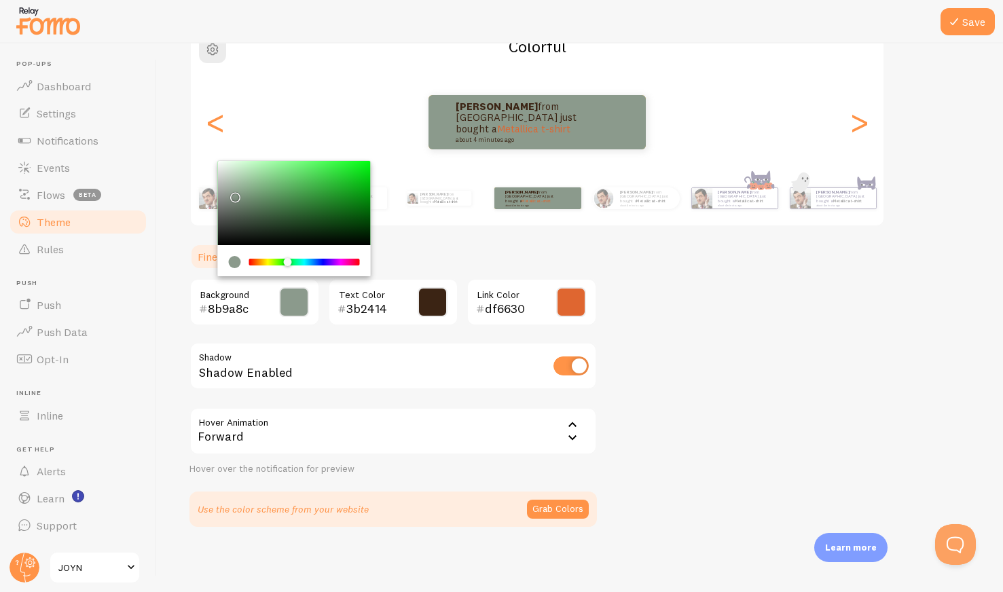
click at [244, 309] on input "8b9a8c" at bounding box center [235, 309] width 55 height 16
paste input "c4b5a0"
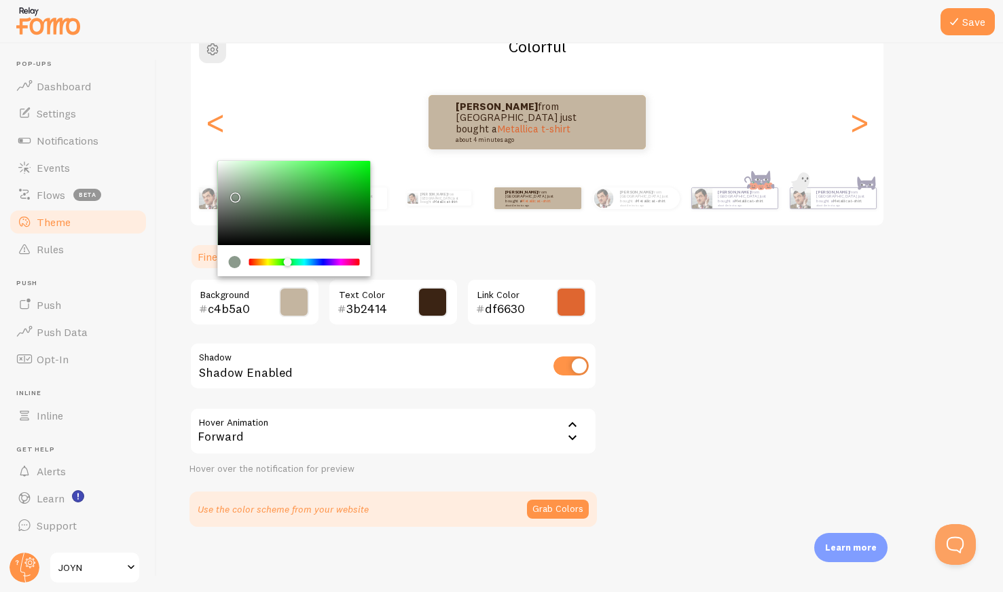
click at [742, 320] on div "Theme Choose a theme for your notifications Colorful [PERSON_NAME] from [GEOGRA…" at bounding box center [579, 236] width 781 height 580
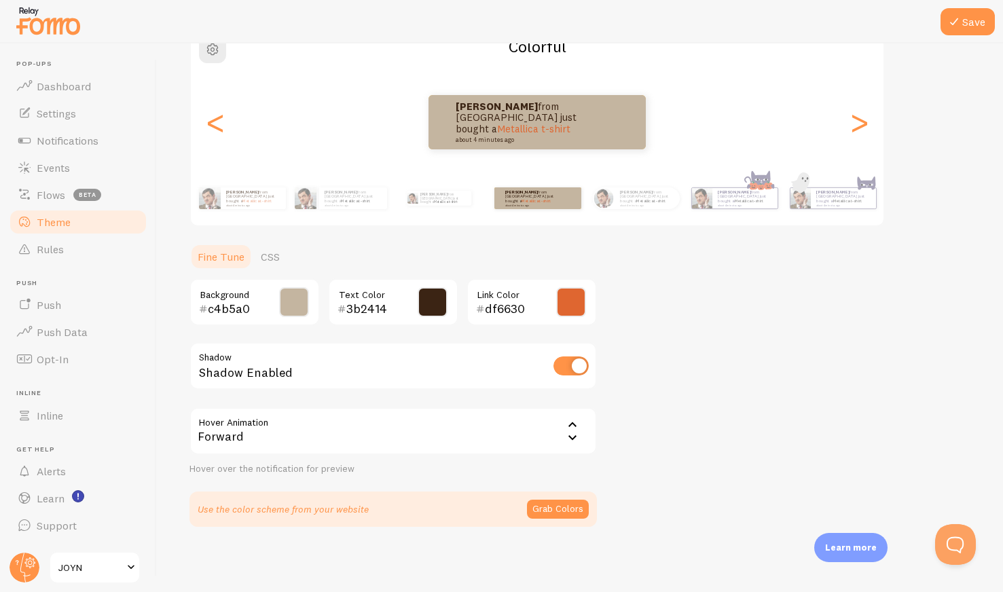
scroll to position [122, 0]
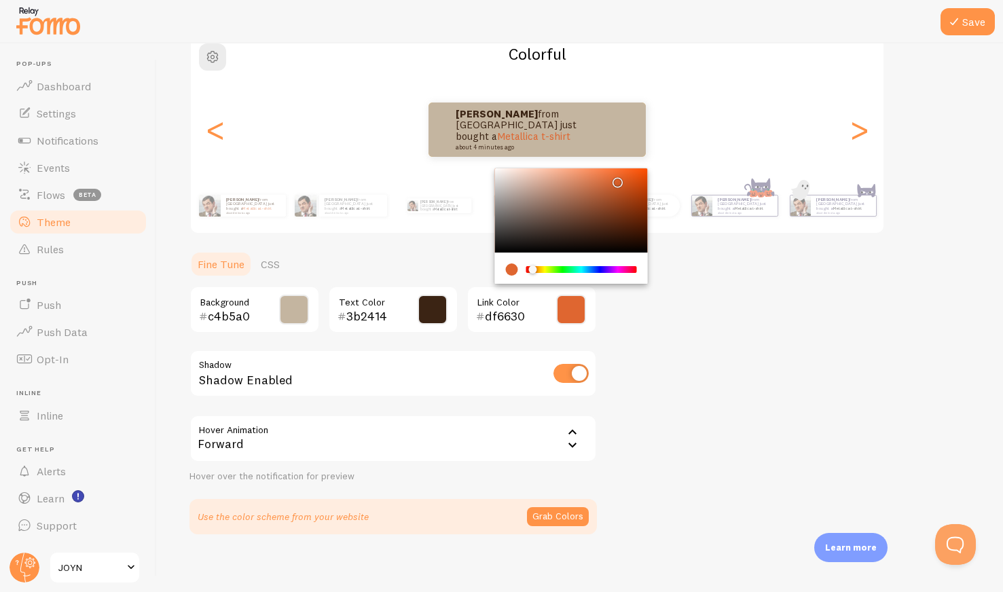
click at [495, 314] on input "df6630" at bounding box center [512, 316] width 55 height 16
click at [722, 329] on div "Theme Choose a theme for your notifications Colorful [PERSON_NAME] from [GEOGRA…" at bounding box center [579, 244] width 781 height 580
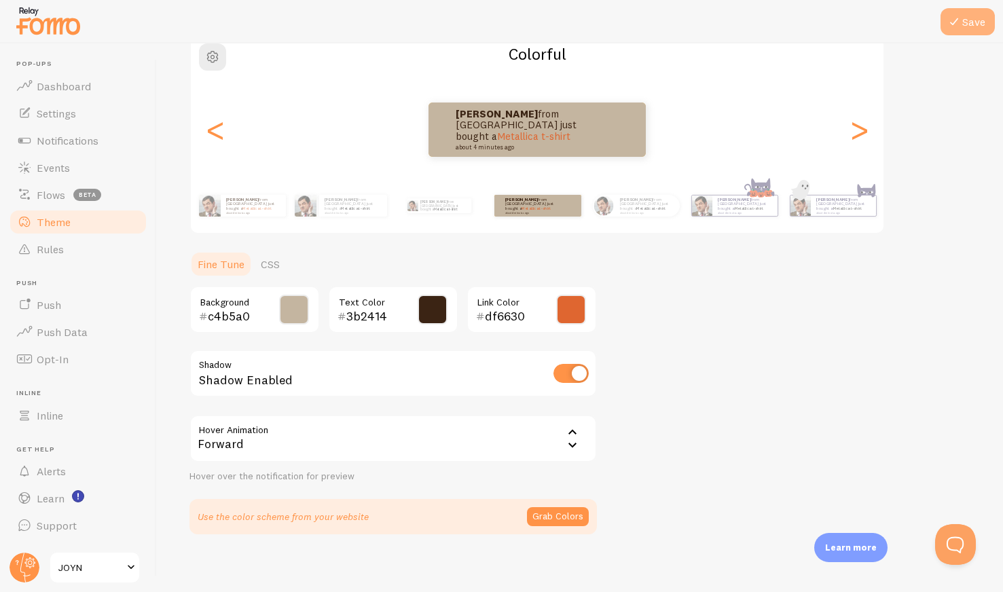
click at [956, 19] on icon at bounding box center [954, 22] width 16 height 16
click at [244, 317] on input "c4b5a0" at bounding box center [235, 316] width 55 height 16
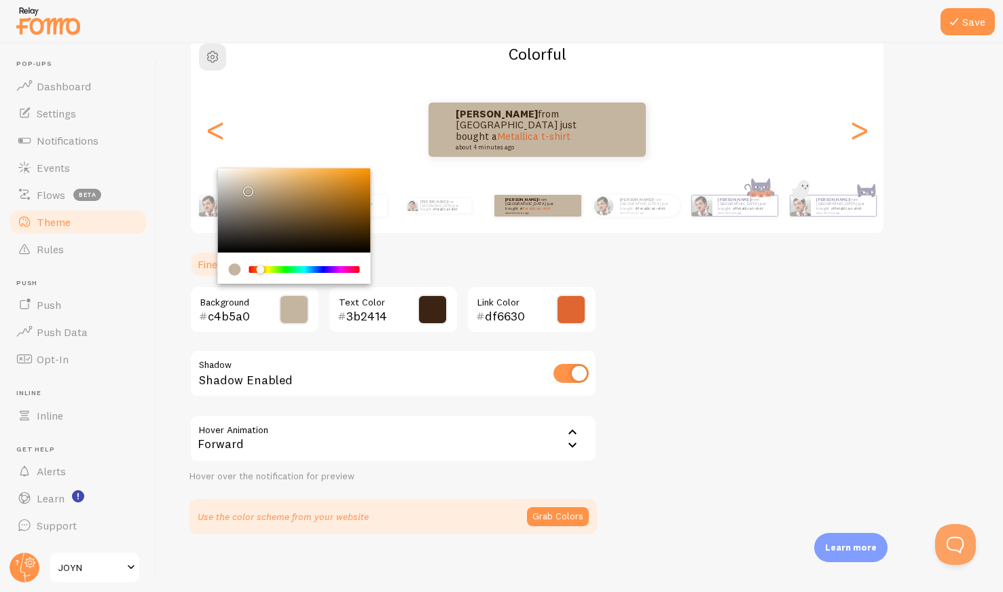
click at [231, 315] on input "c4b5a0" at bounding box center [235, 316] width 55 height 16
paste input "bccddd"
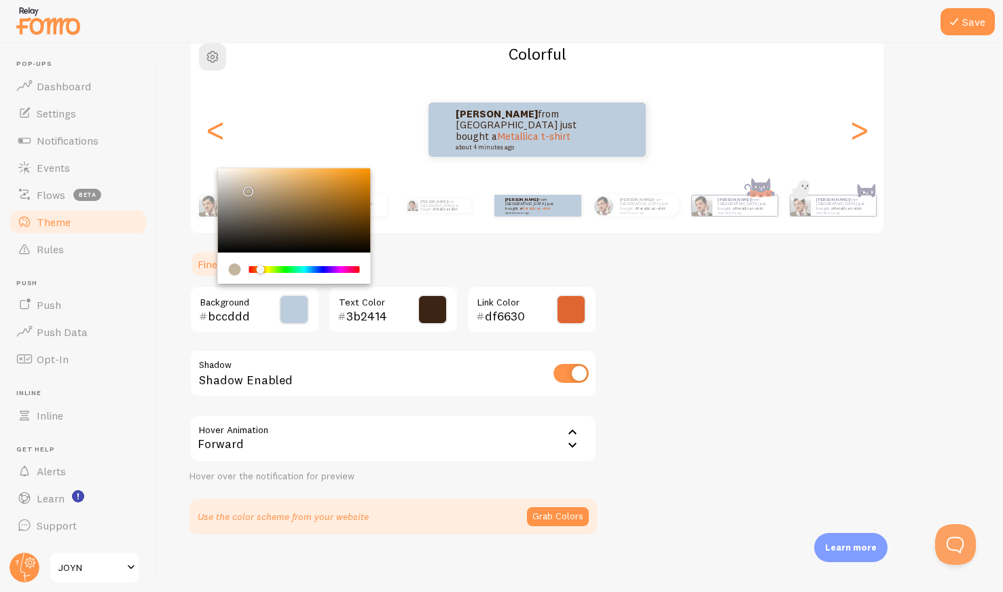
type input "bccddd"
click at [805, 304] on div "Theme Choose a theme for your notifications Colorful [PERSON_NAME] from [GEOGRA…" at bounding box center [579, 244] width 781 height 580
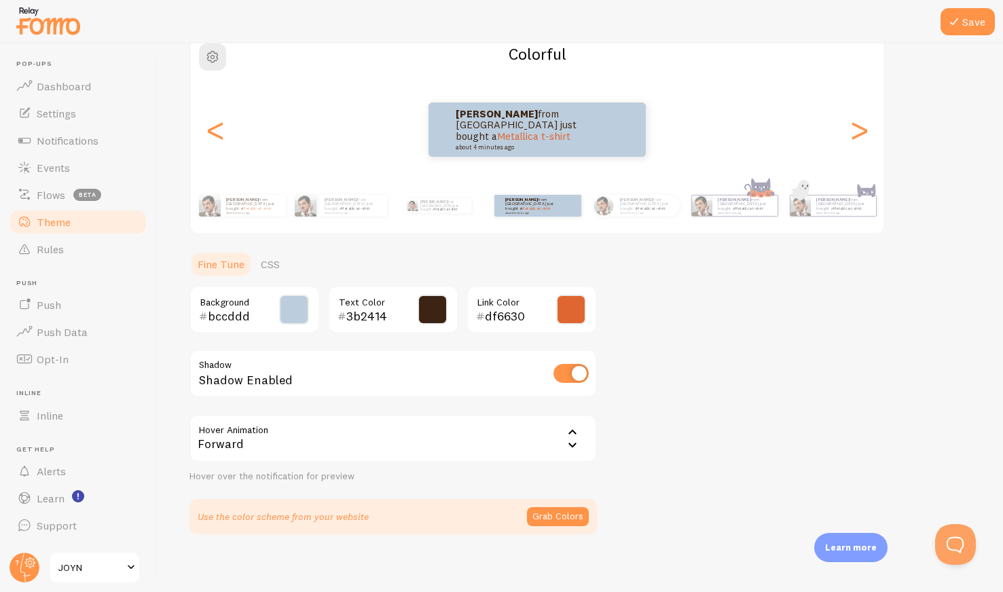
click at [366, 314] on input "3b2414" at bounding box center [373, 316] width 55 height 16
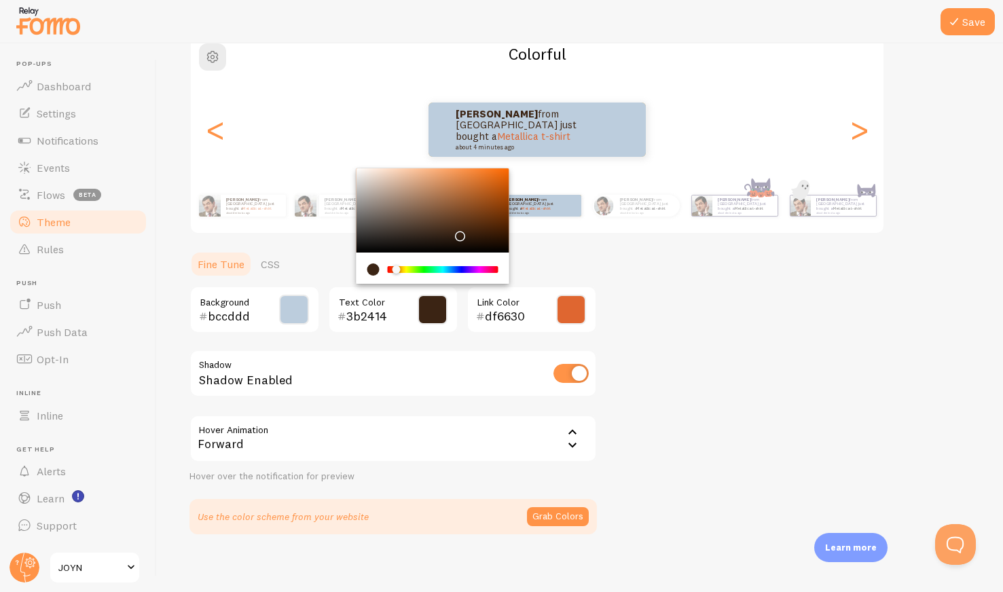
click at [366, 314] on input "3b2414" at bounding box center [373, 316] width 55 height 16
paste input "57160b"
type input "57160b"
click at [781, 328] on div "Theme Choose a theme for your notifications Colorful [PERSON_NAME] from [GEOGRA…" at bounding box center [579, 244] width 781 height 580
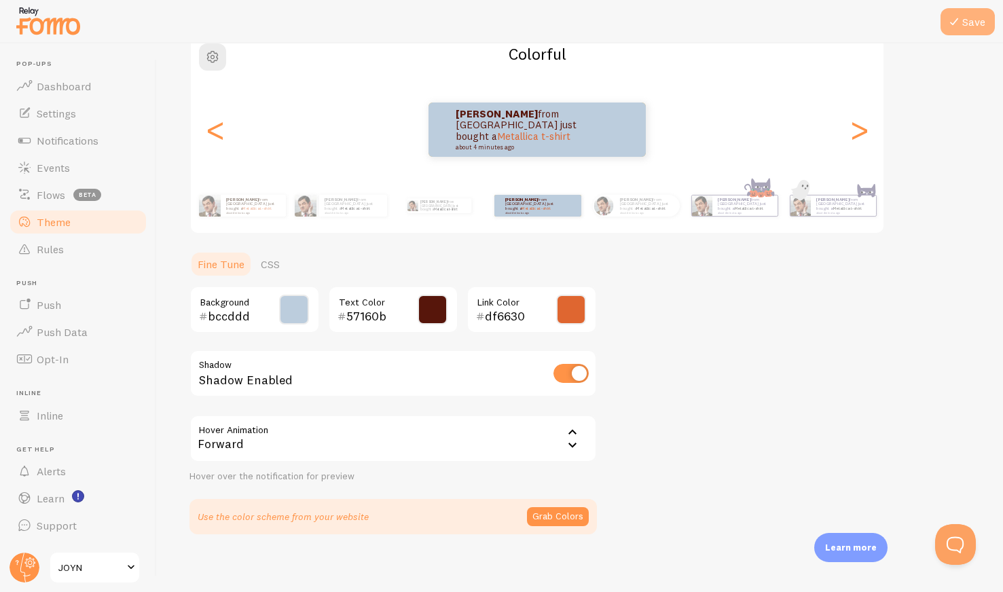
click at [956, 29] on icon at bounding box center [954, 22] width 16 height 16
click at [68, 139] on span "Notifications" at bounding box center [68, 141] width 62 height 14
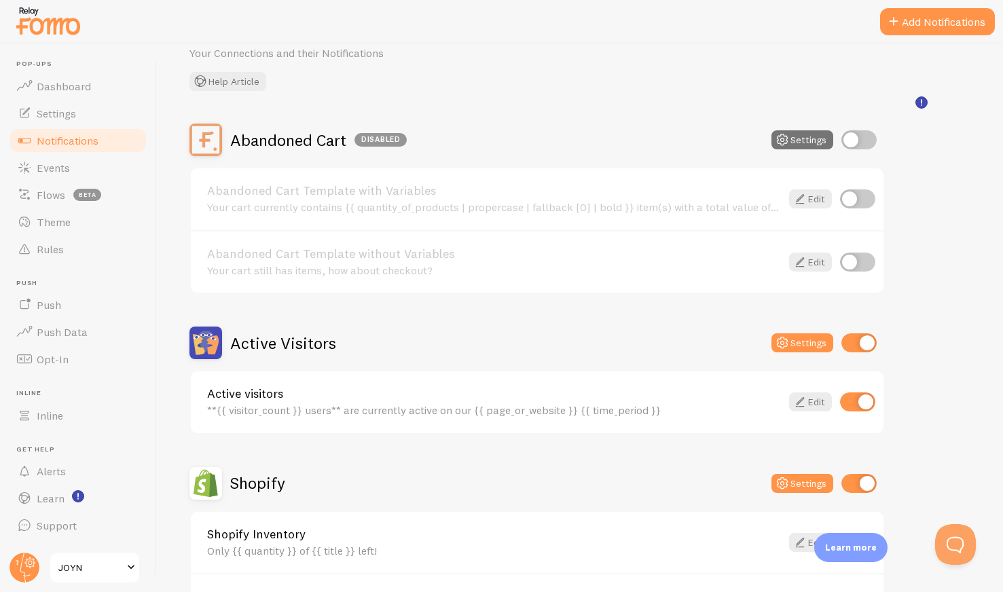
scroll to position [195, 0]
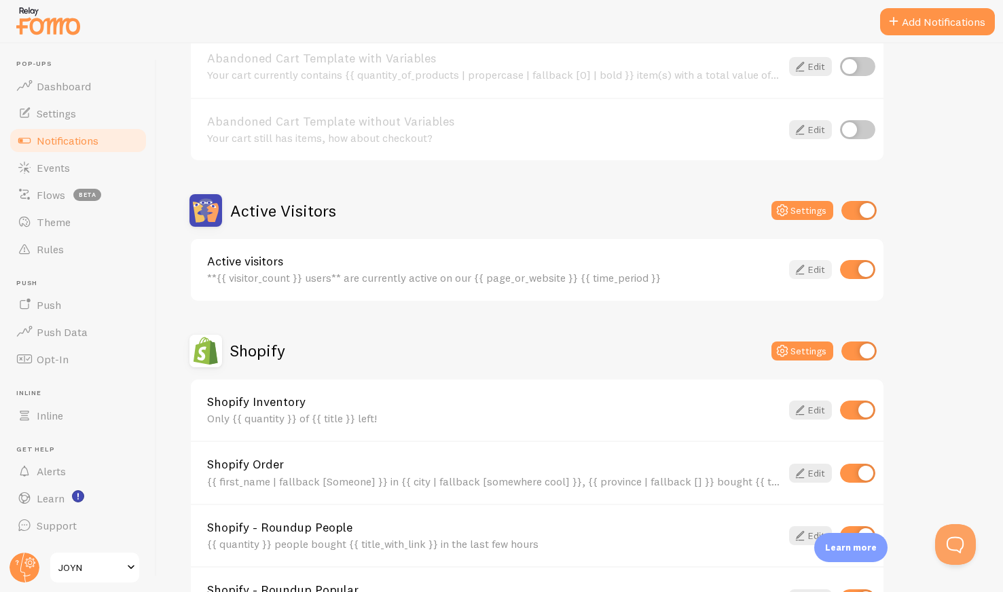
click at [794, 268] on icon at bounding box center [799, 269] width 16 height 16
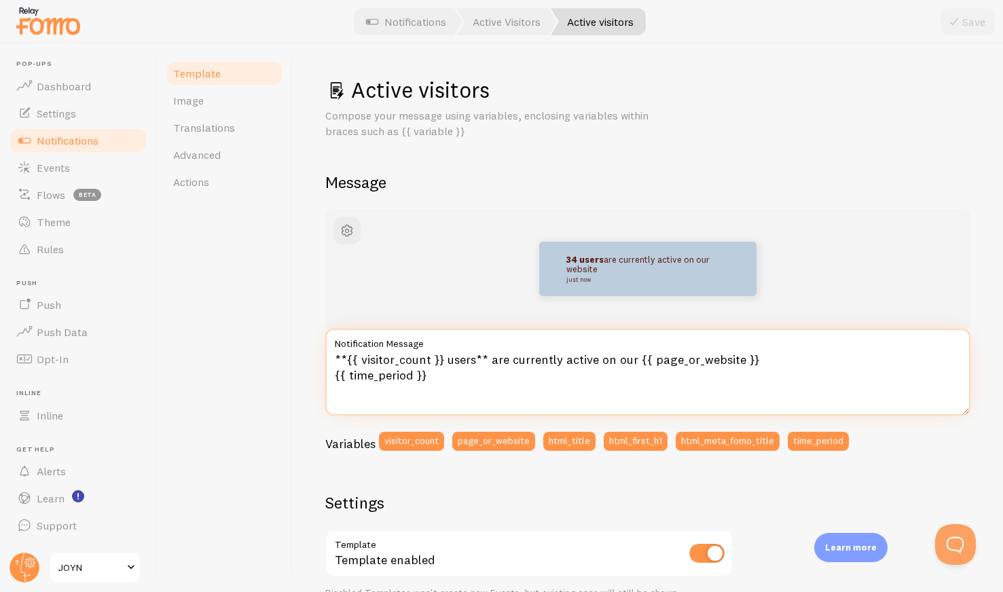
click at [472, 377] on textarea "**{{ visitor_count }} users** are currently active on our {{ page_or_website }}…" at bounding box center [647, 372] width 645 height 87
paste textarea ""{{ visitor_count }} people are here exploring with you""
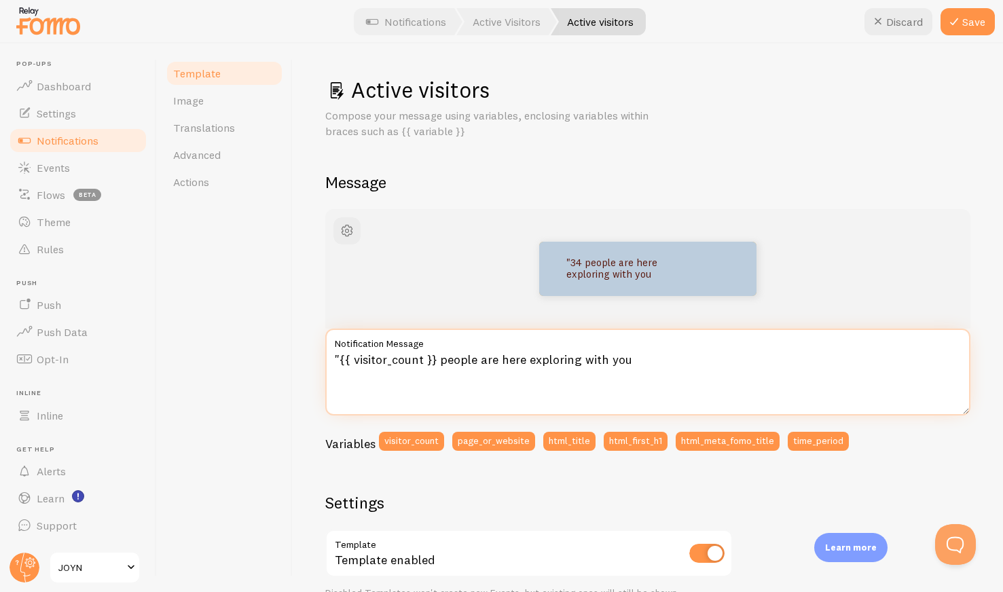
drag, startPoint x: 342, startPoint y: 366, endPoint x: 324, endPoint y: 366, distance: 17.6
click at [325, 366] on textarea ""{{ visitor_count }} people are here exploring with you" at bounding box center [647, 372] width 645 height 87
type textarea "{{ visitor_count }} people are here exploring with you"
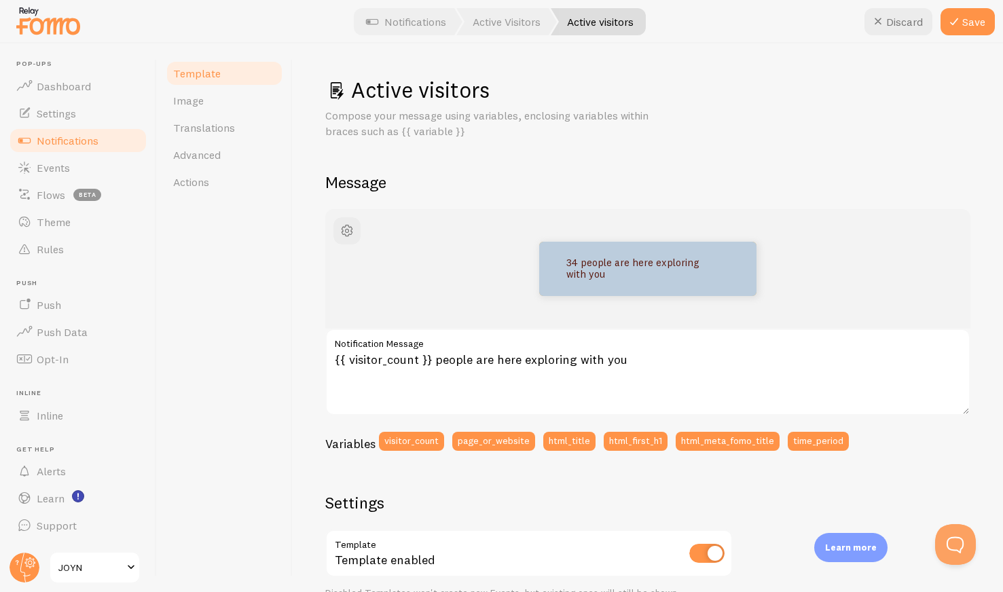
click at [247, 405] on div "Template Image Translations Advanced Actions" at bounding box center [225, 317] width 136 height 548
click at [967, 20] on button "Save" at bounding box center [967, 21] width 54 height 27
click at [88, 141] on span "Notifications" at bounding box center [68, 141] width 62 height 14
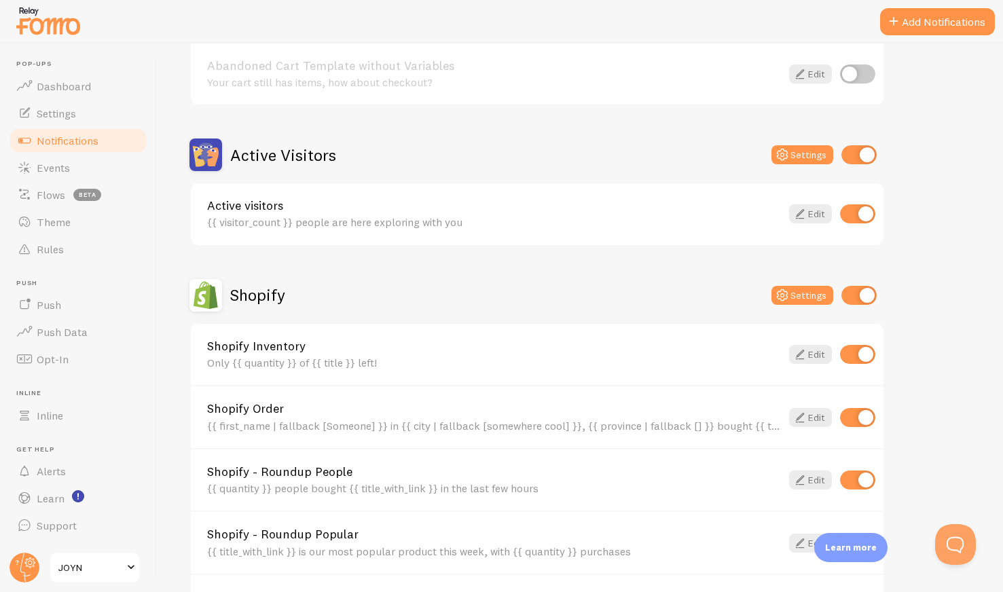
scroll to position [347, 0]
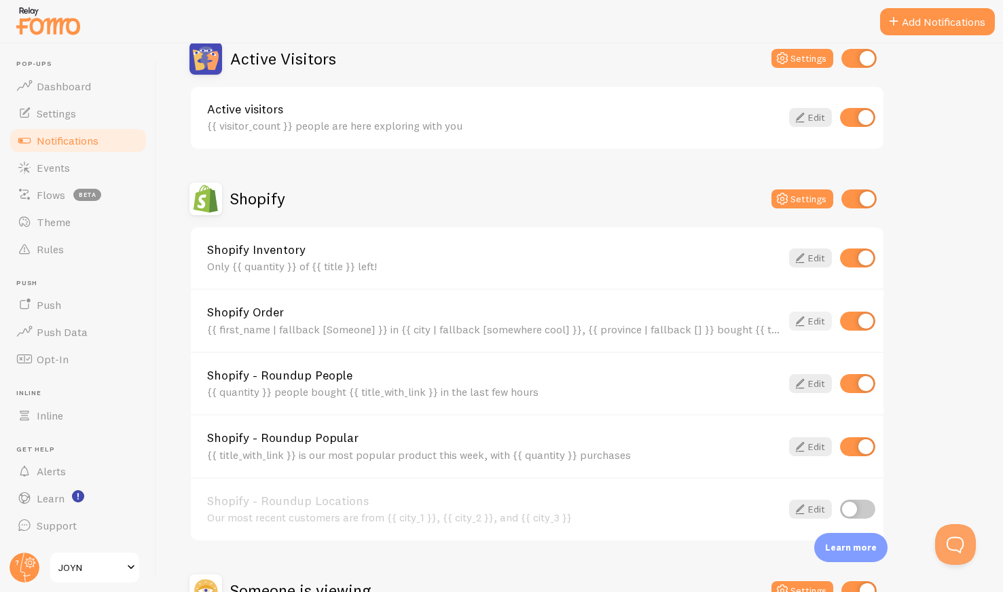
click at [796, 319] on icon at bounding box center [799, 321] width 16 height 16
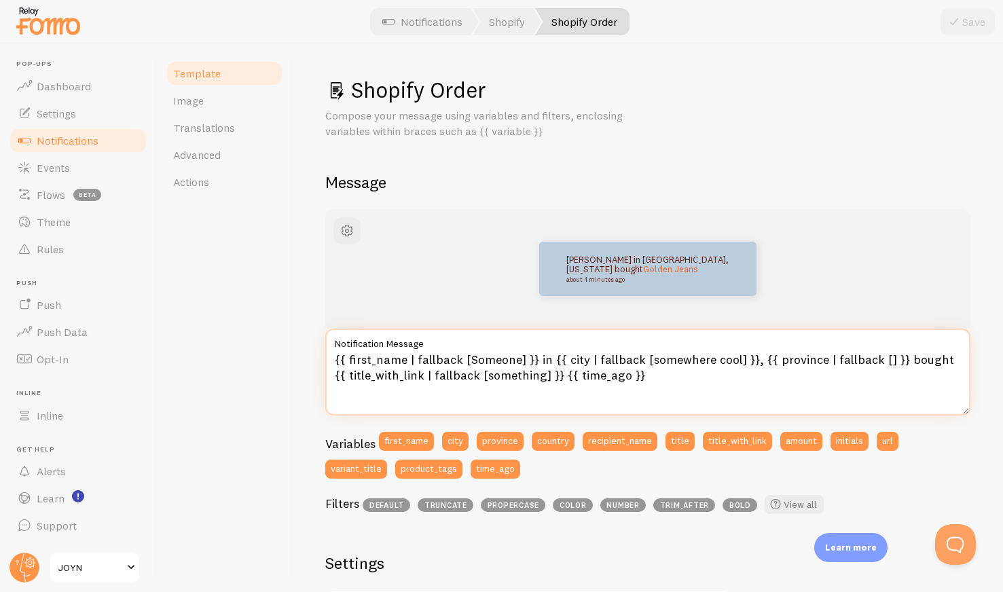
click at [442, 377] on textarea "{{ first_name | fallback [Someone] }} in {{ city | fallback [somewhere cool] }}…" at bounding box center [647, 372] width 645 height 87
paste textarea "'A creative' }} from {{ city | fallback 'nearby' }} is adding {{ title... }} to…"
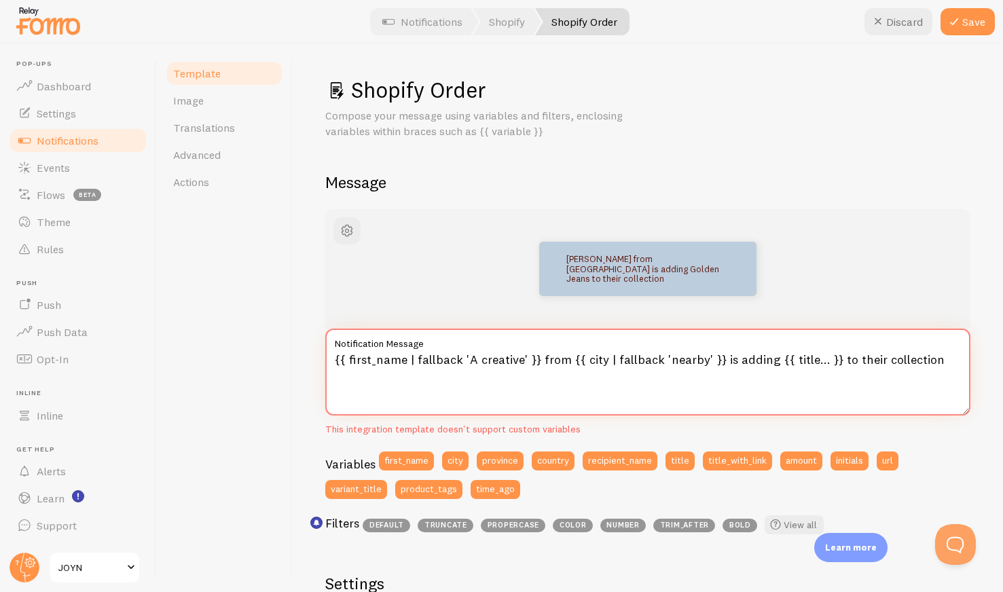
click at [523, 360] on textarea "{{ first_name | fallback 'A creative' }} from {{ city | fallback 'nearby' }} is…" at bounding box center [647, 372] width 645 height 87
click at [464, 356] on textarea "{{ first_name | fallback 'A creative}} from {{ city | fallback 'nearby' }} is a…" at bounding box center [647, 372] width 645 height 87
click at [646, 359] on textarea "{{ first_name | fallback A creative}} from {{ city | fallback 'nearby' }} is ad…" at bounding box center [647, 372] width 645 height 87
click at [687, 360] on textarea "{{ first_name | fallback A creative}} from {{ city | fallback nearby' }} is add…" at bounding box center [647, 372] width 645 height 87
click at [804, 277] on div "[PERSON_NAME] from [GEOGRAPHIC_DATA] is adding Golden Jeans to their collection" at bounding box center [648, 269] width 580 height 54
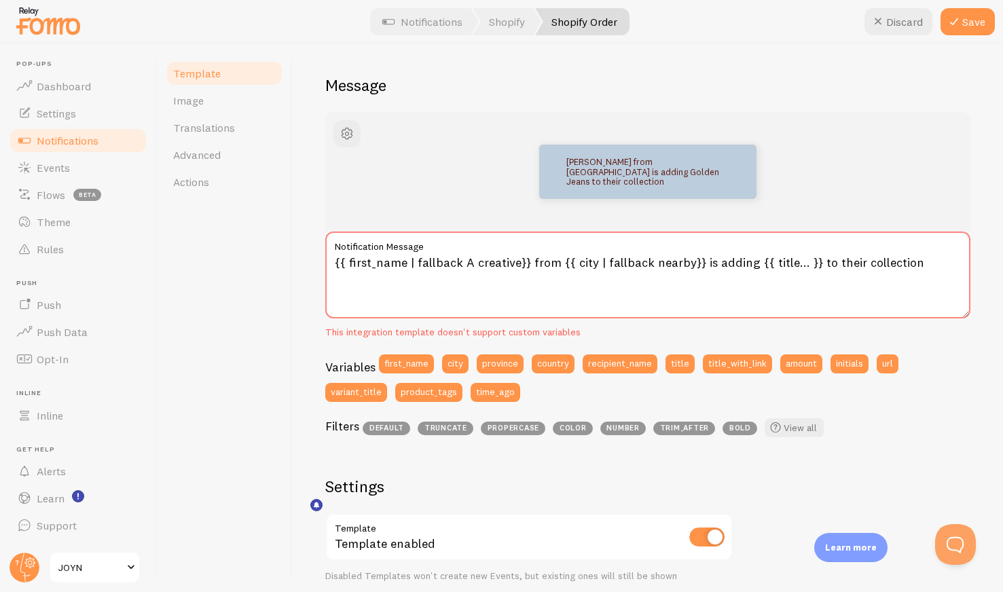
scroll to position [111, 0]
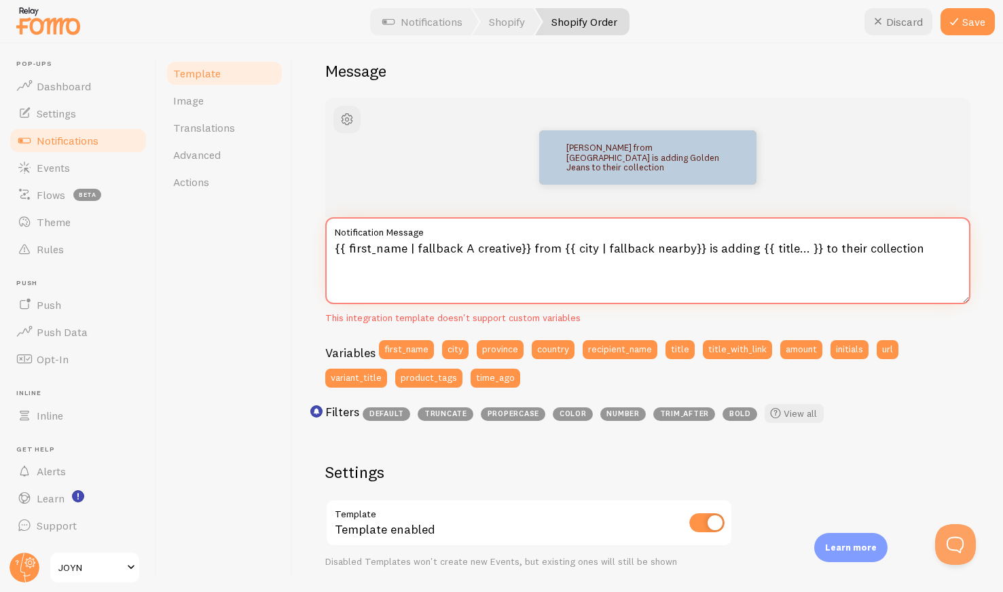
click at [568, 250] on textarea "{{ first_name | fallback A creative}} from {{ city | fallback nearby}} is addin…" at bounding box center [647, 260] width 645 height 87
click at [578, 259] on textarea "{{ first_name | fallback A creative}} from {{city | fallback nearby}} is adding…" at bounding box center [647, 260] width 645 height 87
drag, startPoint x: 690, startPoint y: 247, endPoint x: 555, endPoint y: 250, distance: 135.8
click at [555, 250] on textarea "{{ first_name | fallback A creative}} from {{city | fallback nearby}} is adding…" at bounding box center [647, 260] width 645 height 87
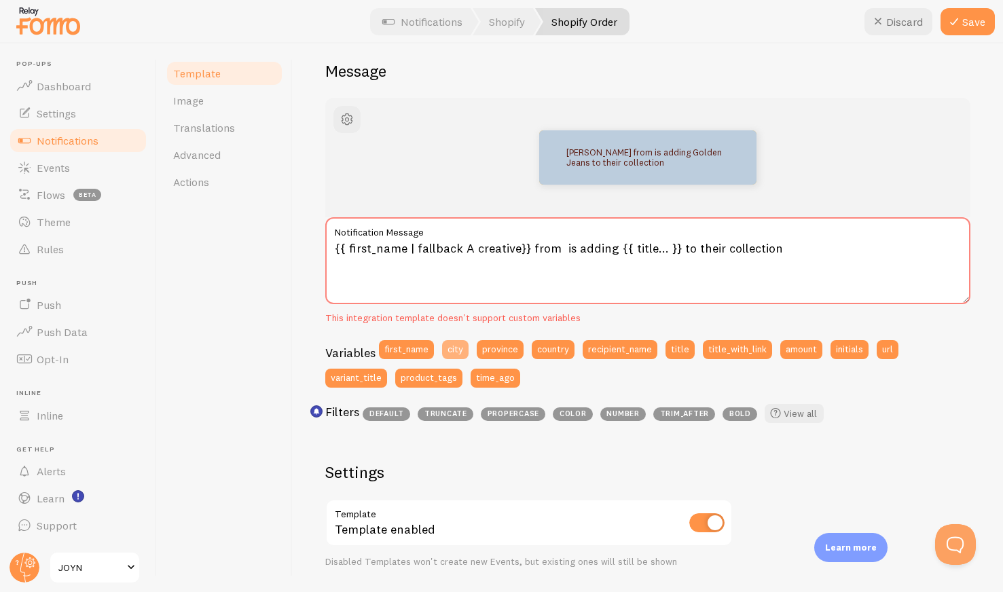
click at [455, 349] on button "city" at bounding box center [455, 349] width 26 height 19
drag, startPoint x: 514, startPoint y: 250, endPoint x: 462, endPoint y: 254, distance: 51.7
click at [462, 254] on textarea "{{ first_name | fallback A creative}} from {{ city }} is adding {{ title... }} …" at bounding box center [647, 260] width 645 height 87
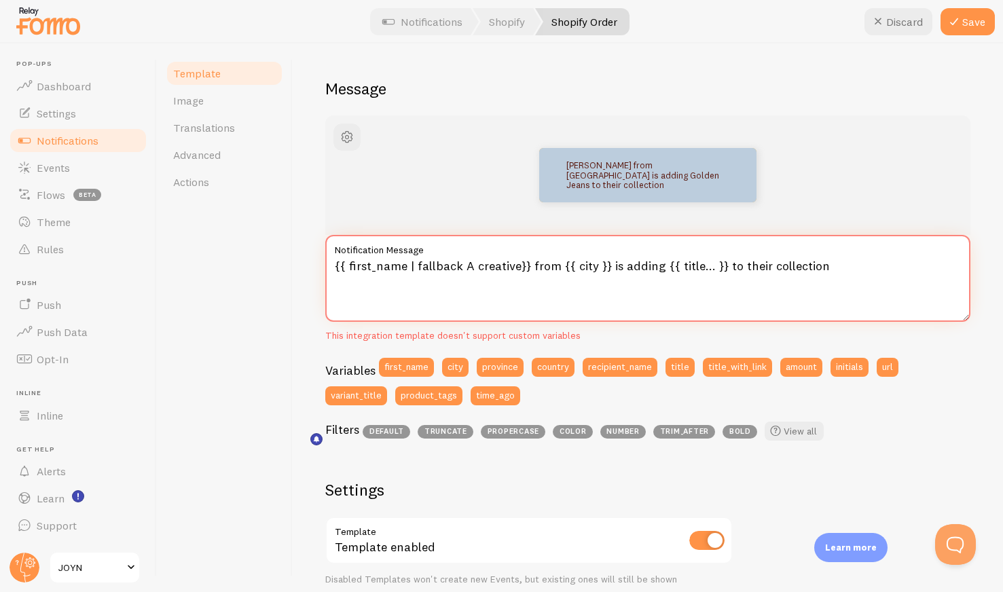
scroll to position [74, 0]
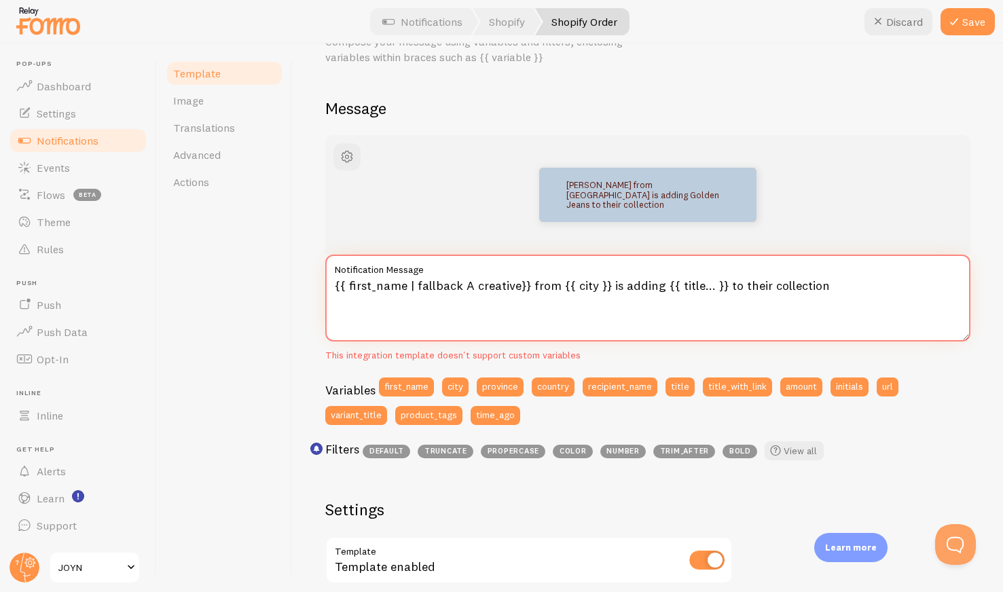
click at [460, 291] on textarea "{{ first_name | fallback A creative}} from {{ city }} is adding {{ title... }} …" at bounding box center [647, 298] width 645 height 87
paste textarea "Someone in {{ city | fallback '[US_STATE]' }} just purchased {{ title... }}"
click at [549, 286] on textarea "Someone in {{ city | fallback '[US_STATE]' }} just purchased {{ title... }}" at bounding box center [647, 298] width 645 height 87
click at [493, 284] on textarea "Someone in {{ city | fallback '[US_STATE]}} just purchased {{ title... }}" at bounding box center [647, 298] width 645 height 87
drag, startPoint x: 550, startPoint y: 284, endPoint x: 404, endPoint y: 289, distance: 146.0
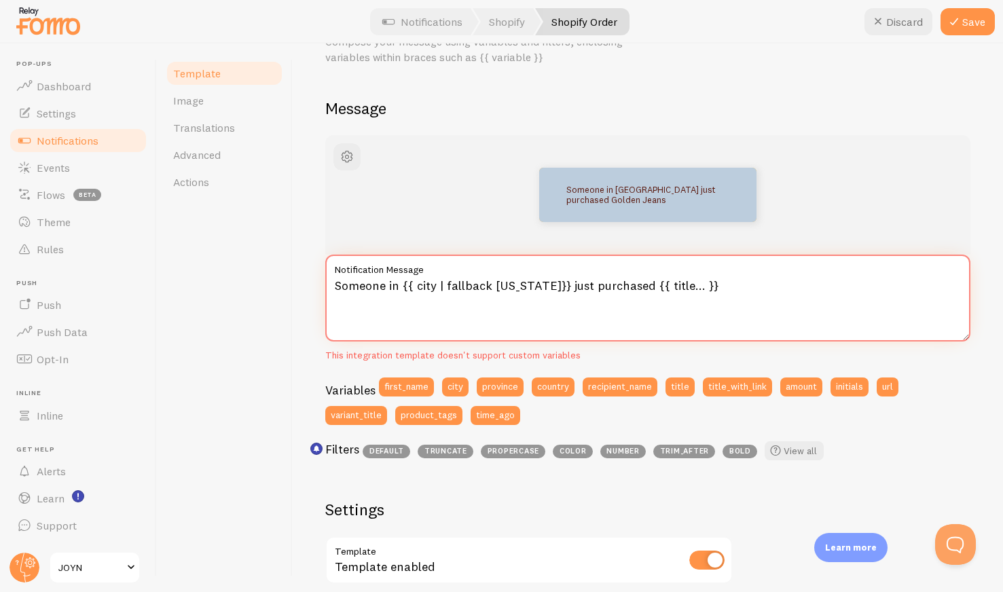
click at [404, 289] on textarea "Someone in {{ city | fallback [US_STATE]}} just purchased {{ title... }}" at bounding box center [647, 298] width 645 height 87
click at [447, 386] on button "city" at bounding box center [455, 386] width 26 height 19
type textarea "Someone in {{ city }} just purchased {{ title... }}"
click at [436, 288] on textarea "Someone in {{ city }} just purchased {{ title... }}" at bounding box center [647, 298] width 645 height 87
click at [976, 21] on button "Save" at bounding box center [967, 21] width 54 height 27
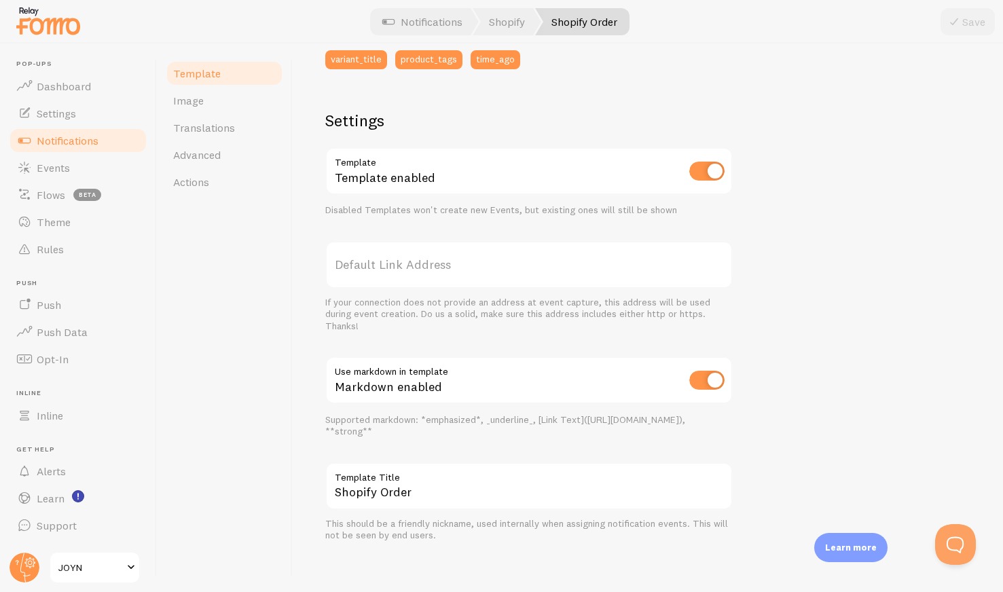
scroll to position [436, 0]
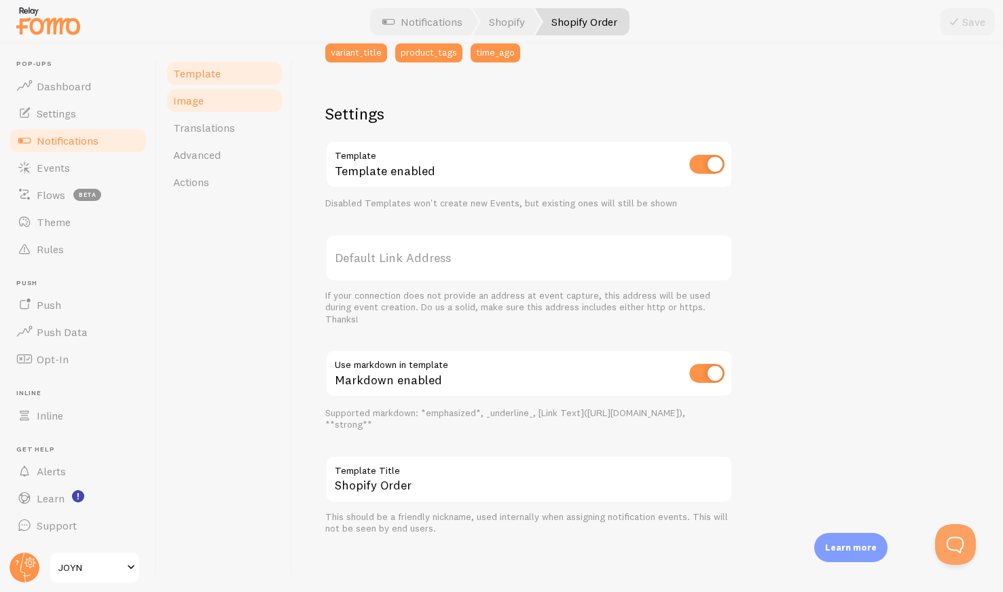
click at [207, 107] on link "Image" at bounding box center [224, 100] width 119 height 27
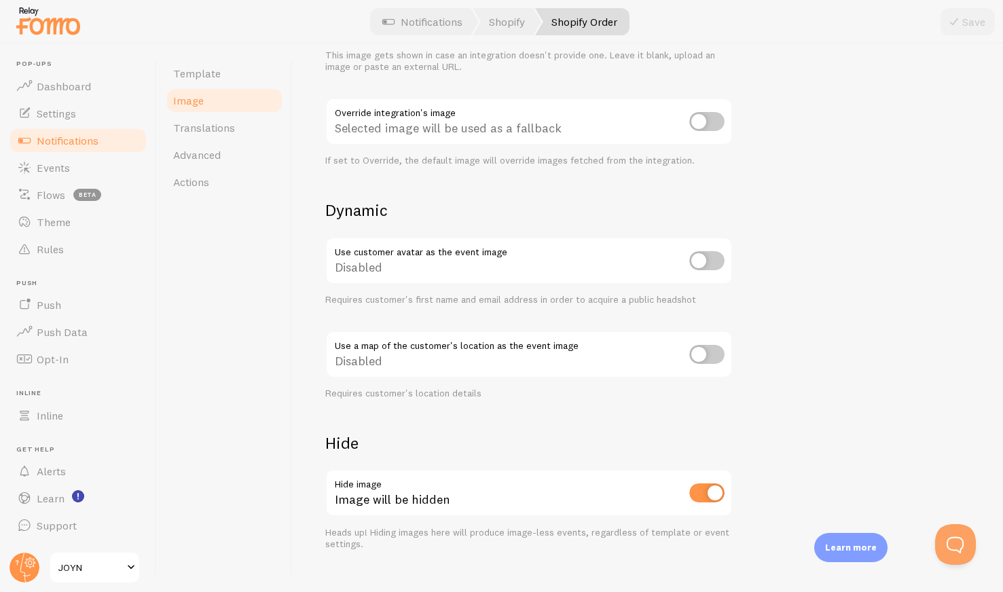
scroll to position [478, 0]
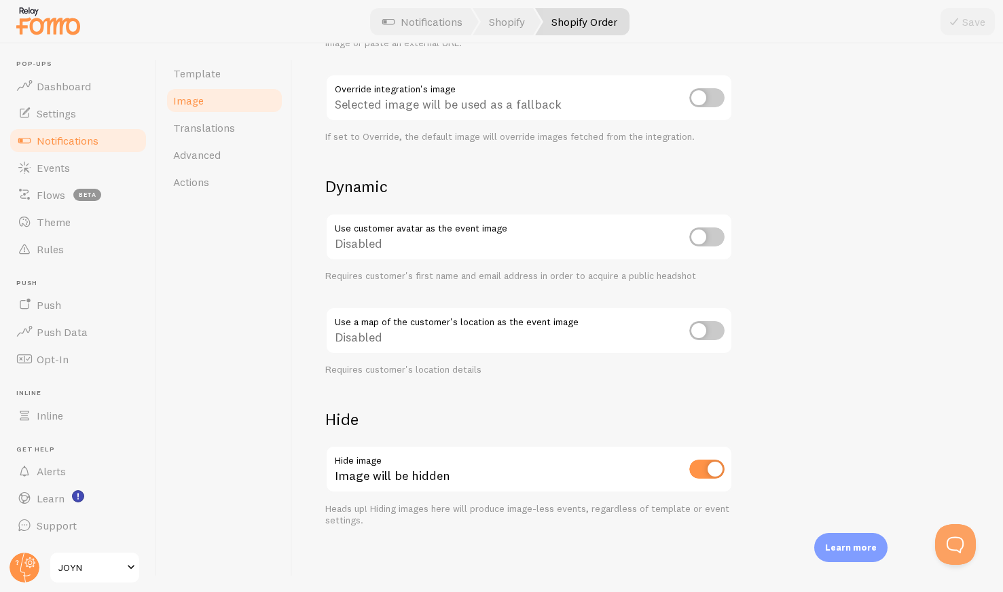
click at [708, 461] on input "checkbox" at bounding box center [706, 469] width 35 height 19
click at [705, 483] on div "Image will be shown" at bounding box center [528, 470] width 407 height 50
click at [708, 466] on input "checkbox" at bounding box center [706, 469] width 35 height 19
checkbox input "true"
click at [74, 134] on span "Notifications" at bounding box center [68, 141] width 62 height 14
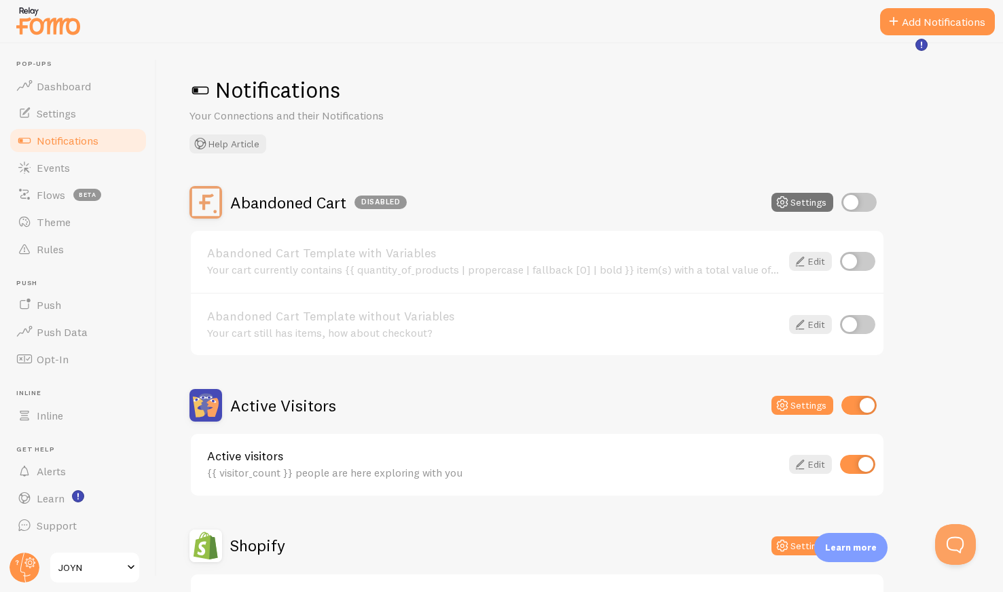
scroll to position [379, 0]
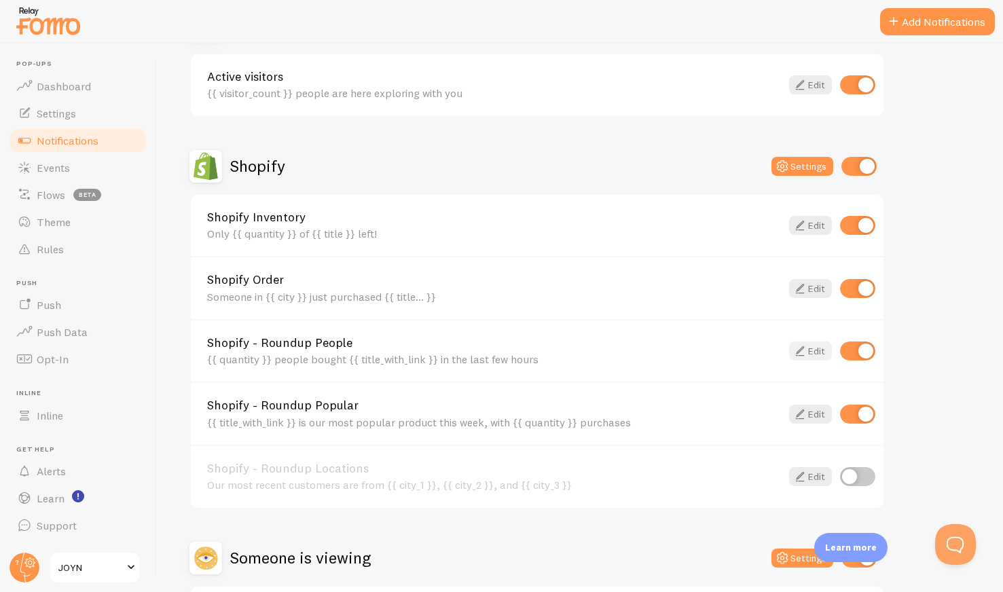
click at [805, 345] on icon at bounding box center [799, 351] width 16 height 16
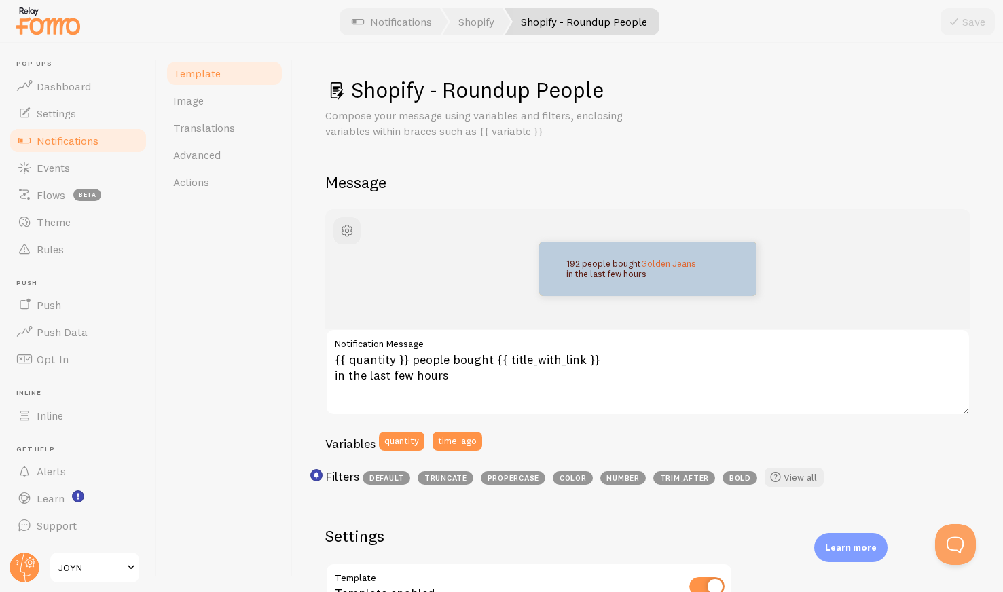
click at [79, 147] on span "Notifications" at bounding box center [68, 141] width 62 height 14
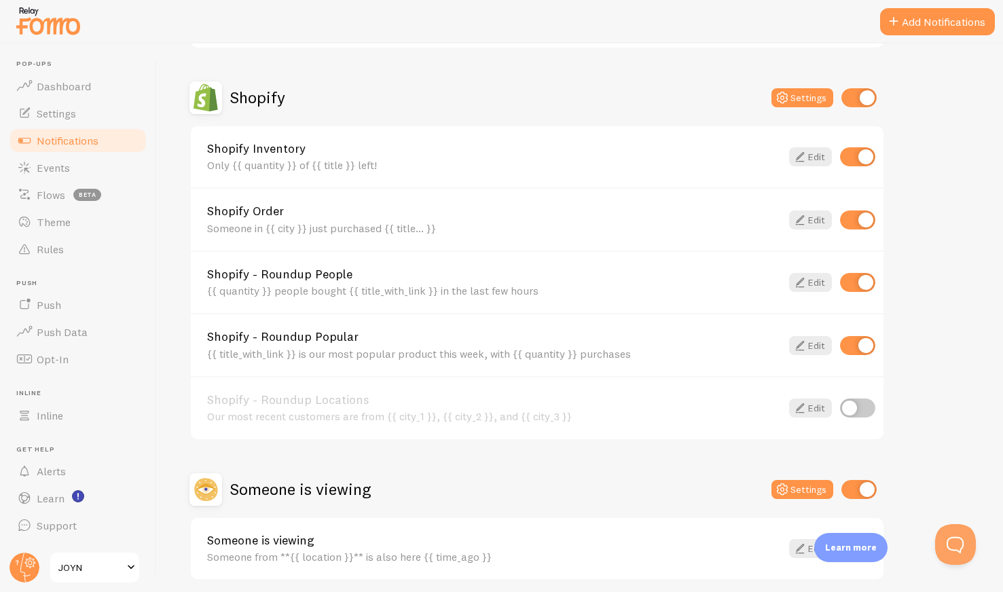
scroll to position [502, 0]
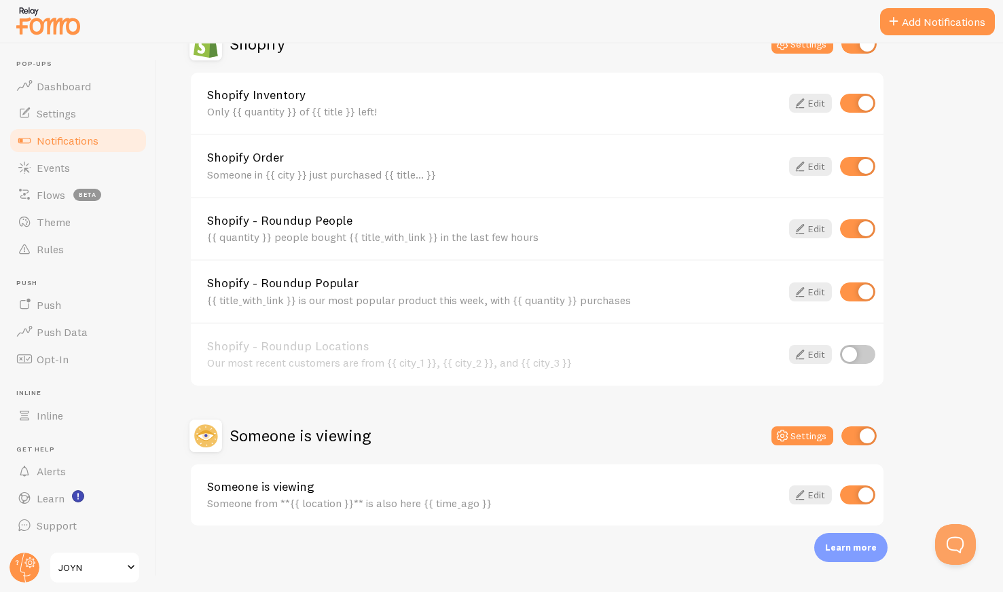
click at [862, 289] on input "checkbox" at bounding box center [857, 291] width 35 height 19
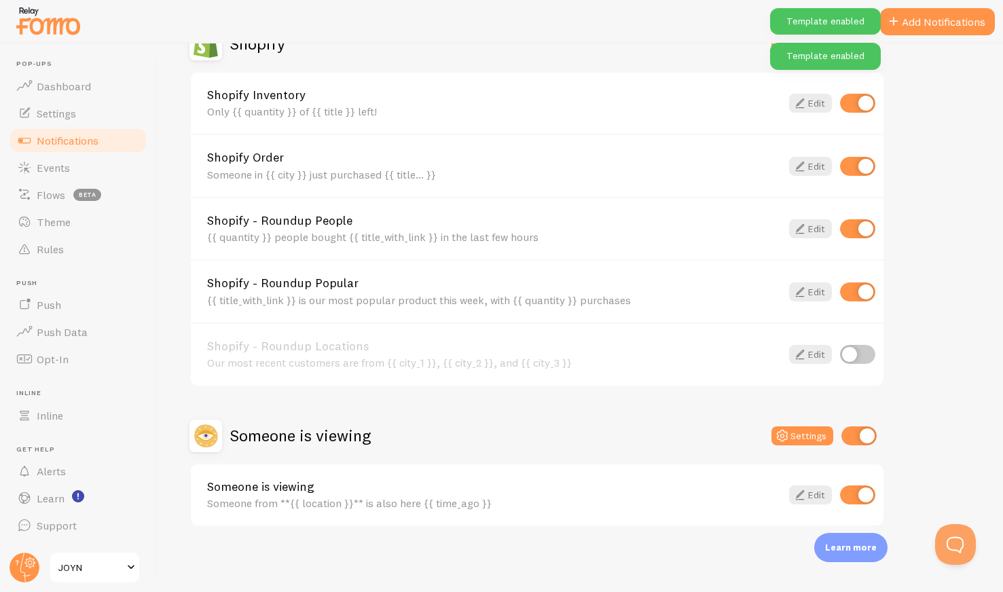
click at [863, 293] on input "checkbox" at bounding box center [857, 291] width 35 height 19
checkbox input "false"
click at [909, 314] on div "Abandoned Cart Disabled Settings Abandoned Cart Template with Variables Your ca…" at bounding box center [579, 105] width 781 height 842
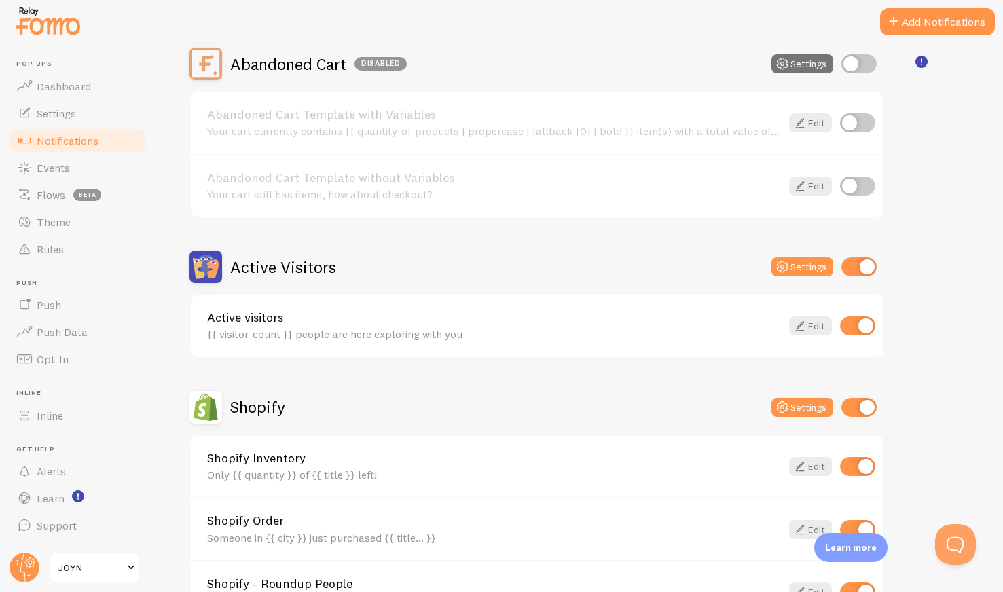
scroll to position [136, 0]
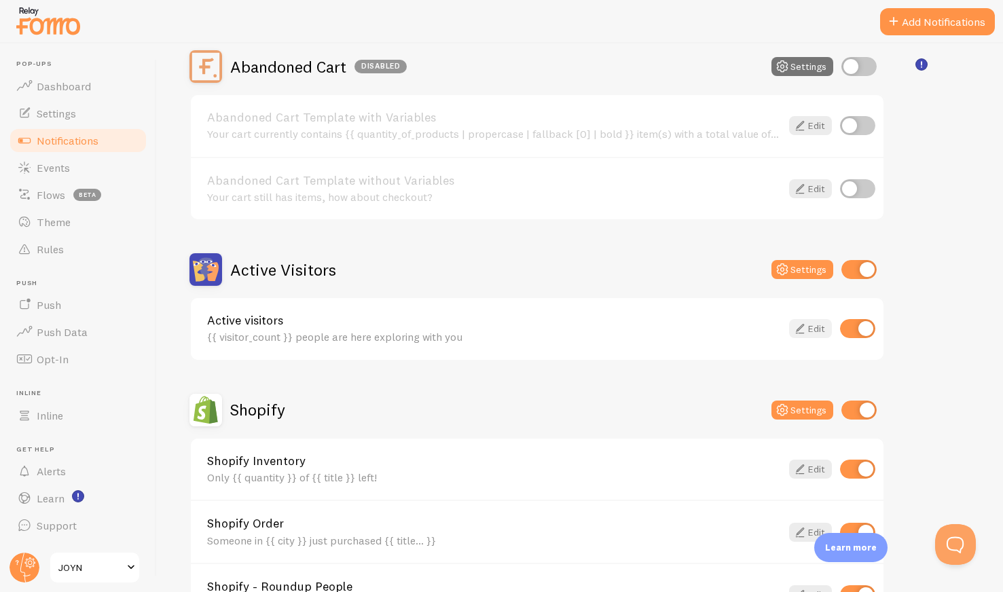
click at [807, 328] on icon at bounding box center [799, 328] width 16 height 16
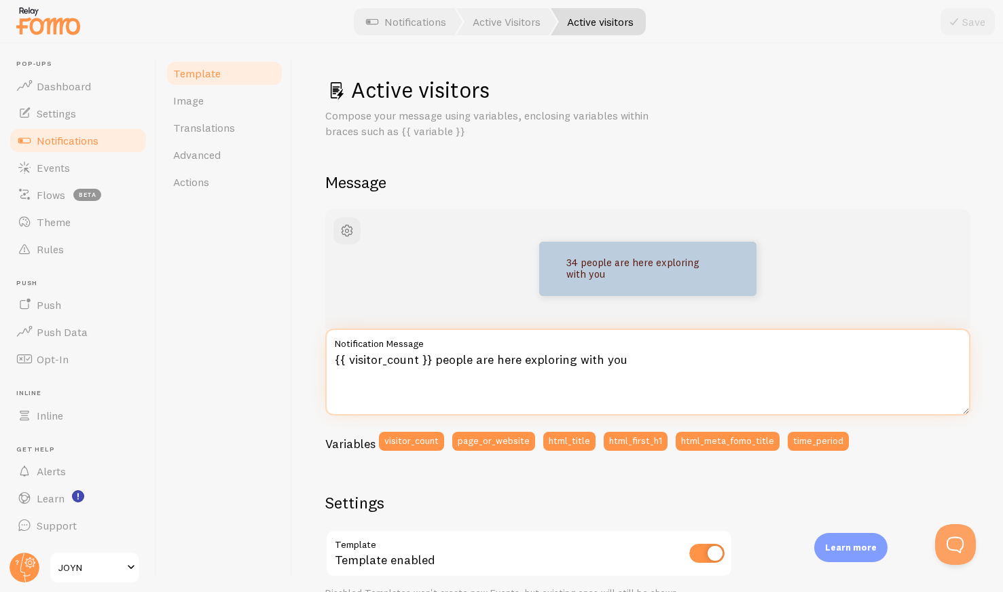
click at [500, 370] on textarea "{{ visitor_count }} people are here exploring with you" at bounding box center [647, 372] width 645 height 87
click at [525, 381] on textarea "{{ visitor_count }} people are here exploring with you" at bounding box center [647, 372] width 645 height 87
drag, startPoint x: 626, startPoint y: 362, endPoint x: 430, endPoint y: 355, distance: 195.6
click at [430, 355] on textarea "{{ visitor_count }} people are here exploring with you" at bounding box center [647, 372] width 645 height 87
paste textarea "{{ visitor_count }} others are looking at this too""
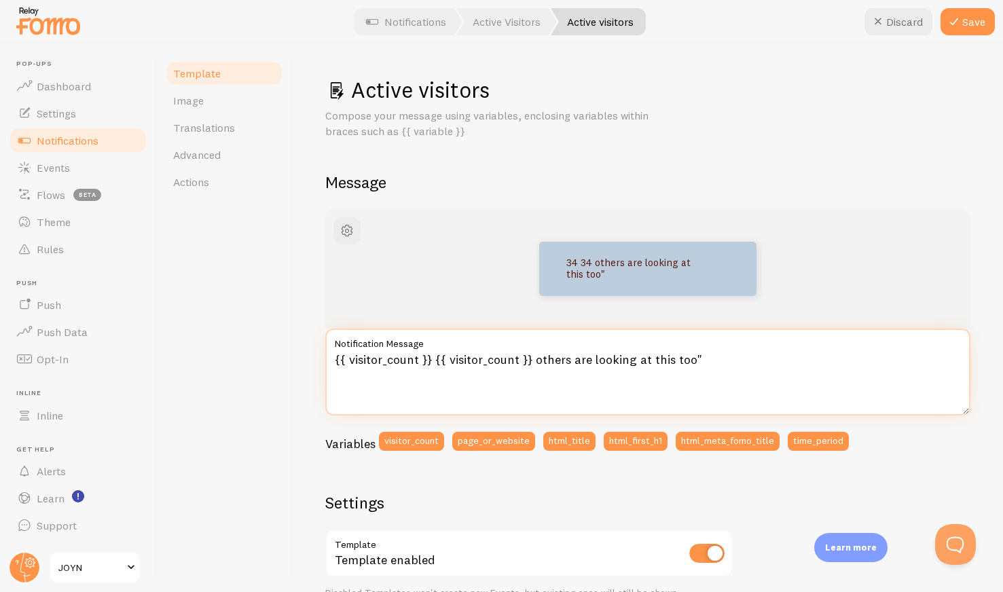
drag, startPoint x: 534, startPoint y: 360, endPoint x: 434, endPoint y: 360, distance: 99.1
click at [434, 360] on textarea "{{ visitor_count }} {{ visitor_count }} others are looking at this too"" at bounding box center [647, 372] width 645 height 87
click at [745, 372] on textarea "{{ visitor_count }} others are looking at this too"" at bounding box center [647, 372] width 645 height 87
type textarea "{{ visitor_count }} others are looking at this too"
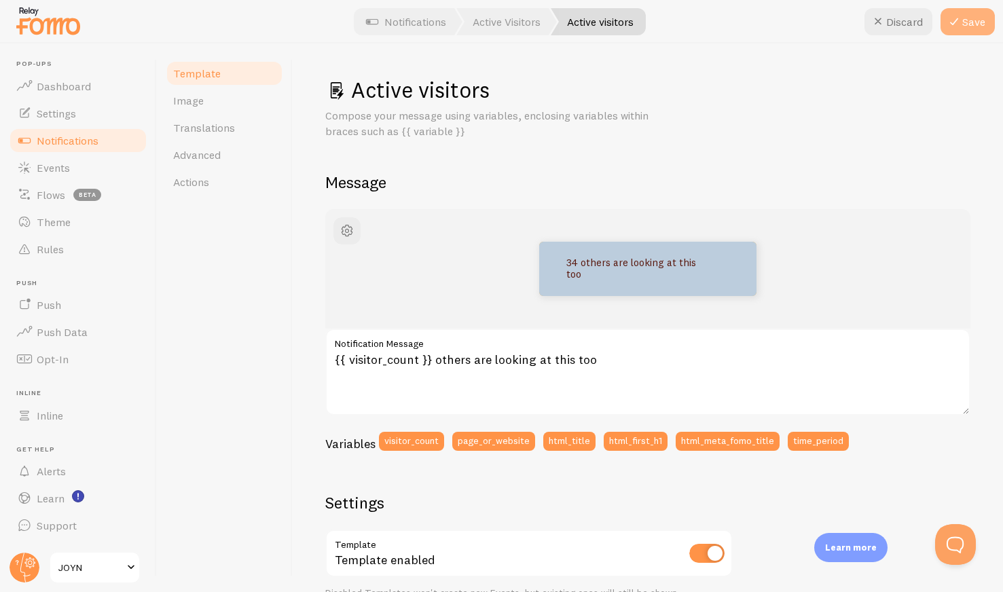
click at [963, 18] on button "Save" at bounding box center [967, 21] width 54 height 27
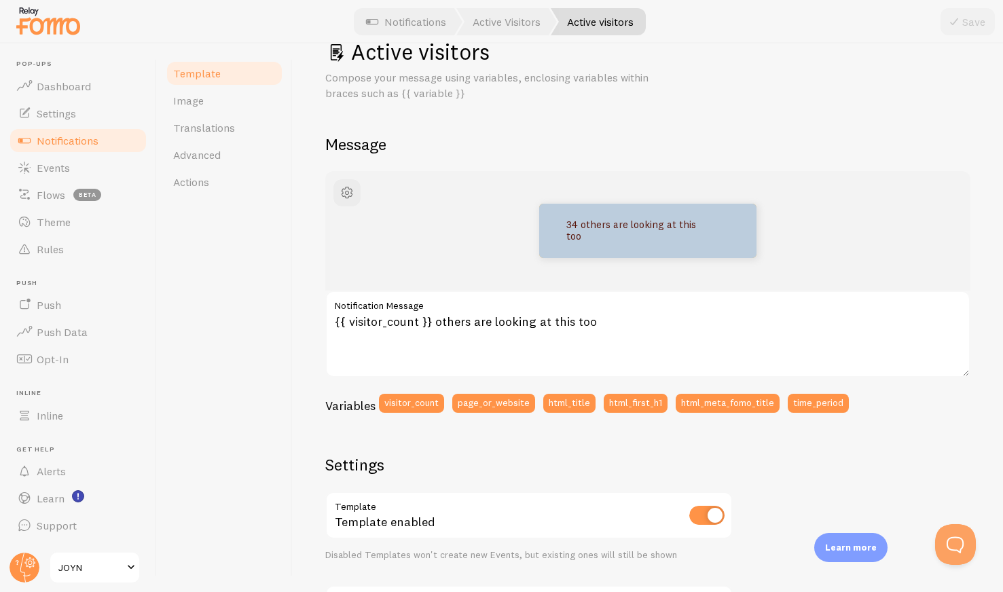
scroll to position [94, 0]
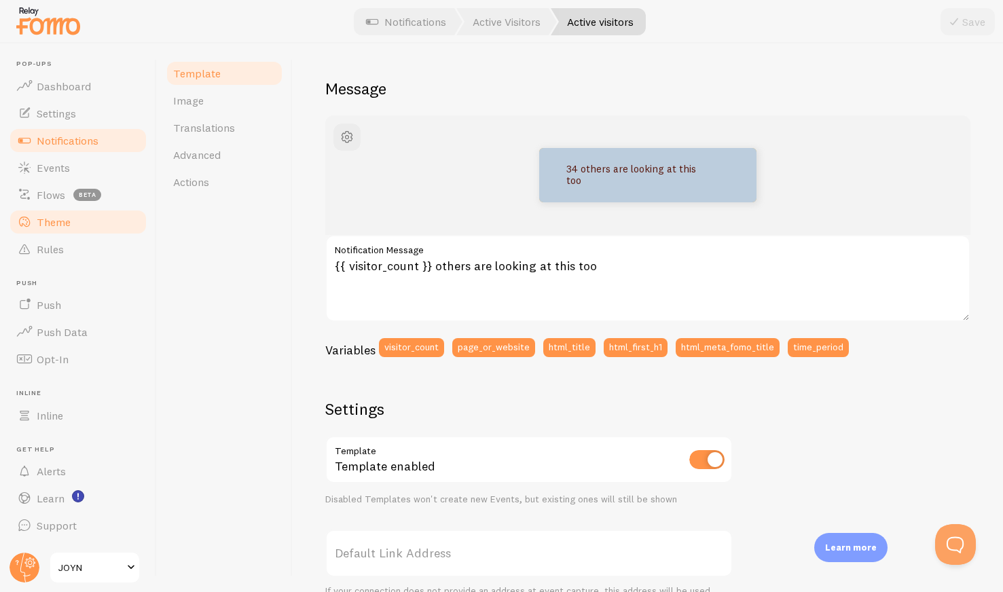
click at [48, 216] on span "Theme" at bounding box center [54, 222] width 34 height 14
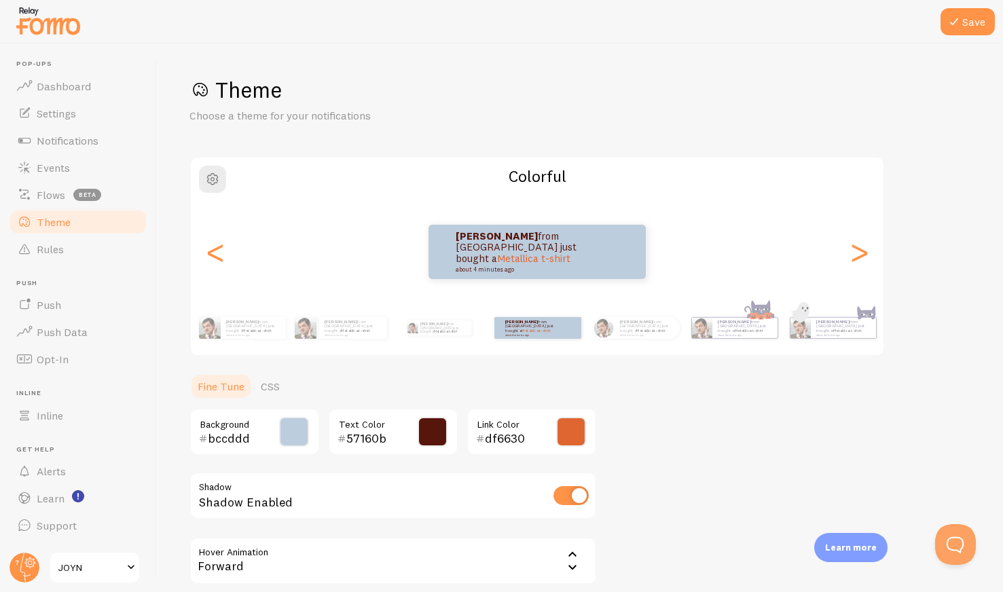
scroll to position [130, 0]
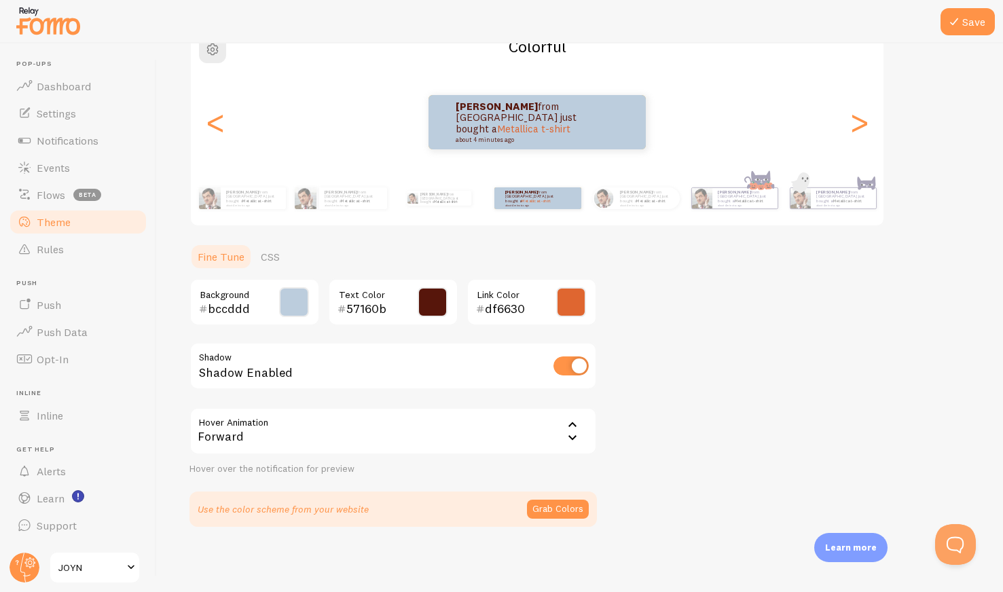
click at [223, 309] on input "bccddd" at bounding box center [235, 309] width 55 height 16
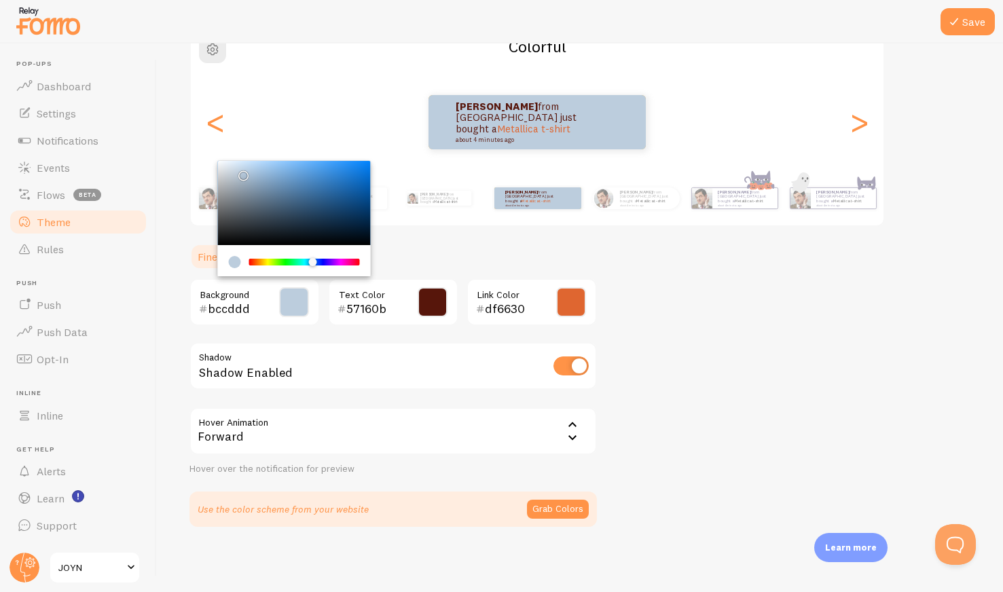
click at [223, 309] on input "bccddd" at bounding box center [235, 309] width 55 height 16
paste input "fef9e"
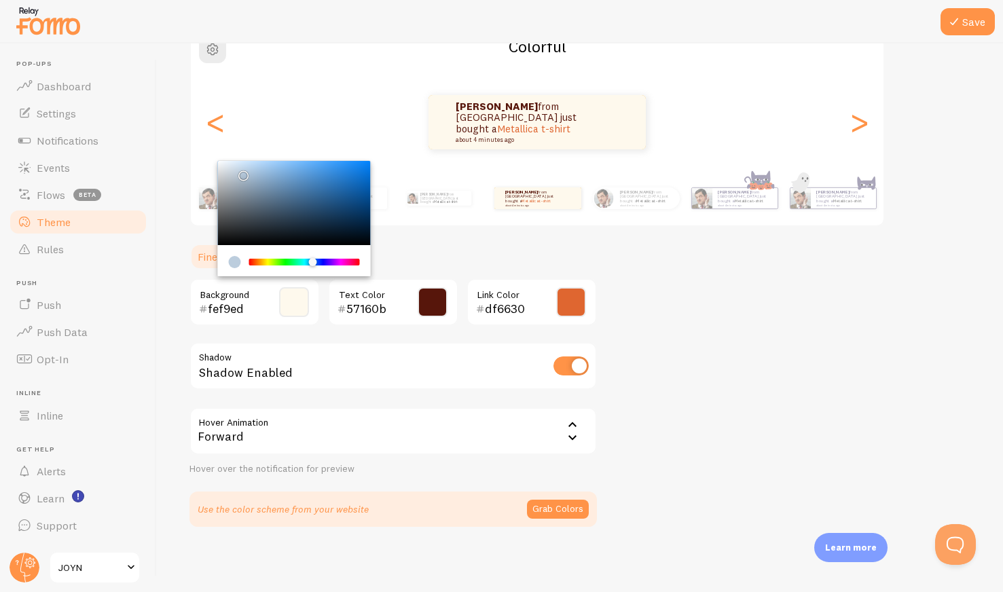
type input "fef9ed"
click at [815, 311] on div "Theme Choose a theme for your notifications Colorful [PERSON_NAME] from [GEOGRA…" at bounding box center [579, 236] width 781 height 580
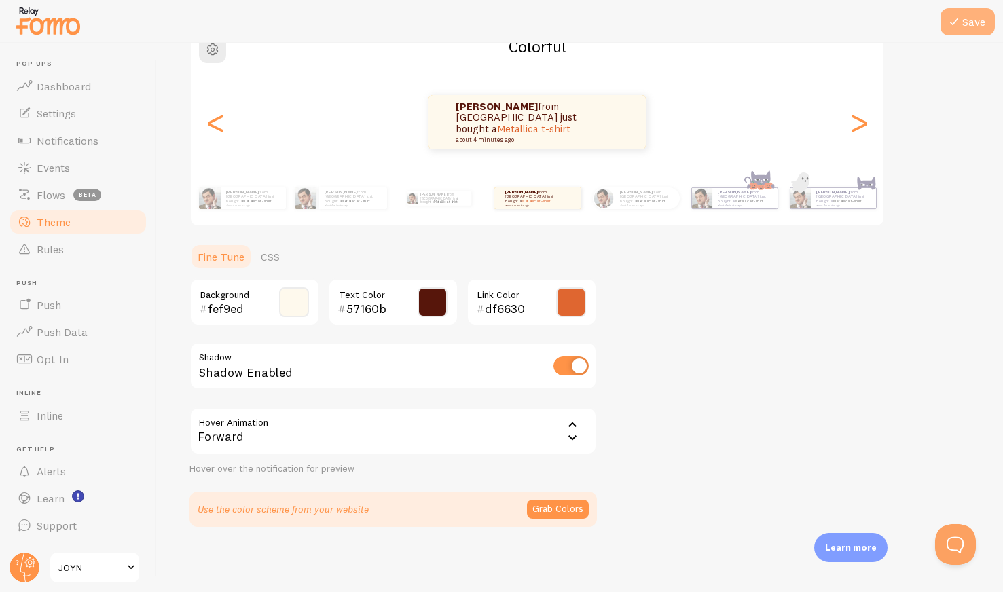
click at [972, 29] on button "Save" at bounding box center [967, 21] width 54 height 27
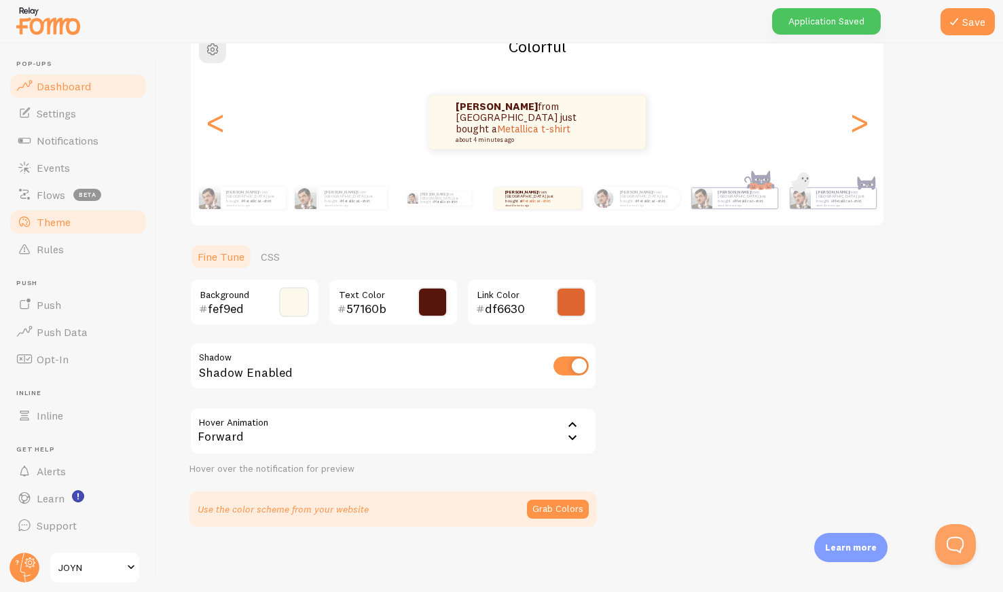
click at [56, 91] on span "Dashboard" at bounding box center [64, 86] width 54 height 14
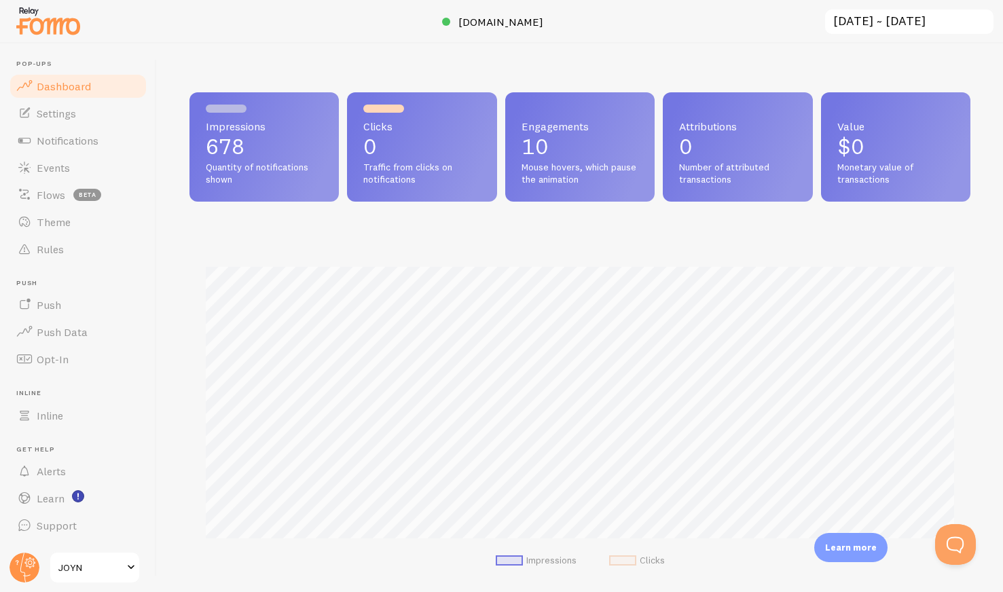
scroll to position [356, 781]
click at [56, 136] on span "Notifications" at bounding box center [68, 141] width 62 height 14
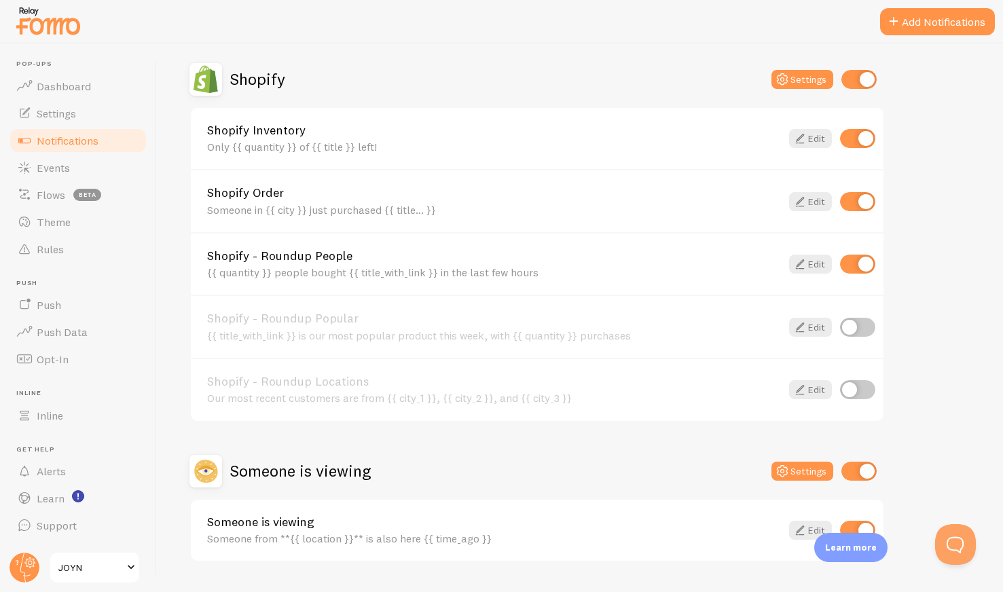
scroll to position [486, 0]
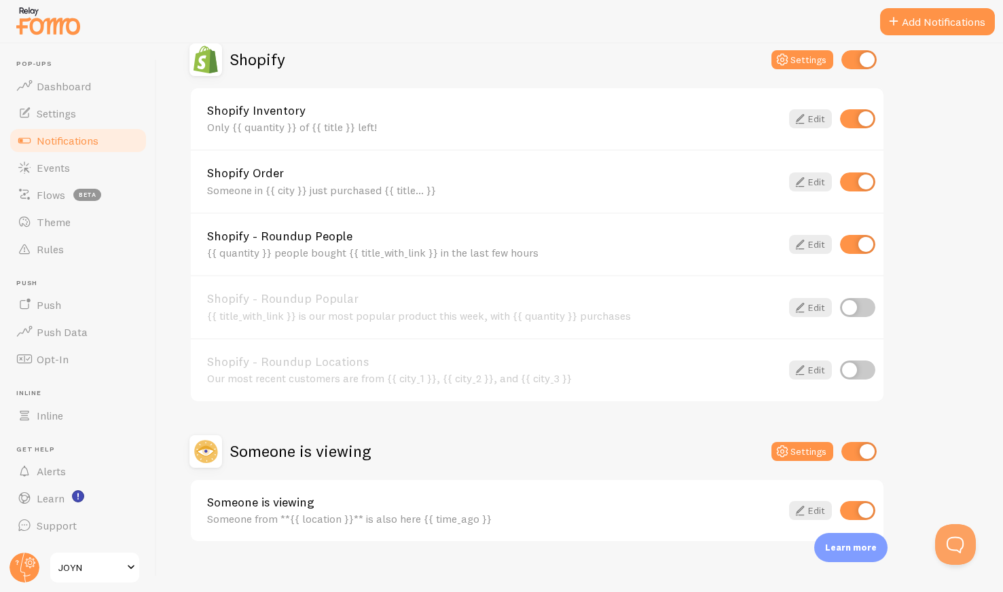
click at [861, 54] on input "checkbox" at bounding box center [858, 59] width 35 height 19
checkbox input "false"
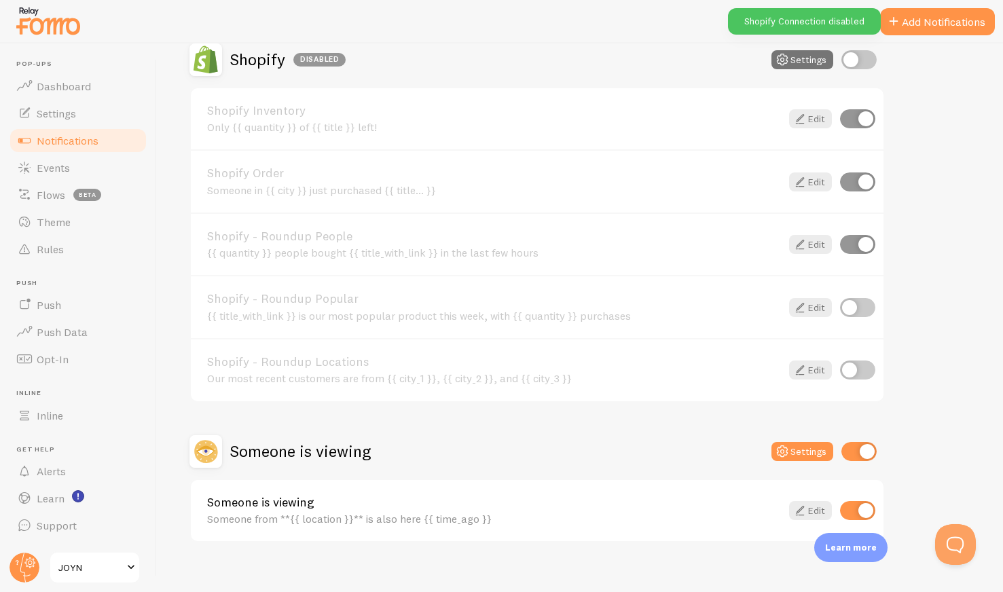
click at [912, 112] on div "Abandoned Cart Disabled Settings Abandoned Cart Template with Variables Your ca…" at bounding box center [579, 121] width 781 height 842
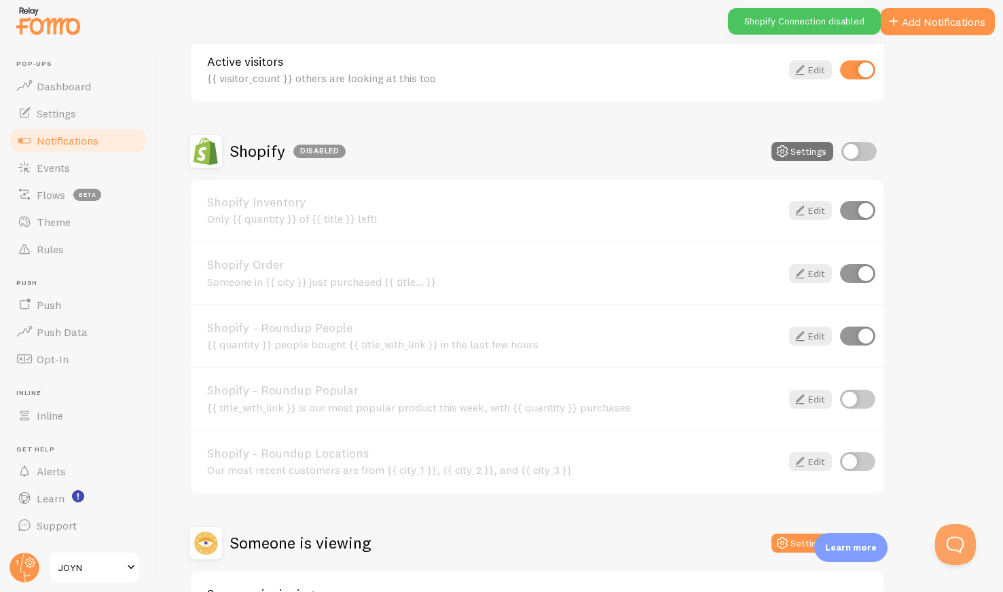
scroll to position [383, 0]
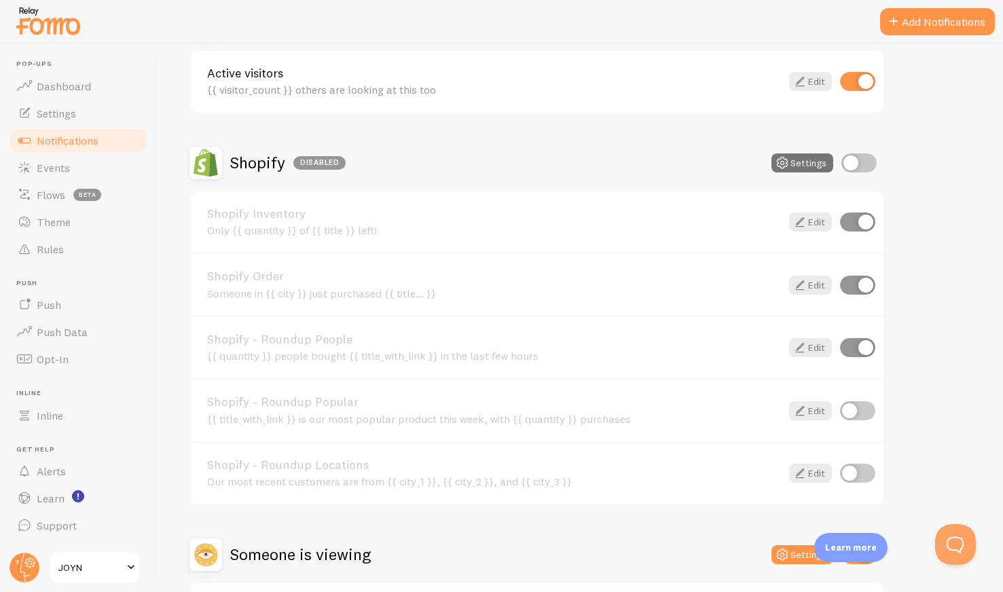
click at [865, 221] on input "checkbox" at bounding box center [857, 221] width 35 height 19
checkbox input "false"
click at [847, 160] on input "checkbox" at bounding box center [858, 162] width 35 height 19
checkbox input "true"
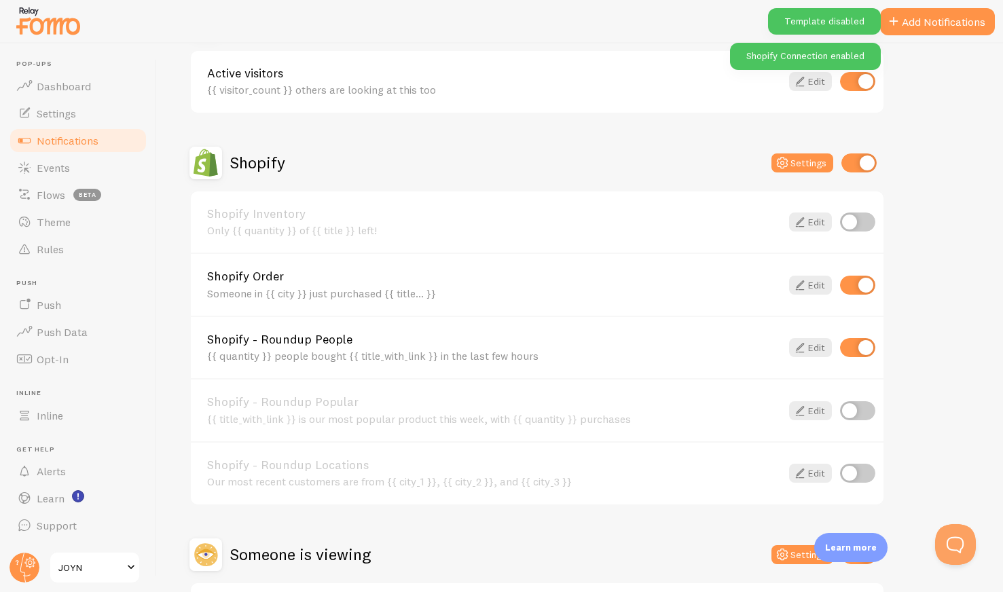
click at [851, 229] on input "checkbox" at bounding box center [857, 221] width 35 height 19
checkbox input "true"
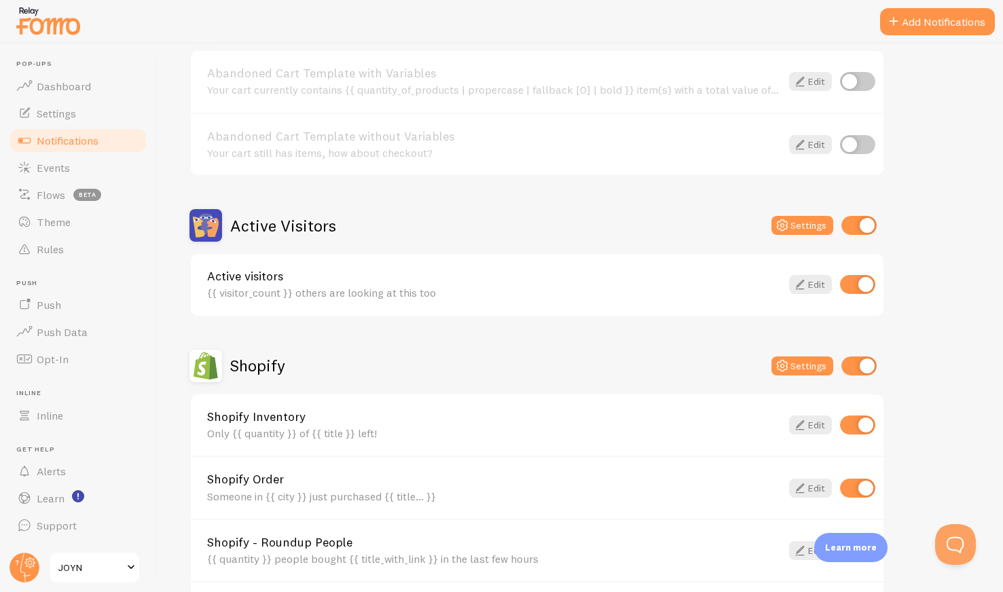
scroll to position [502, 0]
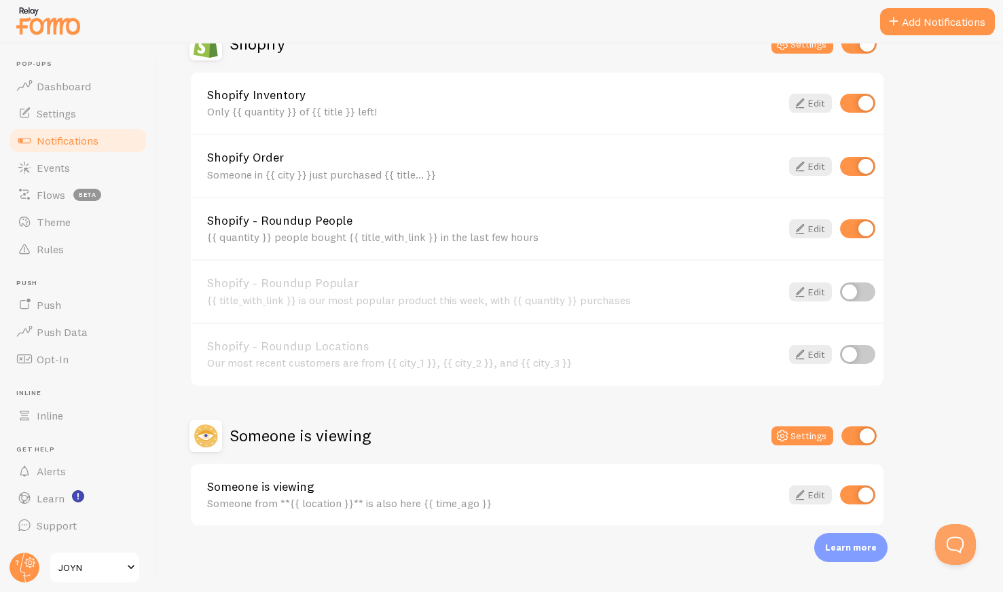
click at [865, 502] on input "checkbox" at bounding box center [857, 494] width 35 height 19
checkbox input "false"
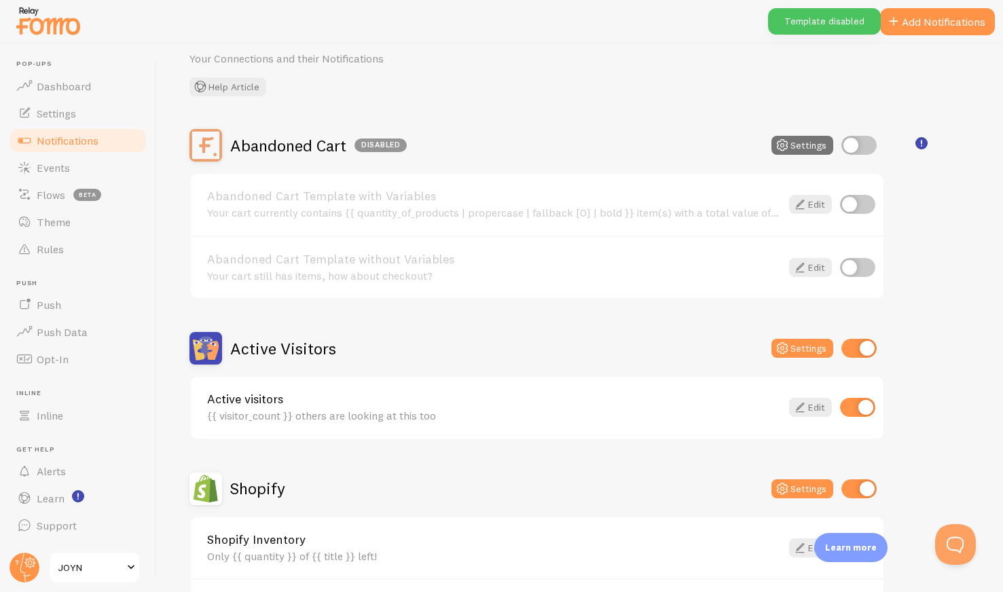
scroll to position [0, 0]
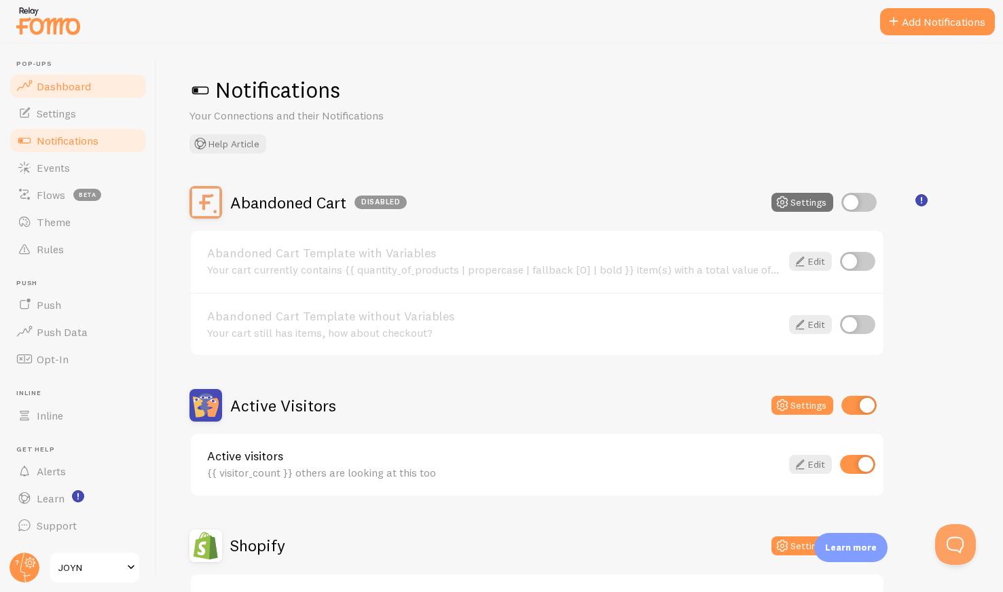
click at [67, 97] on link "Dashboard" at bounding box center [78, 86] width 140 height 27
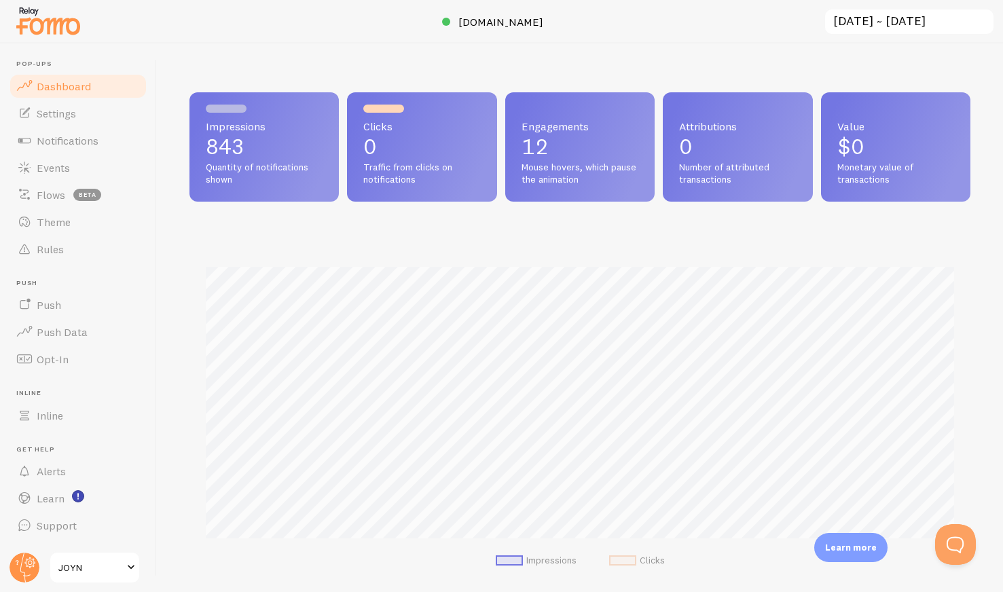
scroll to position [356, 781]
click at [47, 241] on link "Rules" at bounding box center [78, 249] width 140 height 27
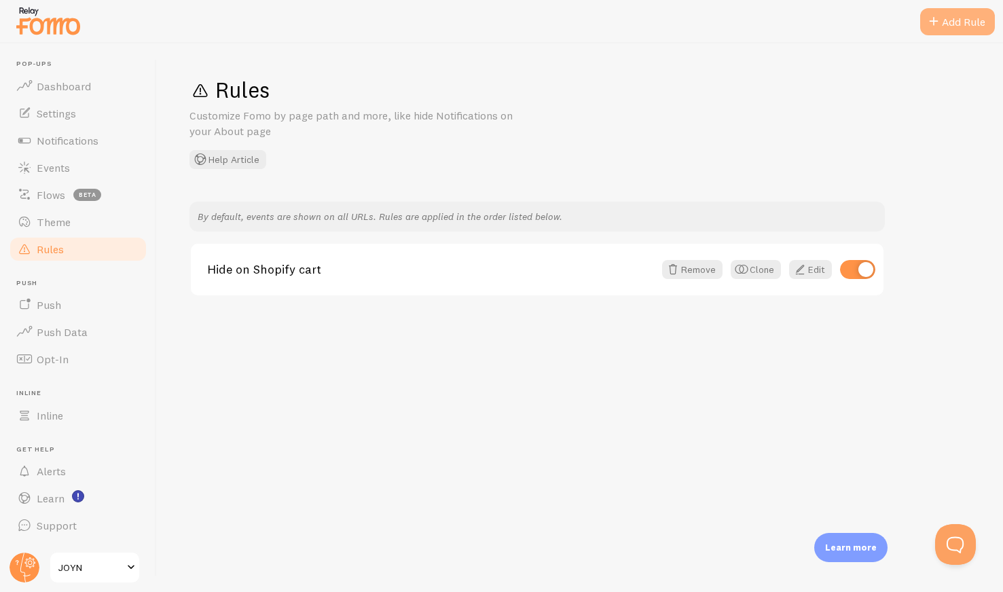
click at [968, 19] on div "Add Rule" at bounding box center [957, 21] width 75 height 27
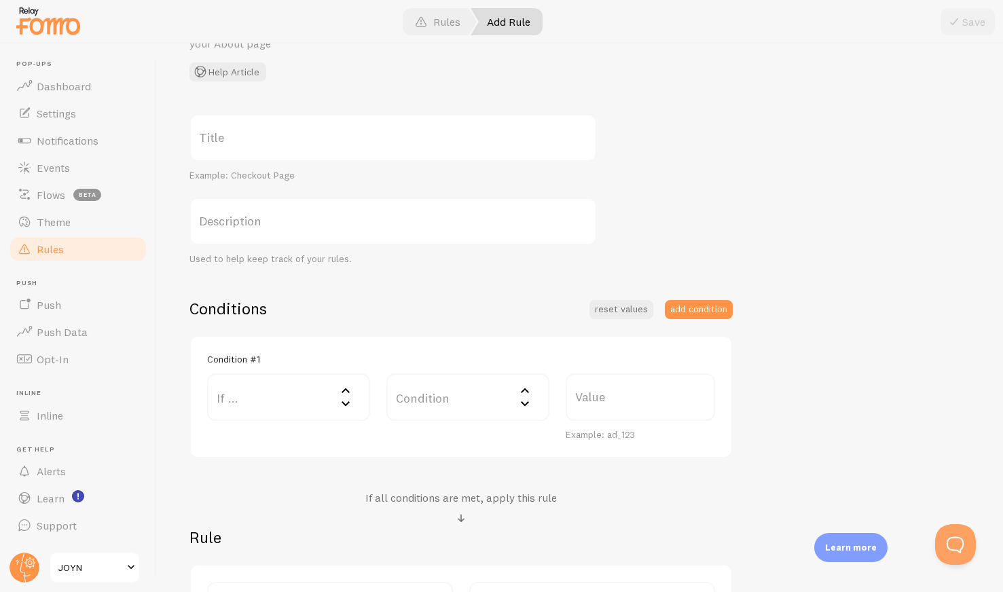
scroll to position [103, 0]
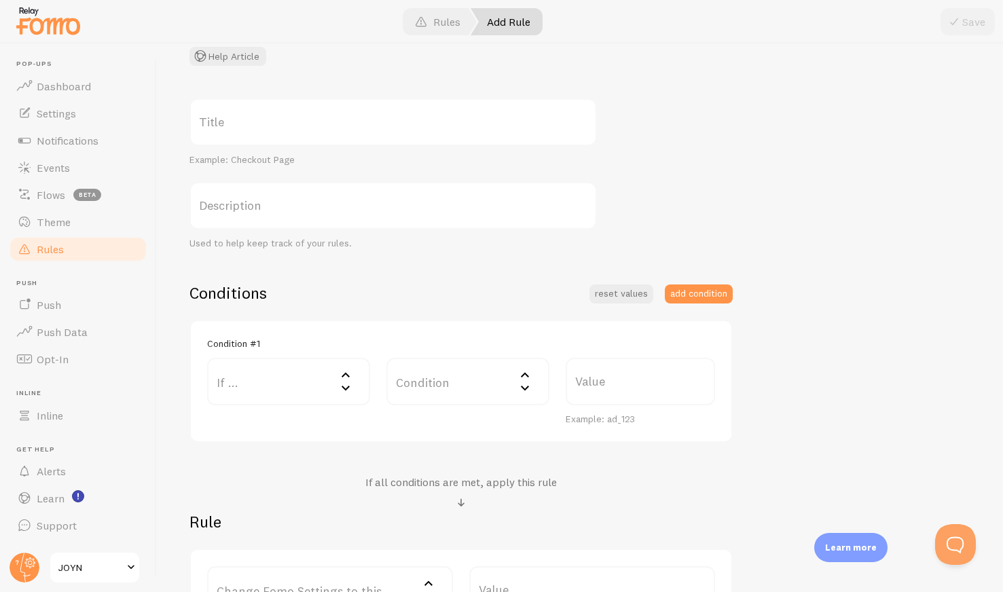
click at [286, 390] on label "If ..." at bounding box center [288, 382] width 163 height 48
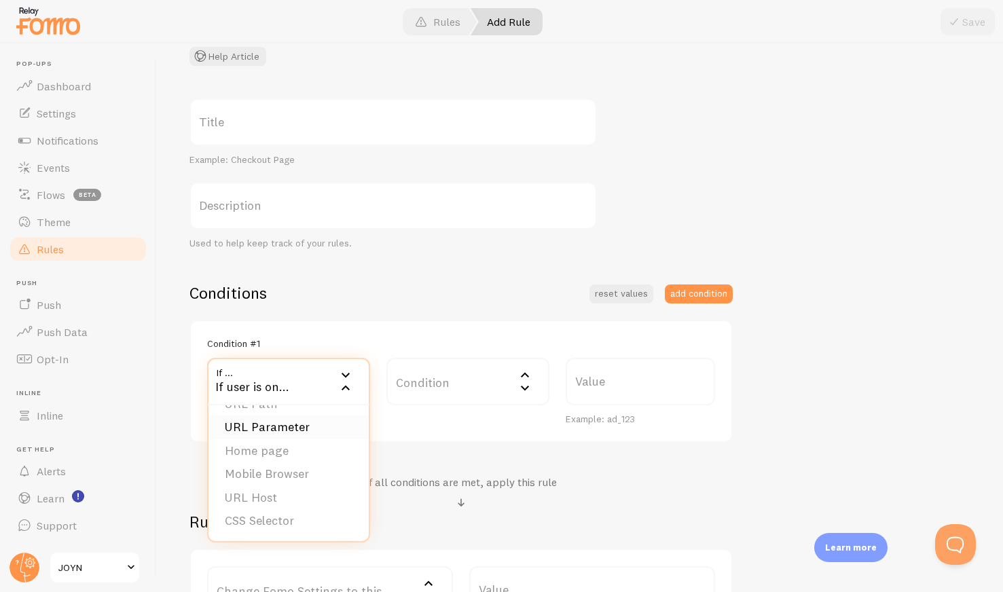
scroll to position [0, 0]
click at [302, 343] on div "Condition #1" at bounding box center [461, 343] width 508 height 12
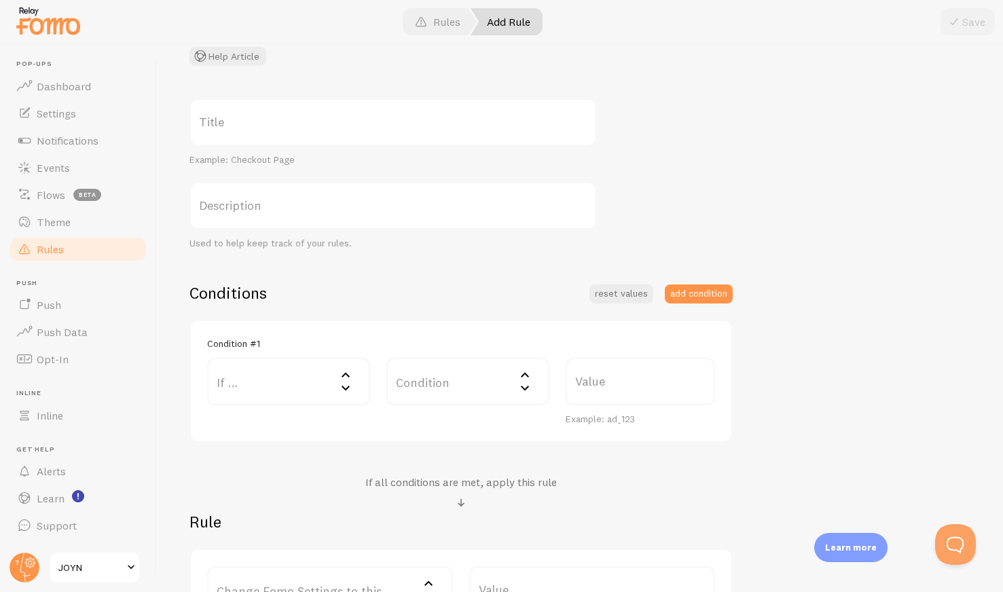
click at [409, 383] on label "Condition" at bounding box center [467, 382] width 163 height 48
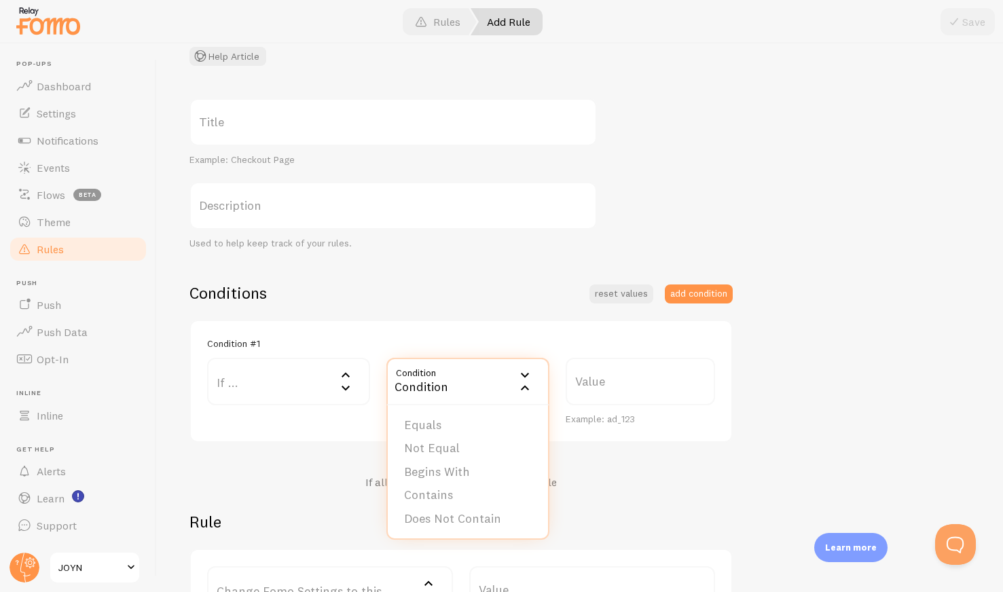
click at [441, 304] on div "Conditions reset values add condition Condition #1 If ... If user is on... URL …" at bounding box center [460, 362] width 543 height 160
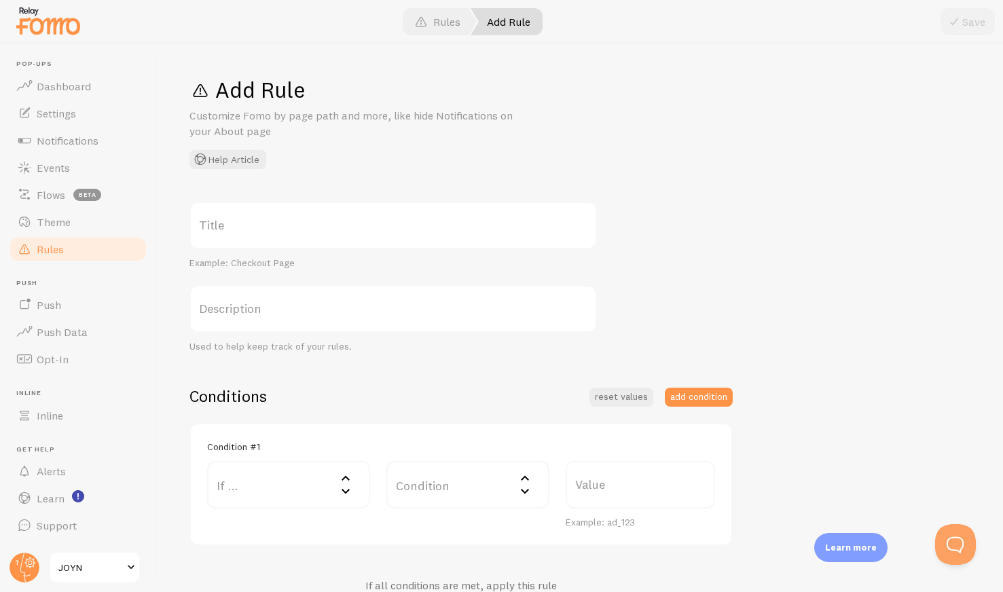
click at [85, 246] on link "Rules" at bounding box center [78, 249] width 140 height 27
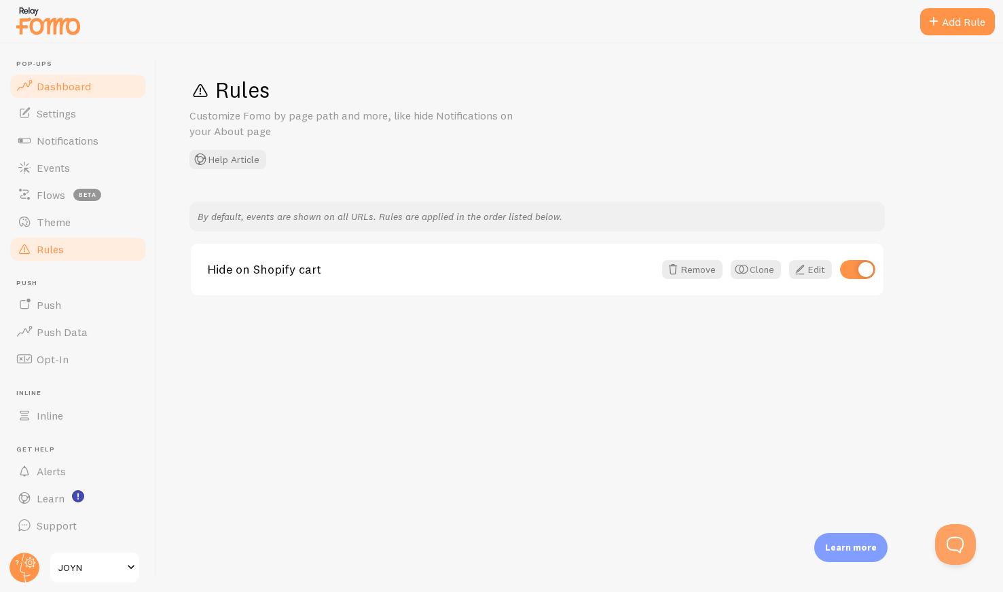
click at [74, 86] on span "Dashboard" at bounding box center [64, 86] width 54 height 14
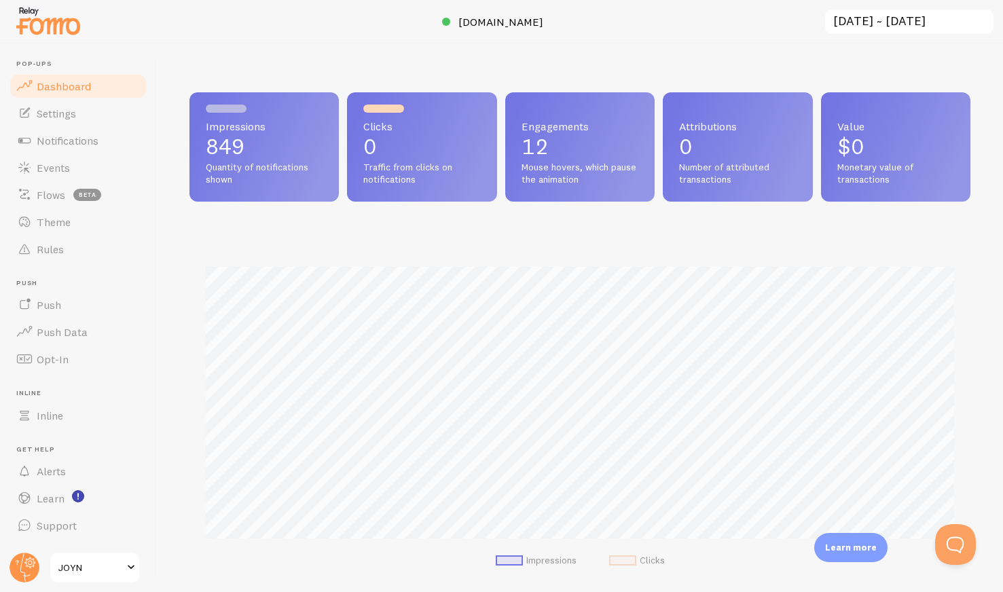
scroll to position [356, 781]
click at [66, 114] on span "Settings" at bounding box center [56, 114] width 39 height 14
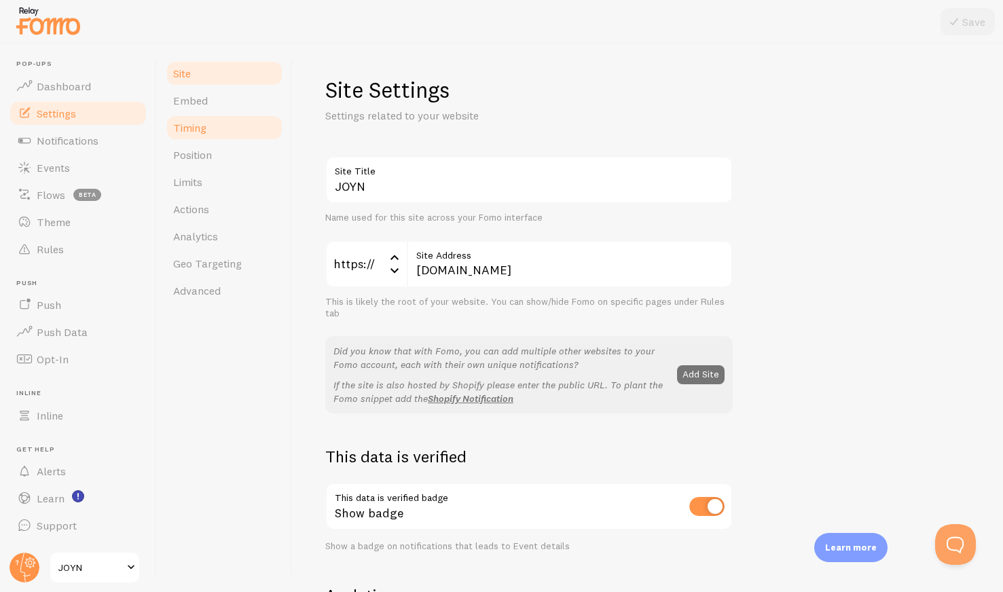
click at [214, 129] on link "Timing" at bounding box center [224, 127] width 119 height 27
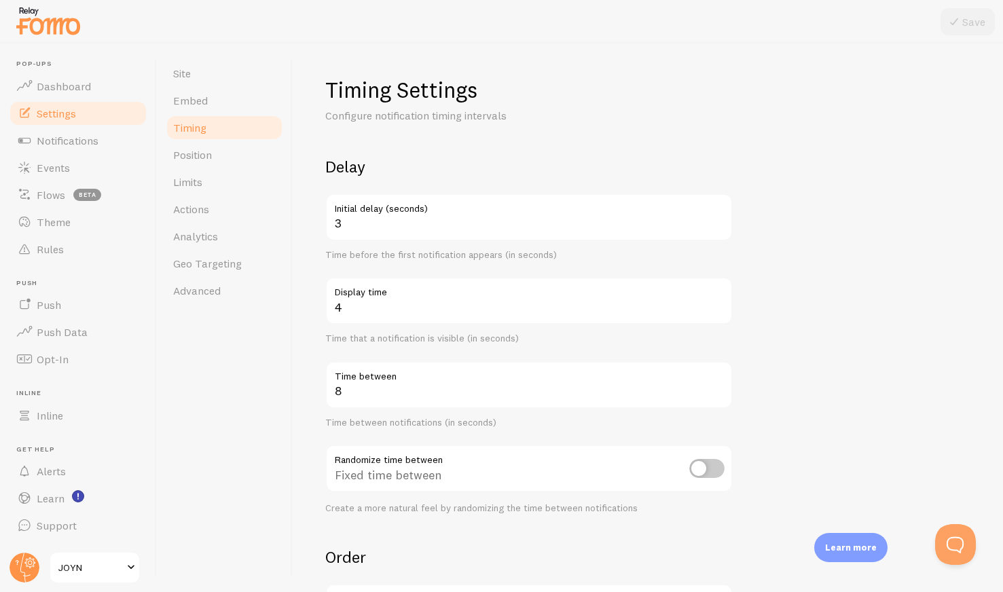
scroll to position [79, 0]
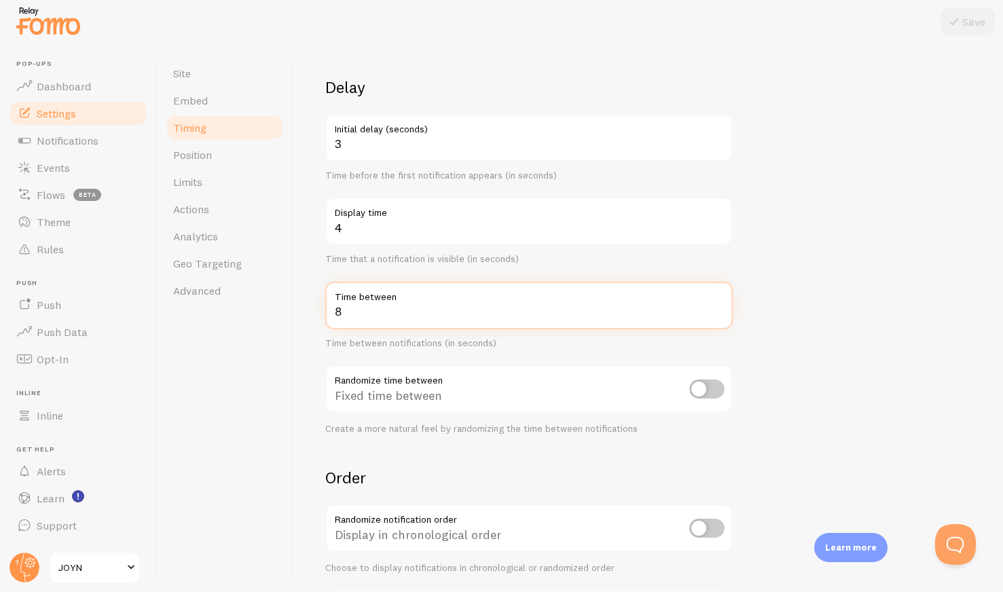
drag, startPoint x: 384, startPoint y: 312, endPoint x: 320, endPoint y: 312, distance: 64.5
click at [320, 312] on div "Timing Settings Configure notification timing intervals Delay 3 Initial delay (…" at bounding box center [648, 317] width 710 height 548
type input "20"
click at [853, 231] on form "Delay 3 Initial delay (seconds) Time before the first notification appears (in …" at bounding box center [647, 368] width 645 height 582
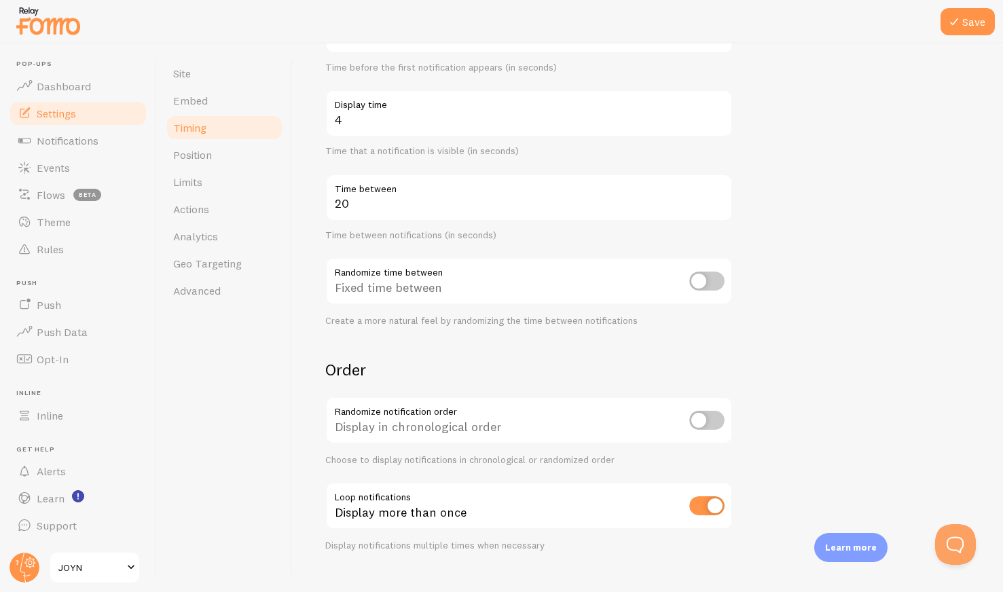
scroll to position [195, 0]
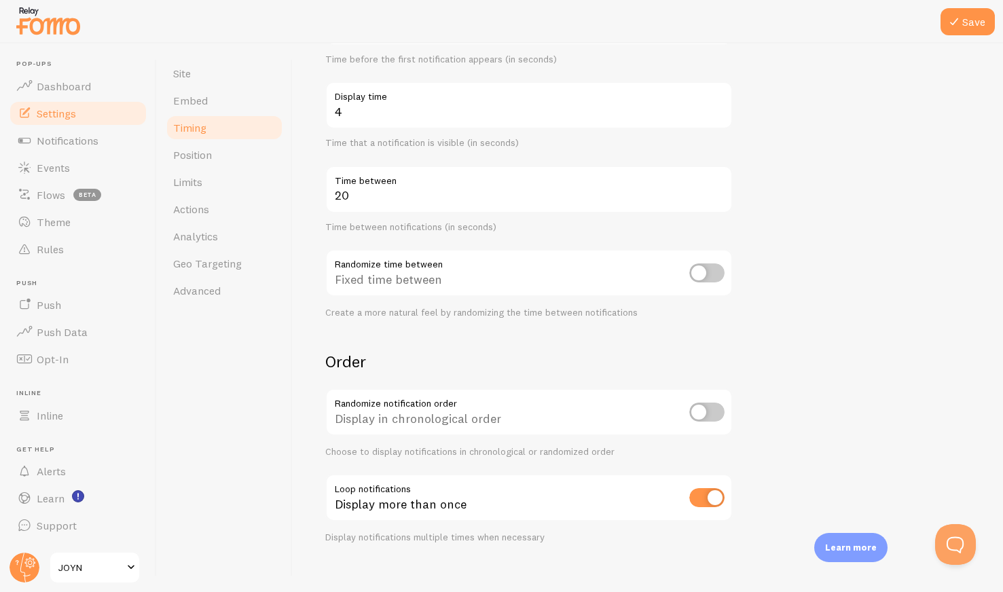
click at [709, 278] on input "checkbox" at bounding box center [706, 272] width 35 height 19
checkbox input "true"
click at [797, 305] on form "Delay 3 Initial delay (seconds) Time before the first notification appears (in …" at bounding box center [647, 252] width 645 height 582
click at [945, 22] on button "Save" at bounding box center [967, 21] width 54 height 27
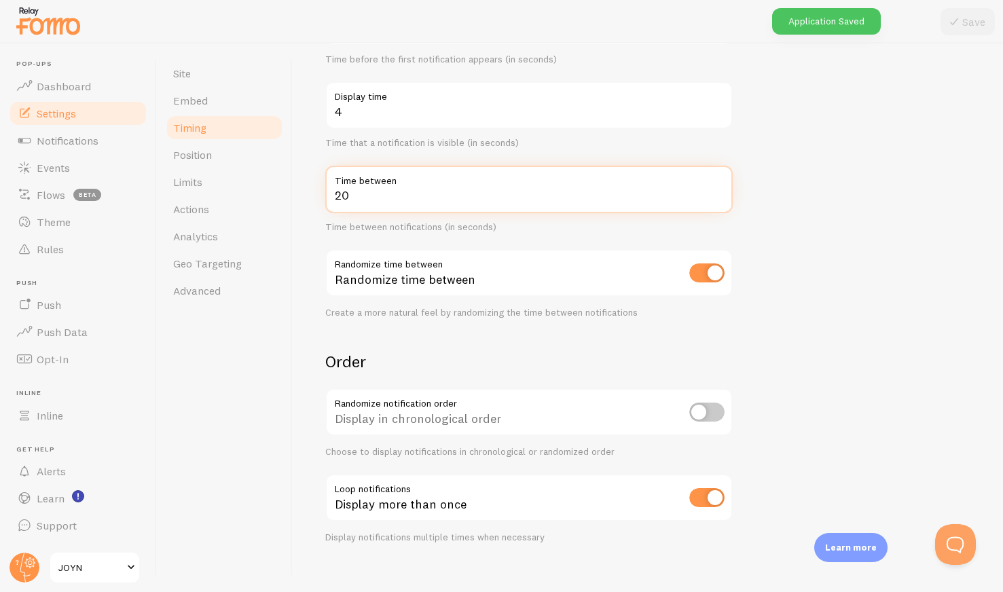
drag, startPoint x: 339, startPoint y: 193, endPoint x: 329, endPoint y: 193, distance: 10.2
click at [329, 193] on input "20" at bounding box center [528, 190] width 407 height 48
type input "30"
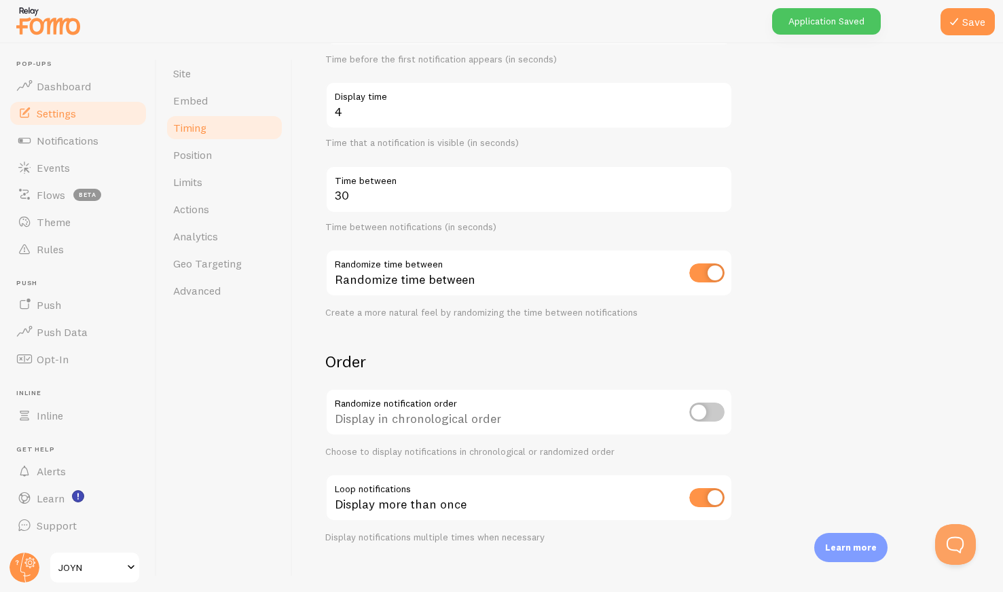
click at [890, 169] on form "Delay 3 Initial delay (seconds) Time before the first notification appears (in …" at bounding box center [647, 252] width 645 height 582
click at [966, 18] on button "Save" at bounding box center [967, 21] width 54 height 27
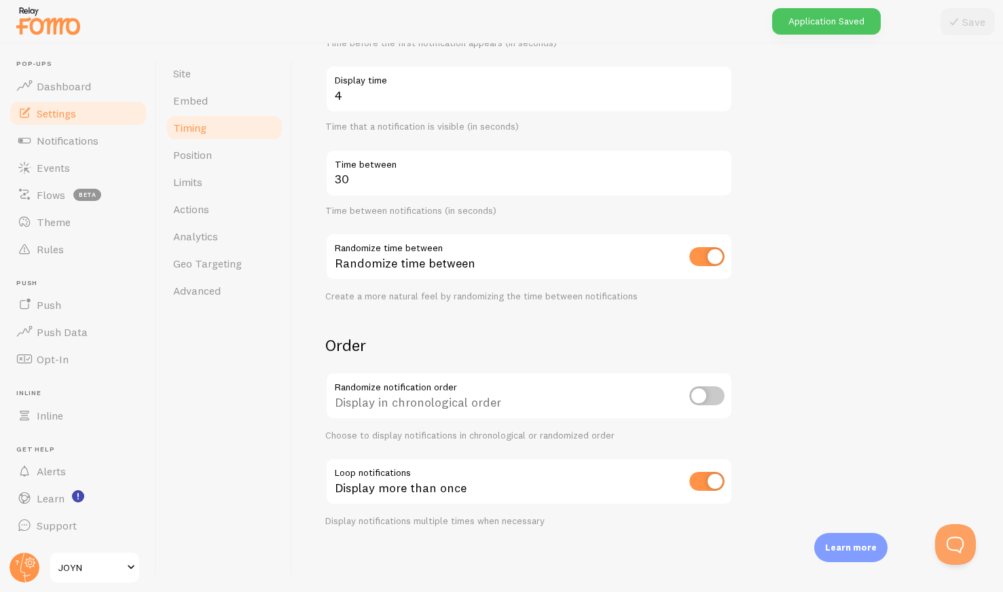
click at [714, 482] on input "checkbox" at bounding box center [706, 481] width 35 height 19
checkbox input "false"
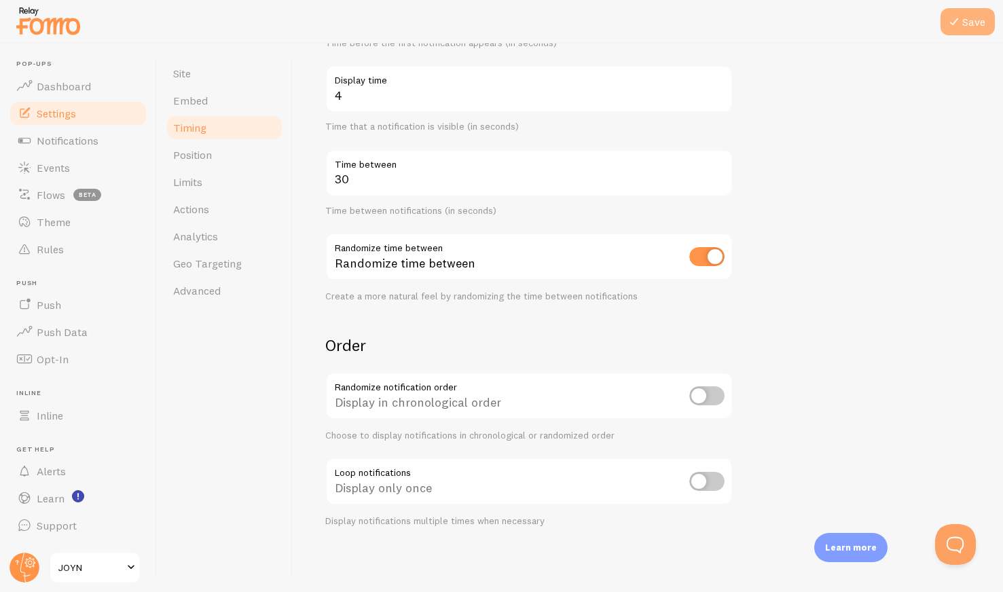
click at [972, 16] on button "Save" at bounding box center [967, 21] width 54 height 27
